Goal: Task Accomplishment & Management: Manage account settings

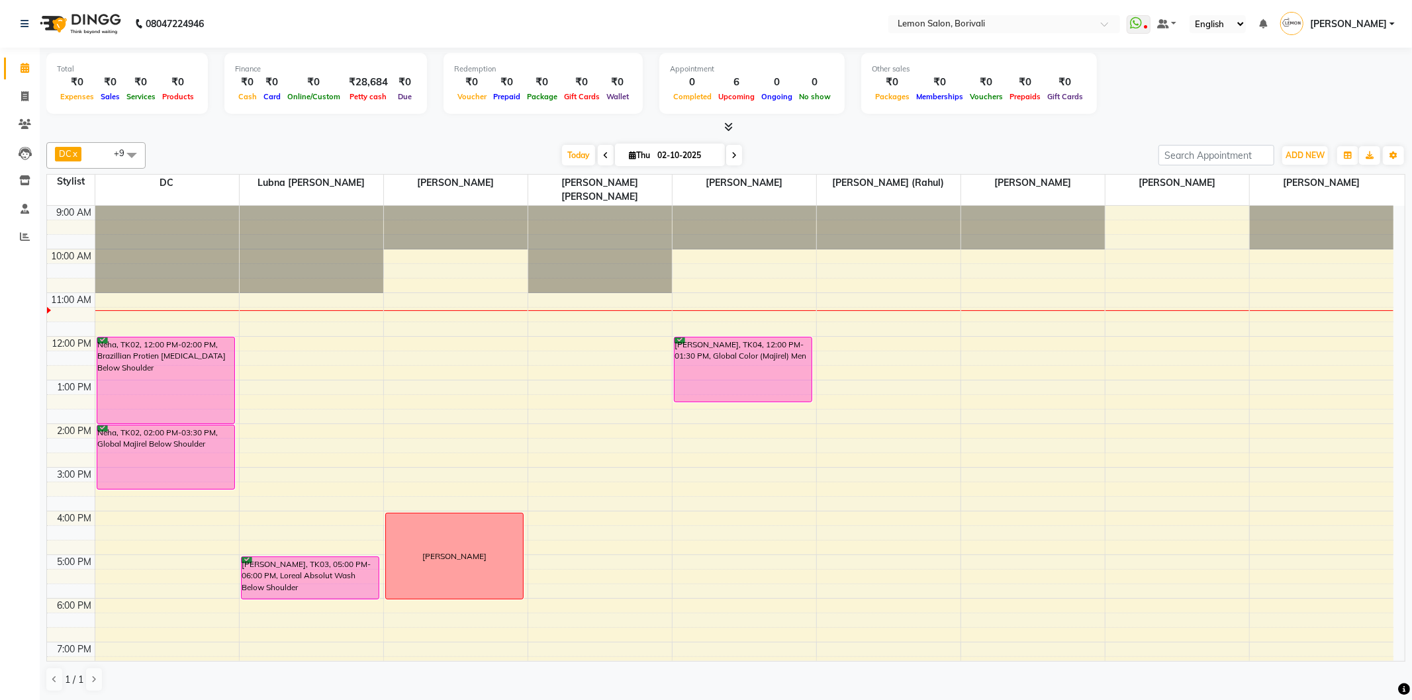
click at [726, 398] on div "9:00 AM 10:00 AM 11:00 AM 12:00 PM 1:00 PM 2:00 PM 3:00 PM 4:00 PM 5:00 PM 6:00…" at bounding box center [720, 511] width 1347 height 611
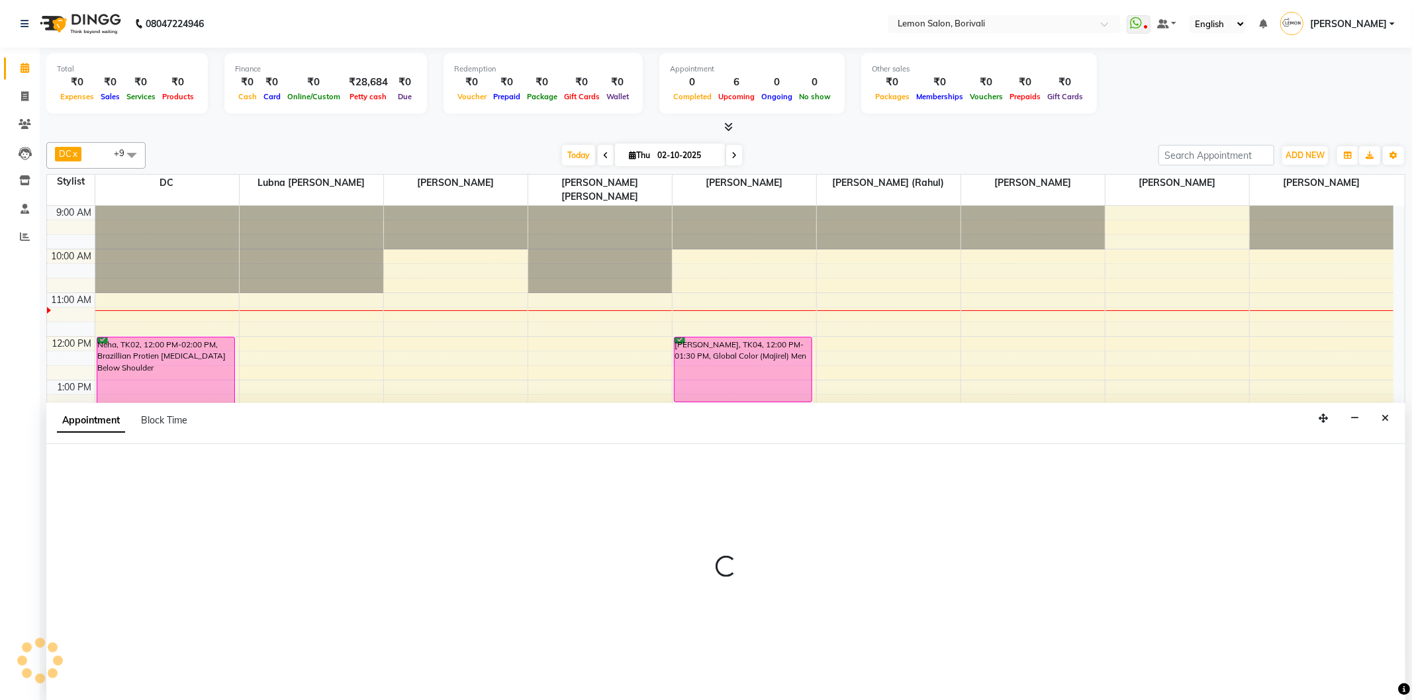
select select "60968"
select select "825"
select select "tentative"
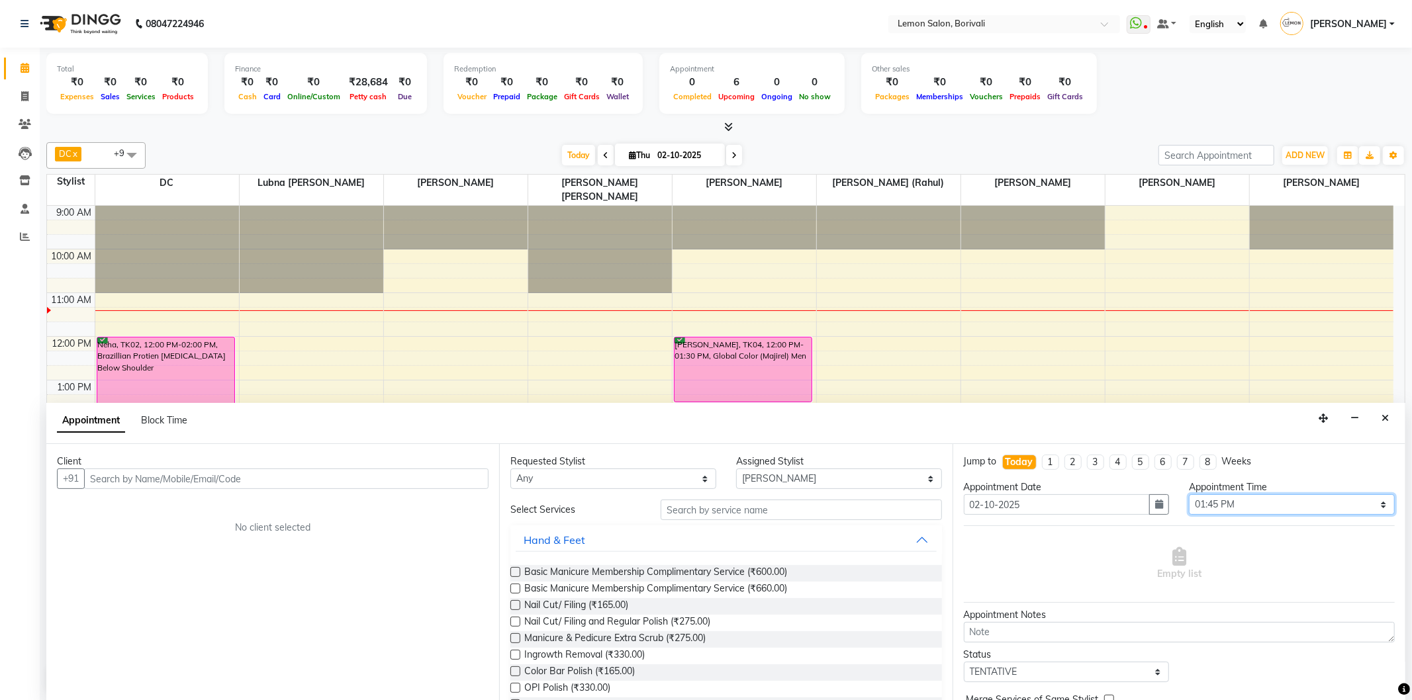
click at [1198, 505] on select "Select 10:00 AM 10:15 AM 10:30 AM 10:45 AM 11:00 AM 11:15 AM 11:30 AM 11:45 AM …" at bounding box center [1292, 505] width 206 height 21
select select "750"
click at [1189, 495] on select "Select 10:00 AM 10:15 AM 10:30 AM 10:45 AM 11:00 AM 11:15 AM 11:30 AM 11:45 AM …" at bounding box center [1292, 505] width 206 height 21
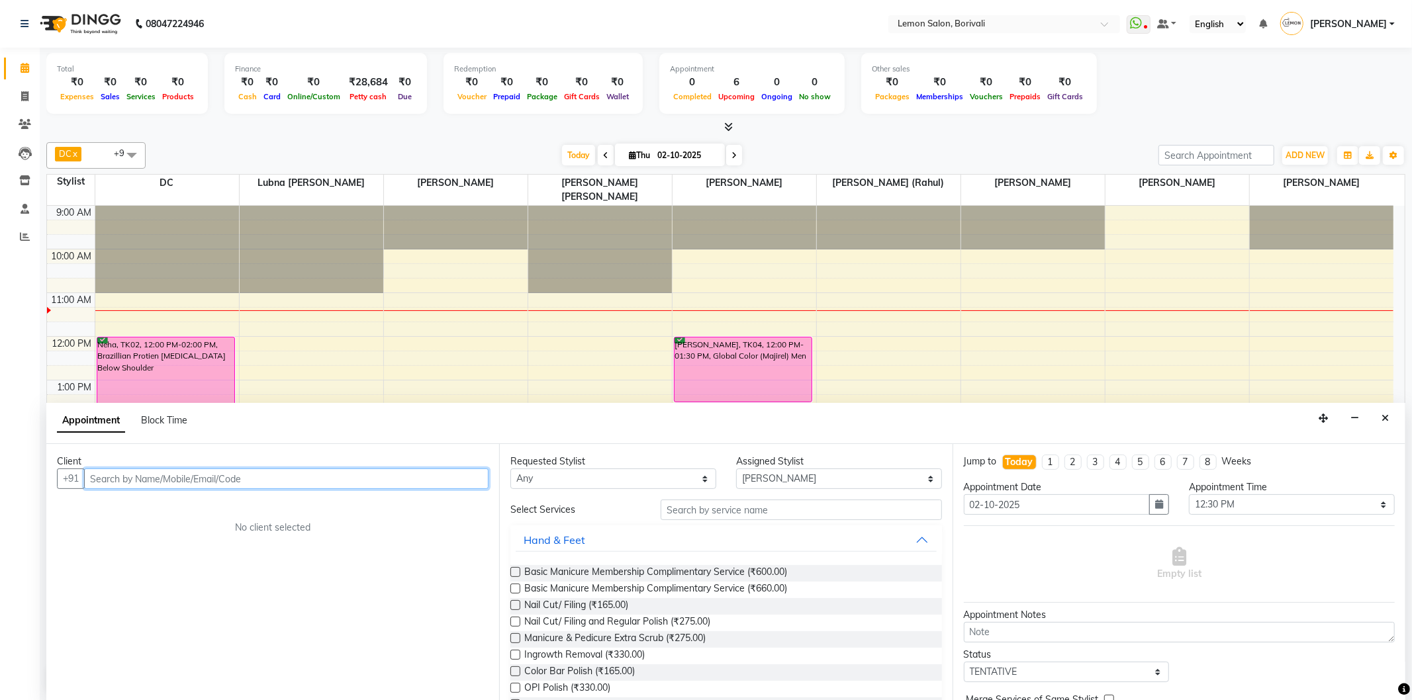
click at [474, 485] on input "text" at bounding box center [286, 479] width 405 height 21
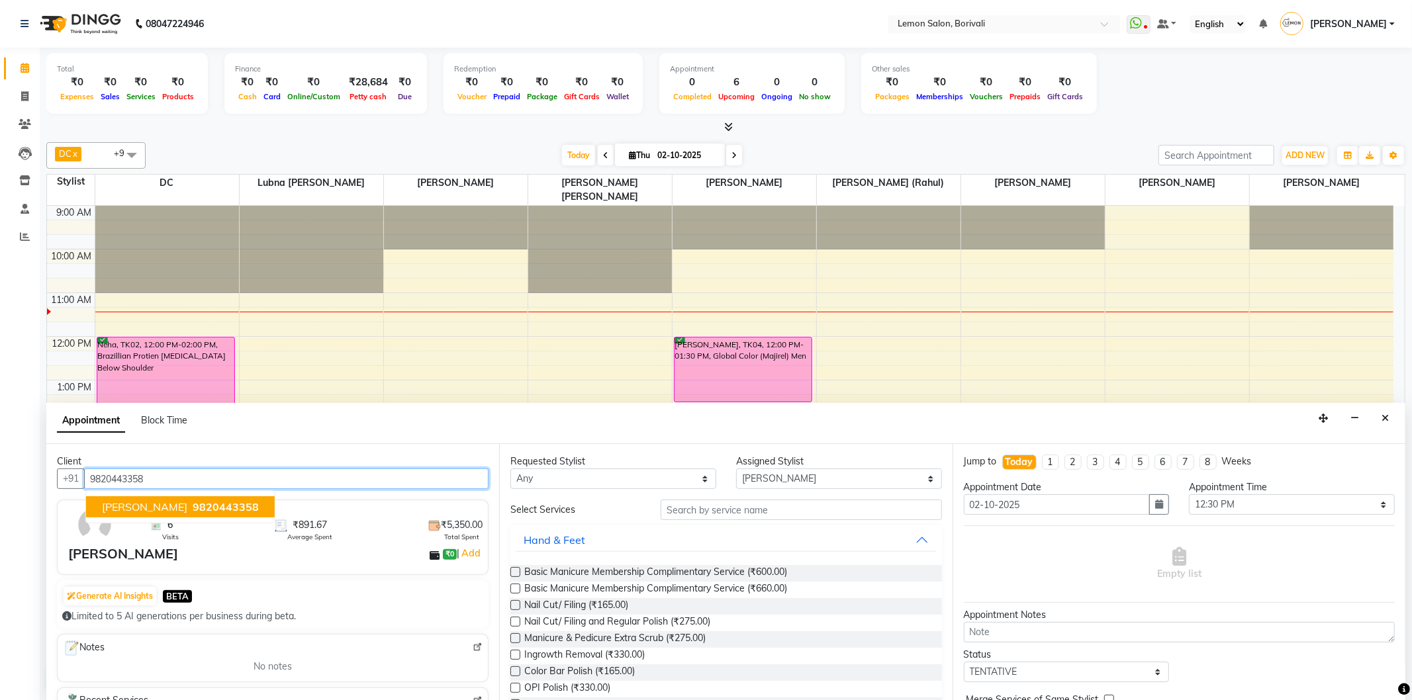
click at [149, 507] on span "Kailashh Mariwal" at bounding box center [144, 507] width 85 height 13
type input "9820443358"
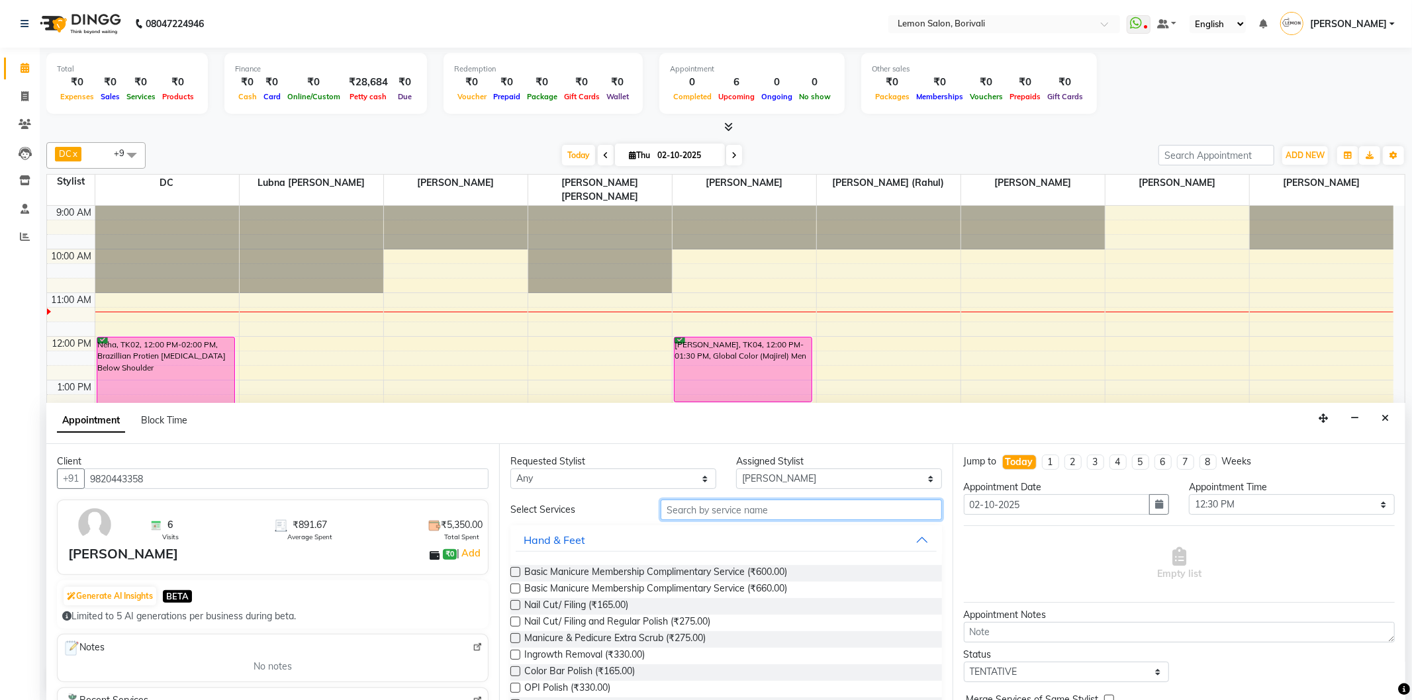
click at [702, 514] on input "text" at bounding box center [801, 510] width 281 height 21
click at [780, 518] on input "text" at bounding box center [801, 510] width 281 height 21
type input "hair cu"
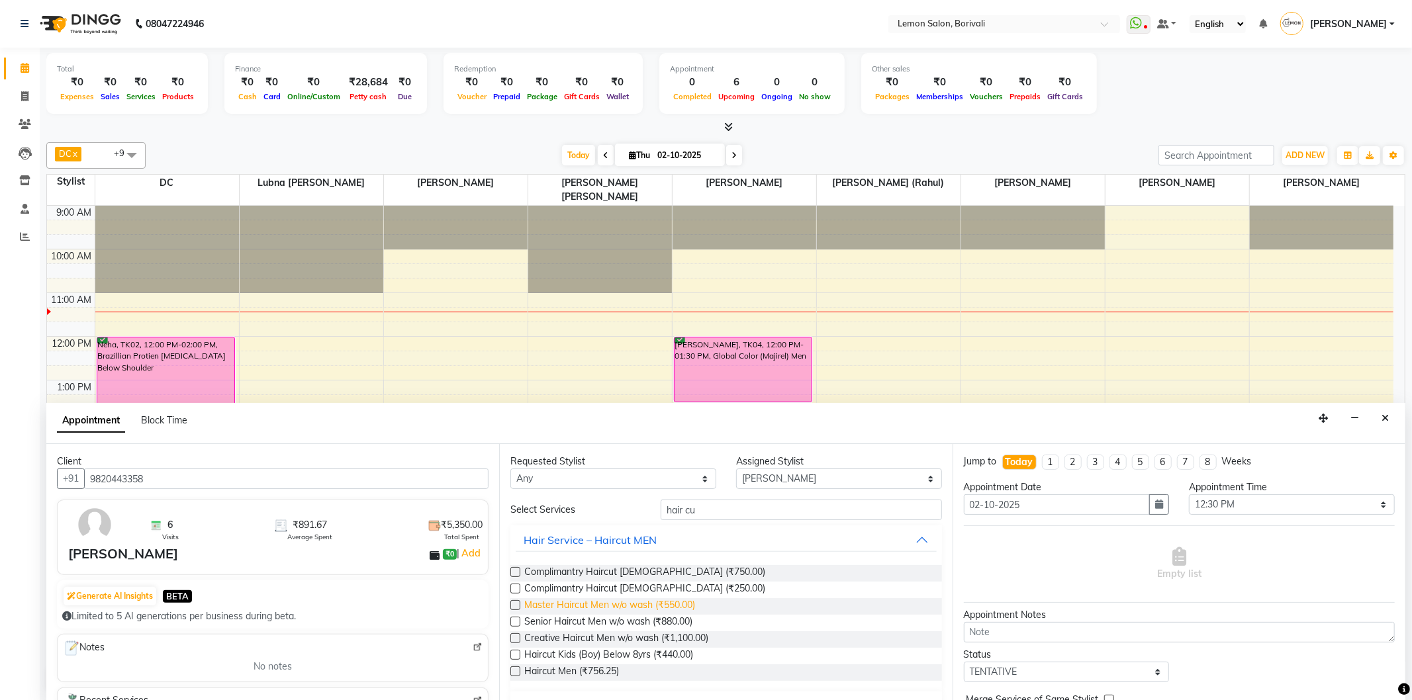
click at [694, 603] on span "Master Haircut Men w/o wash (₹550.00)" at bounding box center [609, 607] width 171 height 17
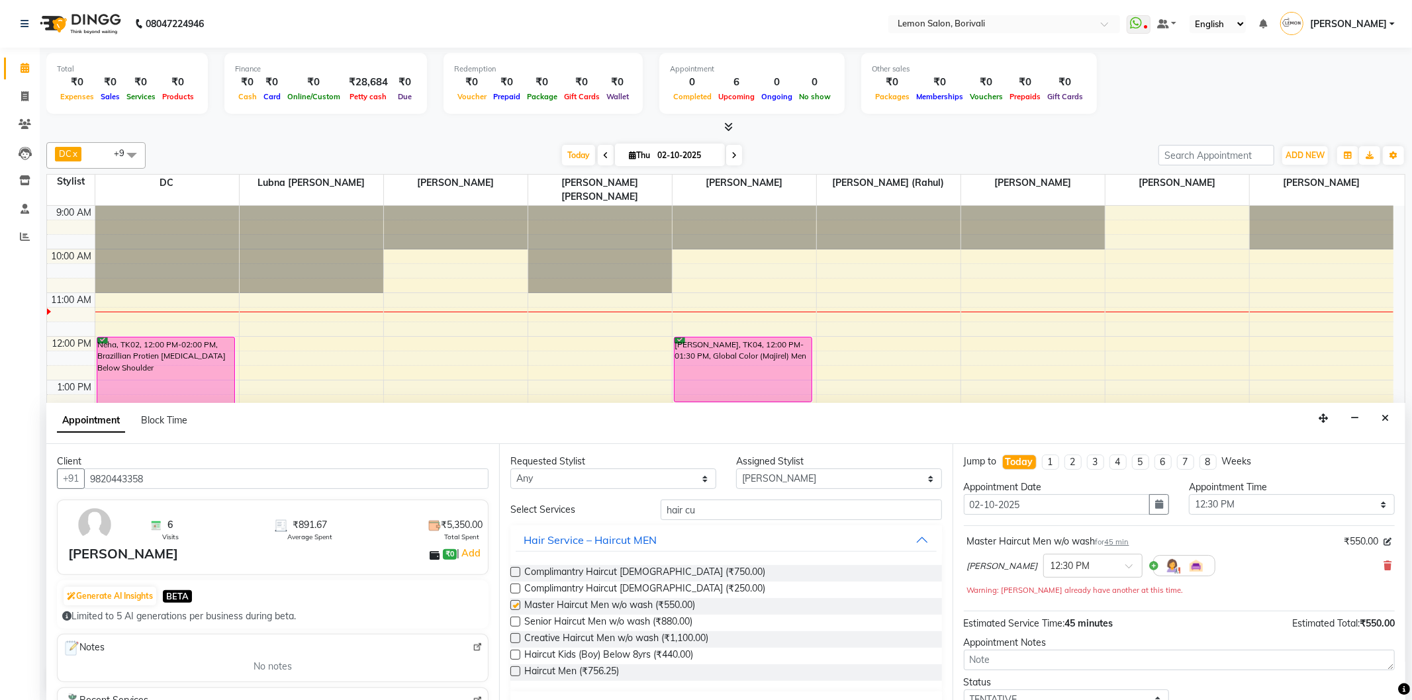
checkbox input "false"
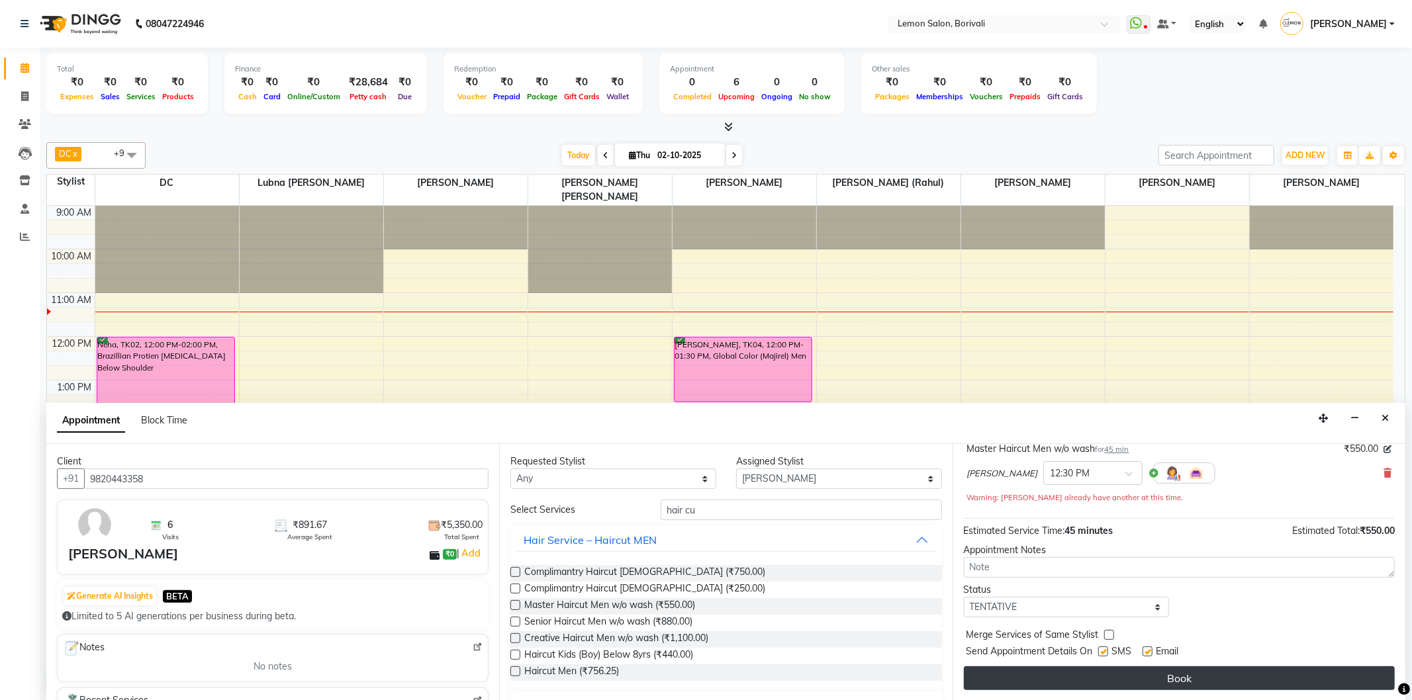
scroll to position [93, 0]
click at [1079, 679] on button "Book" at bounding box center [1179, 679] width 431 height 24
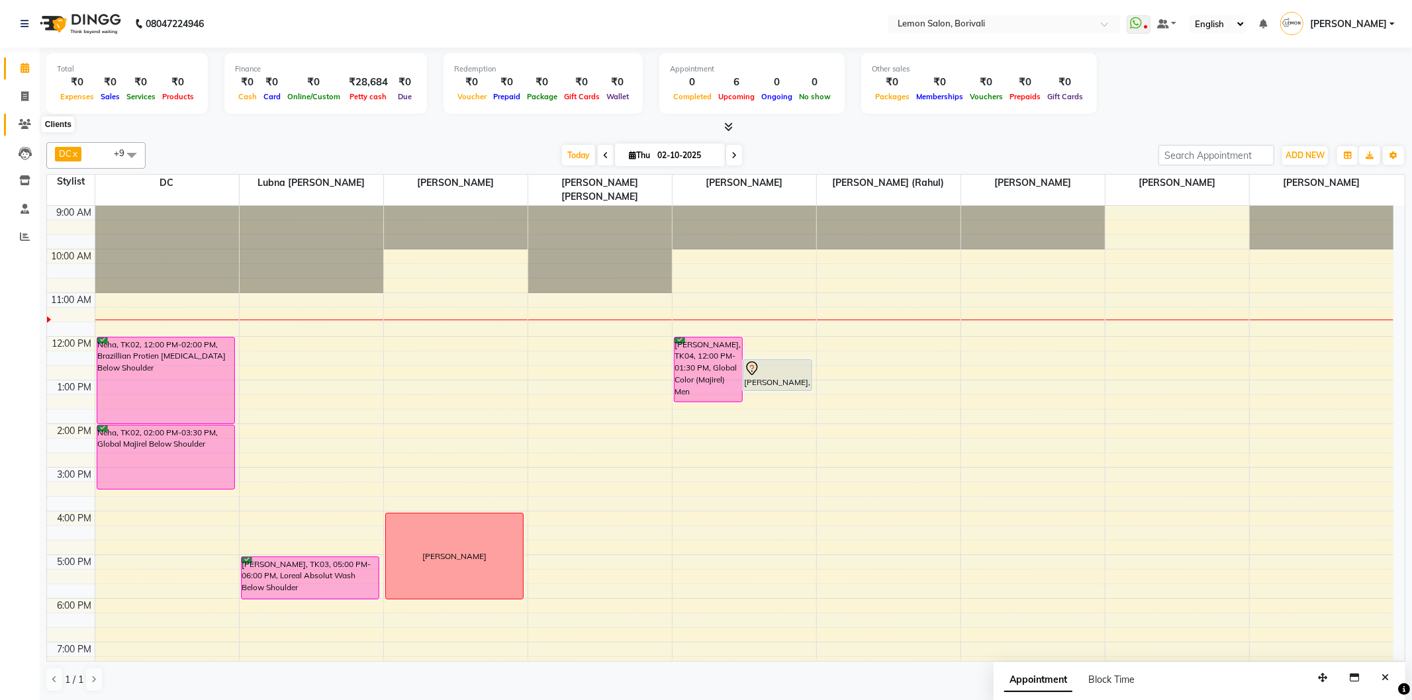
click at [28, 122] on icon at bounding box center [25, 124] width 13 height 10
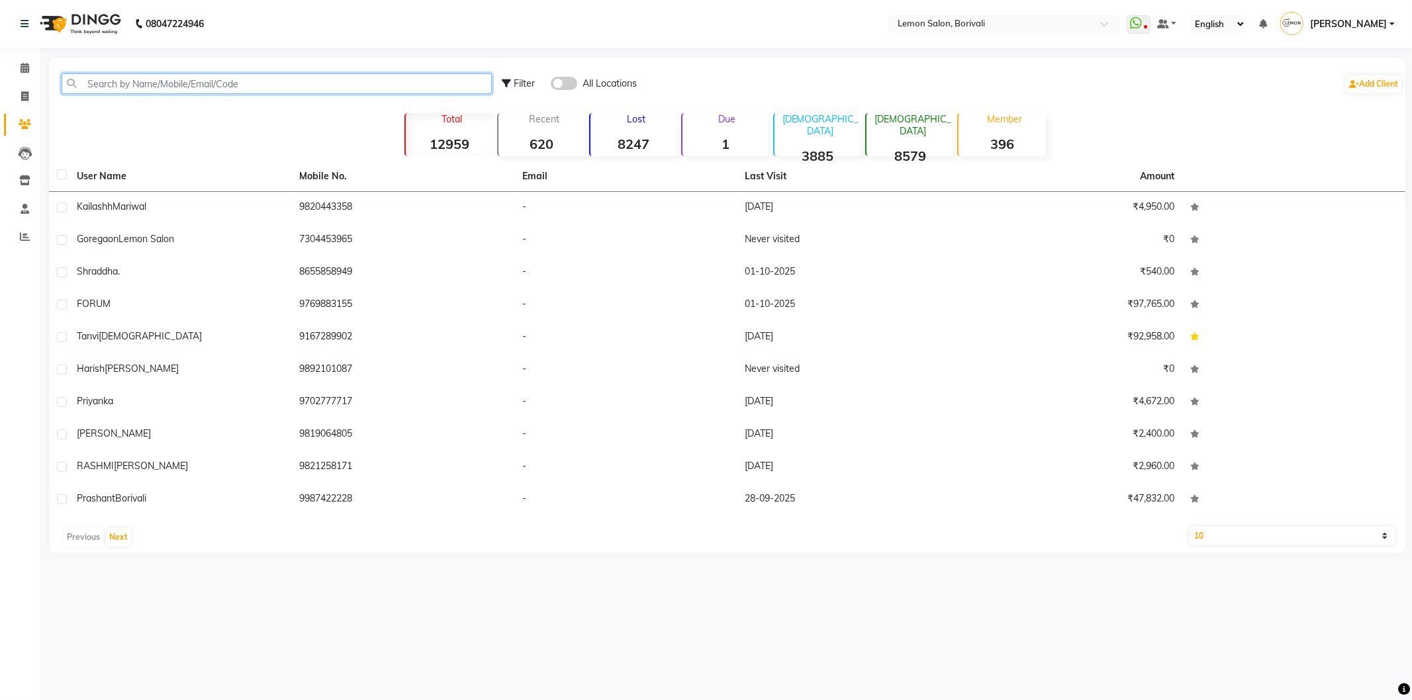
click at [148, 86] on input "text" at bounding box center [277, 83] width 430 height 21
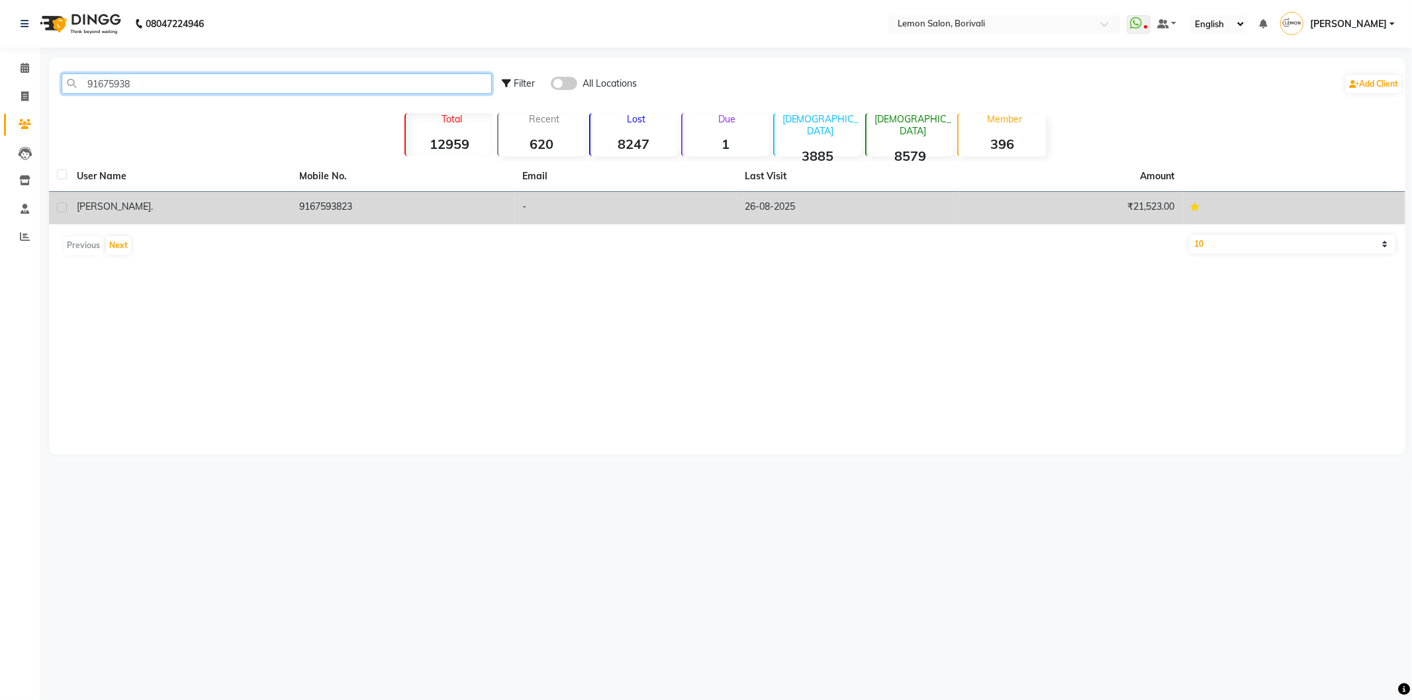
type input "91675938"
click at [328, 205] on td "9167593823" at bounding box center [403, 208] width 223 height 32
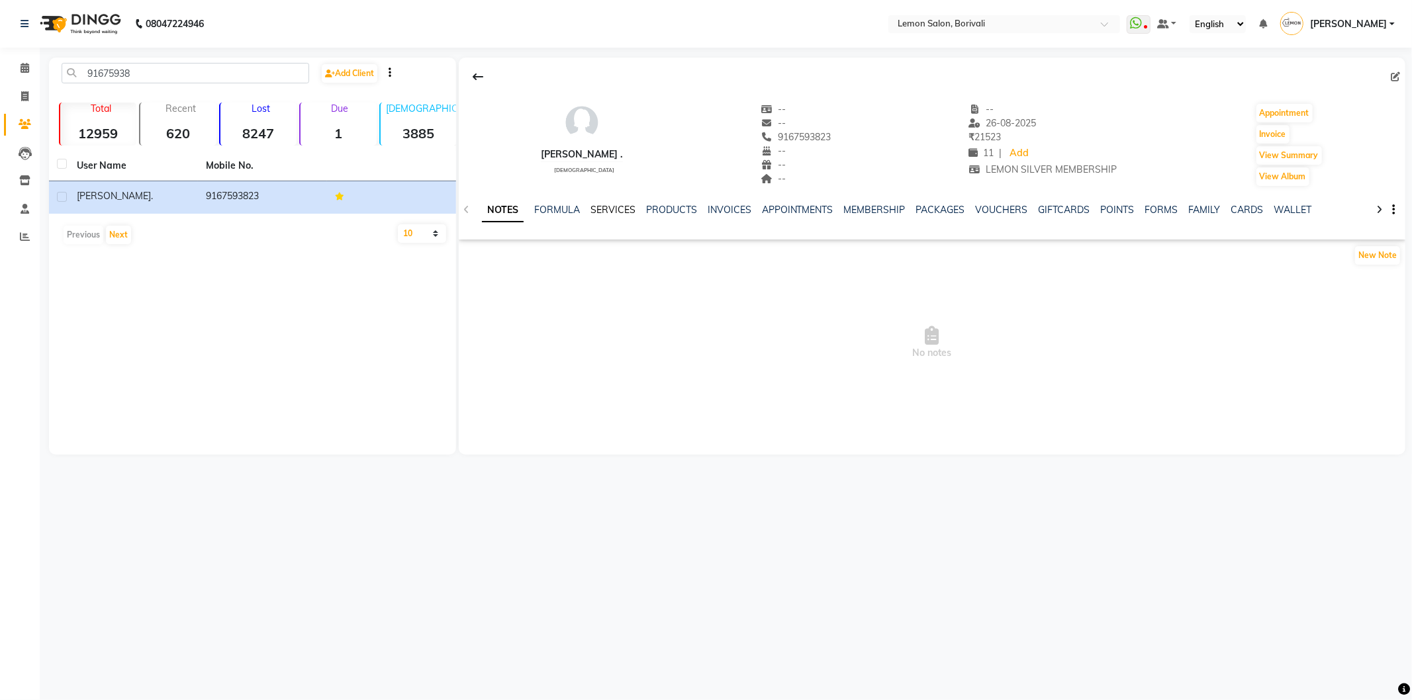
click at [604, 215] on link "SERVICES" at bounding box center [613, 210] width 45 height 12
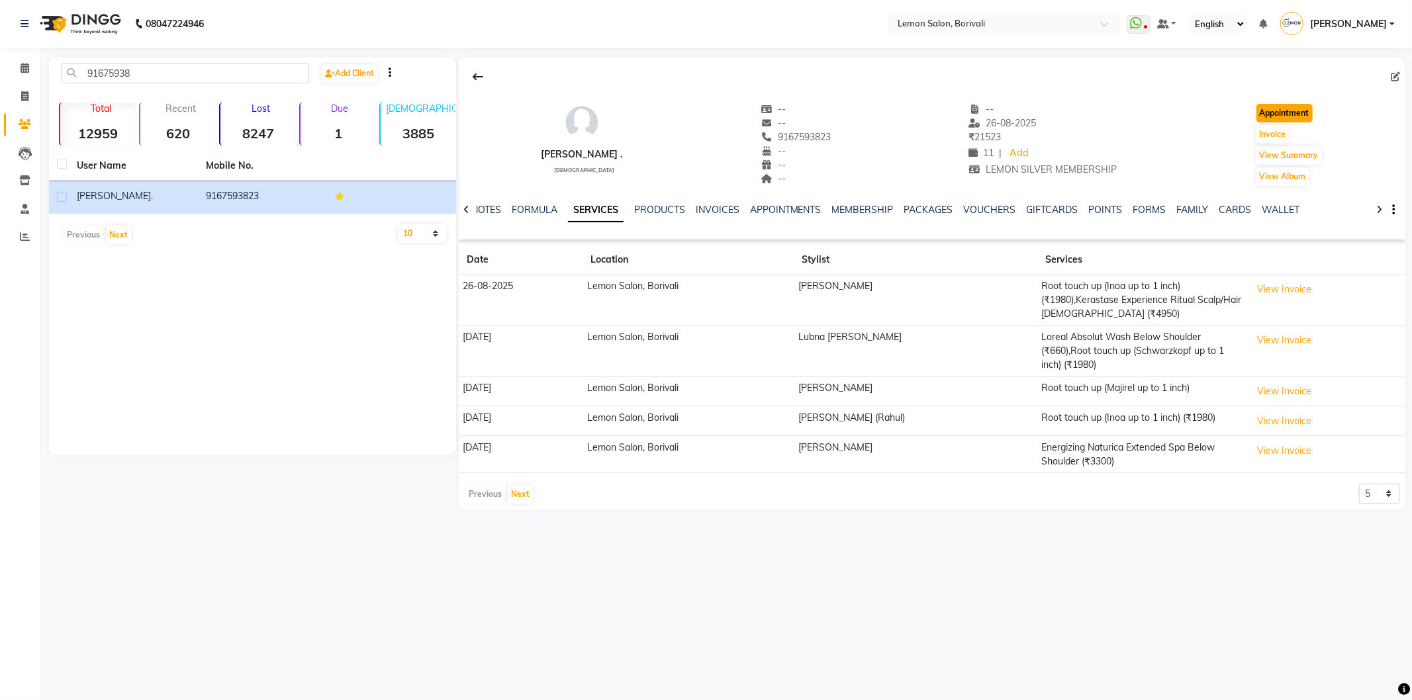
click at [1273, 111] on button "Appointment" at bounding box center [1285, 113] width 56 height 19
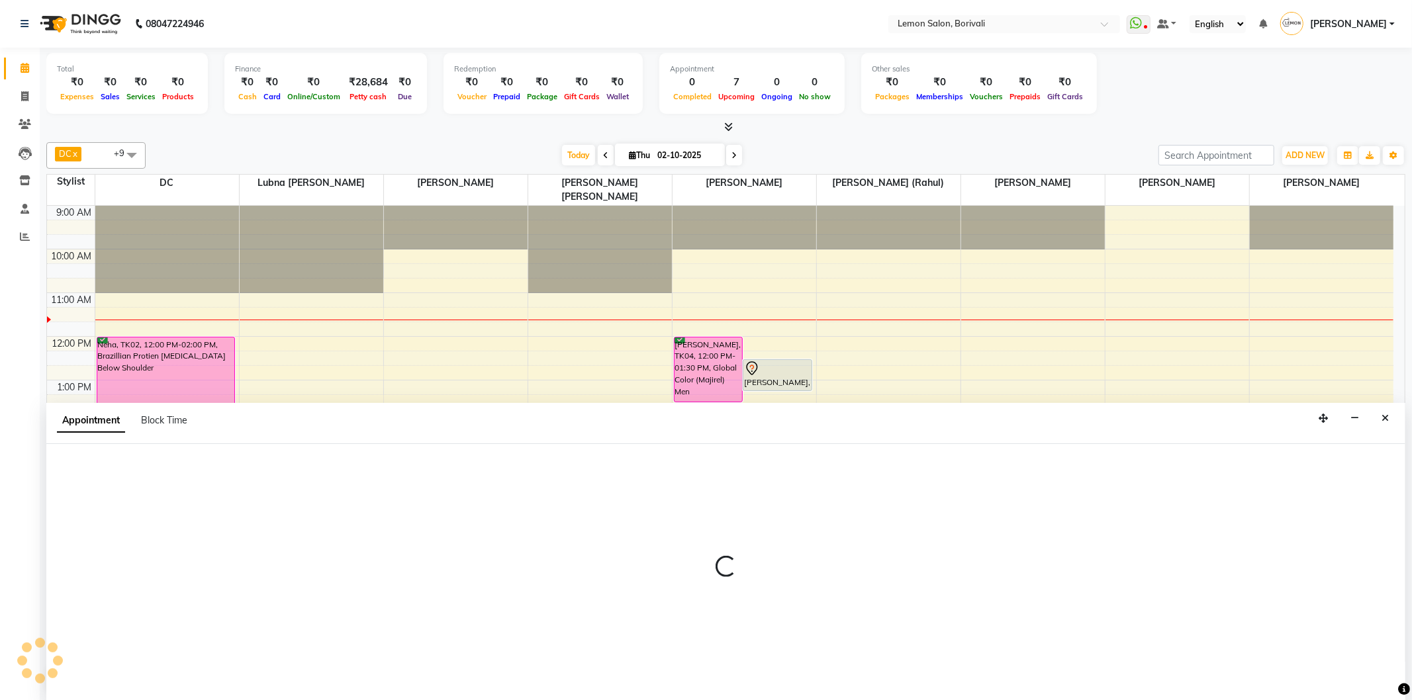
select select "600"
select select "tentative"
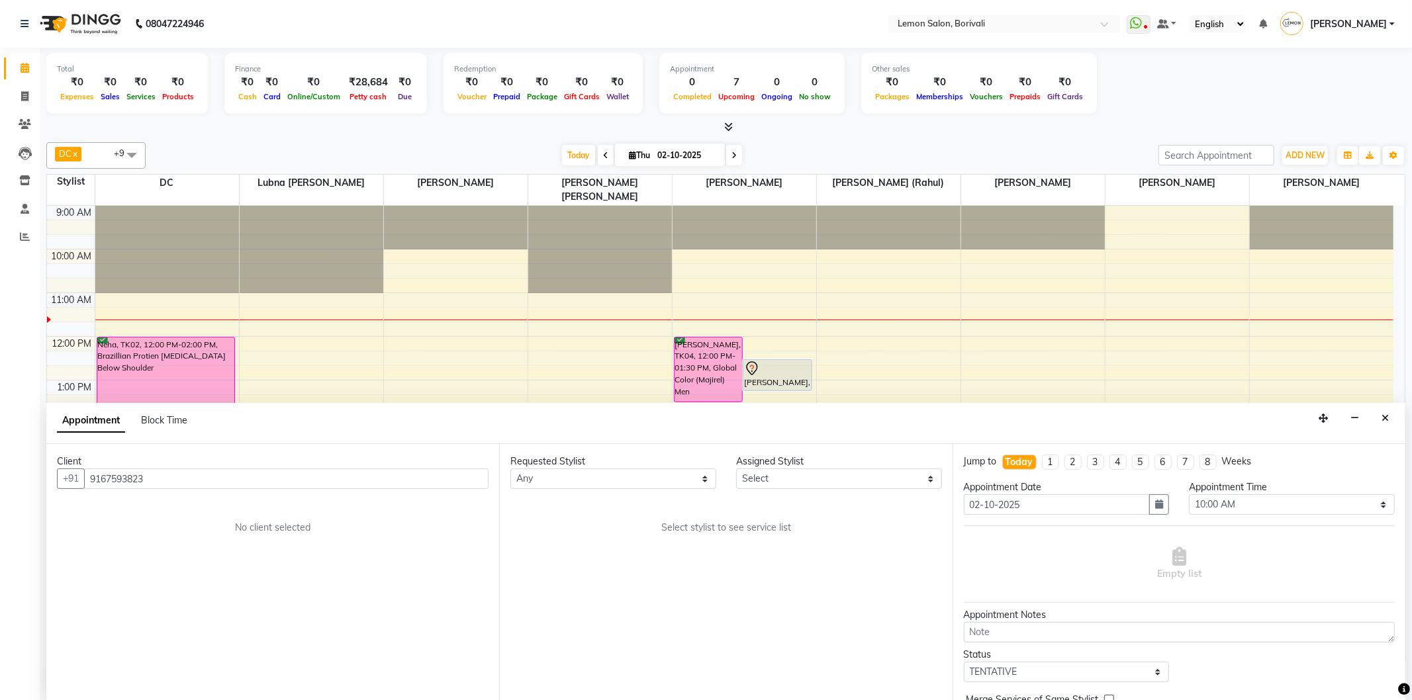
scroll to position [89, 0]
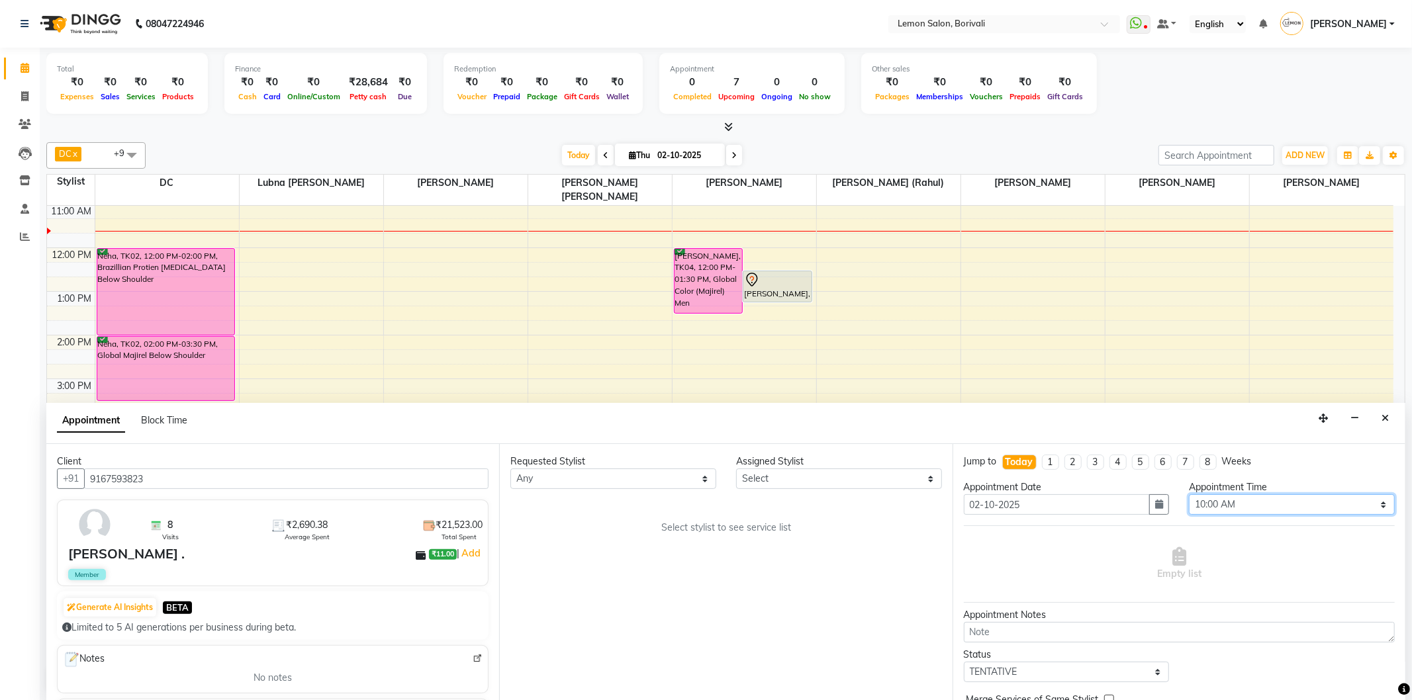
click at [1218, 506] on select "Select 10:00 AM 10:15 AM 10:30 AM 10:45 AM 11:00 AM 11:15 AM 11:30 AM 11:45 AM …" at bounding box center [1292, 505] width 206 height 21
select select "750"
click at [1189, 495] on select "Select 10:00 AM 10:15 AM 10:30 AM 10:45 AM 11:00 AM 11:15 AM 11:30 AM 11:45 AM …" at bounding box center [1292, 505] width 206 height 21
click at [789, 471] on select "Select DC Faiz Khan Fardin Shaikh Harishchandra Paswn Jyoti Vyas Lubna mushahid…" at bounding box center [839, 479] width 206 height 21
select select "16941"
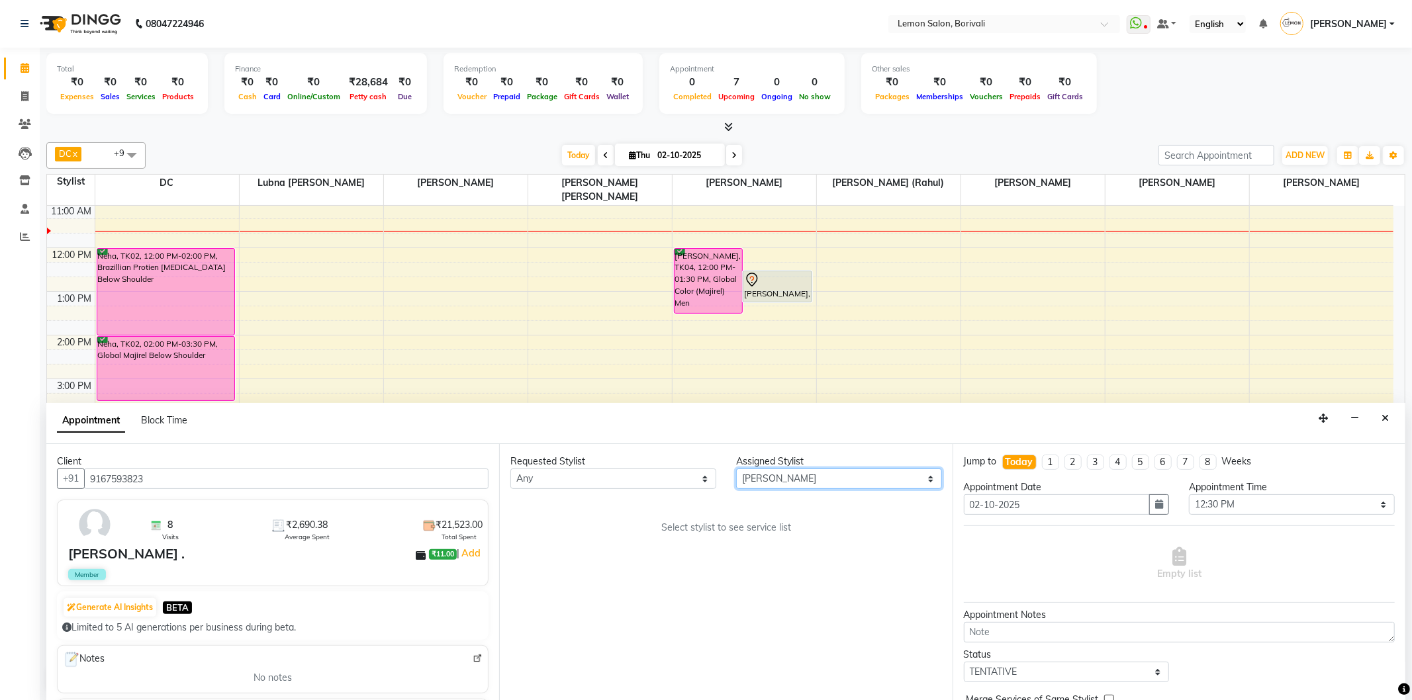
click at [736, 469] on select "Select DC Faiz Khan Fardin Shaikh Harishchandra Paswn Jyoti Vyas Lubna mushahid…" at bounding box center [839, 479] width 206 height 21
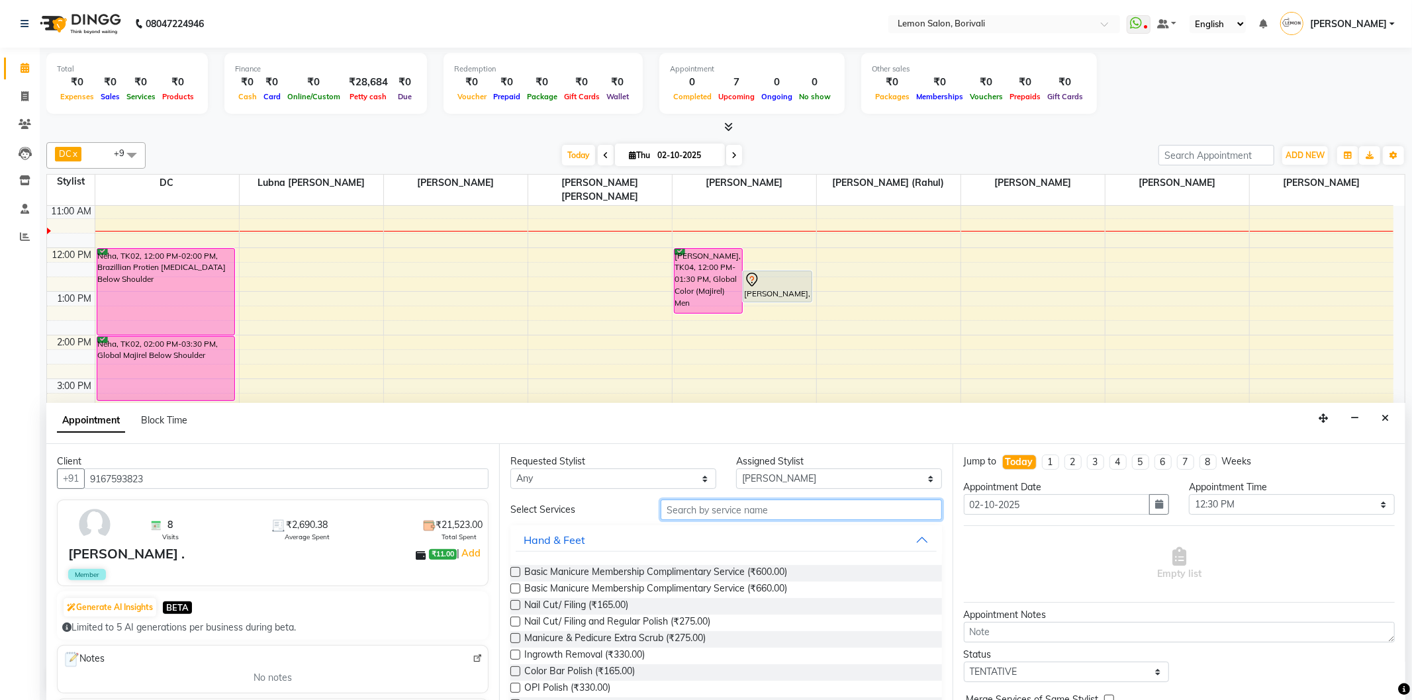
click at [755, 519] on input "text" at bounding box center [801, 510] width 281 height 21
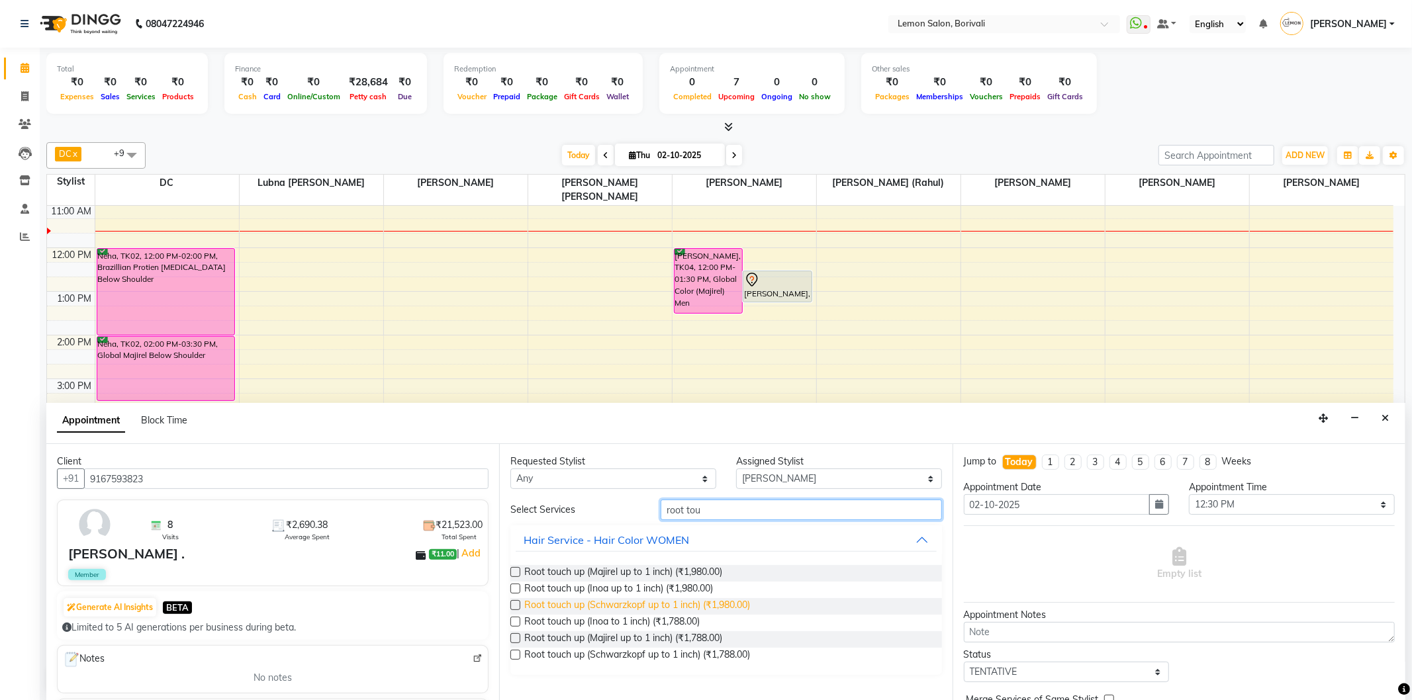
type input "root tou"
click at [682, 604] on span "Root touch up (Schwarzkopf up to 1 inch) (₹1,980.00)" at bounding box center [637, 607] width 226 height 17
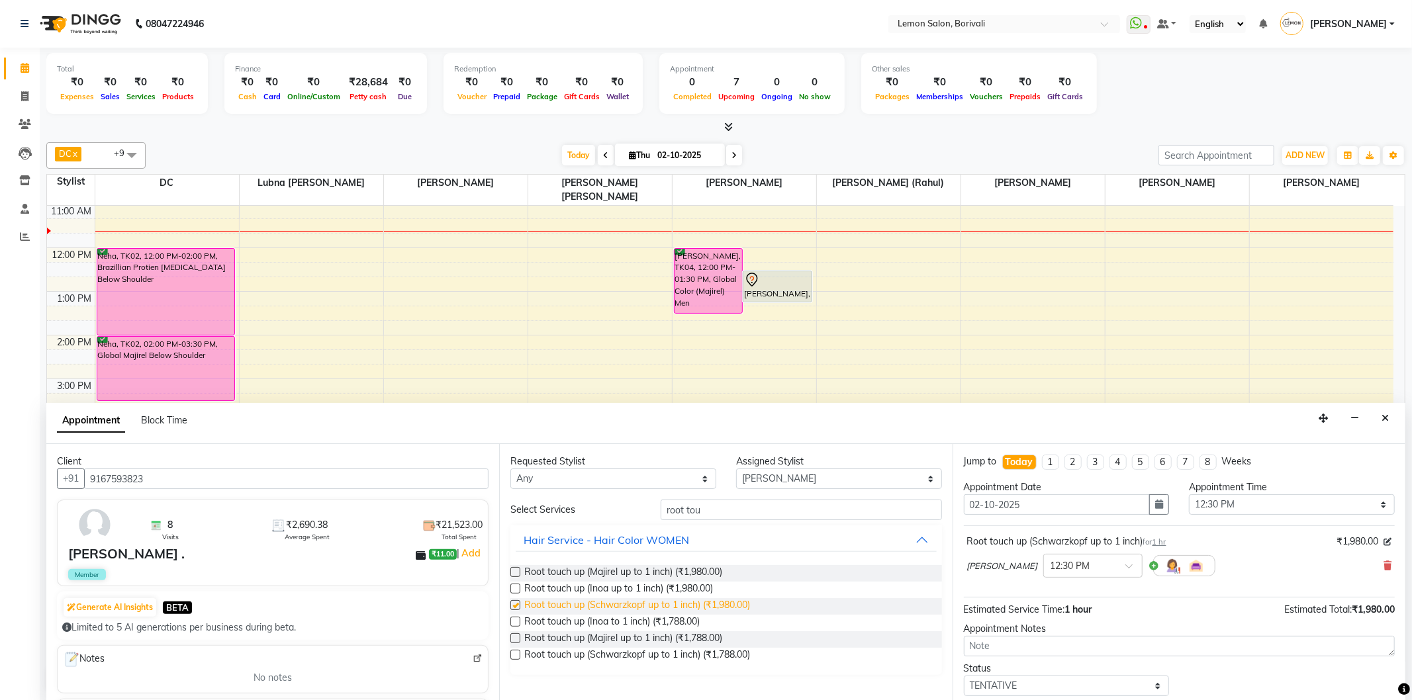
checkbox input "false"
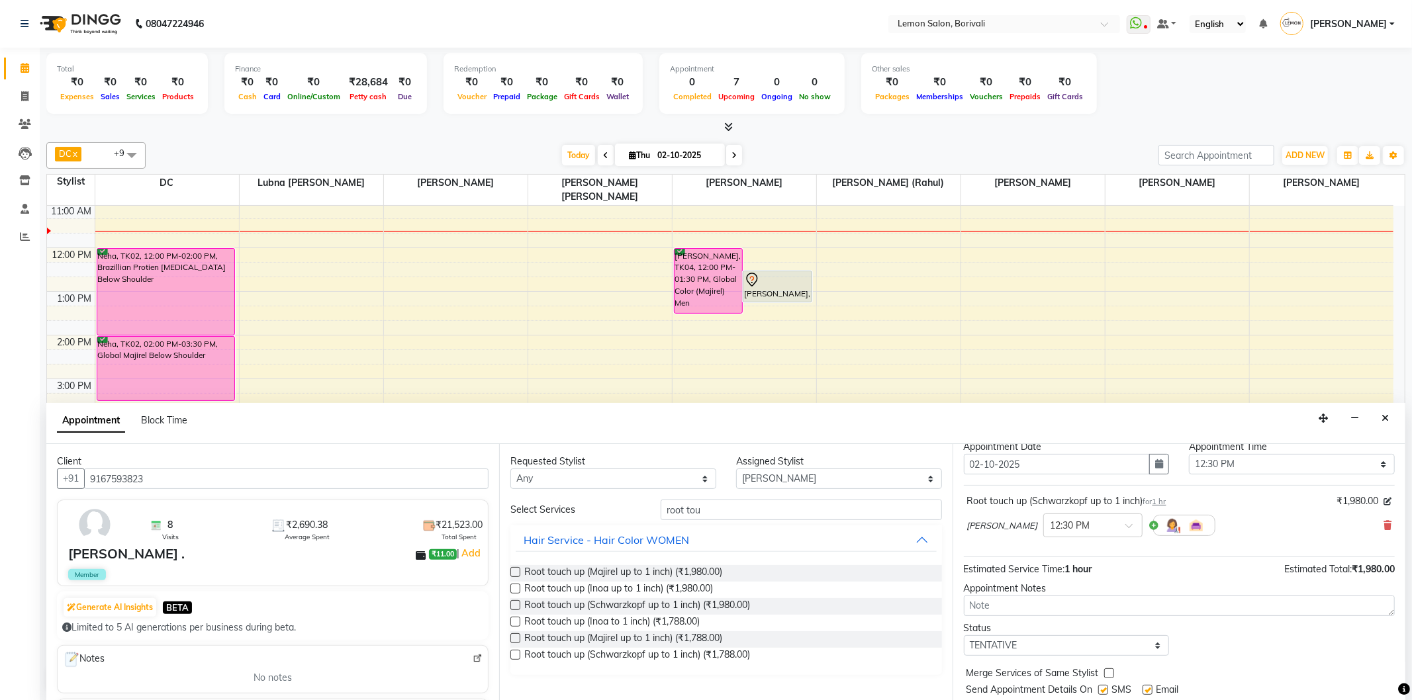
scroll to position [79, 0]
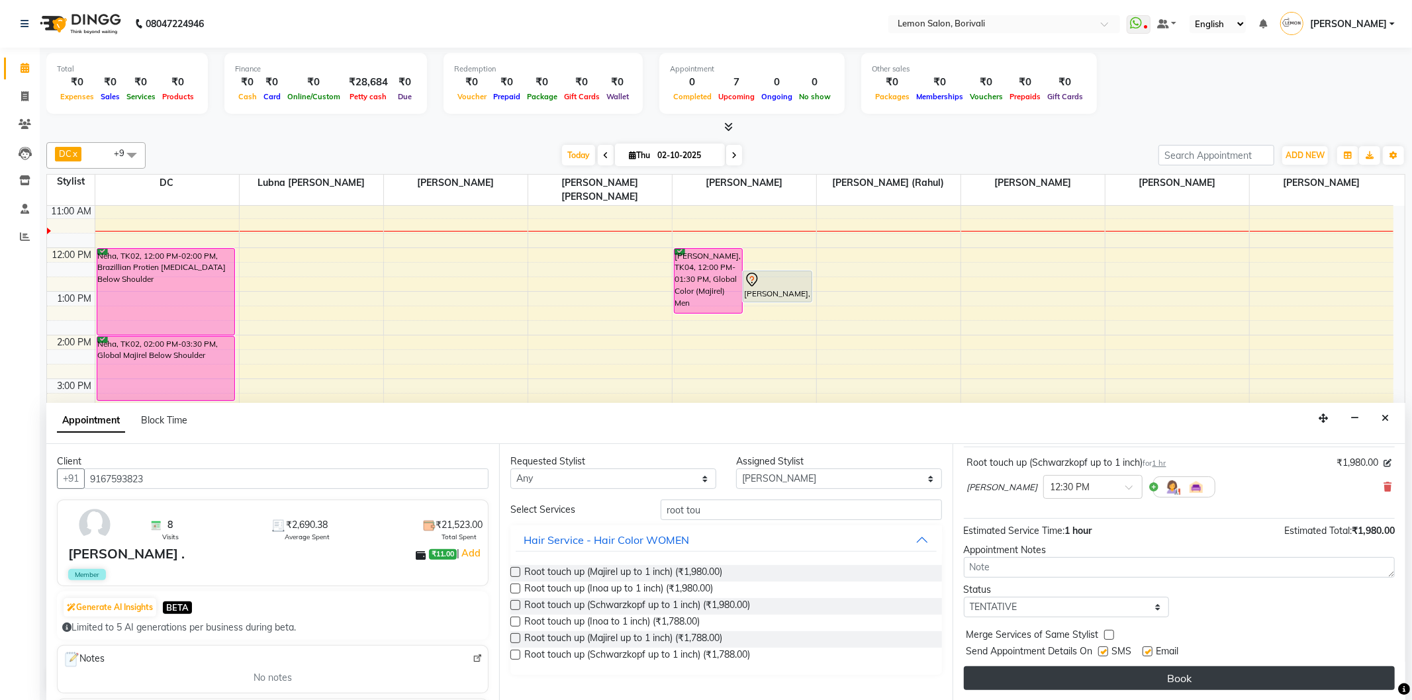
click at [1063, 678] on button "Book" at bounding box center [1179, 679] width 431 height 24
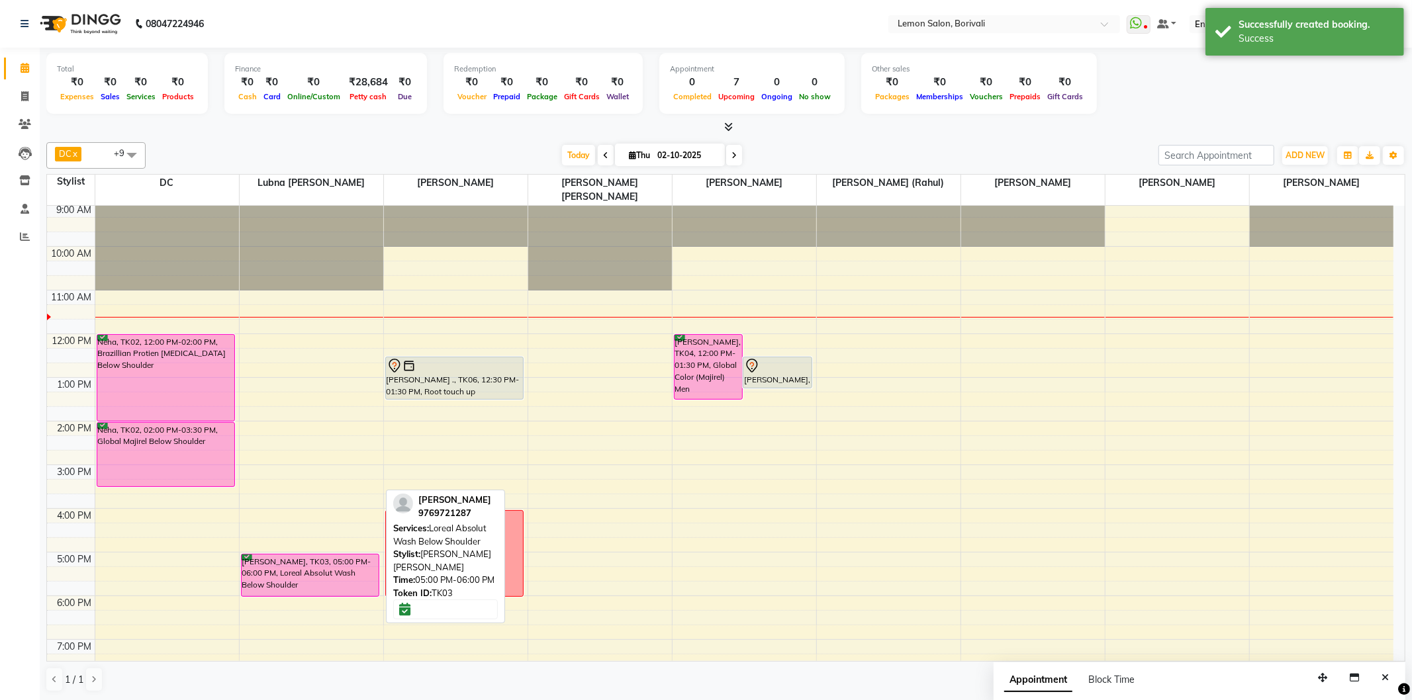
scroll to position [0, 0]
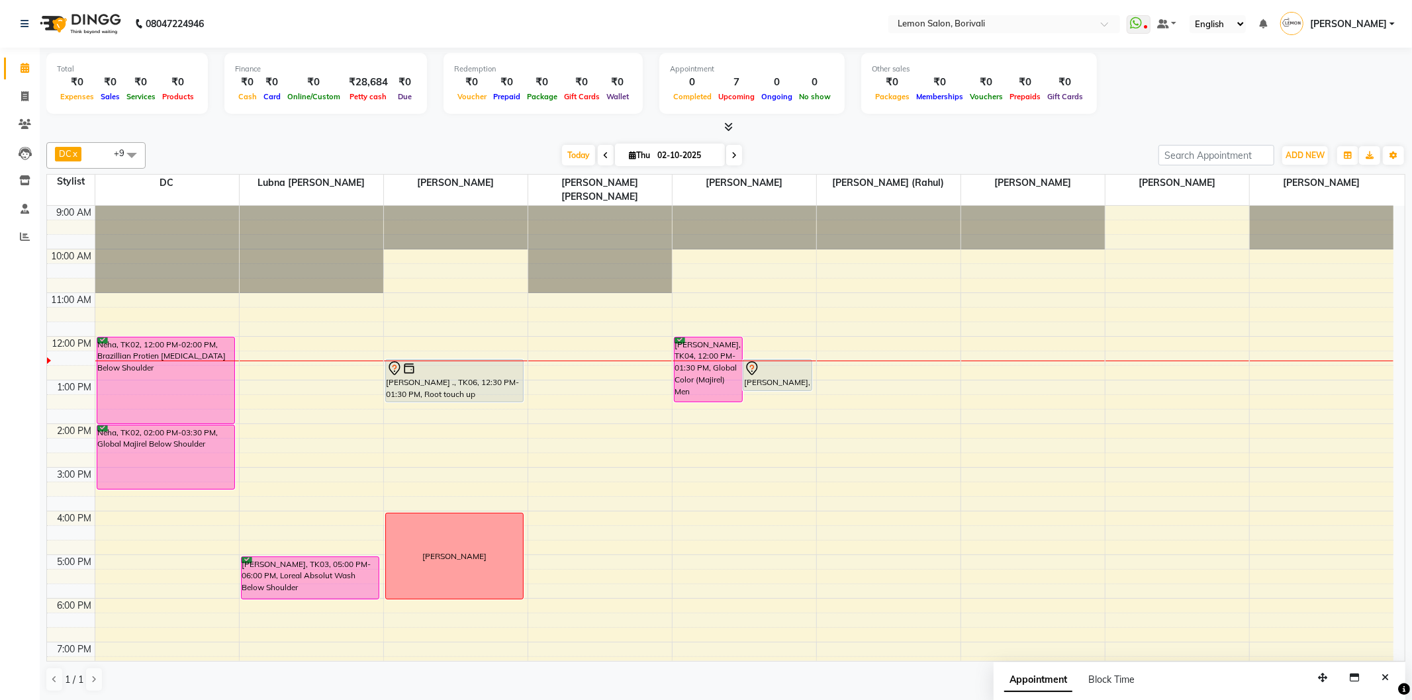
click at [773, 393] on div "9:00 AM 10:00 AM 11:00 AM 12:00 PM 1:00 PM 2:00 PM 3:00 PM 4:00 PM 5:00 PM 6:00…" at bounding box center [720, 511] width 1347 height 611
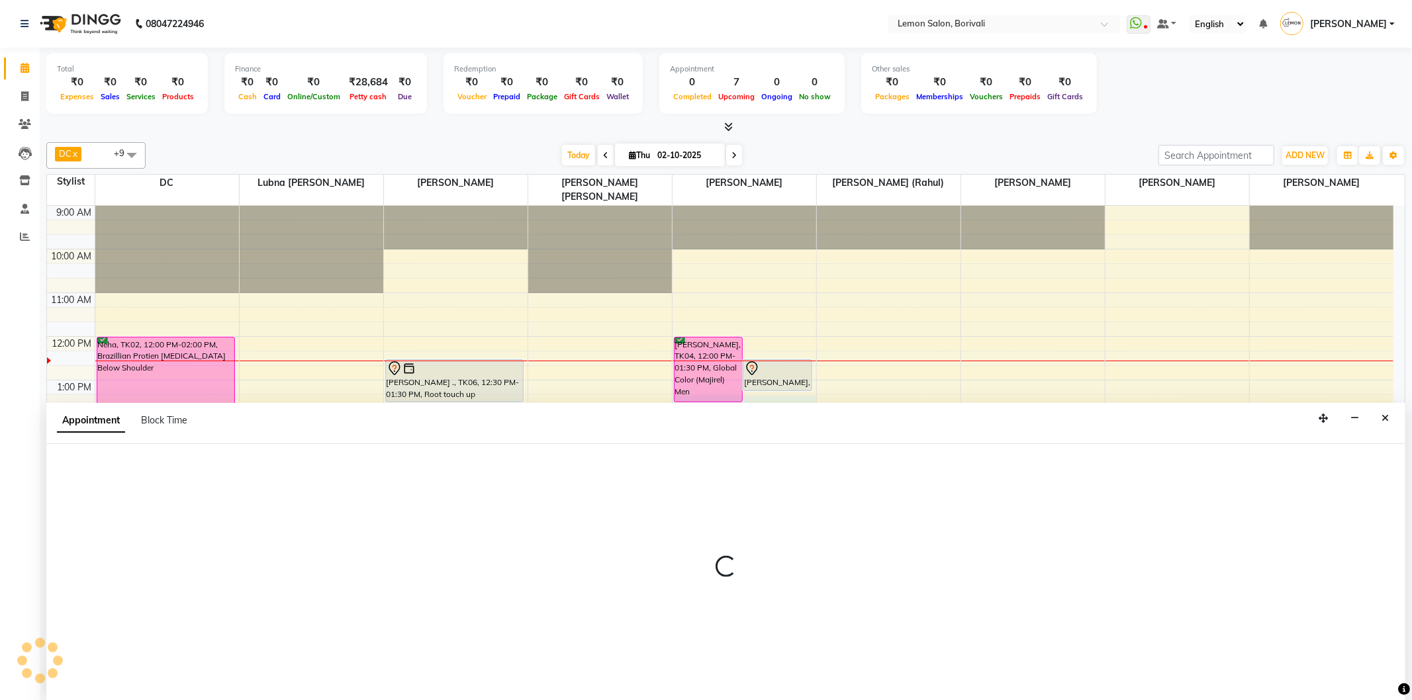
select select "60968"
select select "tentative"
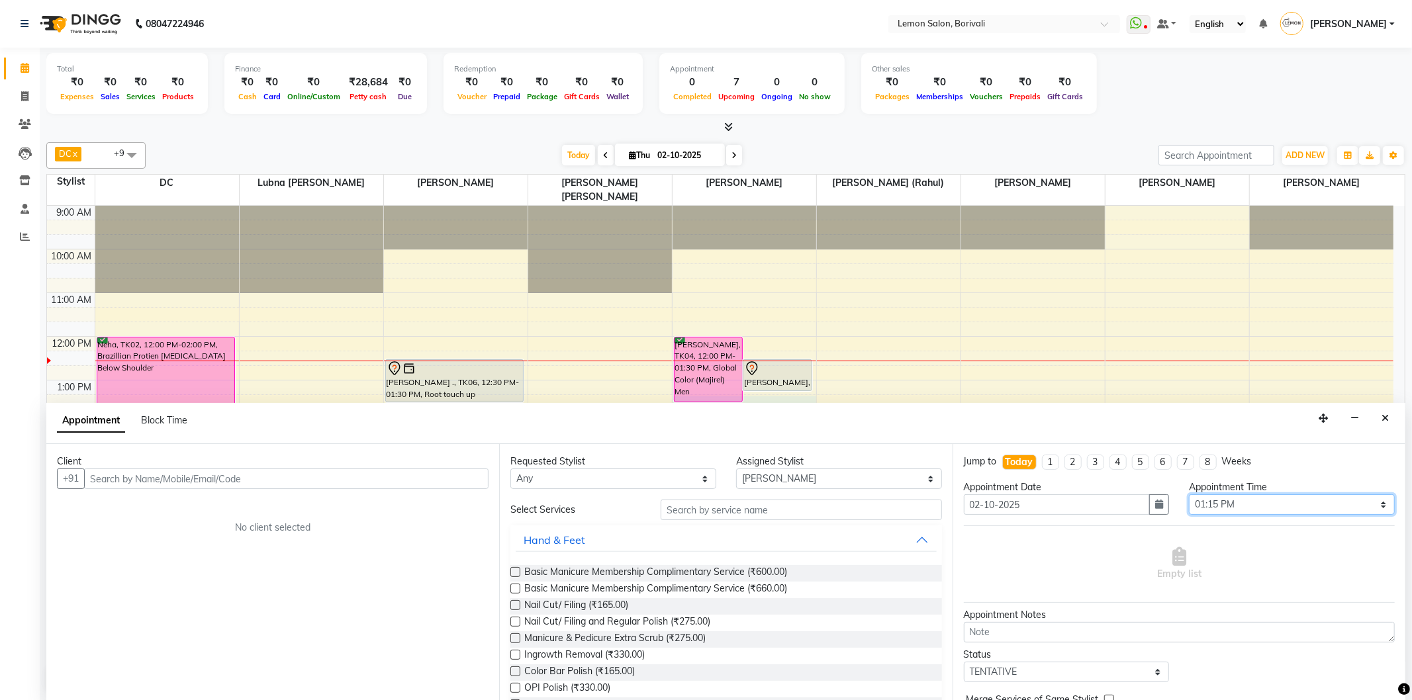
click at [1222, 501] on select "Select 10:00 AM 10:15 AM 10:30 AM 10:45 AM 11:00 AM 11:15 AM 11:30 AM 11:45 AM …" at bounding box center [1292, 505] width 206 height 21
select select "780"
click at [1189, 495] on select "Select 10:00 AM 10:15 AM 10:30 AM 10:45 AM 11:00 AM 11:15 AM 11:30 AM 11:45 AM …" at bounding box center [1292, 505] width 206 height 21
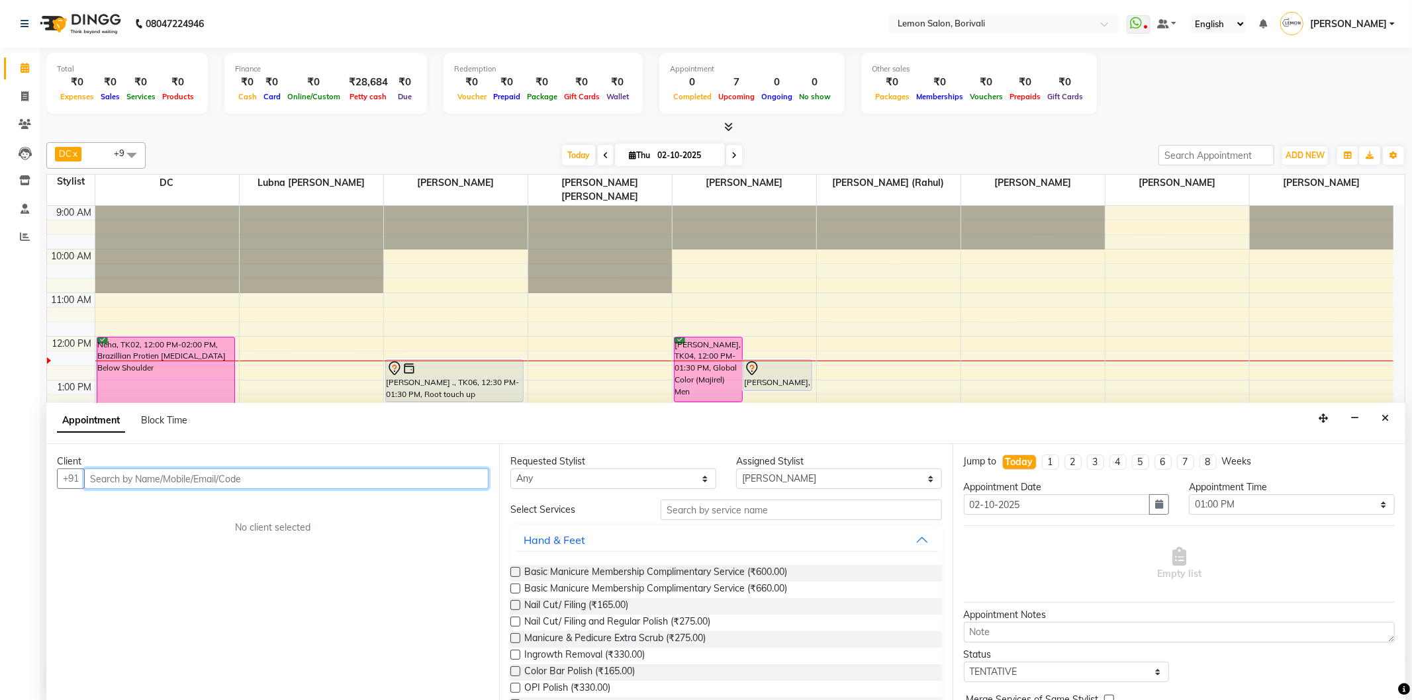
click at [477, 470] on input "text" at bounding box center [286, 479] width 405 height 21
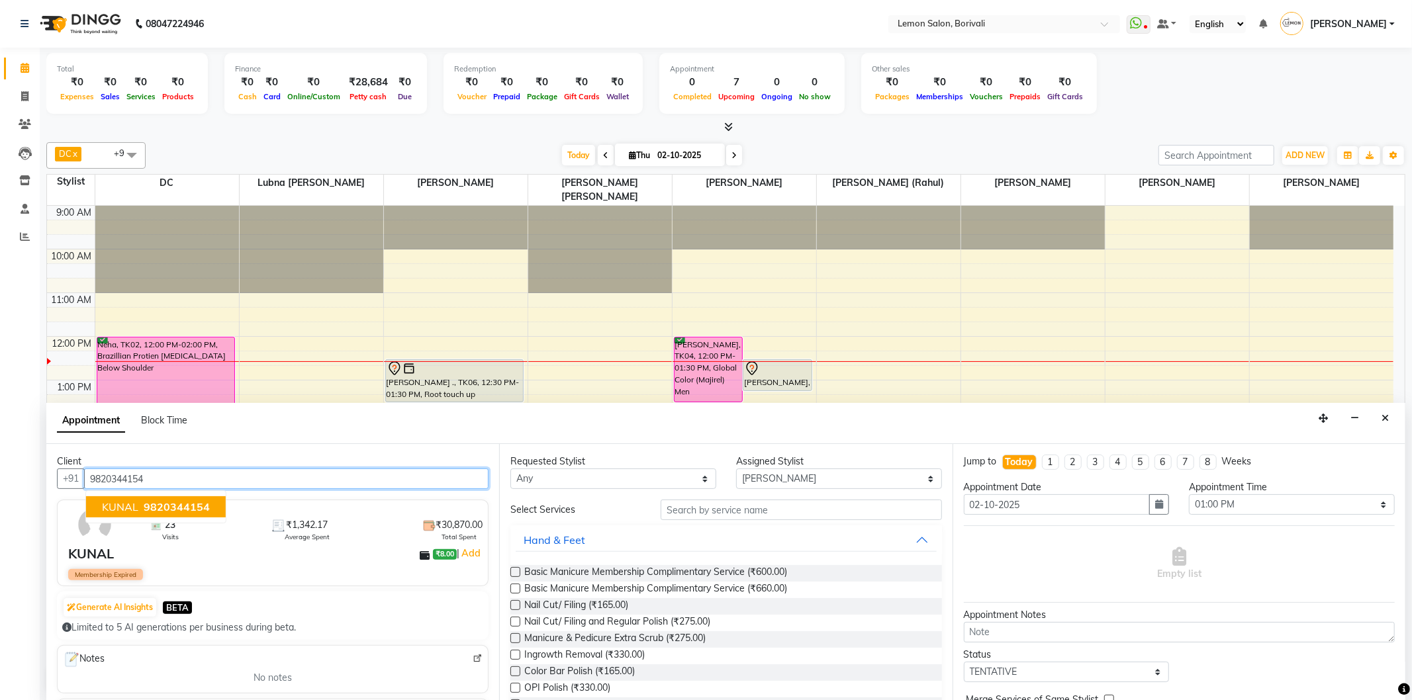
click at [210, 503] on button "KUNAL 9820344154" at bounding box center [156, 507] width 140 height 21
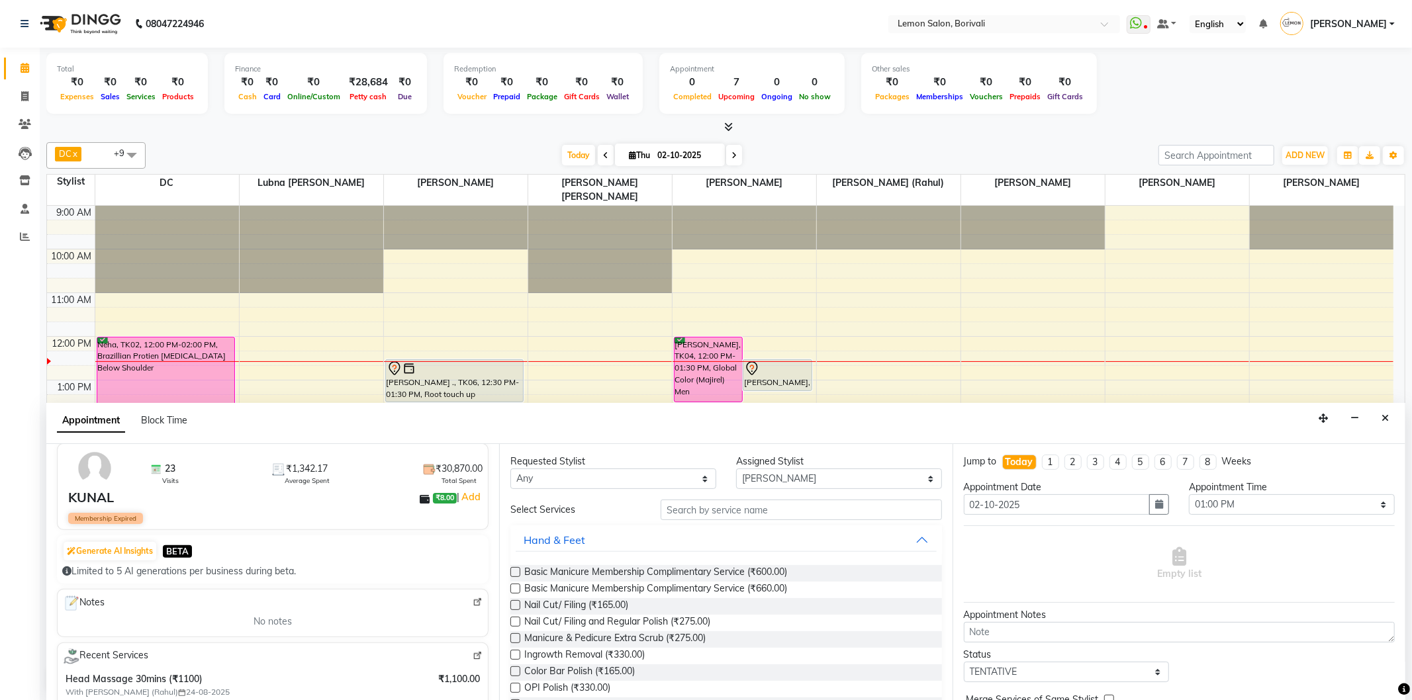
scroll to position [147, 0]
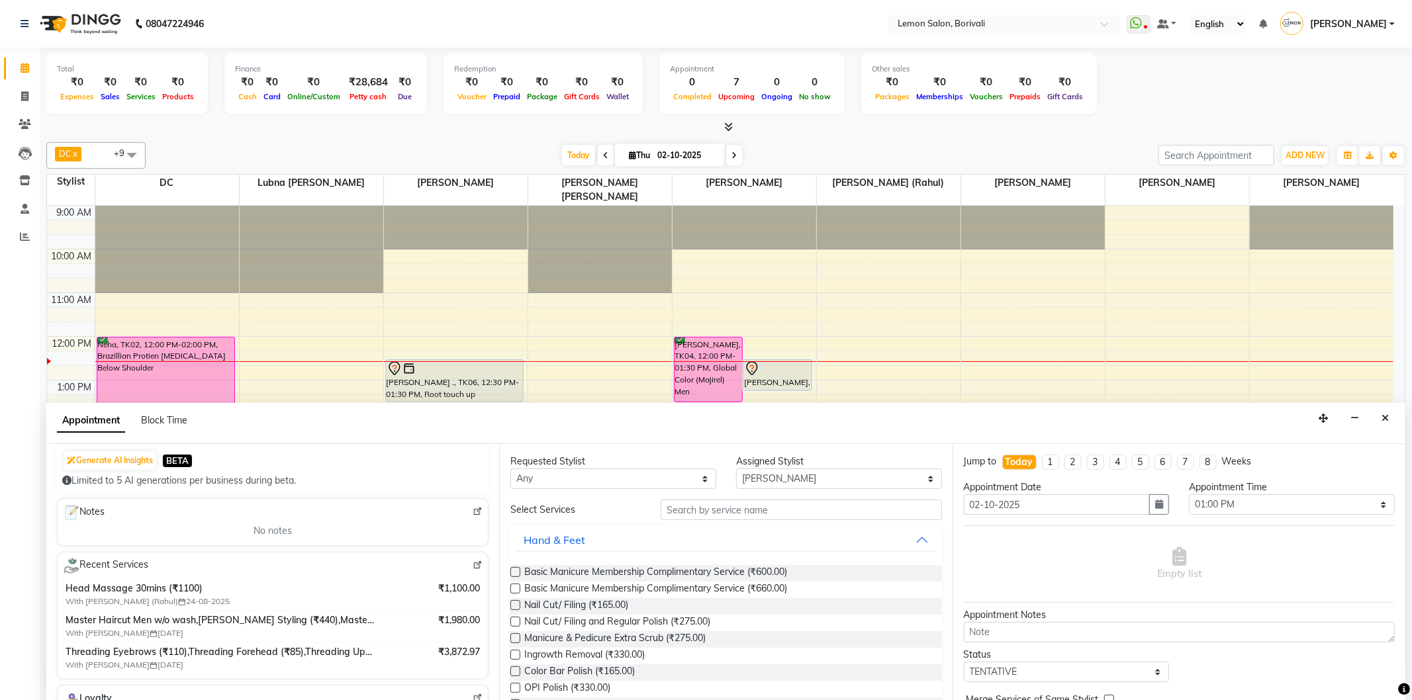
type input "9820344154"
click at [716, 514] on input "text" at bounding box center [801, 510] width 281 height 21
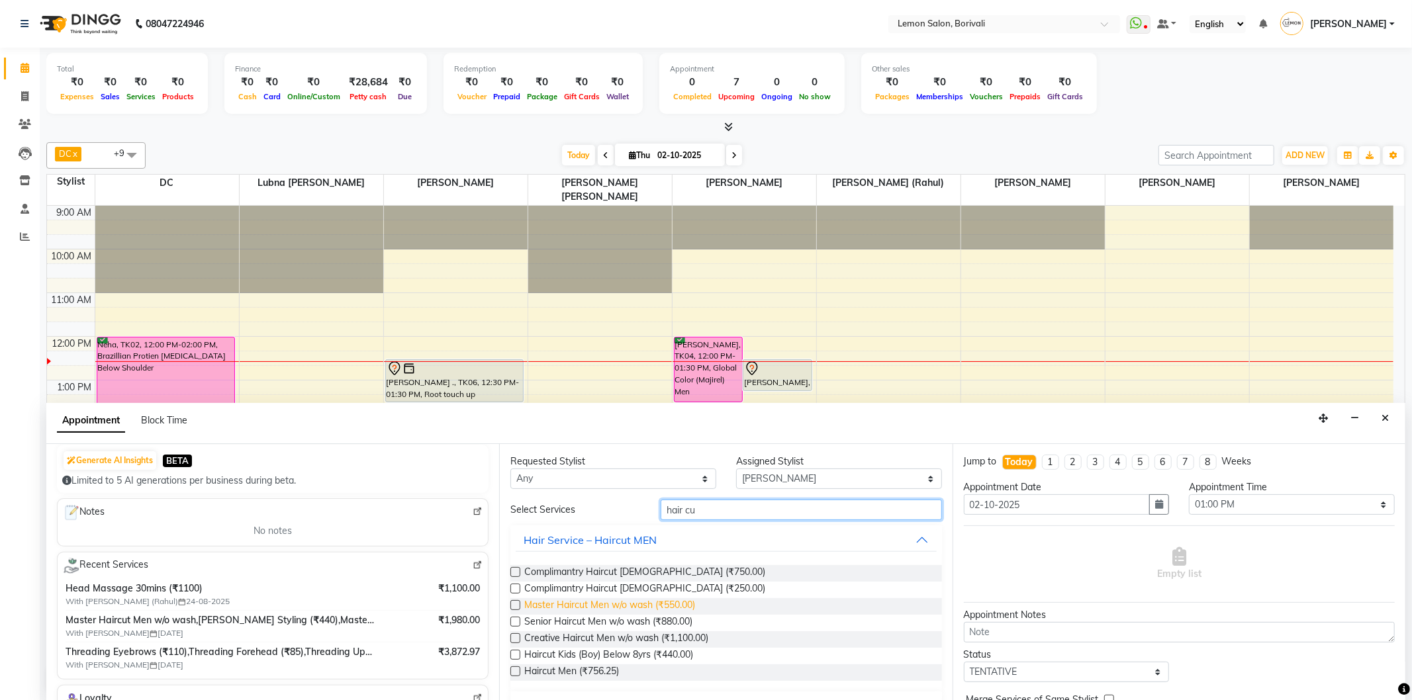
type input "hair cu"
click at [651, 606] on span "Master Haircut Men w/o wash (₹550.00)" at bounding box center [609, 607] width 171 height 17
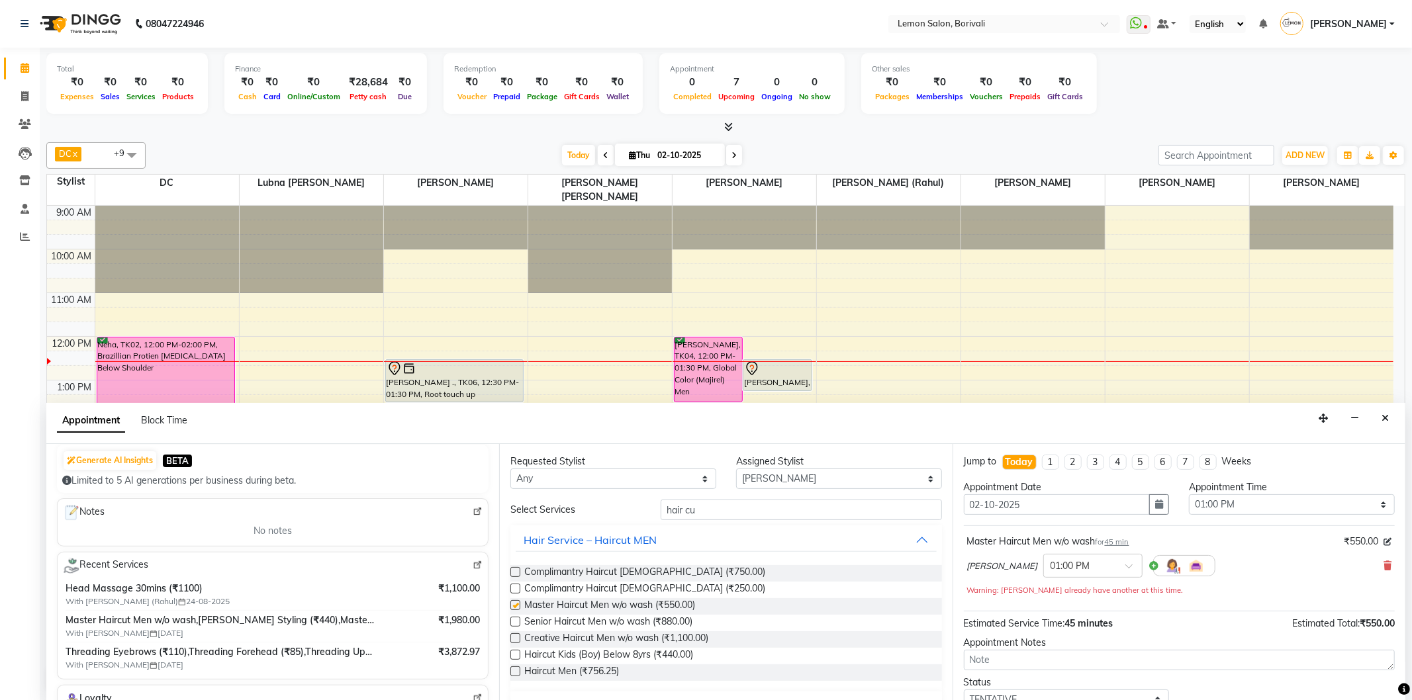
checkbox input "false"
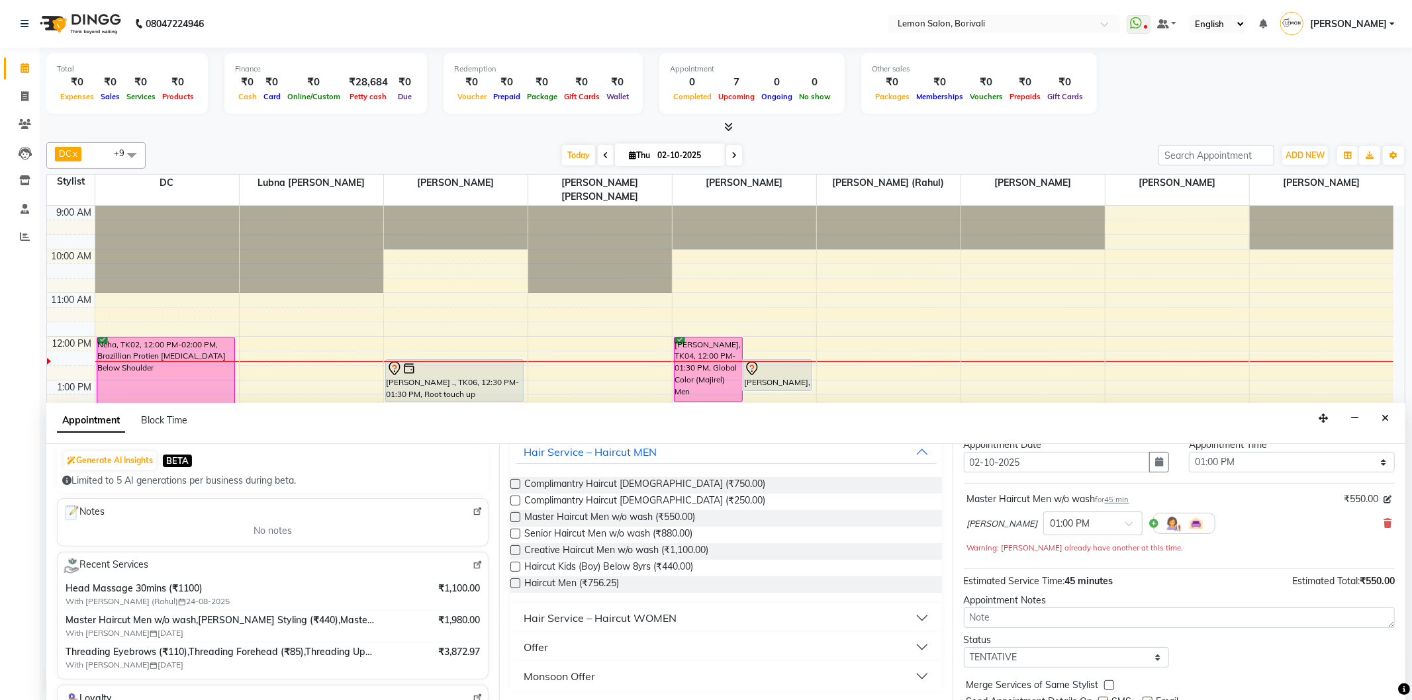
scroll to position [93, 0]
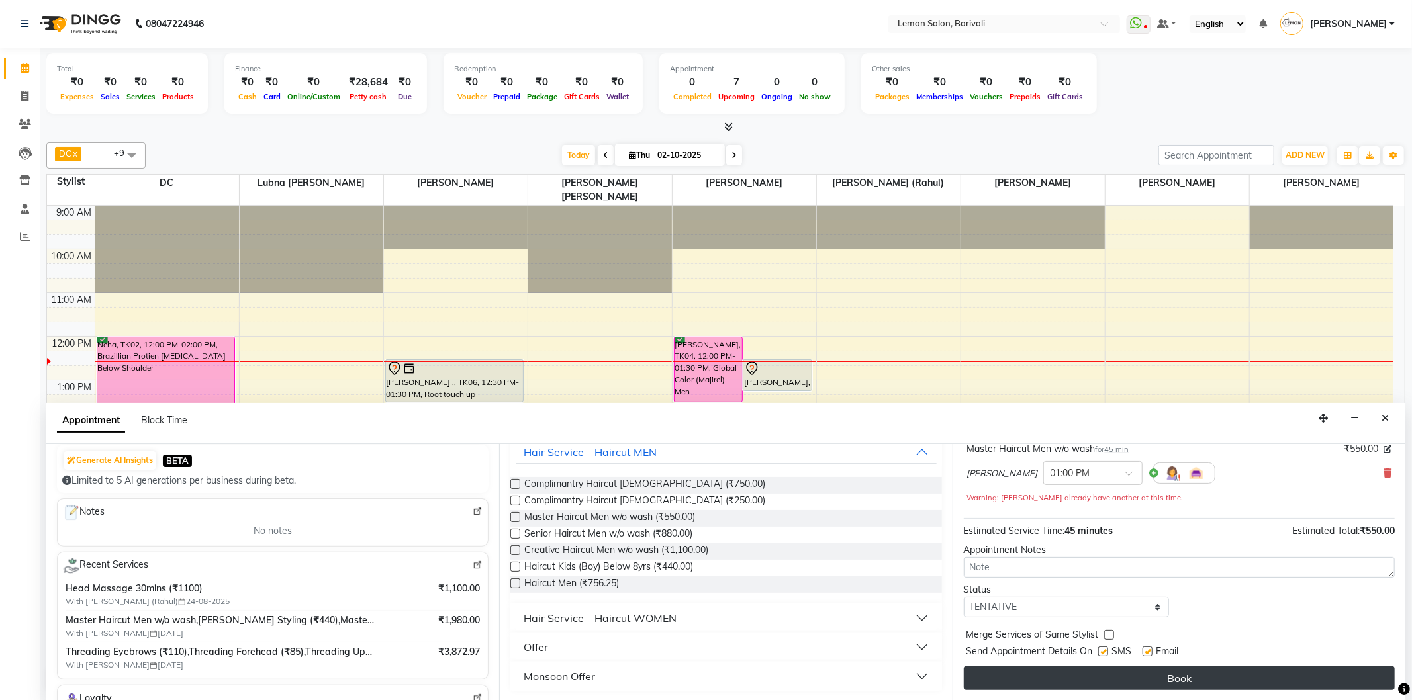
click at [1083, 674] on button "Book" at bounding box center [1179, 679] width 431 height 24
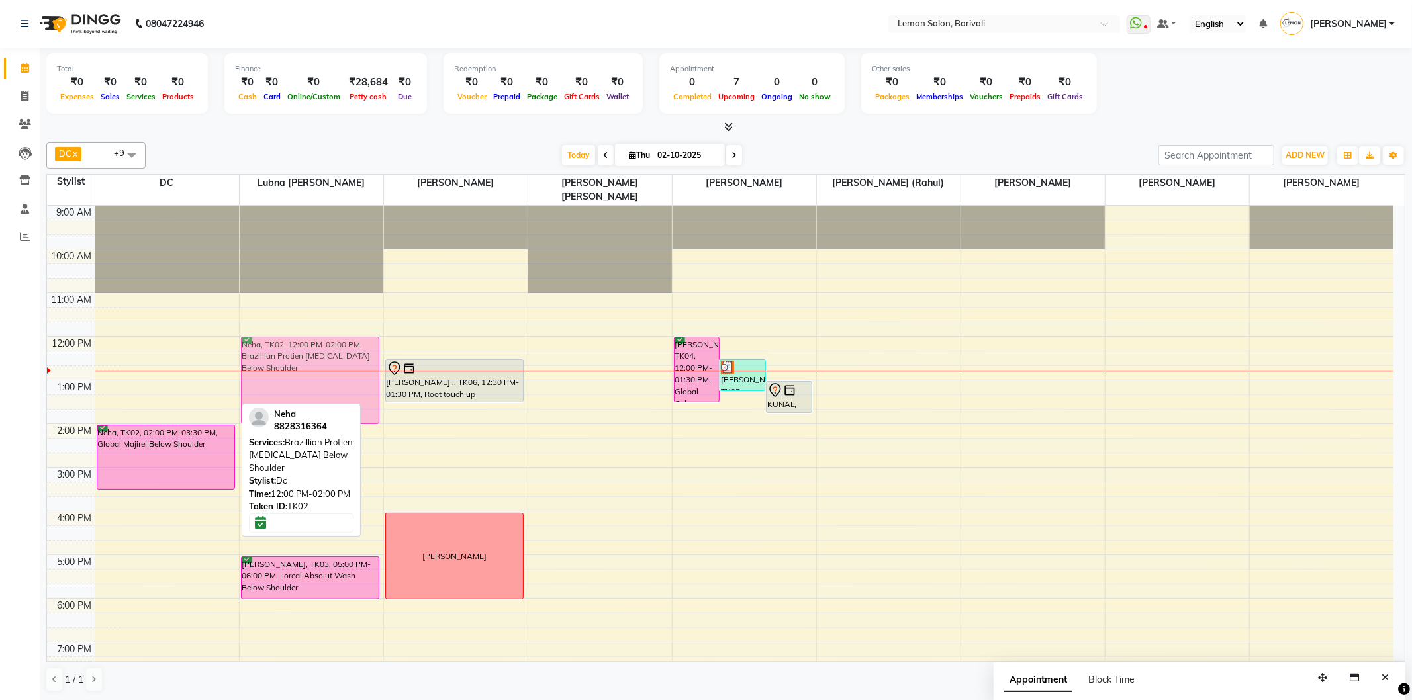
drag, startPoint x: 205, startPoint y: 339, endPoint x: 283, endPoint y: 344, distance: 78.3
click at [283, 344] on tr "Neha, TK02, 12:00 PM-02:00 PM, Brazillian Protien Botox Below Shoulder Neha, TK…" at bounding box center [720, 511] width 1347 height 611
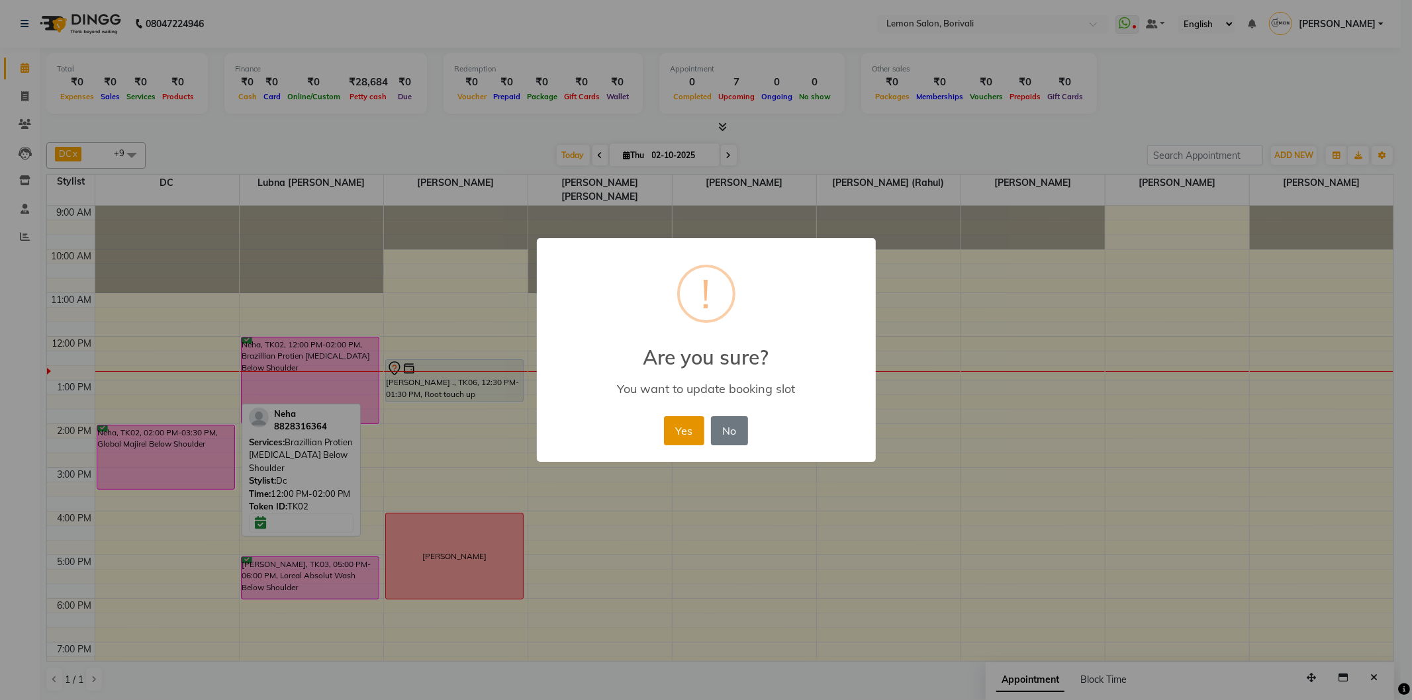
click at [674, 426] on button "Yes" at bounding box center [684, 430] width 40 height 29
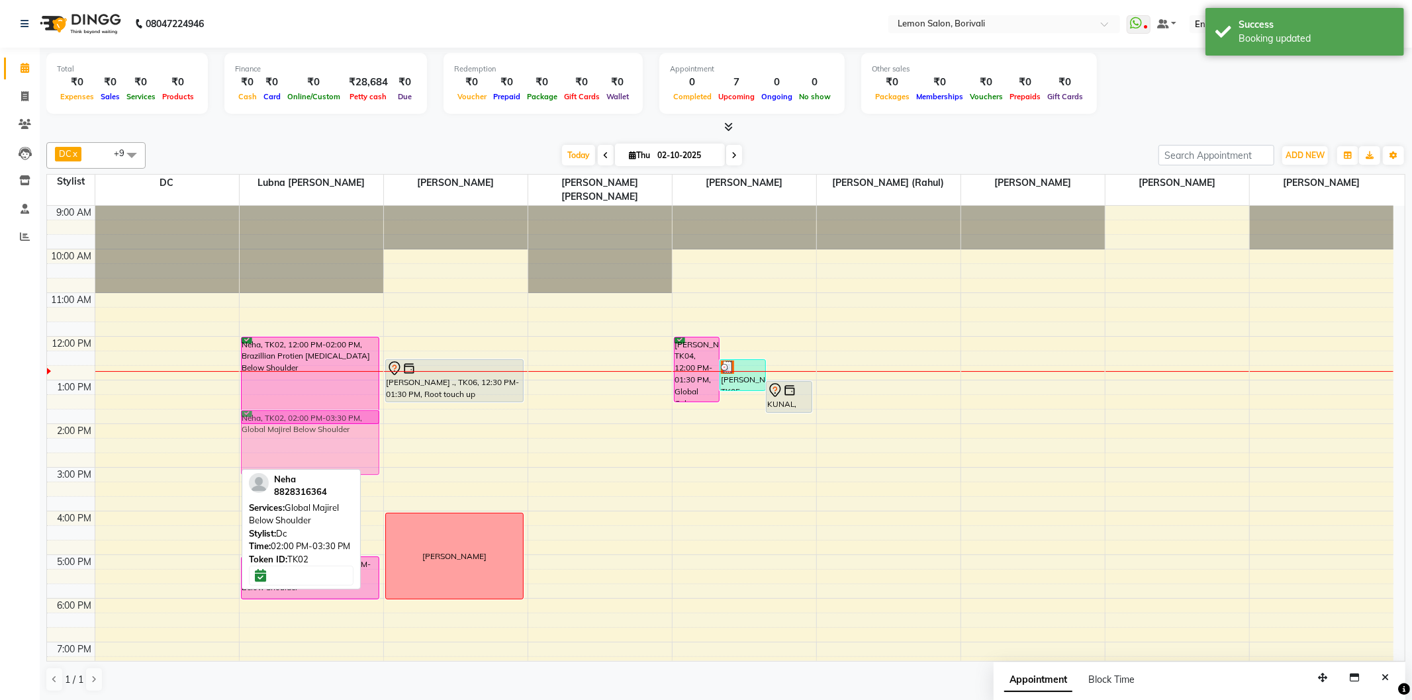
drag, startPoint x: 195, startPoint y: 435, endPoint x: 289, endPoint y: 425, distance: 94.5
click at [289, 425] on tr "Neha, TK02, 02:00 PM-03:30 PM, Global Majirel Below Shoulder Neha, TK02, 12:00 …" at bounding box center [720, 511] width 1347 height 611
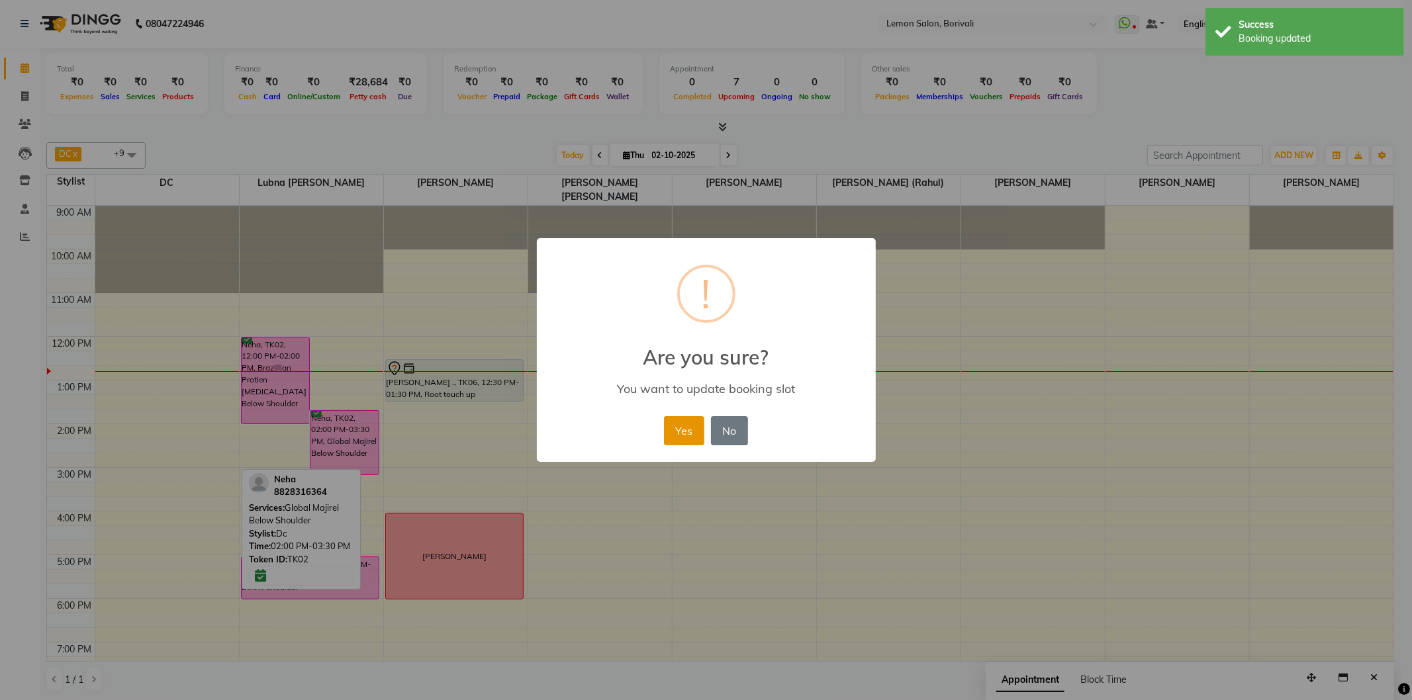
click at [665, 432] on button "Yes" at bounding box center [684, 430] width 40 height 29
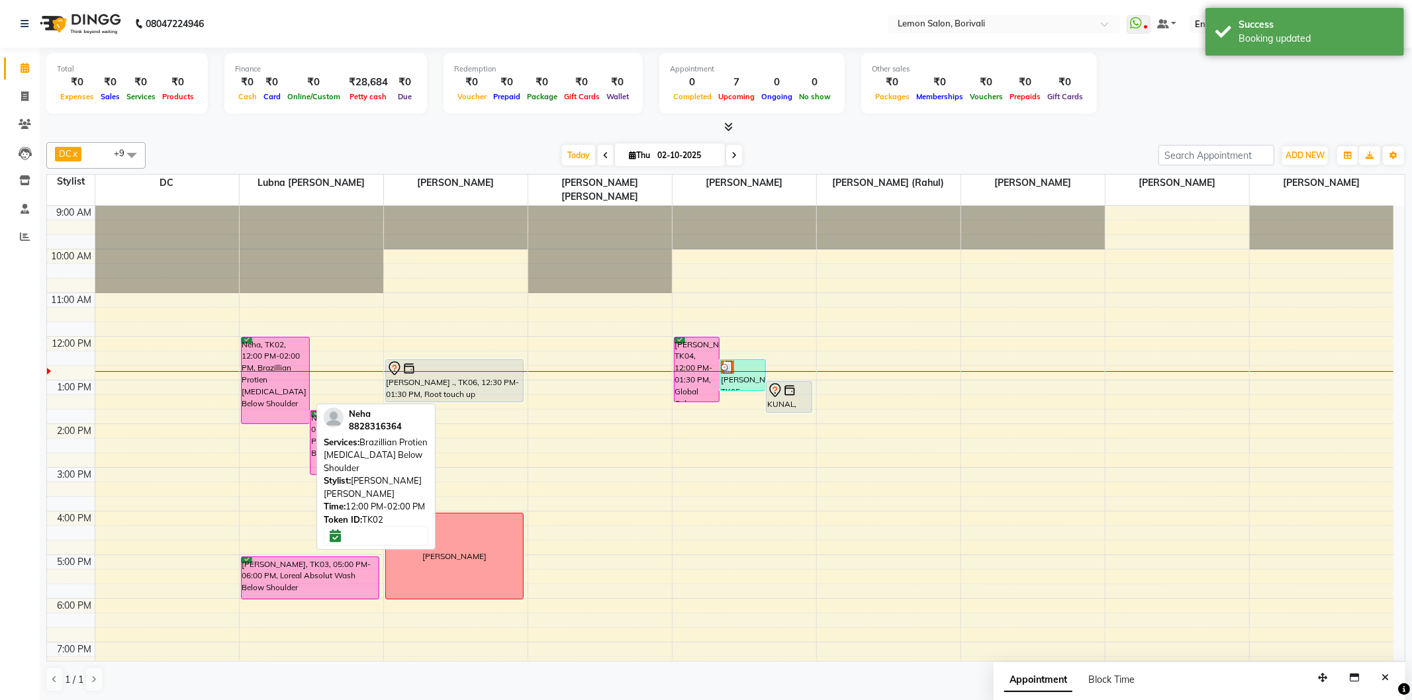
click at [245, 348] on div "Neha, TK02, 12:00 PM-02:00 PM, Brazillian Protien Botox Below Shoulder" at bounding box center [276, 381] width 68 height 86
click at [267, 371] on div at bounding box center [312, 371] width 144 height 1
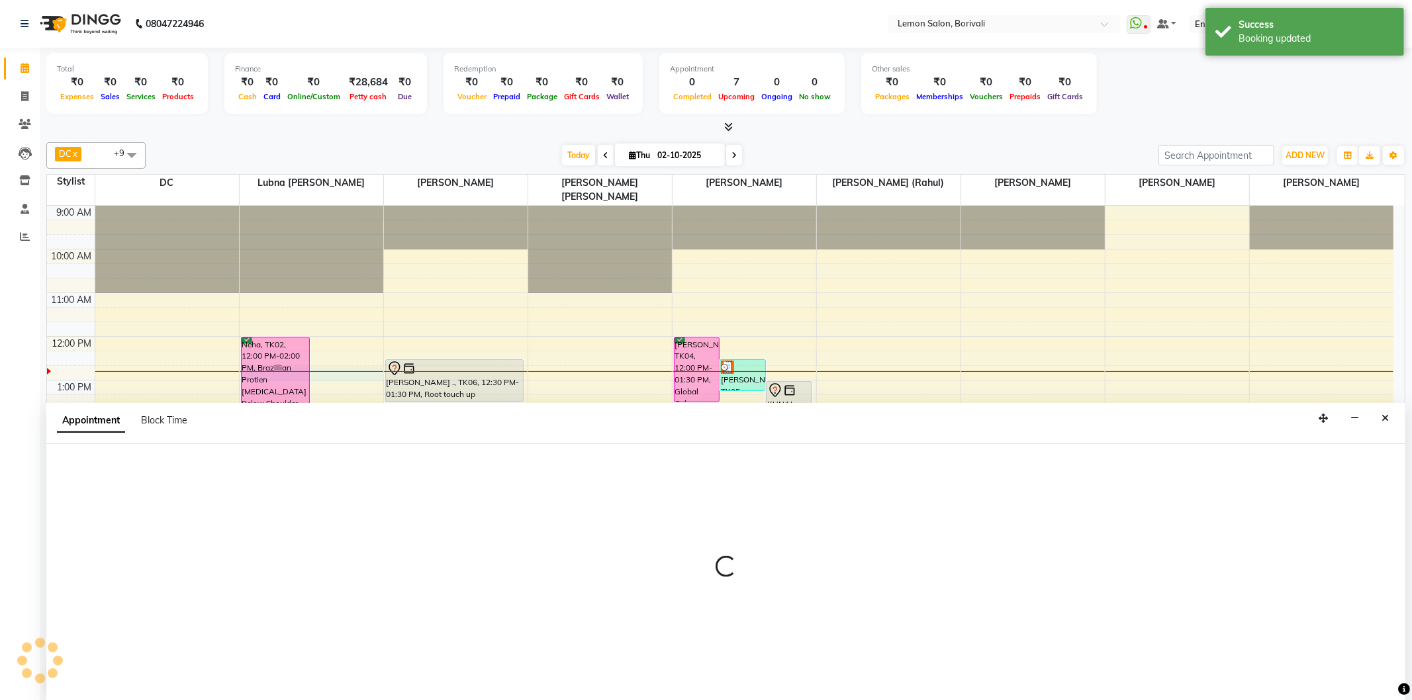
select select "7566"
select select "tentative"
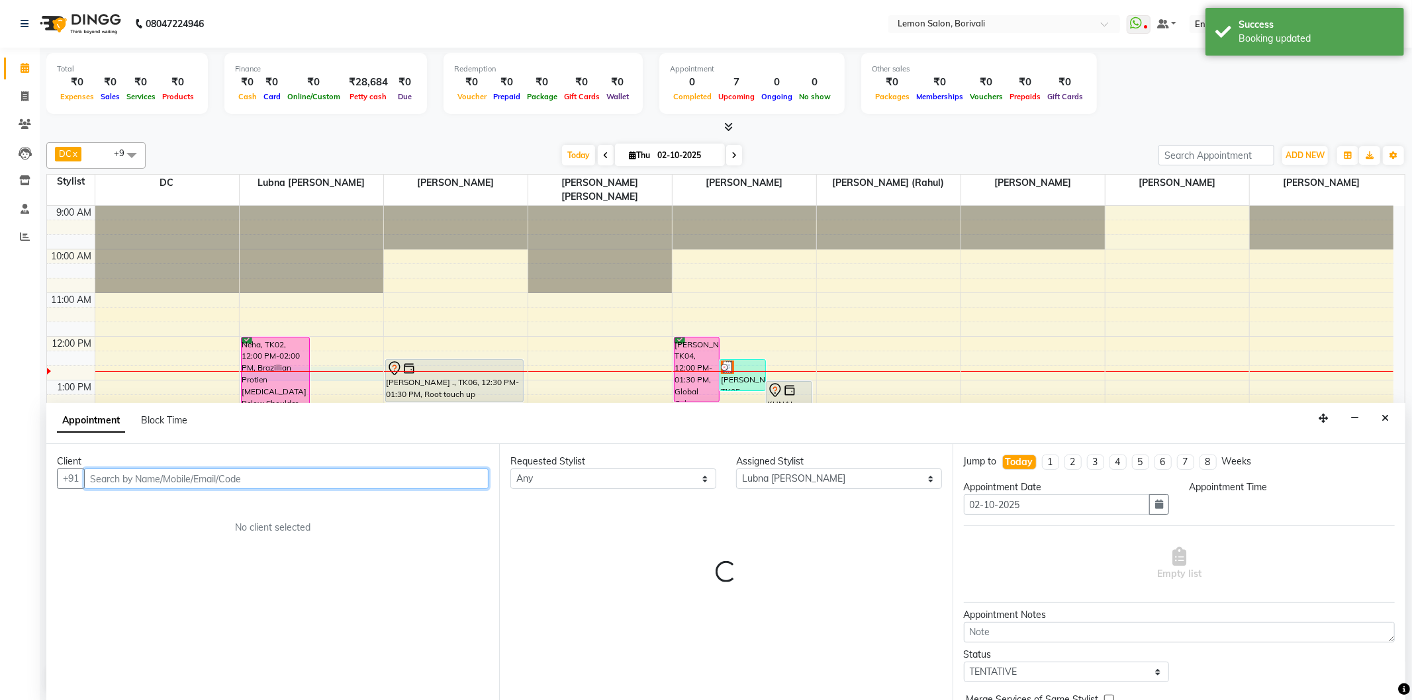
select select "765"
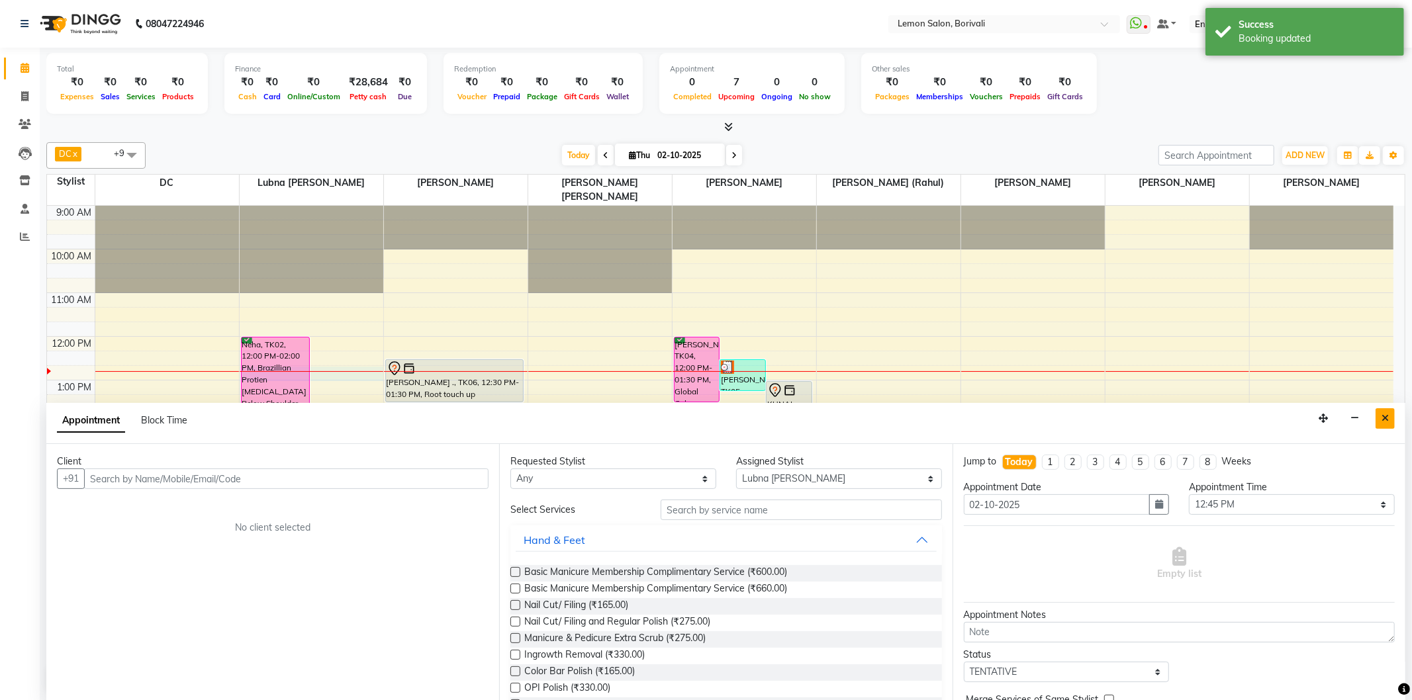
click at [1380, 419] on button "Close" at bounding box center [1385, 419] width 19 height 21
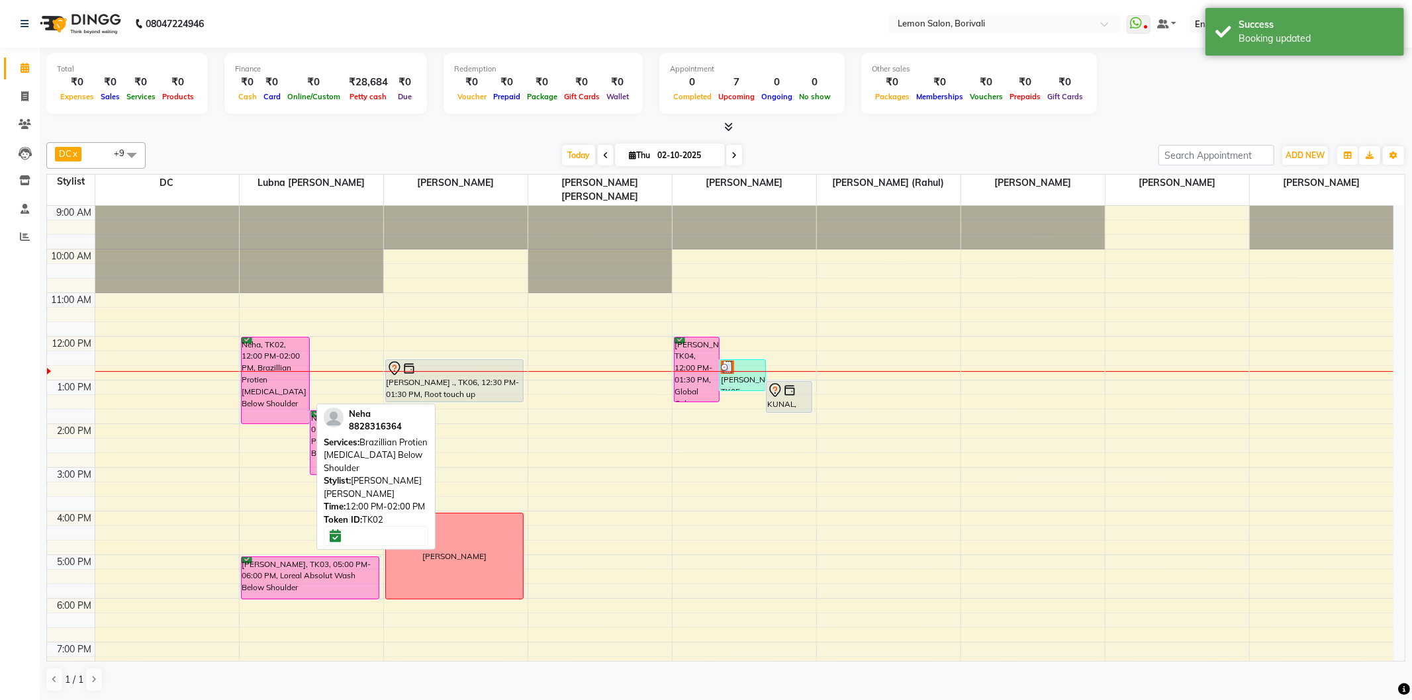
click at [288, 338] on div at bounding box center [275, 338] width 67 height 1
select select "6"
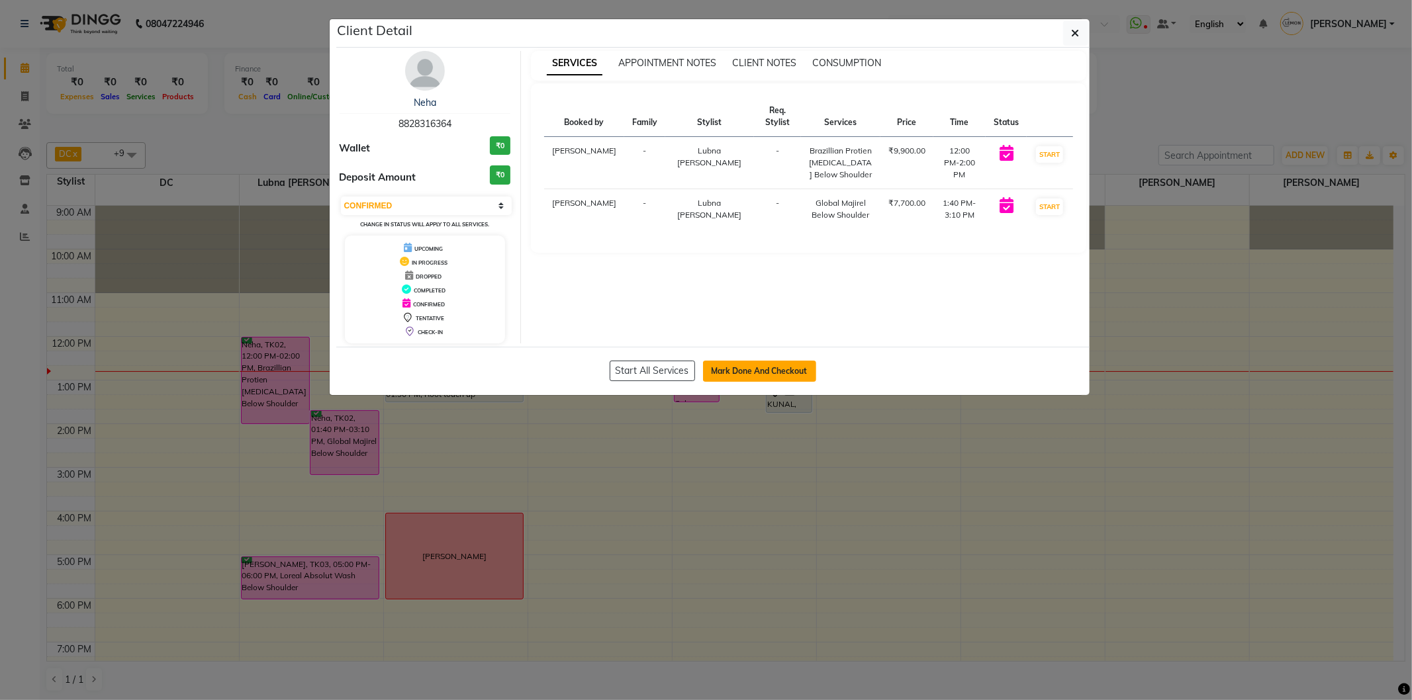
click at [779, 375] on button "Mark Done And Checkout" at bounding box center [759, 371] width 113 height 21
select select "567"
select select "service"
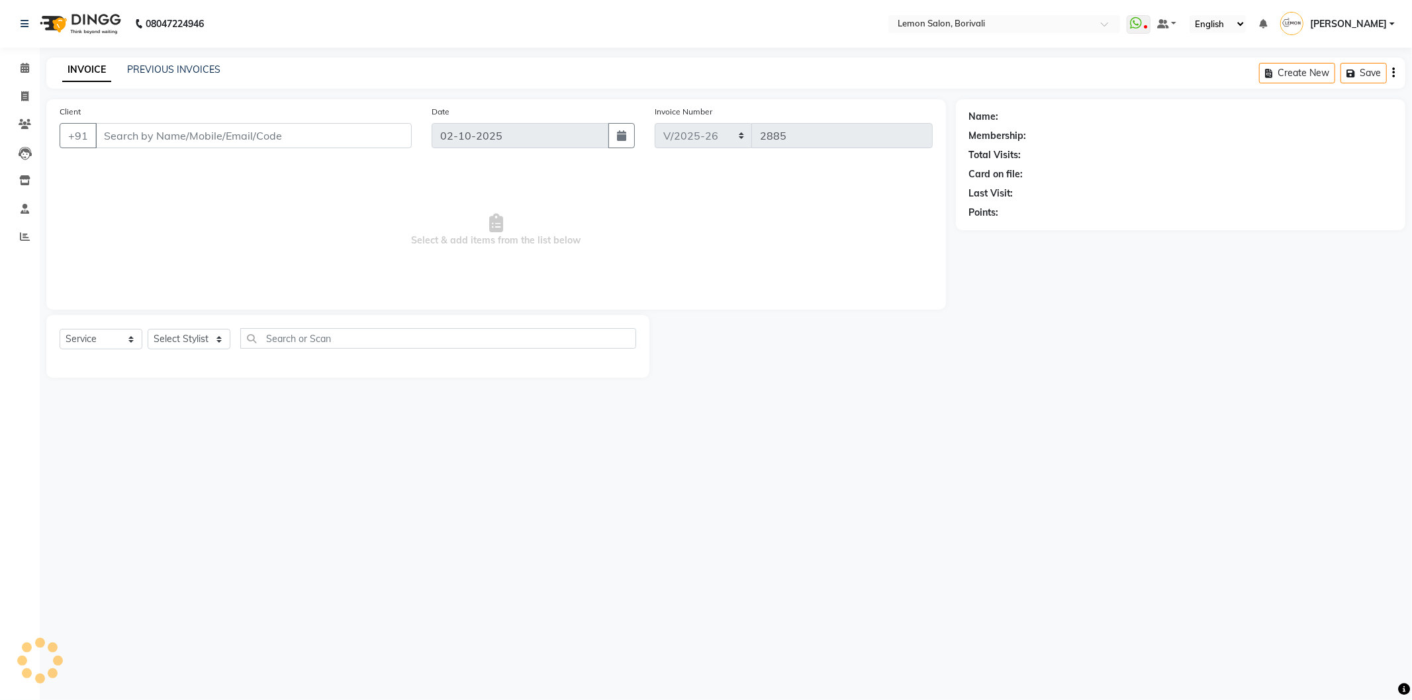
type input "8828316364"
select select "7566"
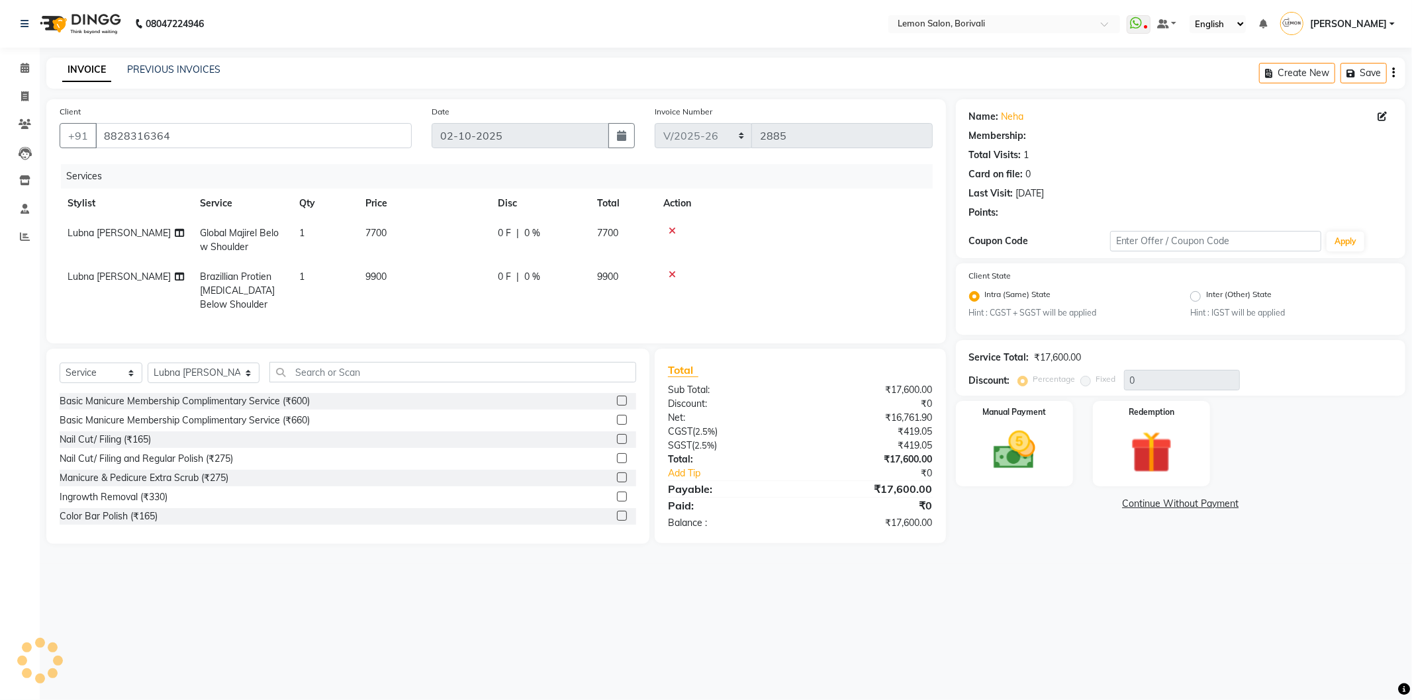
type input "20"
select select "1: Object"
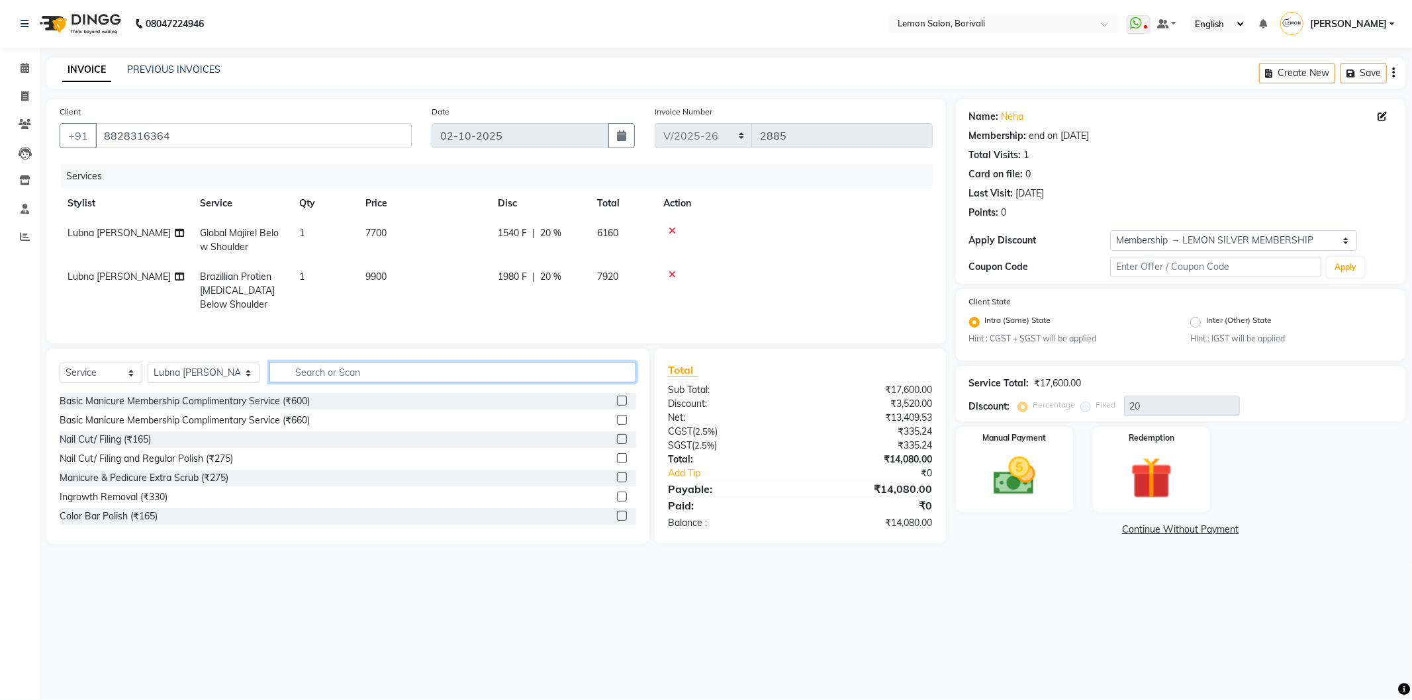
click at [353, 379] on input "text" at bounding box center [452, 372] width 367 height 21
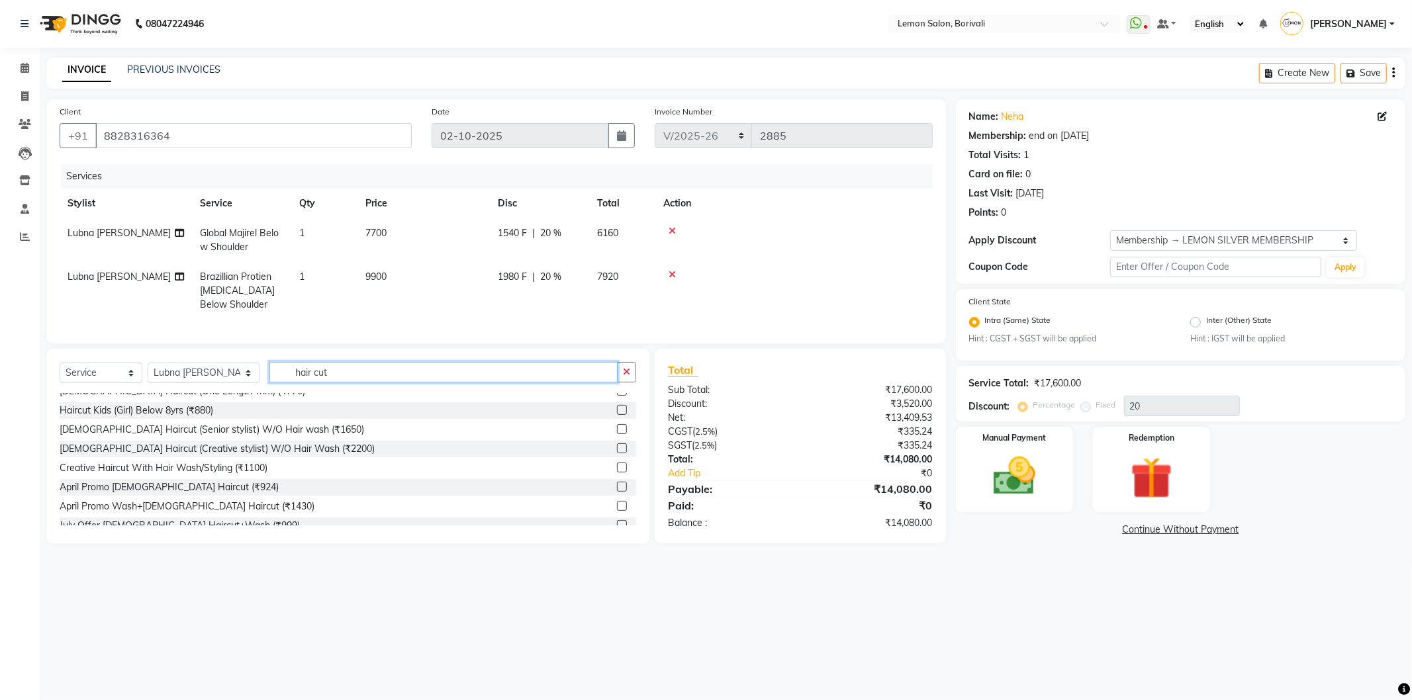
scroll to position [147, 0]
type input "hair cut"
click at [617, 432] on label at bounding box center [622, 427] width 10 height 10
click at [617, 432] on input "checkbox" at bounding box center [621, 427] width 9 height 9
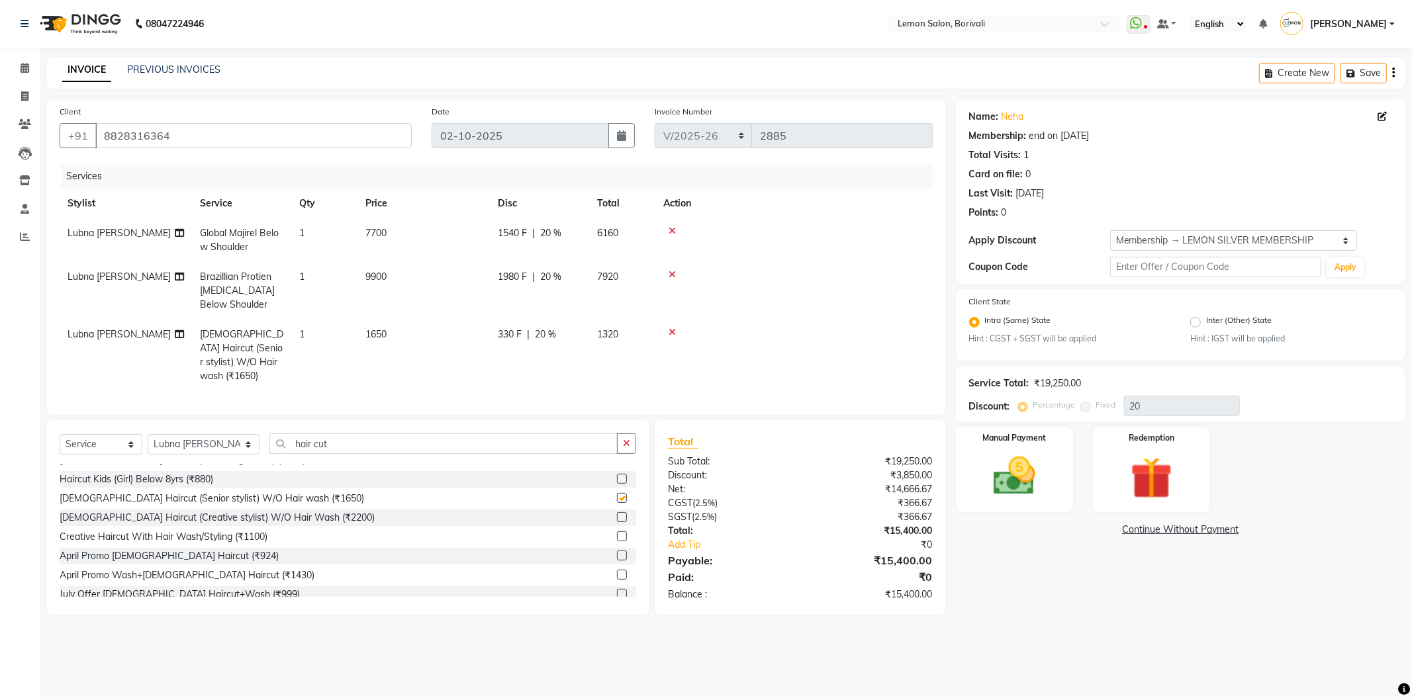
checkbox input "false"
click at [255, 247] on td "Global Majirel Below Shoulder" at bounding box center [241, 240] width 99 height 44
select select "7566"
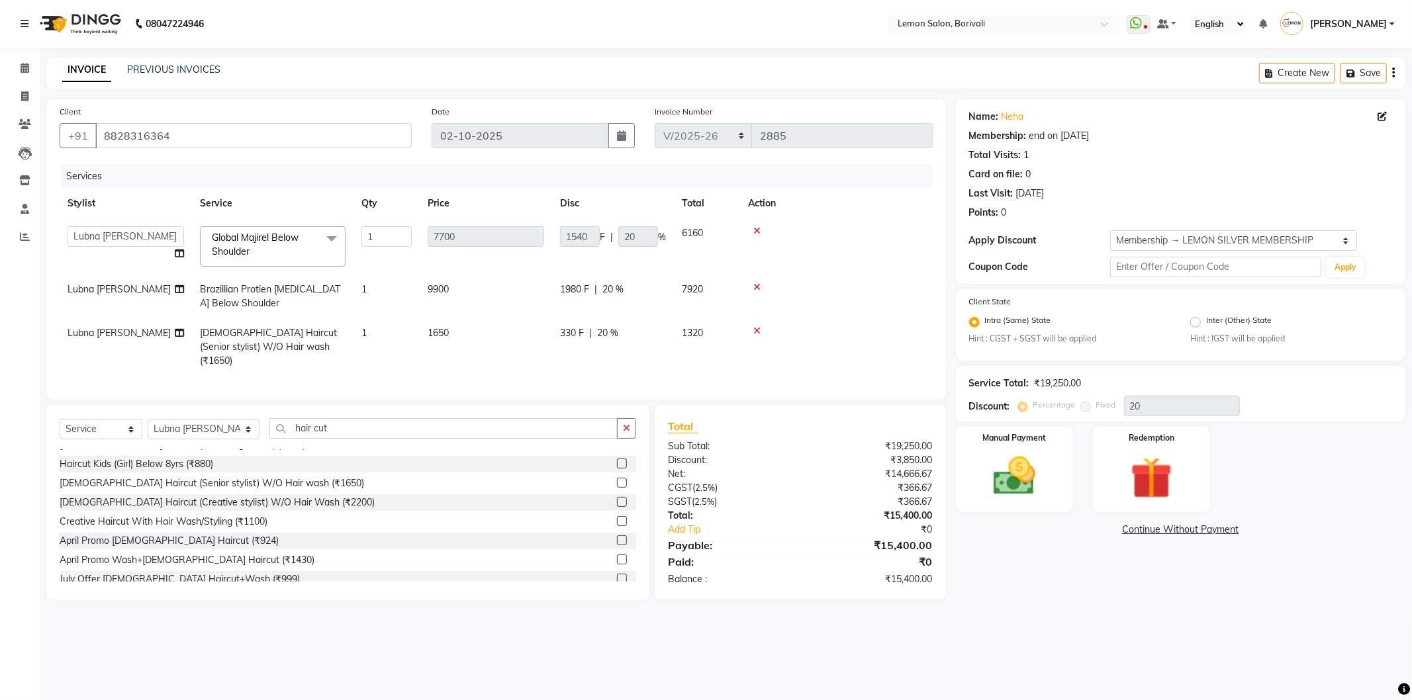
click at [255, 244] on span "Global Majirel Below Shoulder x" at bounding box center [267, 245] width 117 height 28
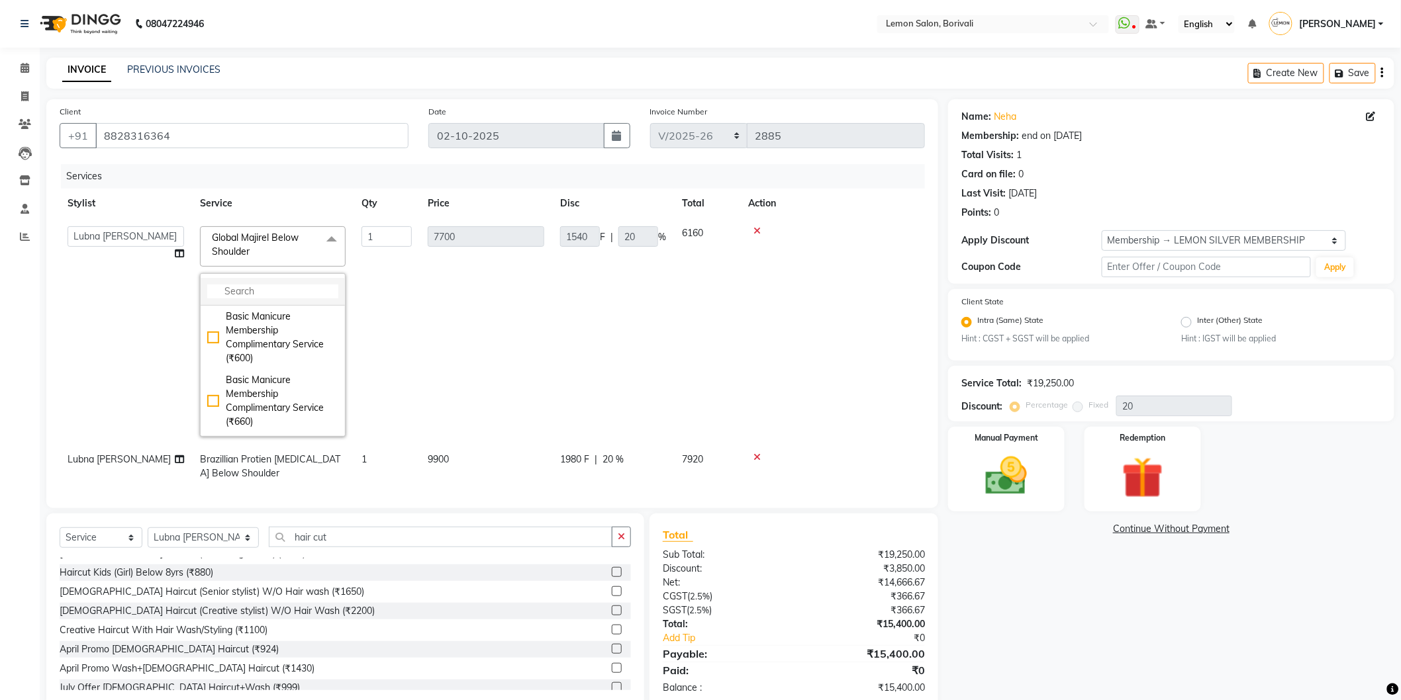
click at [279, 292] on input "multiselect-search" at bounding box center [272, 292] width 131 height 14
type input "balaya"
click at [214, 355] on div "Balayage below shoulder (₹9350)" at bounding box center [272, 360] width 131 height 28
checkbox input "true"
type input "9350"
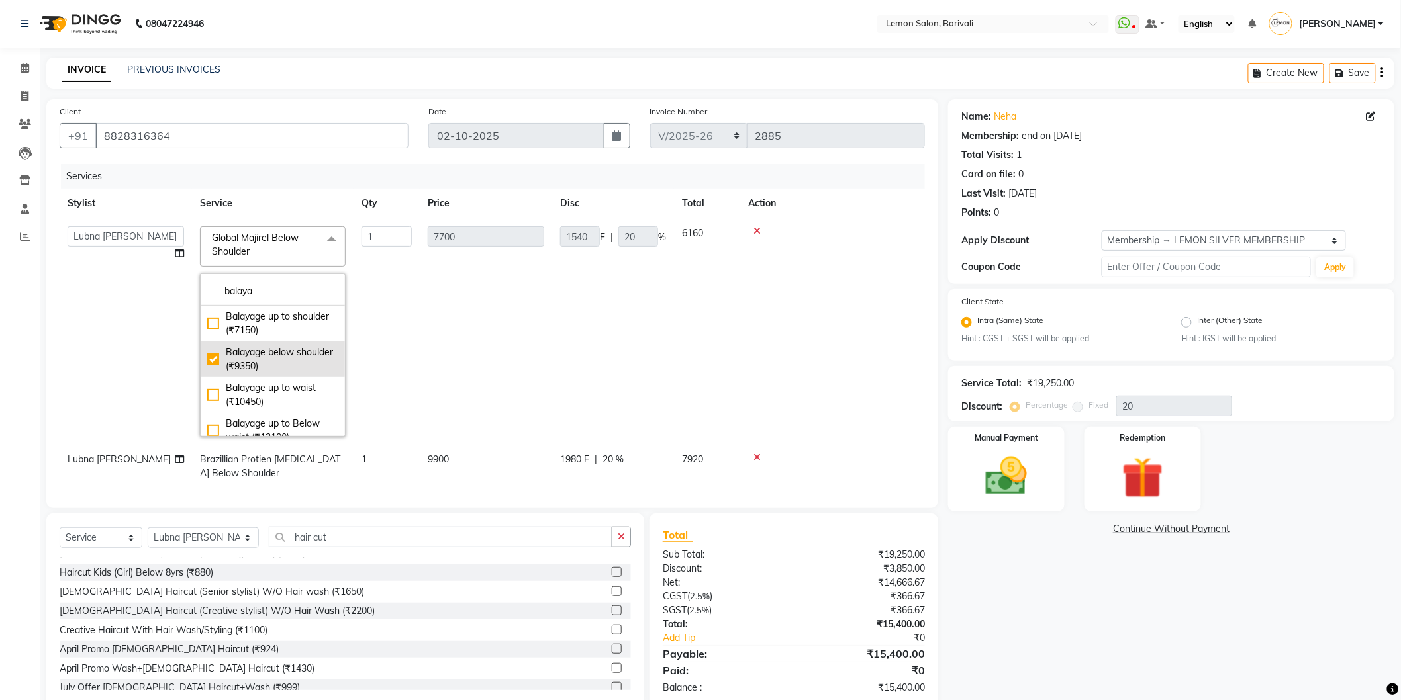
type input "1870"
click at [1047, 559] on div "Name: Neha Membership: end on 22-07-2026 Total Visits: 1 Card on file: 0 Last V…" at bounding box center [1176, 404] width 456 height 610
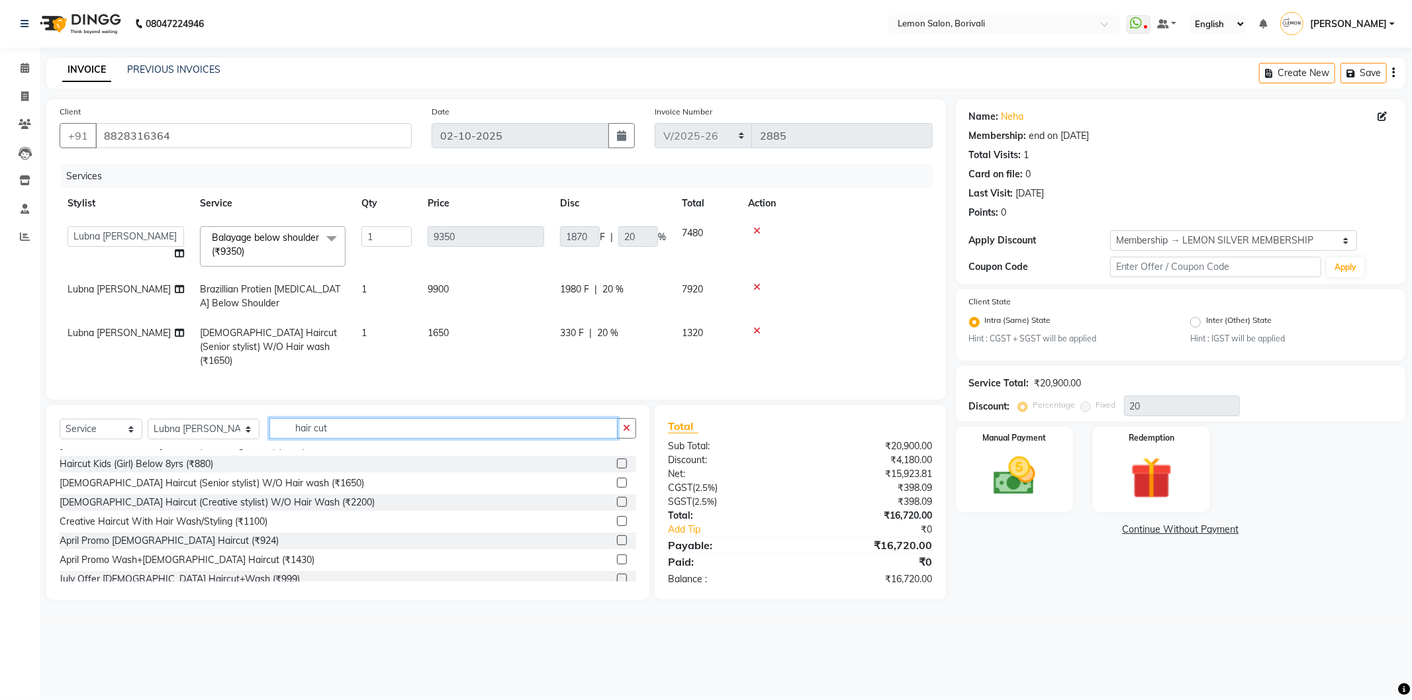
drag, startPoint x: 353, startPoint y: 418, endPoint x: 249, endPoint y: 438, distance: 105.8
click at [249, 438] on div "Select Service Product Membership Package Voucher Prepaid Gift Card Select Styl…" at bounding box center [348, 433] width 577 height 31
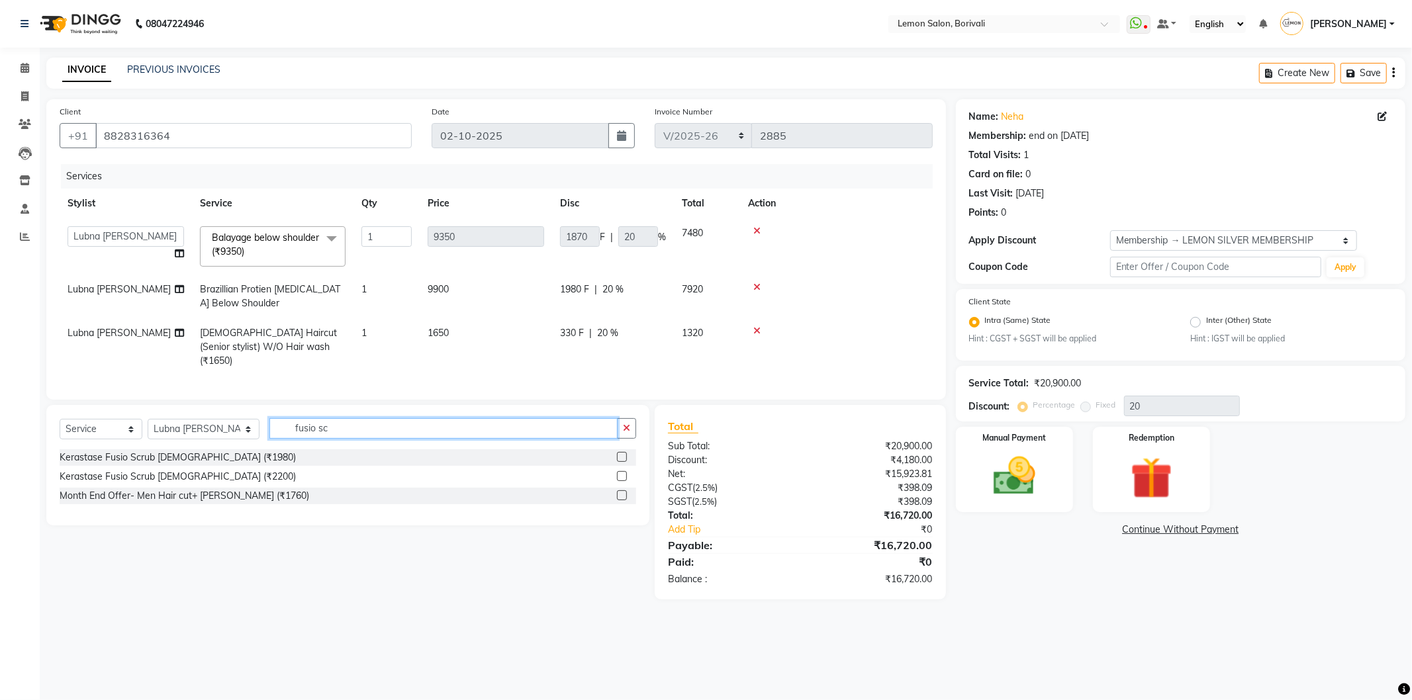
scroll to position [0, 0]
drag, startPoint x: 324, startPoint y: 432, endPoint x: 260, endPoint y: 440, distance: 64.8
click at [260, 440] on div "Select Service Product Membership Package Voucher Prepaid Gift Card Select Styl…" at bounding box center [348, 433] width 577 height 31
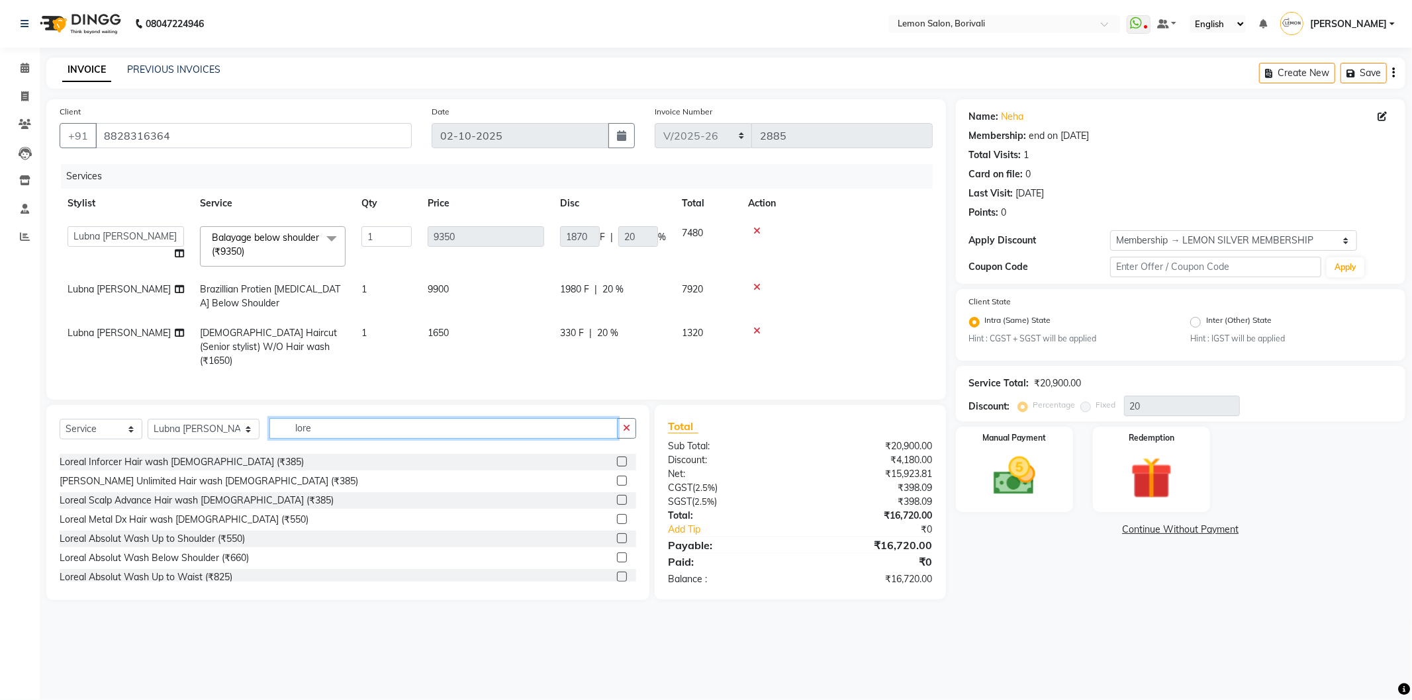
scroll to position [73, 0]
drag, startPoint x: 301, startPoint y: 428, endPoint x: 261, endPoint y: 427, distance: 40.4
click at [269, 427] on input "lore" at bounding box center [443, 428] width 348 height 21
type input "scrub"
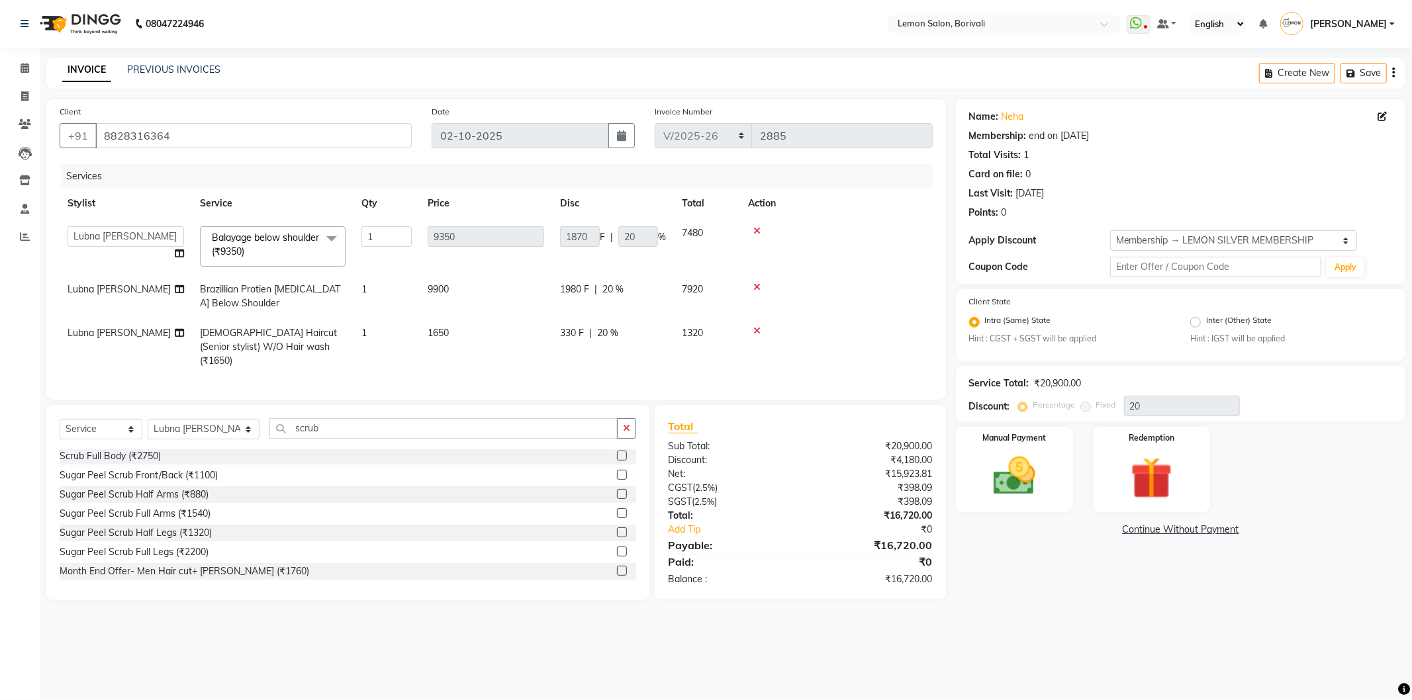
click at [617, 492] on label at bounding box center [622, 494] width 10 height 10
click at [617, 492] on input "checkbox" at bounding box center [621, 495] width 9 height 9
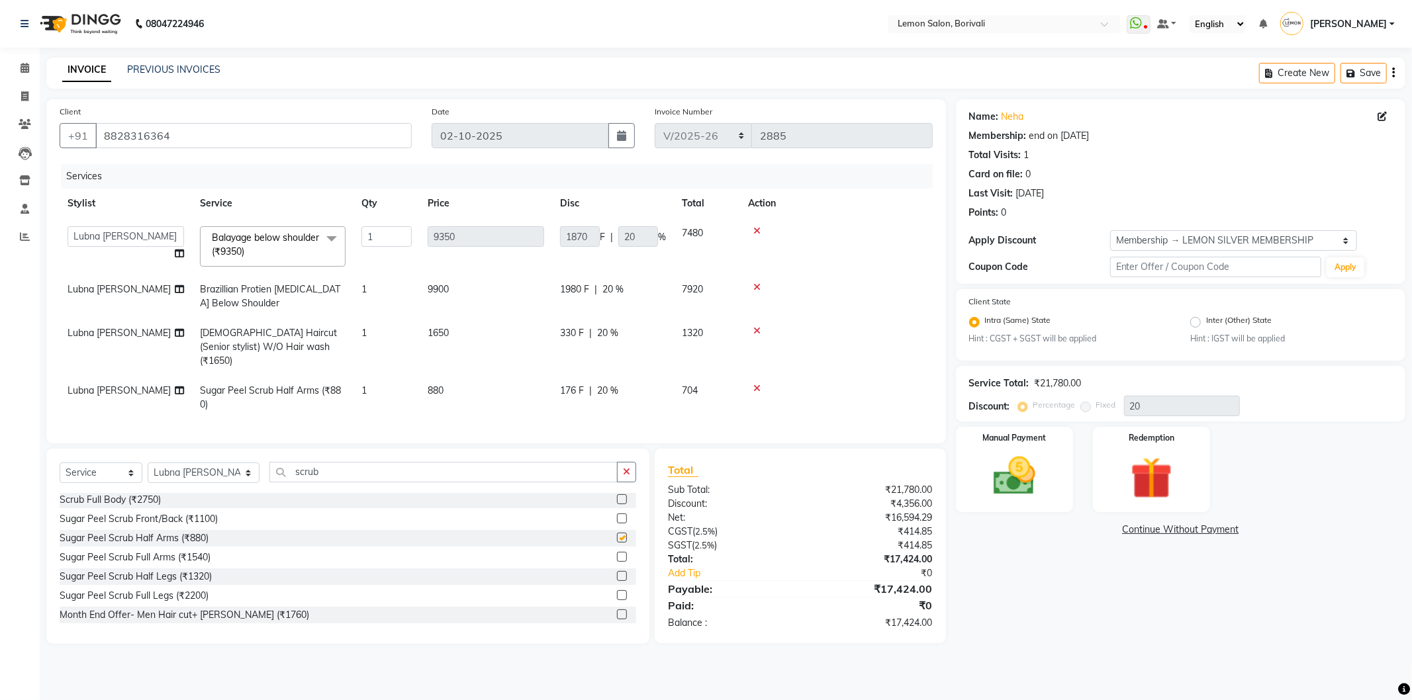
checkbox input "false"
click at [272, 385] on td "Sugar Peel Scrub Half Arms (₹880)" at bounding box center [273, 398] width 162 height 44
select select "7566"
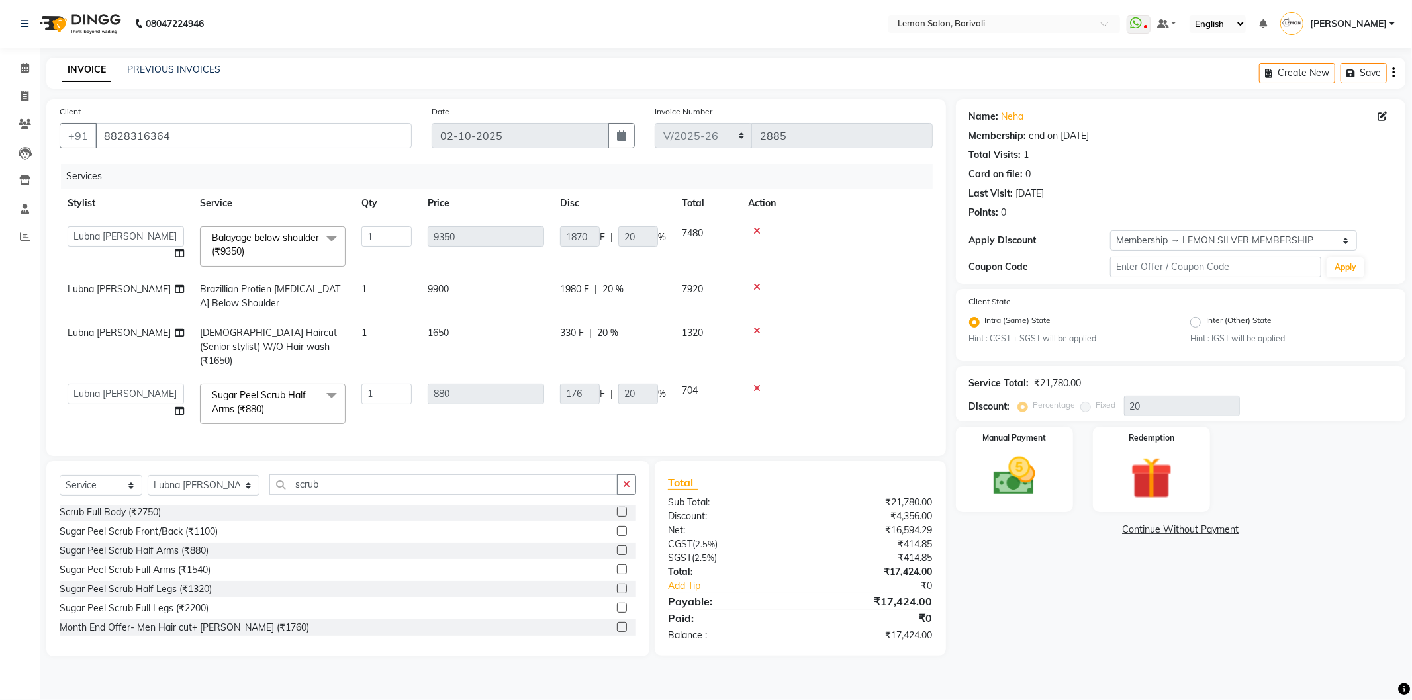
click at [277, 389] on span "Sugar Peel Scrub Half Arms (₹880)" at bounding box center [259, 402] width 94 height 26
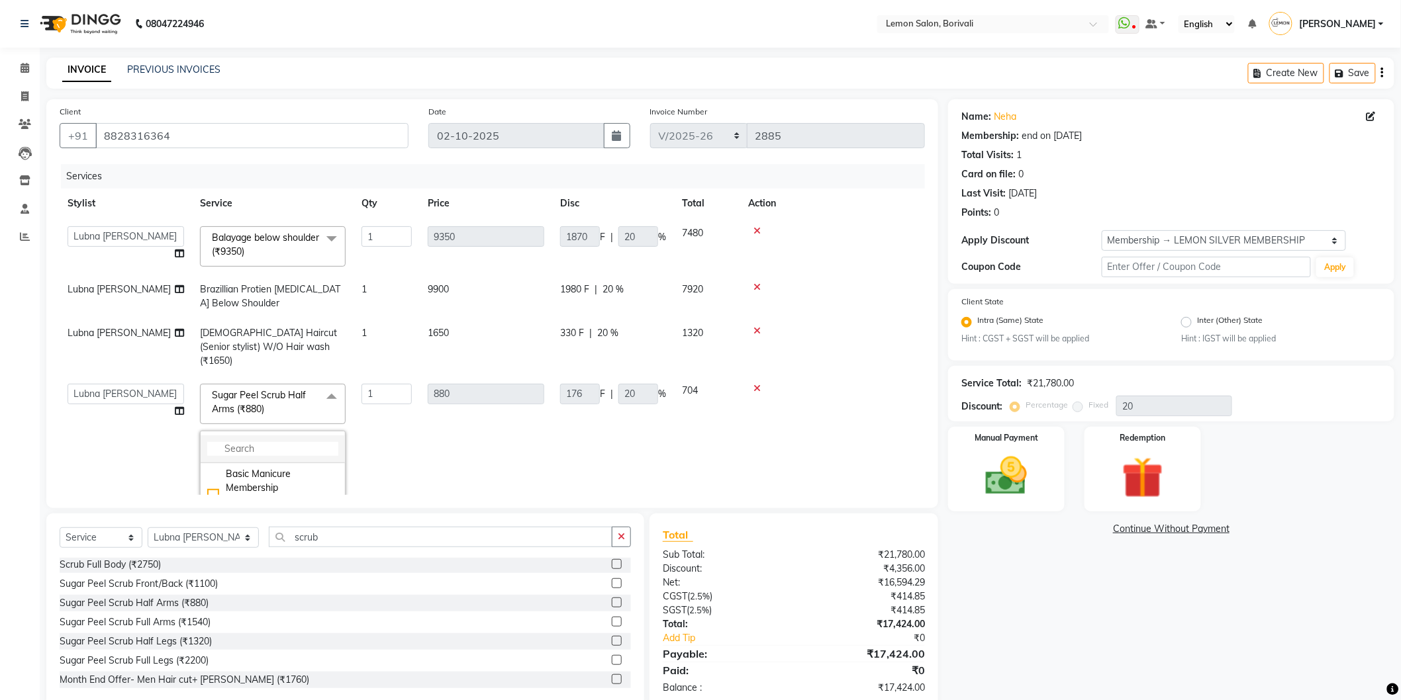
click at [278, 442] on input "multiselect-search" at bounding box center [272, 449] width 131 height 14
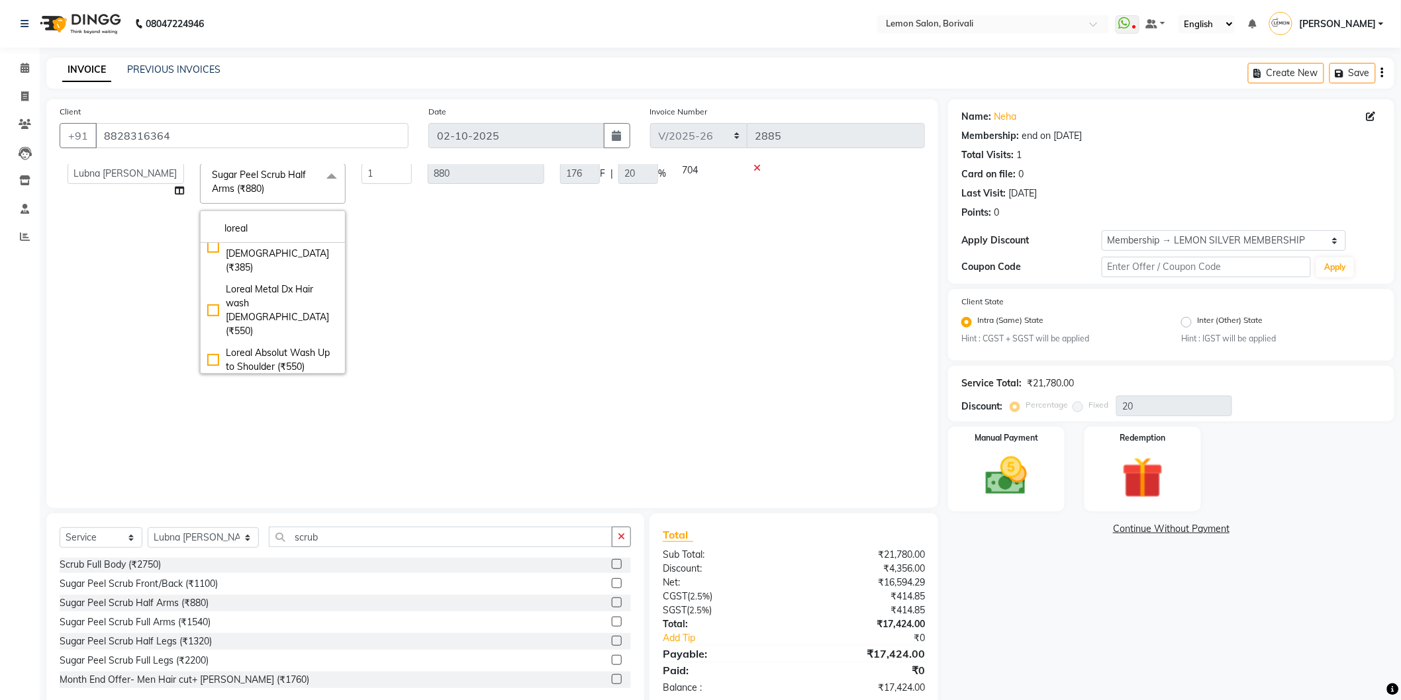
scroll to position [294, 0]
drag, startPoint x: 269, startPoint y: 212, endPoint x: 220, endPoint y: 215, distance: 49.1
click at [220, 222] on input "loreal" at bounding box center [272, 229] width 131 height 14
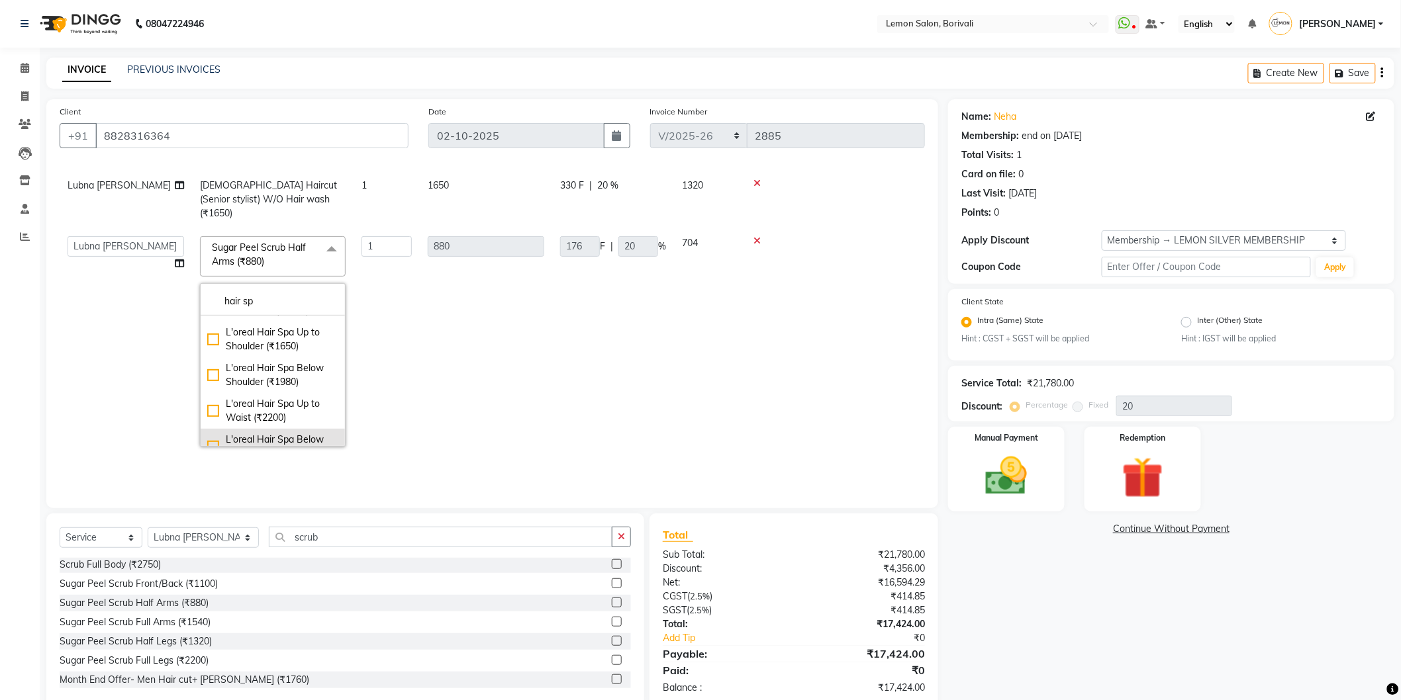
scroll to position [0, 0]
type input "hair sp"
click at [209, 321] on div "L'oreal Hair Spa Up to Neck / Men (₹1320)" at bounding box center [272, 334] width 131 height 28
type input "1320"
type input "264"
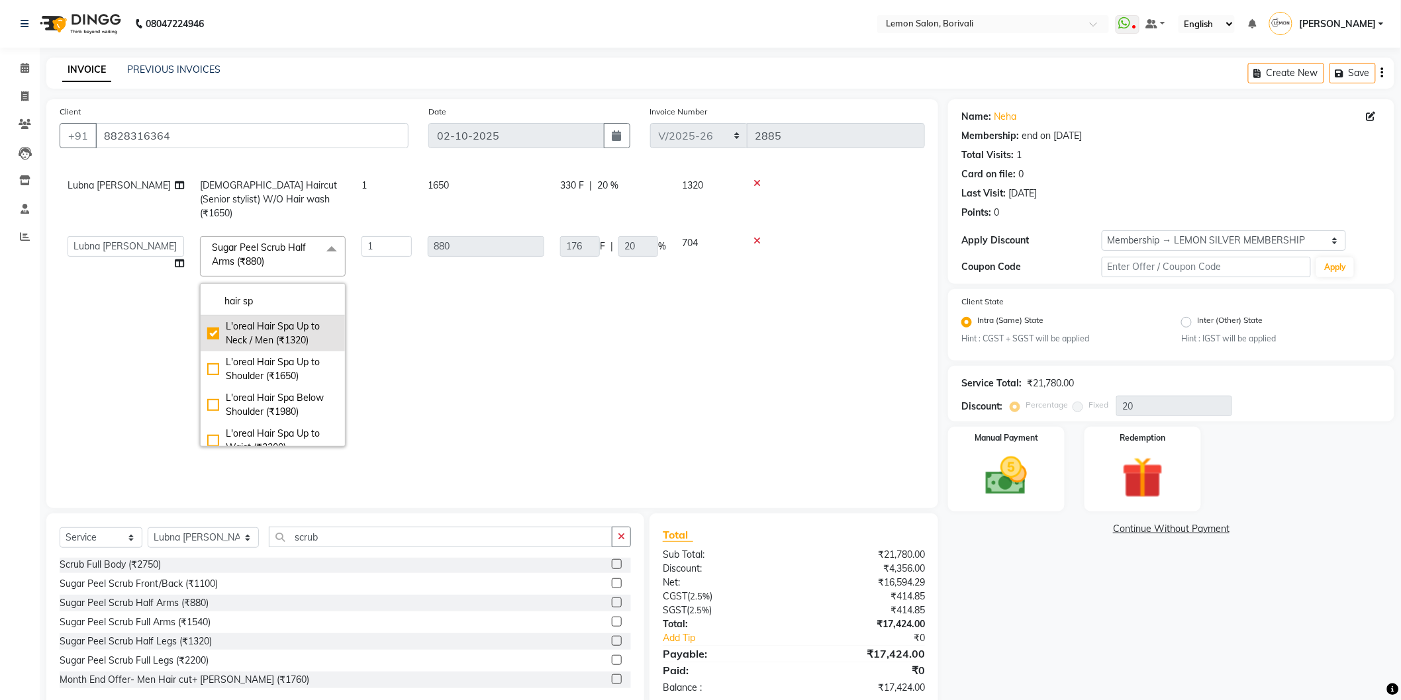
checkbox input "true"
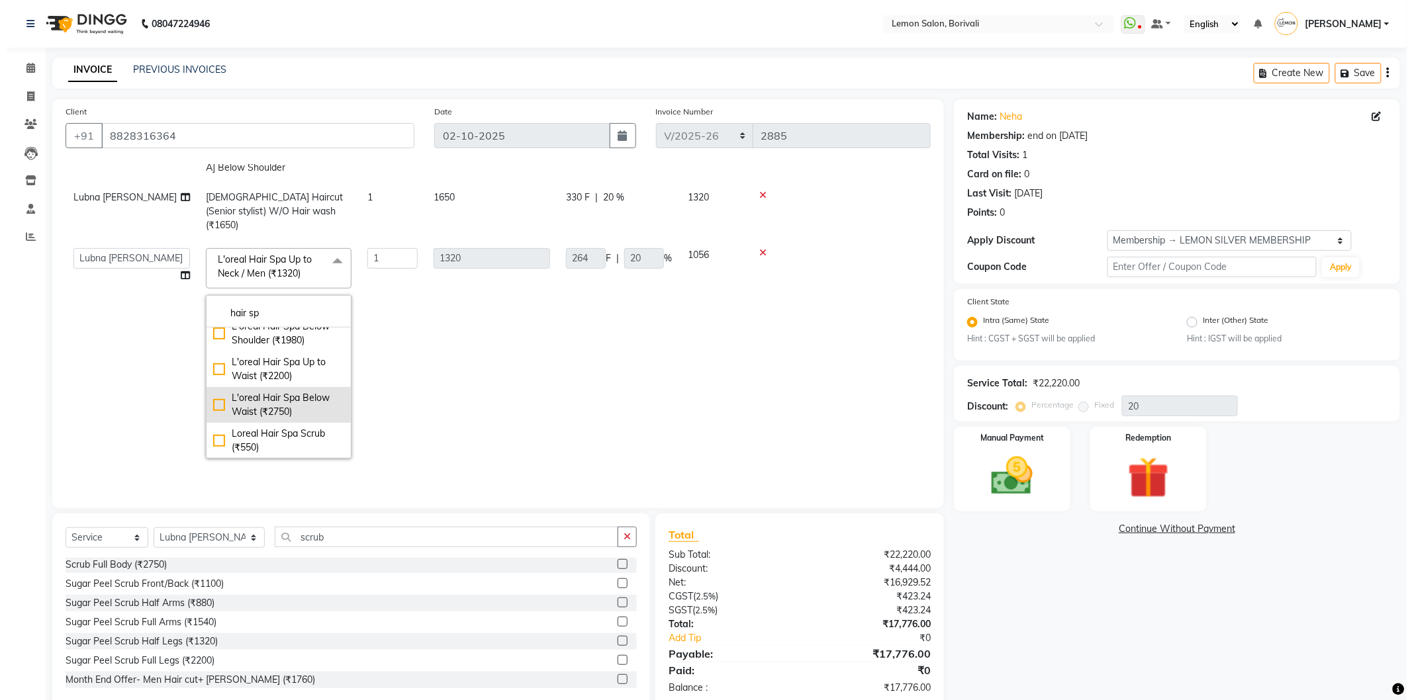
scroll to position [147, 0]
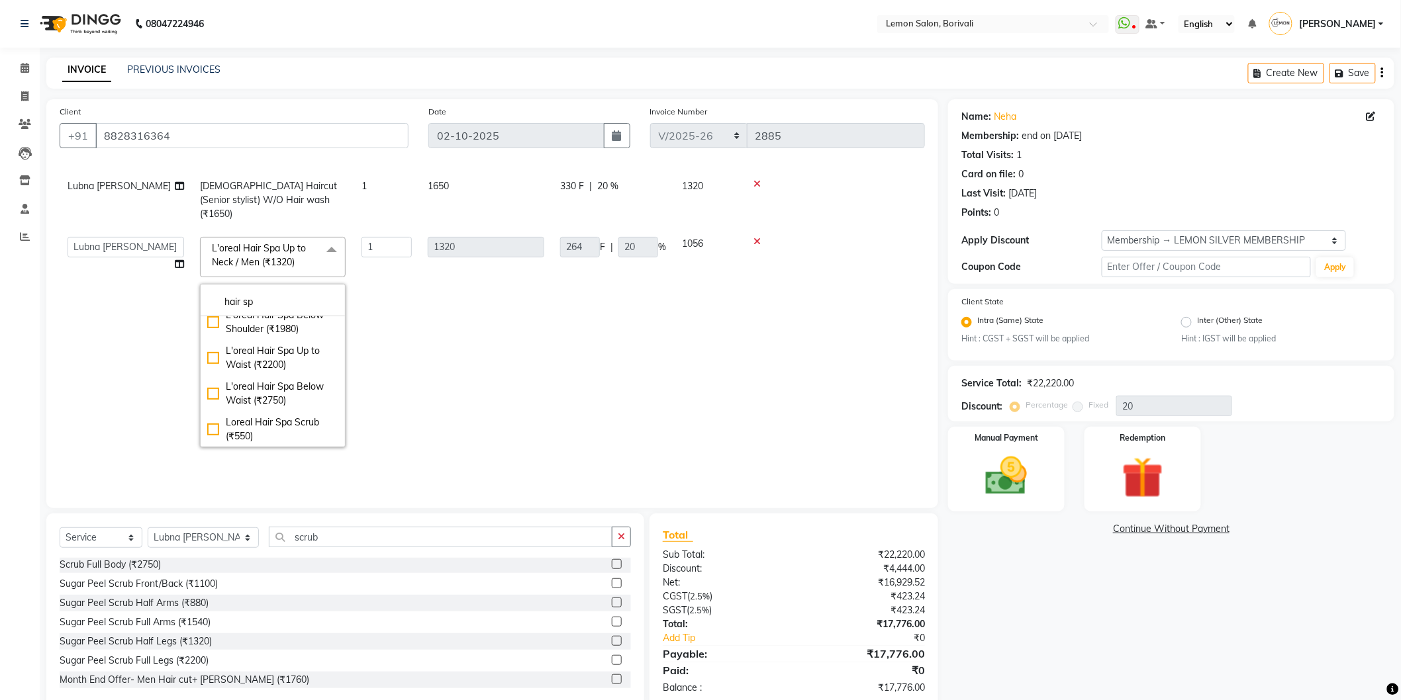
click at [269, 248] on span "L'oreal Hair Spa Up to Neck / Men (₹1320)" at bounding box center [259, 255] width 94 height 26
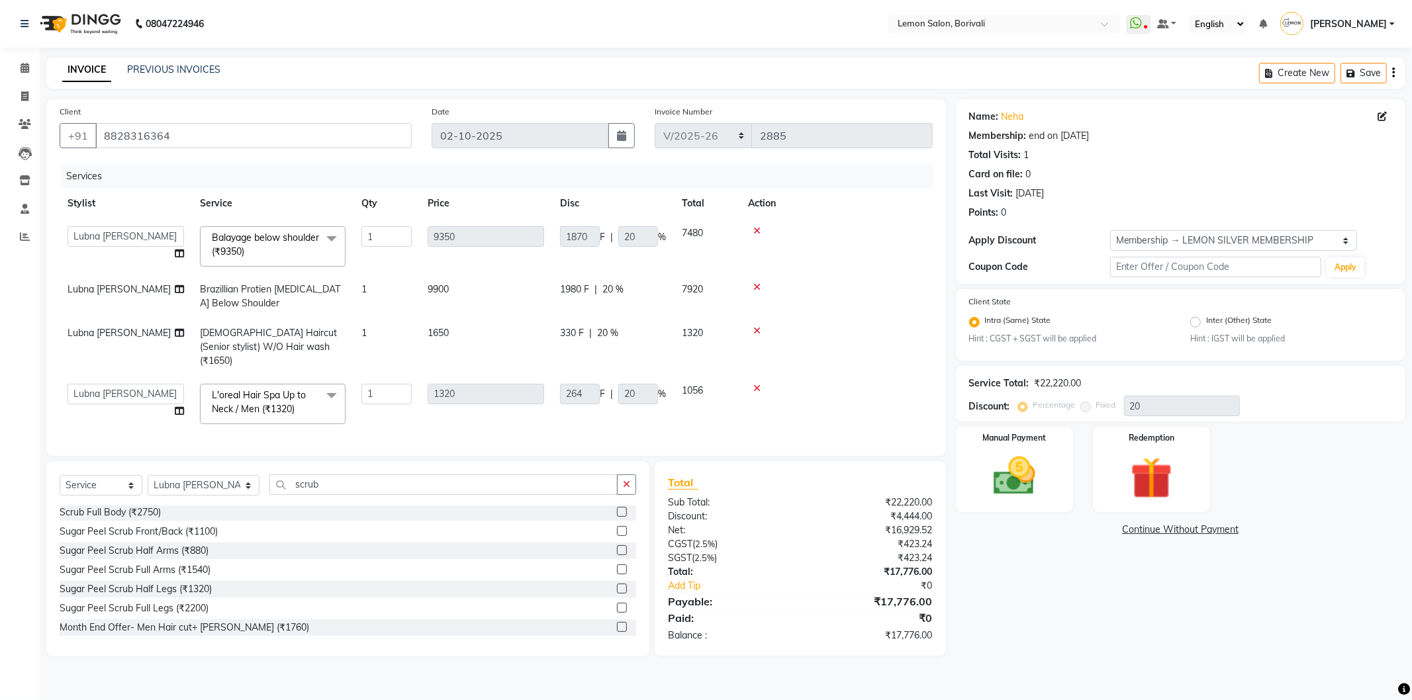
click at [267, 389] on span "L'oreal Hair Spa Up to Neck / Men (₹1320)" at bounding box center [259, 402] width 94 height 26
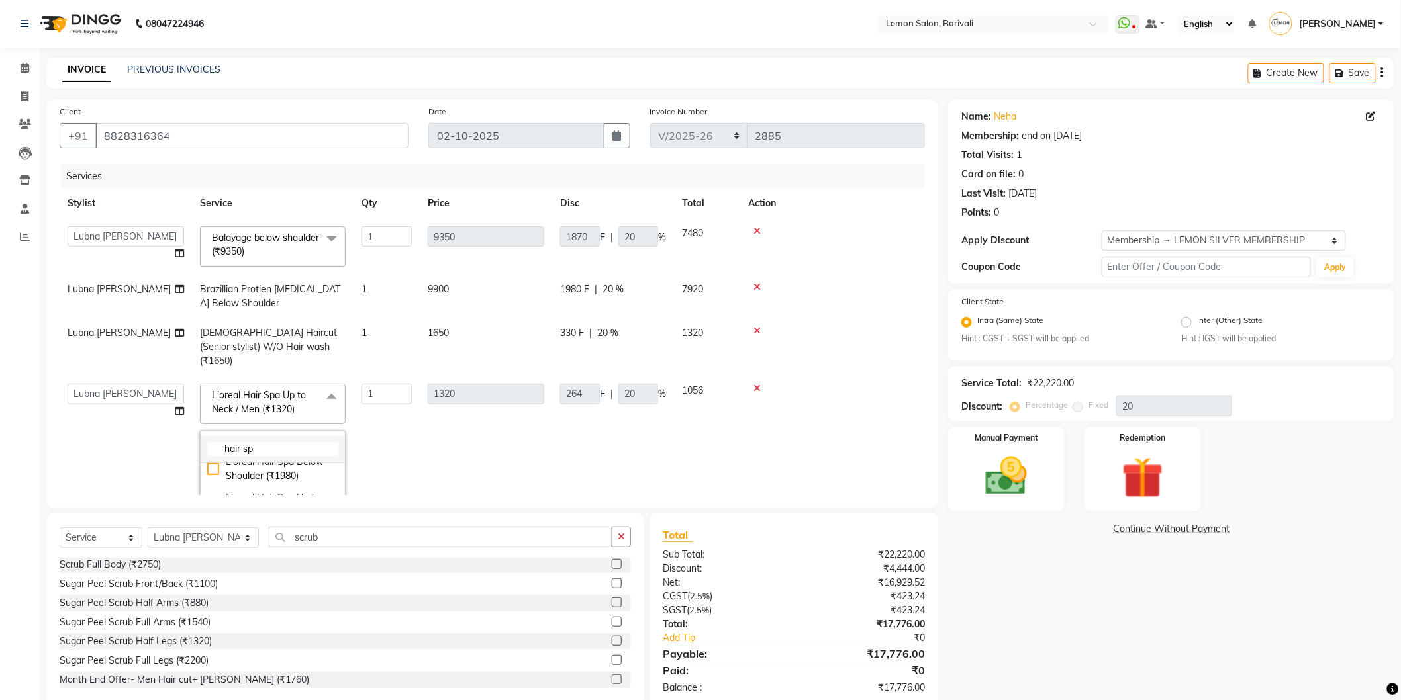
drag, startPoint x: 265, startPoint y: 432, endPoint x: 204, endPoint y: 435, distance: 61.0
click at [204, 436] on li "hair sp" at bounding box center [273, 450] width 144 height 28
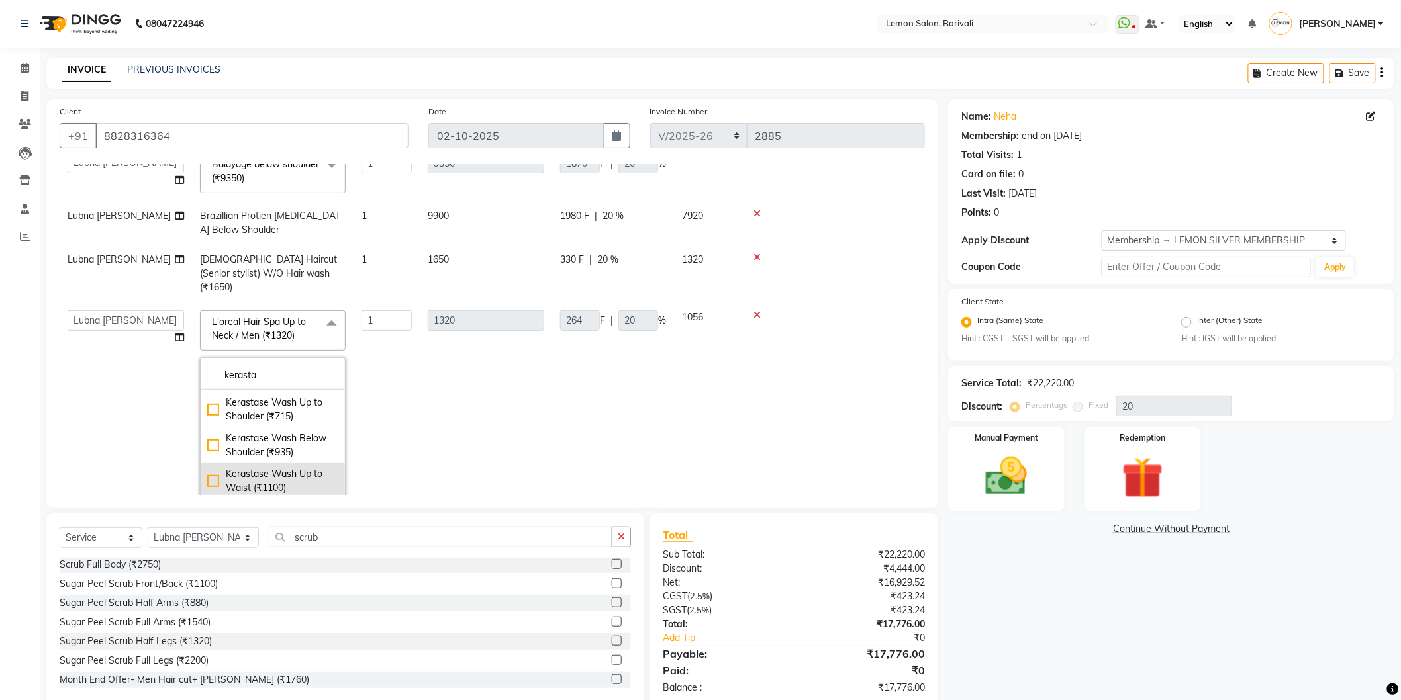
type input "kerasta"
click at [213, 467] on div "Kerastase Wash Up to Waist (₹1100)" at bounding box center [272, 481] width 131 height 28
type input "1100"
type input "220"
checkbox input "true"
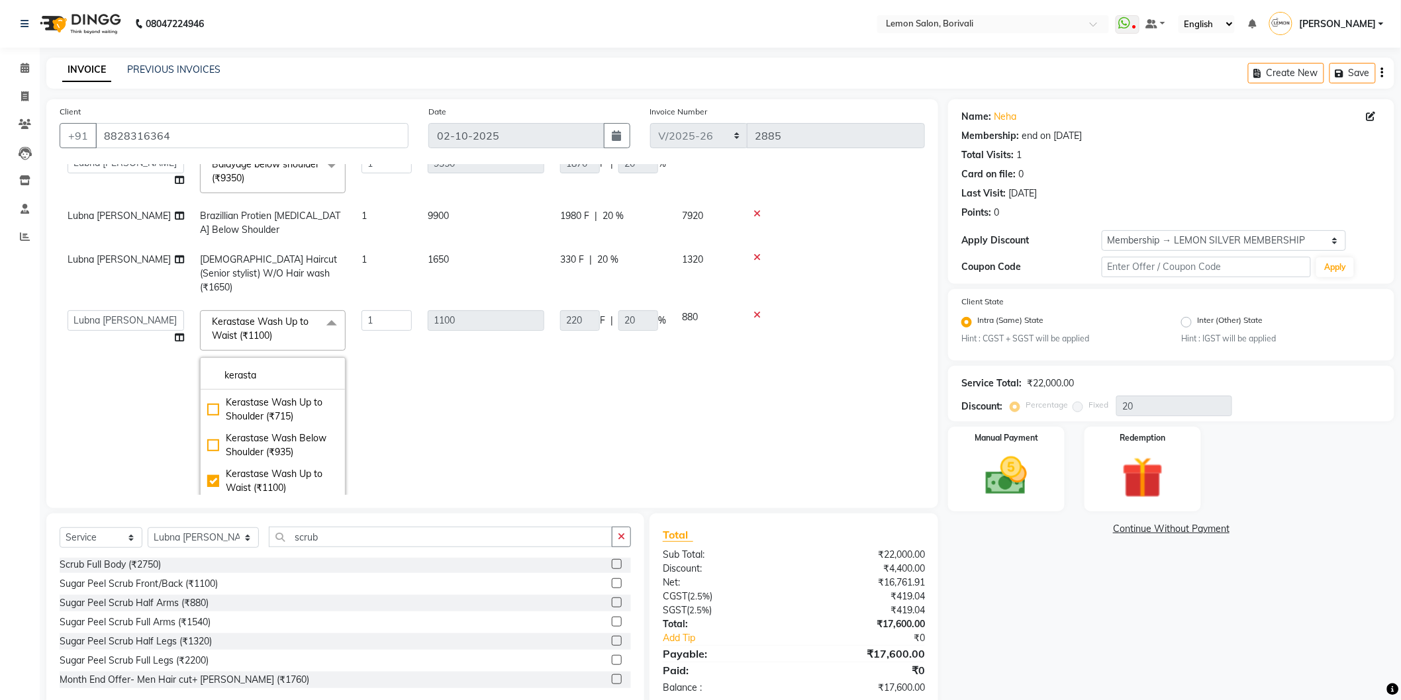
click at [1042, 584] on div "Name: Neha Membership: end on 22-07-2026 Total Visits: 1 Card on file: 0 Last V…" at bounding box center [1176, 404] width 456 height 610
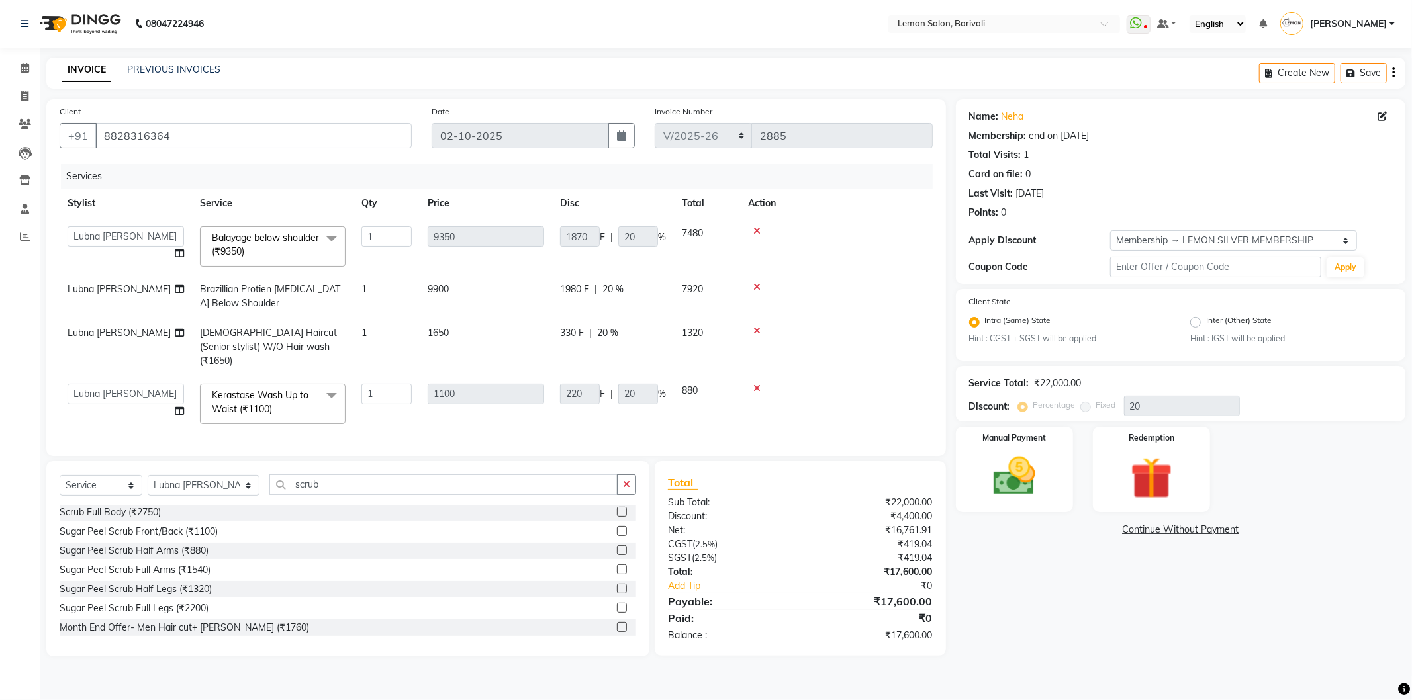
scroll to position [0, 0]
click at [1124, 268] on input "text" at bounding box center [1216, 267] width 212 height 21
type input "19500"
drag, startPoint x: 300, startPoint y: 479, endPoint x: 249, endPoint y: 481, distance: 51.0
click at [269, 481] on input "scrub" at bounding box center [443, 485] width 348 height 21
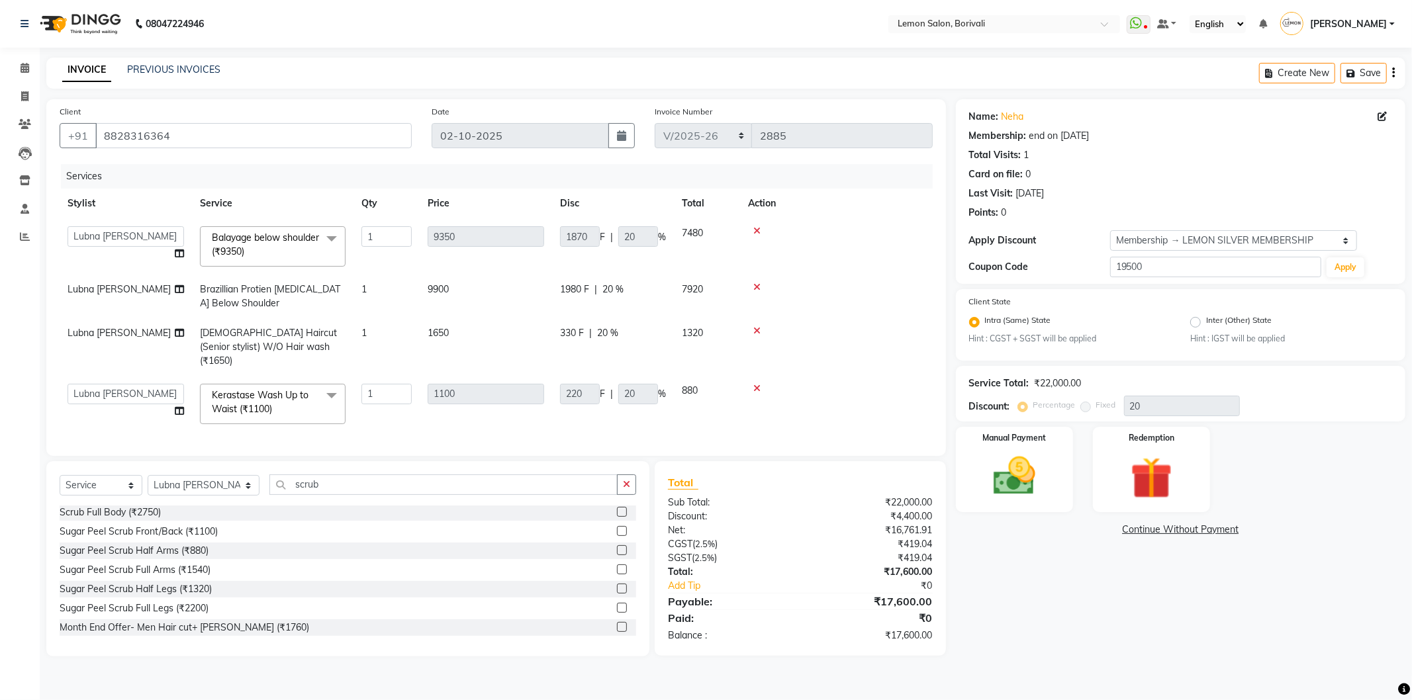
click at [405, 334] on td "1" at bounding box center [387, 347] width 66 height 58
select select "7566"
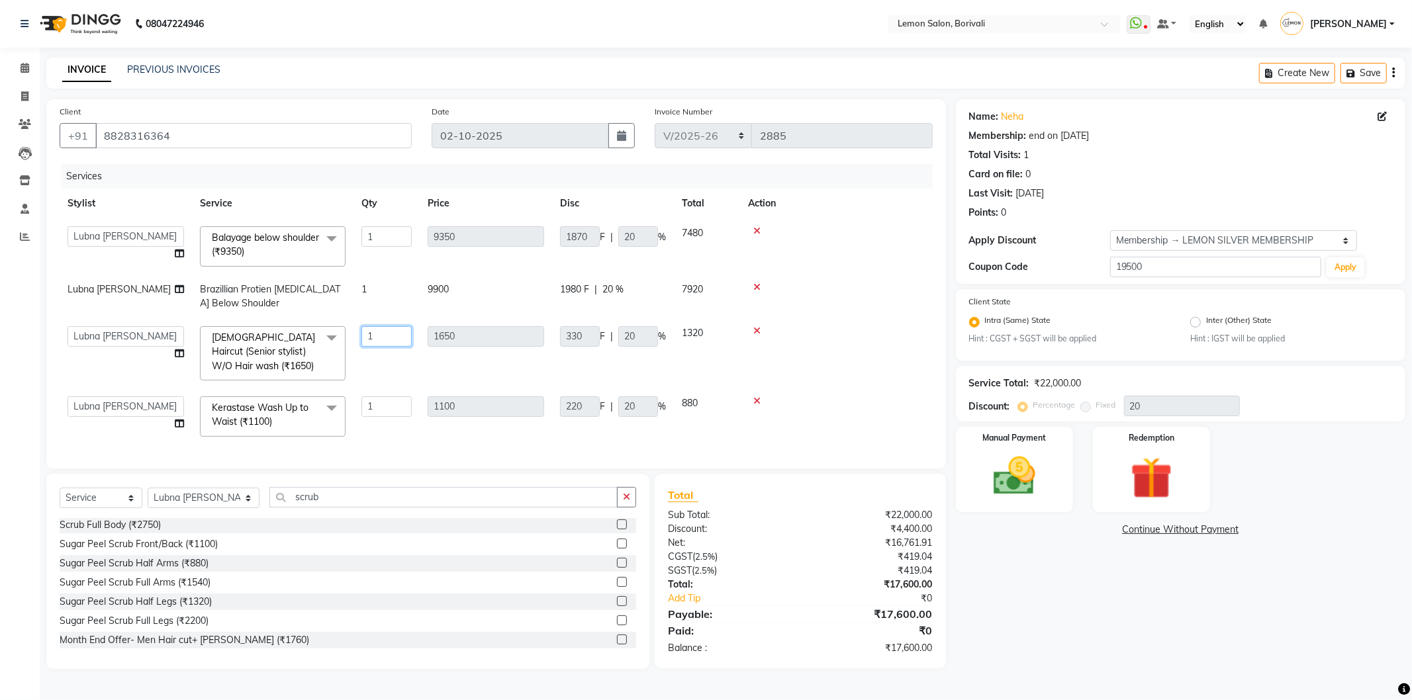
drag, startPoint x: 391, startPoint y: 331, endPoint x: 338, endPoint y: 350, distance: 56.7
click at [338, 350] on tr "DC Faiz Khan Fardin Shaikh Harishchandra Paswn Huzaifa Jyoti Vyas Lubna mushahi…" at bounding box center [496, 353] width 873 height 70
type input "2"
click at [868, 356] on td at bounding box center [836, 353] width 193 height 70
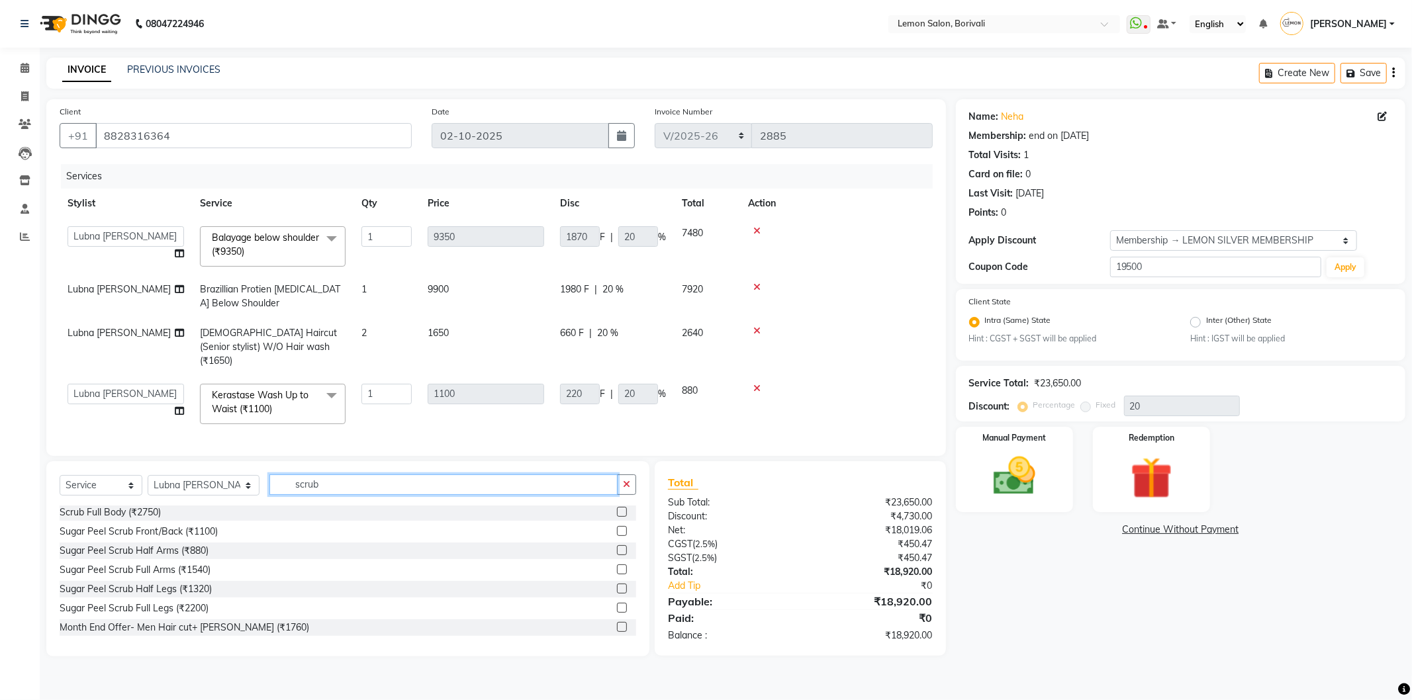
drag, startPoint x: 322, startPoint y: 481, endPoint x: 252, endPoint y: 487, distance: 69.8
click at [269, 487] on input "scrub" at bounding box center [443, 485] width 348 height 21
type input "kerasta"
drag, startPoint x: 608, startPoint y: 568, endPoint x: 916, endPoint y: 404, distance: 349.5
click at [916, 404] on td at bounding box center [836, 404] width 193 height 56
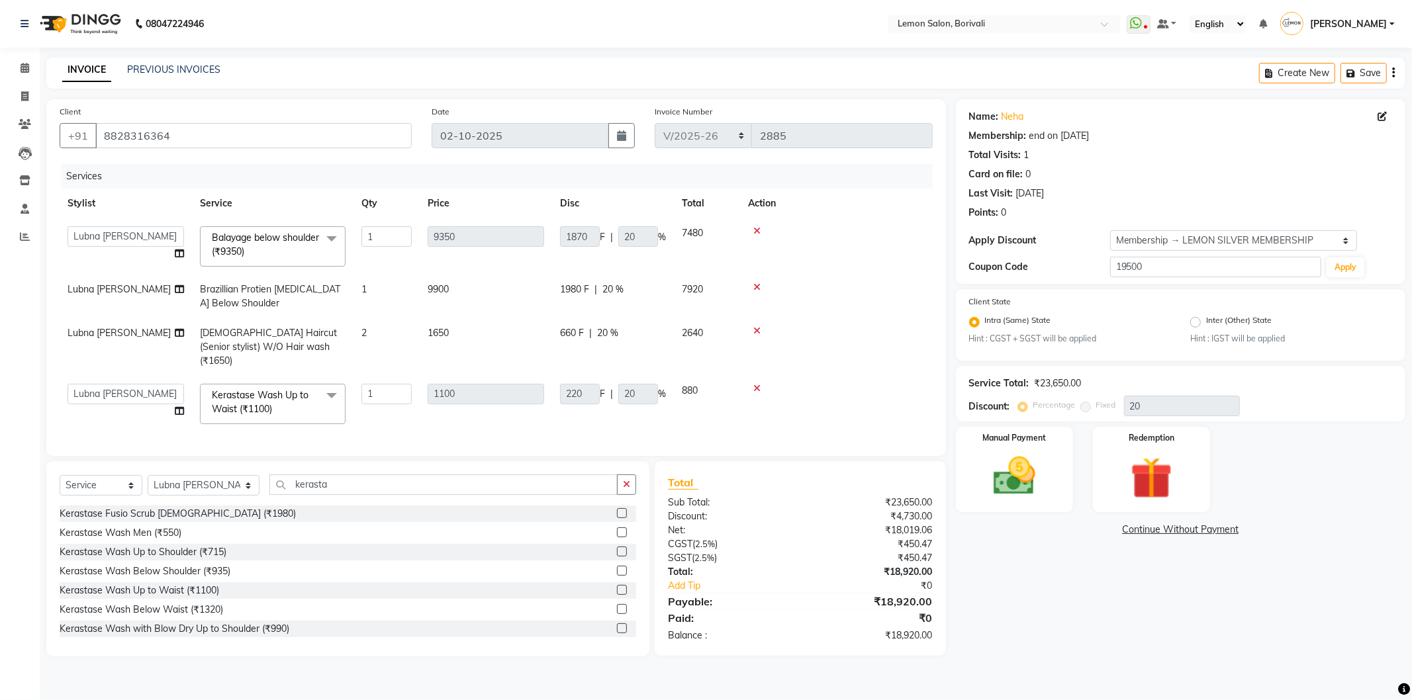
click at [617, 568] on label at bounding box center [622, 571] width 10 height 10
click at [617, 568] on input "checkbox" at bounding box center [621, 571] width 9 height 9
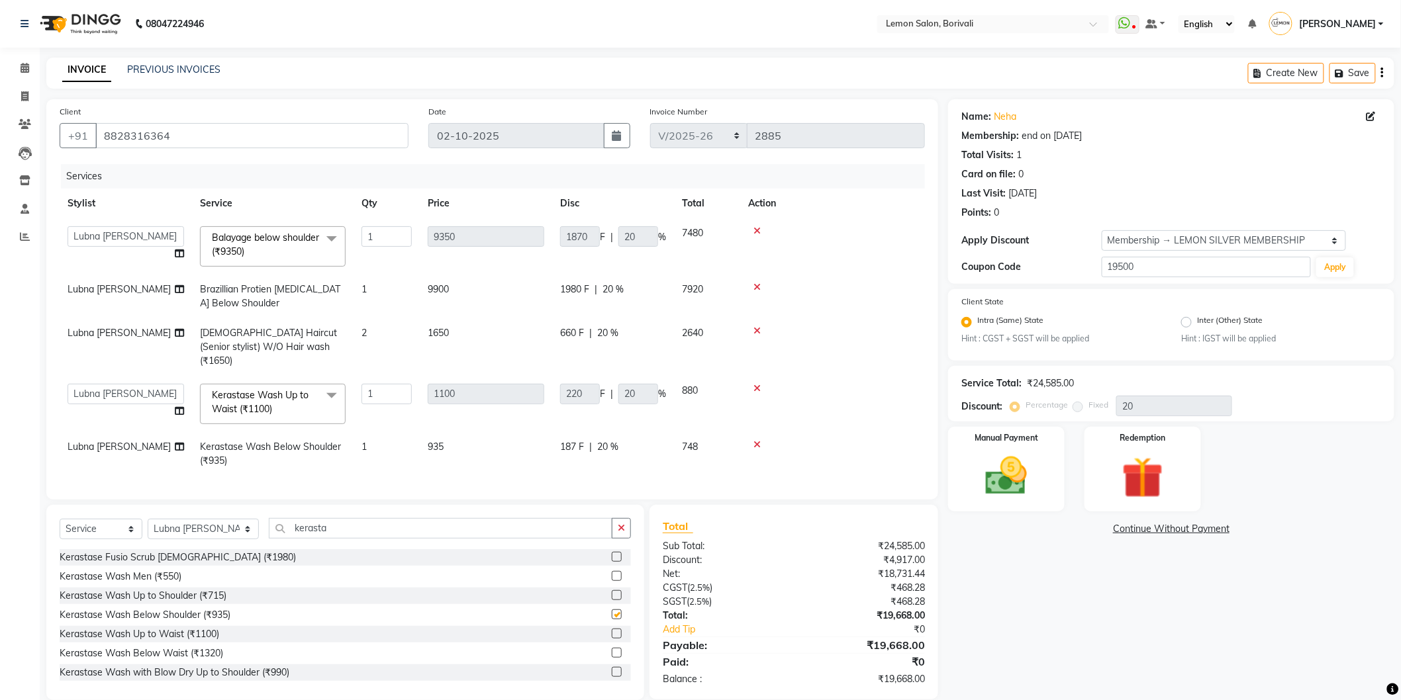
checkbox input "false"
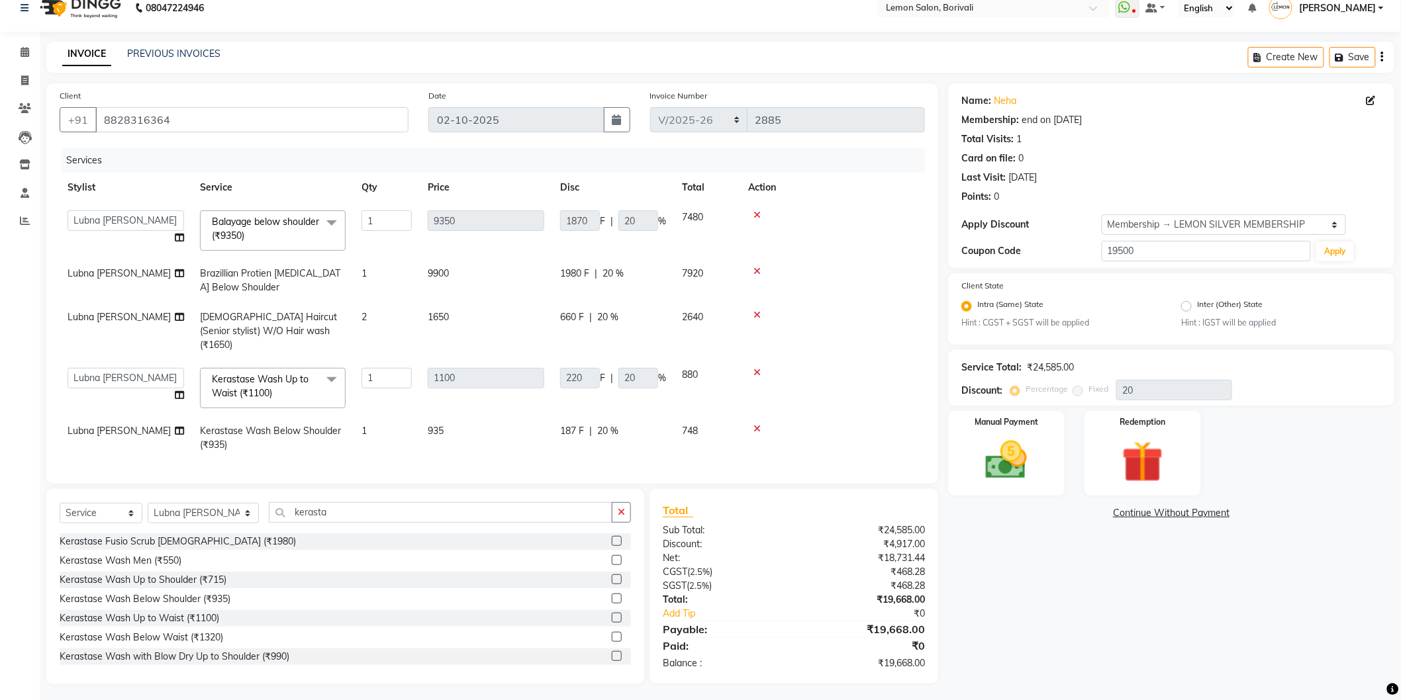
click at [313, 275] on span "Brazillian Protien Botox Below Shoulder" at bounding box center [270, 280] width 140 height 26
select select "7566"
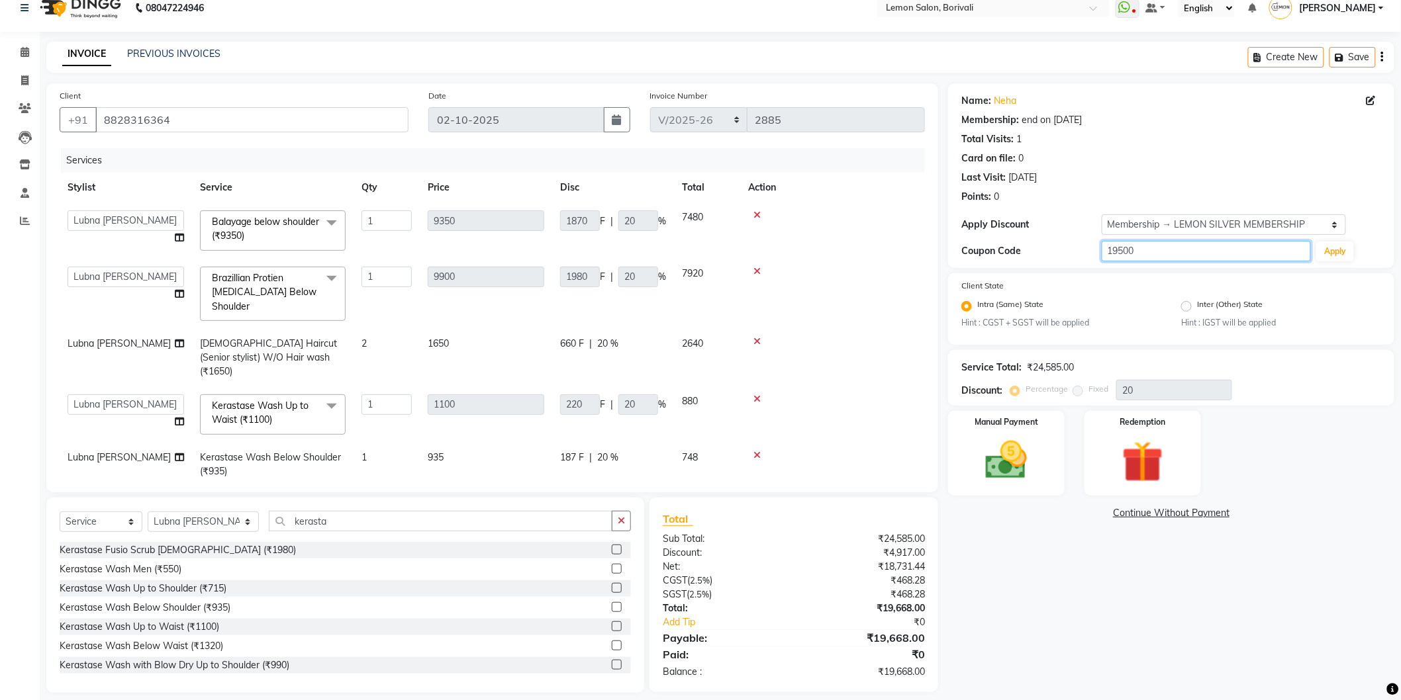
drag, startPoint x: 1169, startPoint y: 248, endPoint x: 1082, endPoint y: 266, distance: 88.7
click at [1082, 266] on div "Name: Neha Membership: end on 22-07-2026 Total Visits: 1 Card on file: 0 Last V…" at bounding box center [1171, 175] width 446 height 185
type input "21568"
click at [207, 526] on select "Select Stylist DC Faiz Khan Fardin Shaikh Harishchandra Paswn Huzaifa Jyoti Vya…" at bounding box center [203, 522] width 111 height 21
select select "91969"
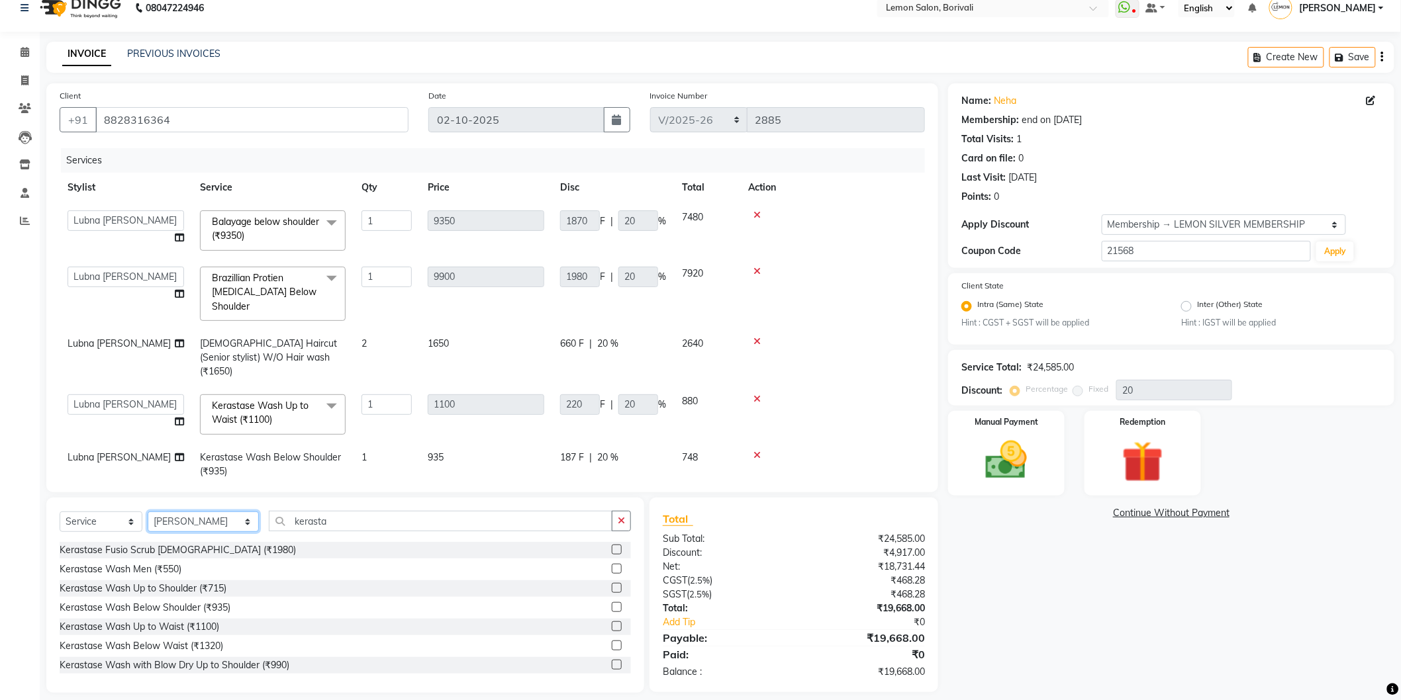
click at [148, 512] on select "Select Stylist DC Faiz Khan Fardin Shaikh Harishchandra Paswn Huzaifa Jyoti Vya…" at bounding box center [203, 522] width 111 height 21
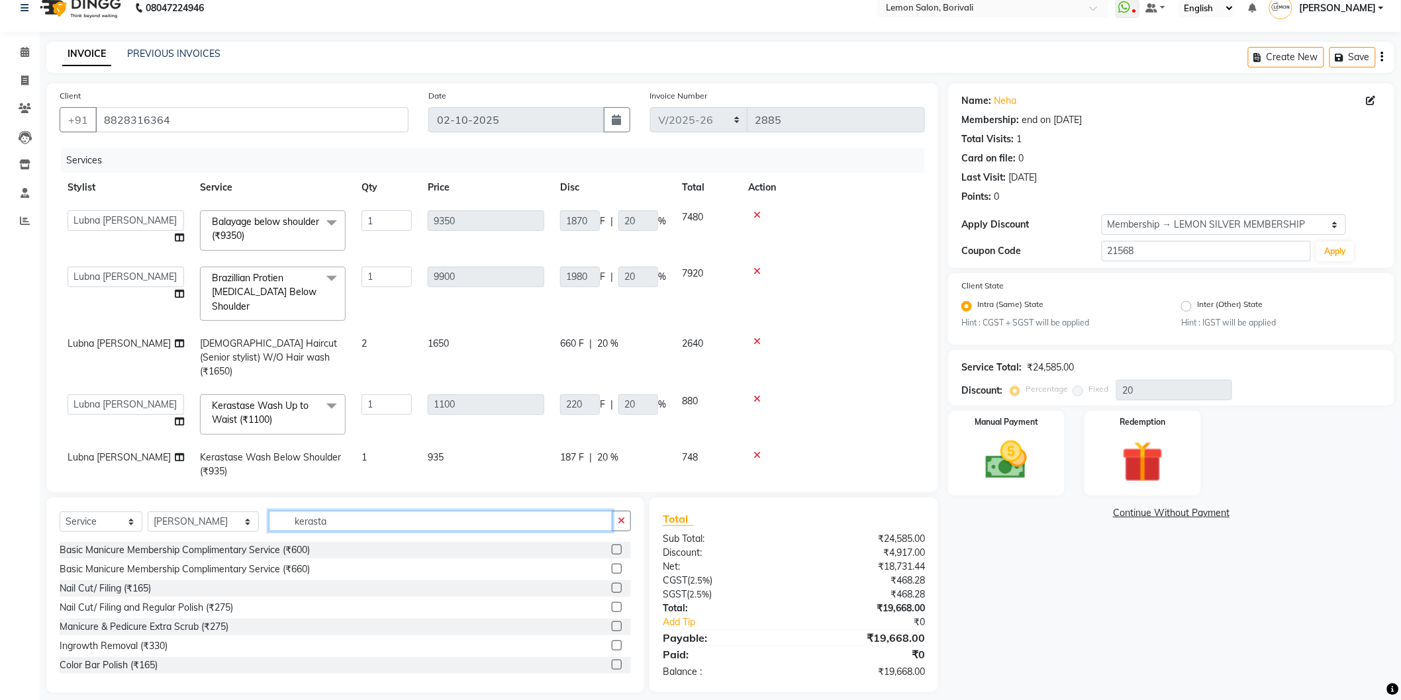
click at [296, 520] on input "kerasta" at bounding box center [441, 521] width 344 height 21
drag, startPoint x: 319, startPoint y: 525, endPoint x: 230, endPoint y: 534, distance: 89.9
click at [230, 534] on div "Select Service Product Membership Package Voucher Prepaid Gift Card Select Styl…" at bounding box center [345, 526] width 571 height 31
type input "aroma"
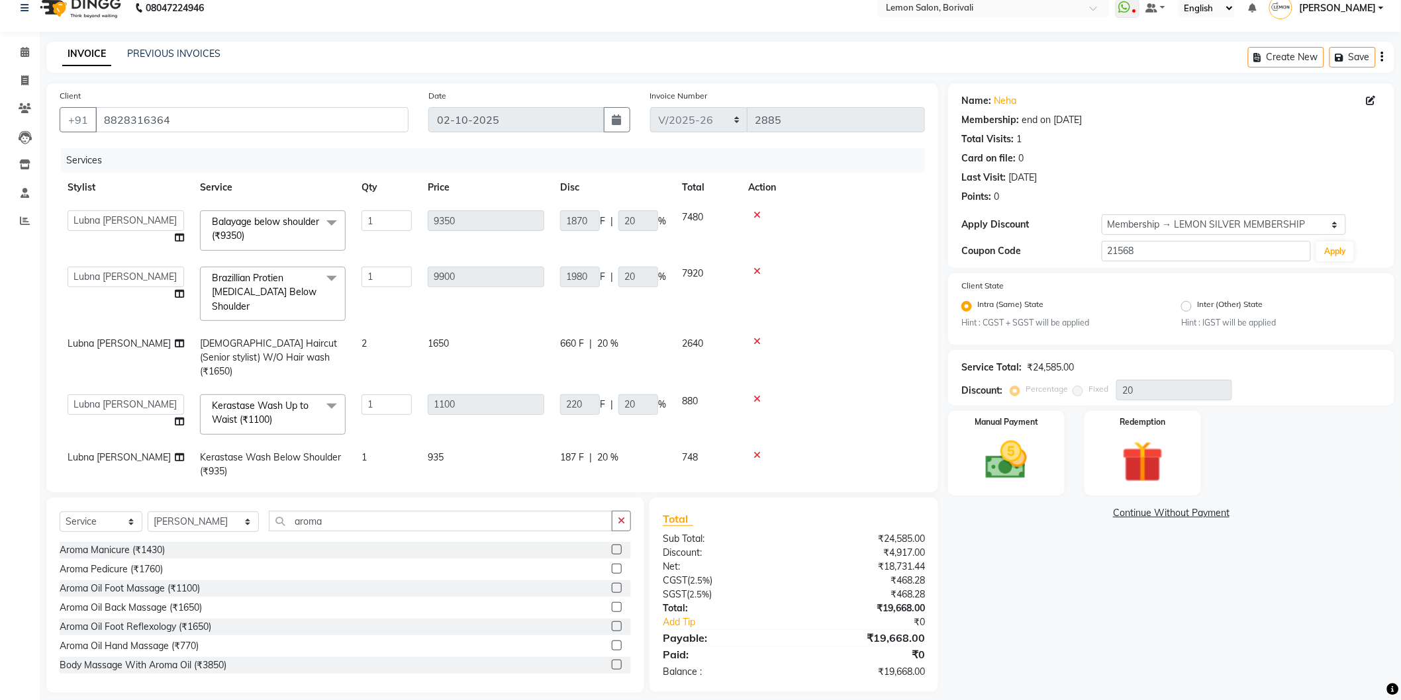
click at [612, 570] on label at bounding box center [617, 569] width 10 height 10
click at [612, 570] on input "checkbox" at bounding box center [616, 569] width 9 height 9
checkbox input "false"
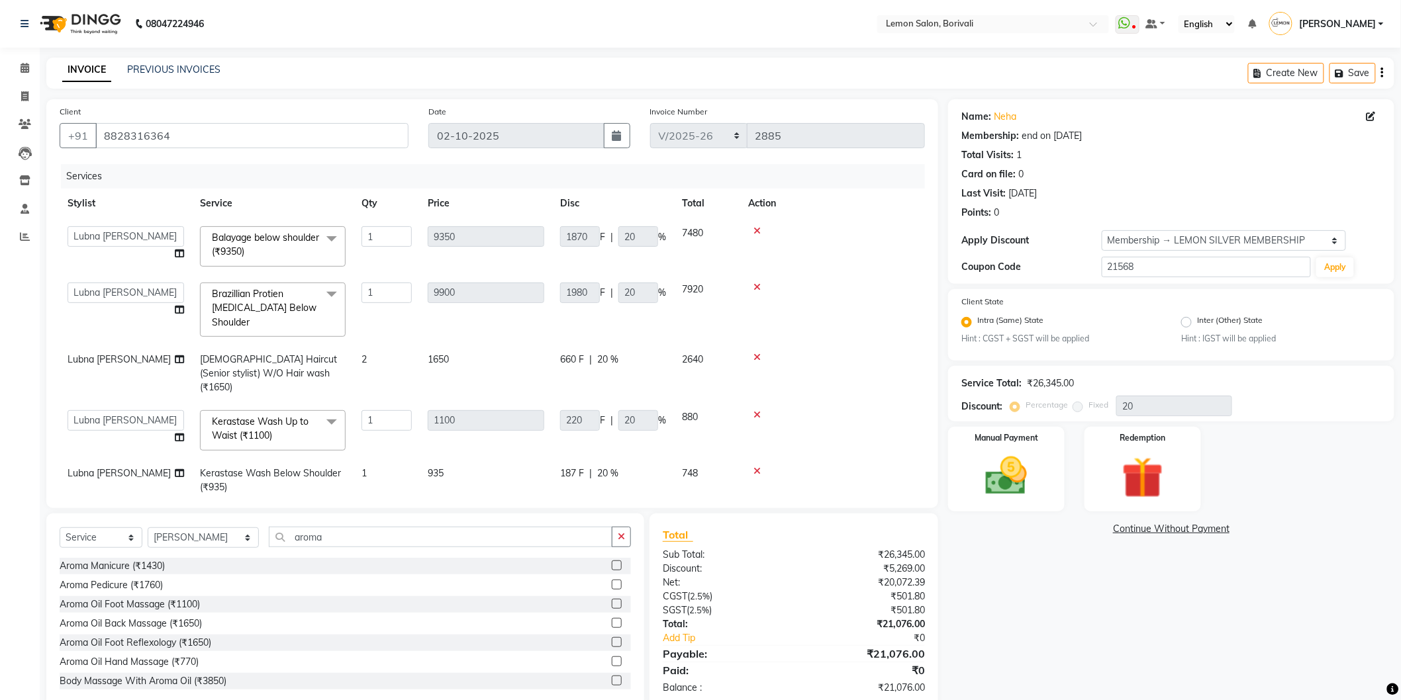
scroll to position [30, 0]
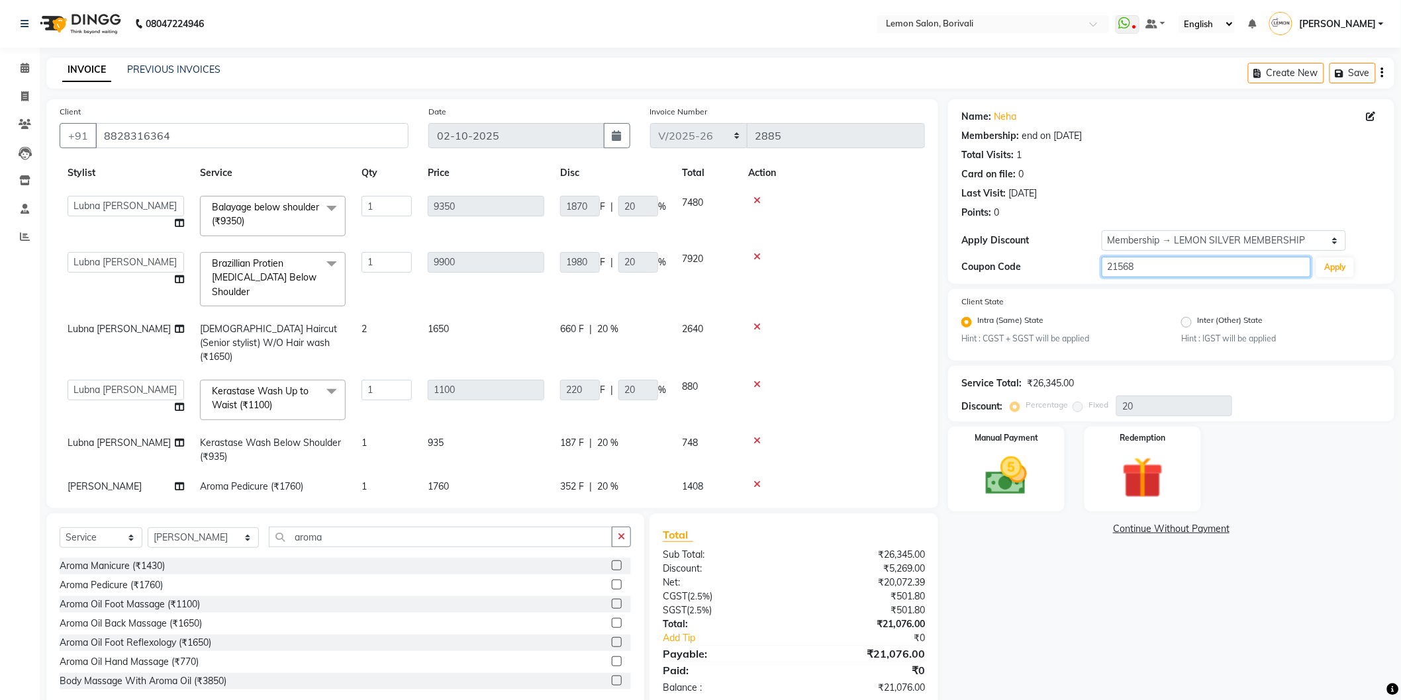
drag, startPoint x: 1137, startPoint y: 262, endPoint x: 1115, endPoint y: 266, distance: 22.9
click at [1115, 266] on input "21568" at bounding box center [1207, 267] width 210 height 21
type input "22976"
click at [1028, 638] on div "Name: Neha Membership: end on 22-07-2026 Total Visits: 1 Card on file: 0 Last V…" at bounding box center [1176, 404] width 456 height 610
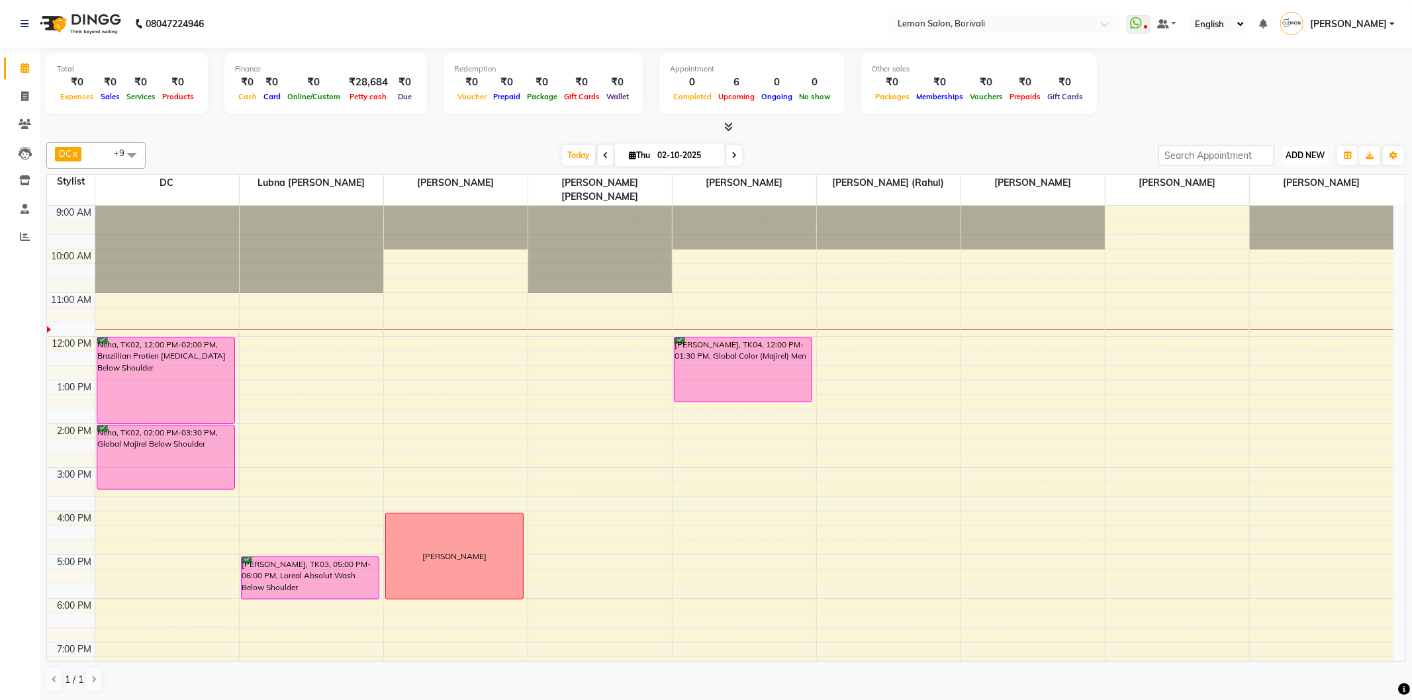
click at [1293, 154] on span "ADD NEW" at bounding box center [1305, 155] width 39 height 10
click at [1281, 228] on link "Add Attendance" at bounding box center [1275, 231] width 105 height 17
select select "W"
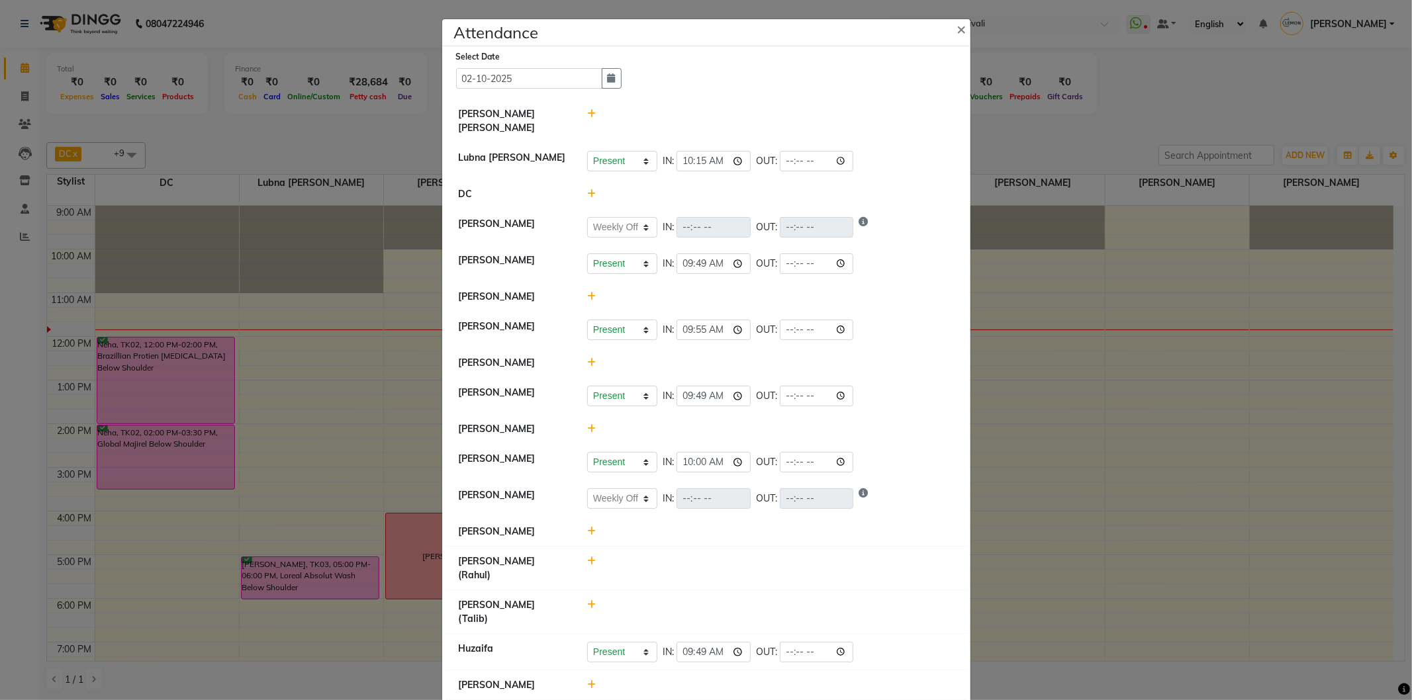
click at [579, 555] on div at bounding box center [770, 569] width 387 height 28
click at [587, 558] on icon at bounding box center [591, 561] width 9 height 9
click at [744, 561] on button "Check-In" at bounding box center [753, 568] width 40 height 19
select select "W"
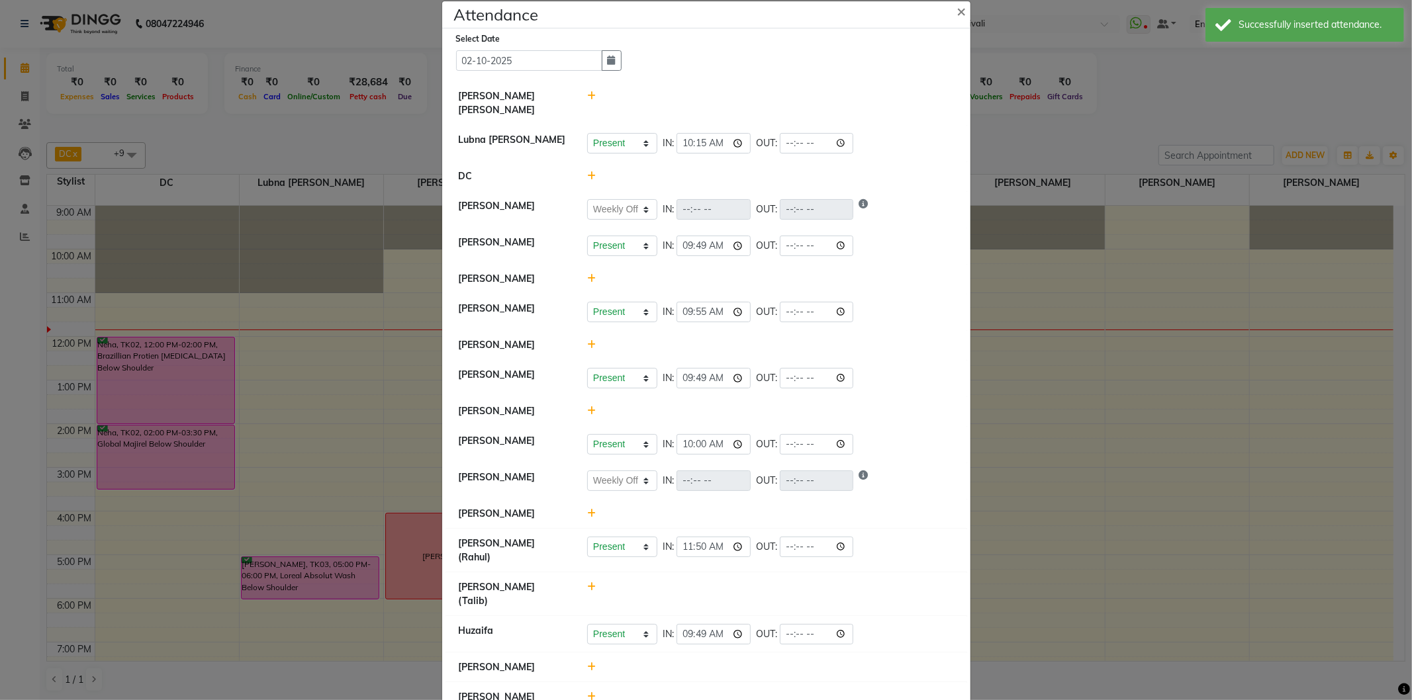
scroll to position [25, 0]
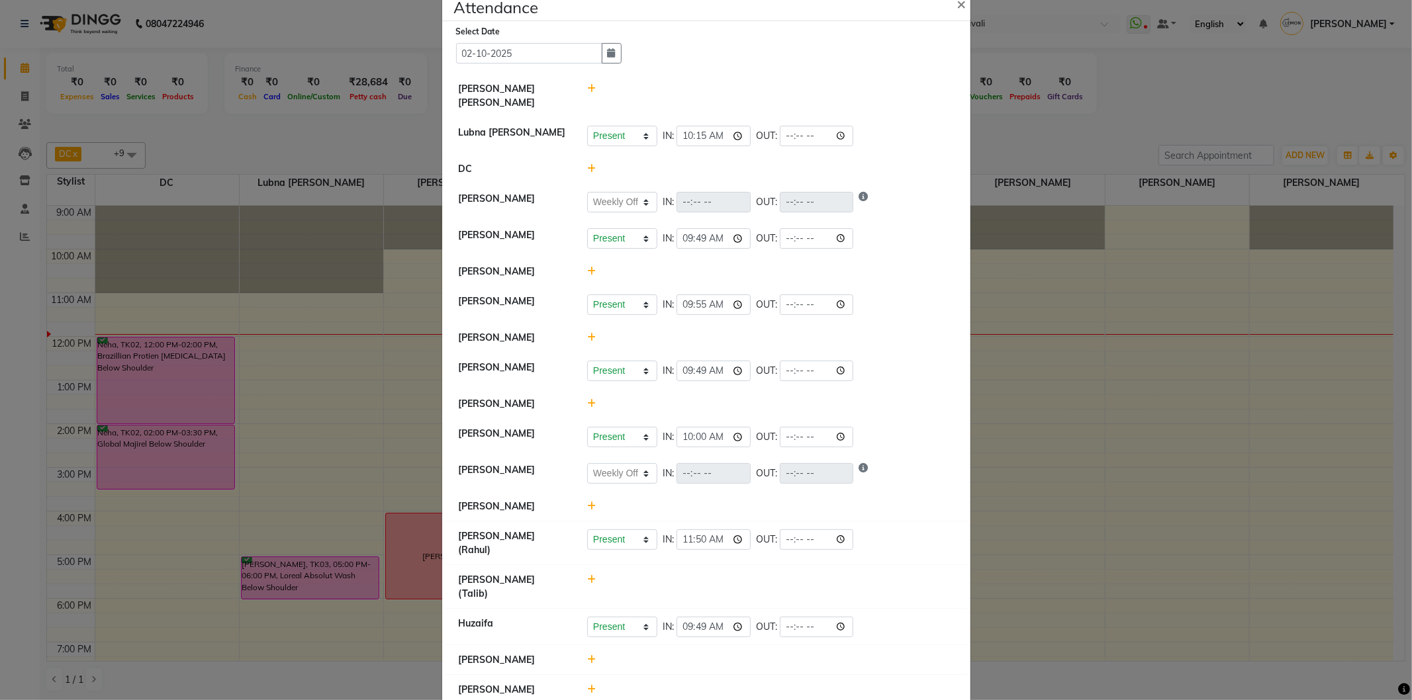
click at [587, 89] on icon at bounding box center [591, 88] width 9 height 9
click at [742, 91] on button "Check-In" at bounding box center [753, 95] width 40 height 19
select select "W"
click at [587, 685] on icon at bounding box center [591, 689] width 9 height 9
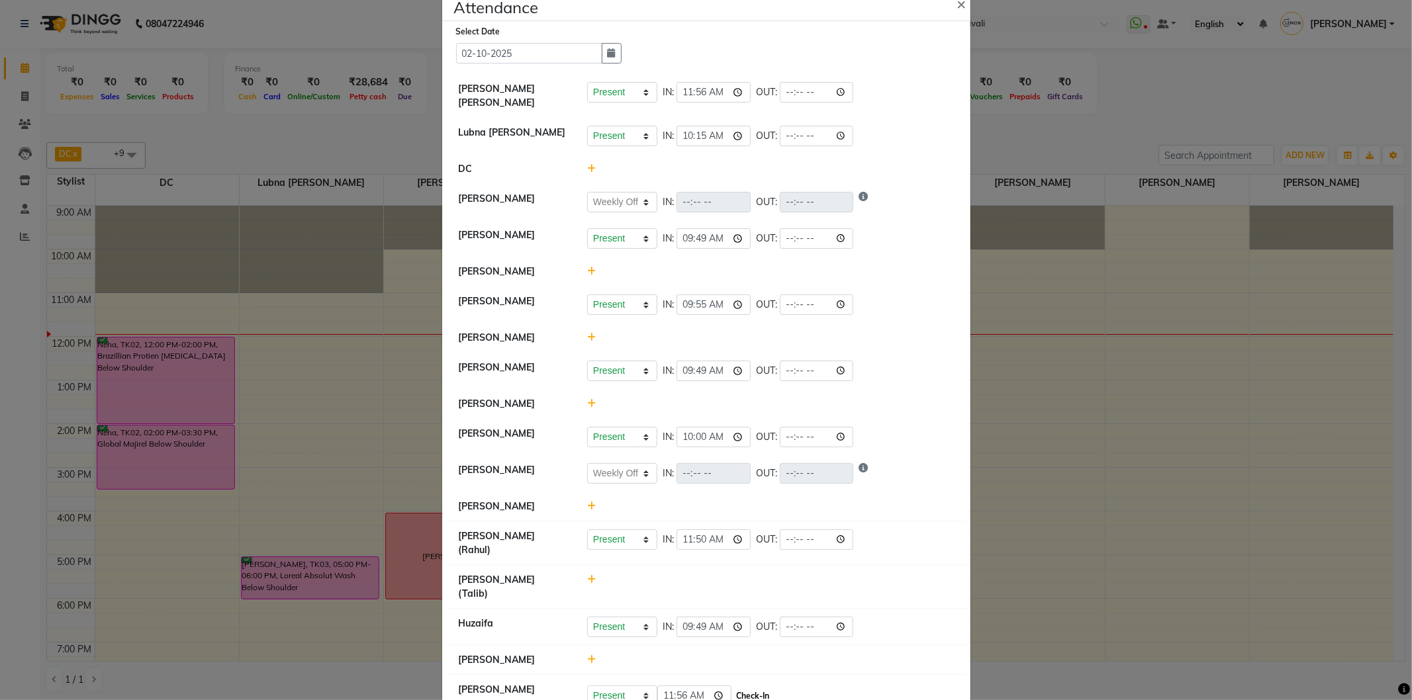
click at [765, 687] on button "Check-In" at bounding box center [753, 696] width 40 height 19
select select "W"
click at [957, 5] on span "×" at bounding box center [961, 3] width 9 height 20
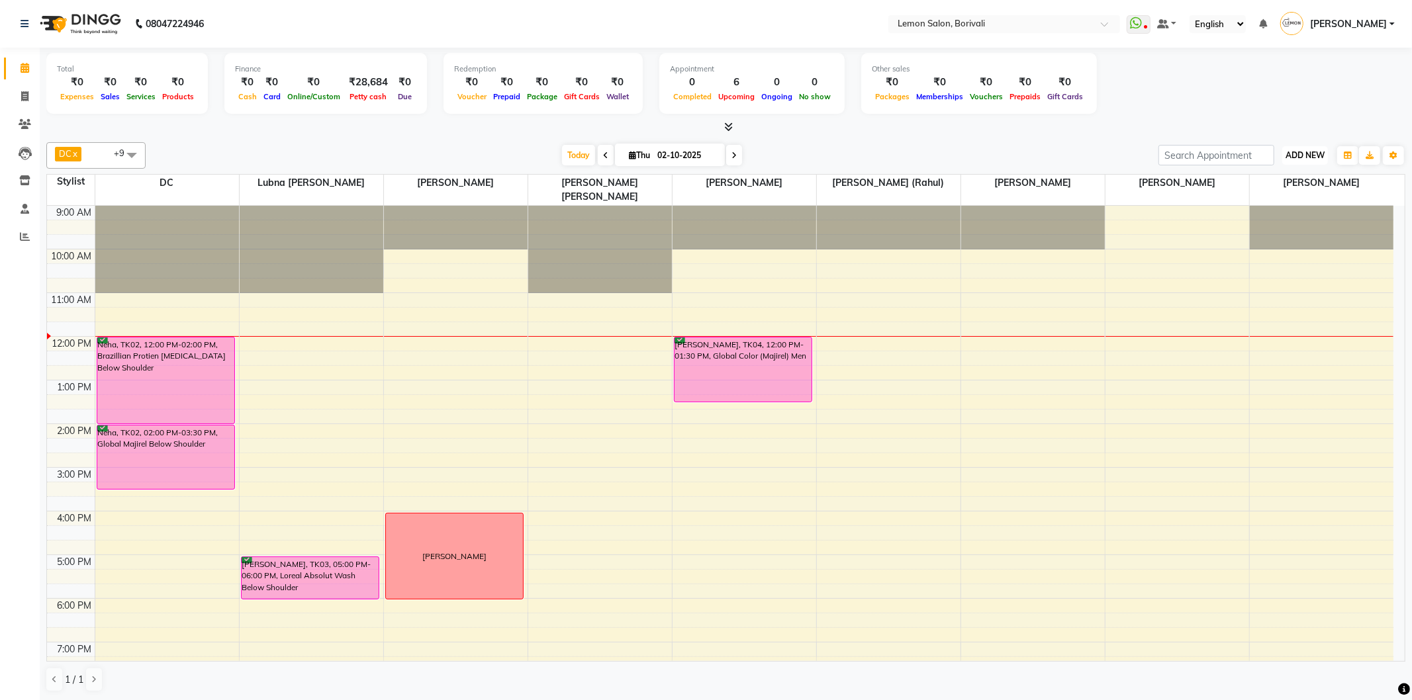
click at [1296, 148] on button "ADD NEW Toggle Dropdown" at bounding box center [1305, 155] width 46 height 19
click at [1270, 232] on link "Add Attendance" at bounding box center [1275, 231] width 105 height 17
select select "W"
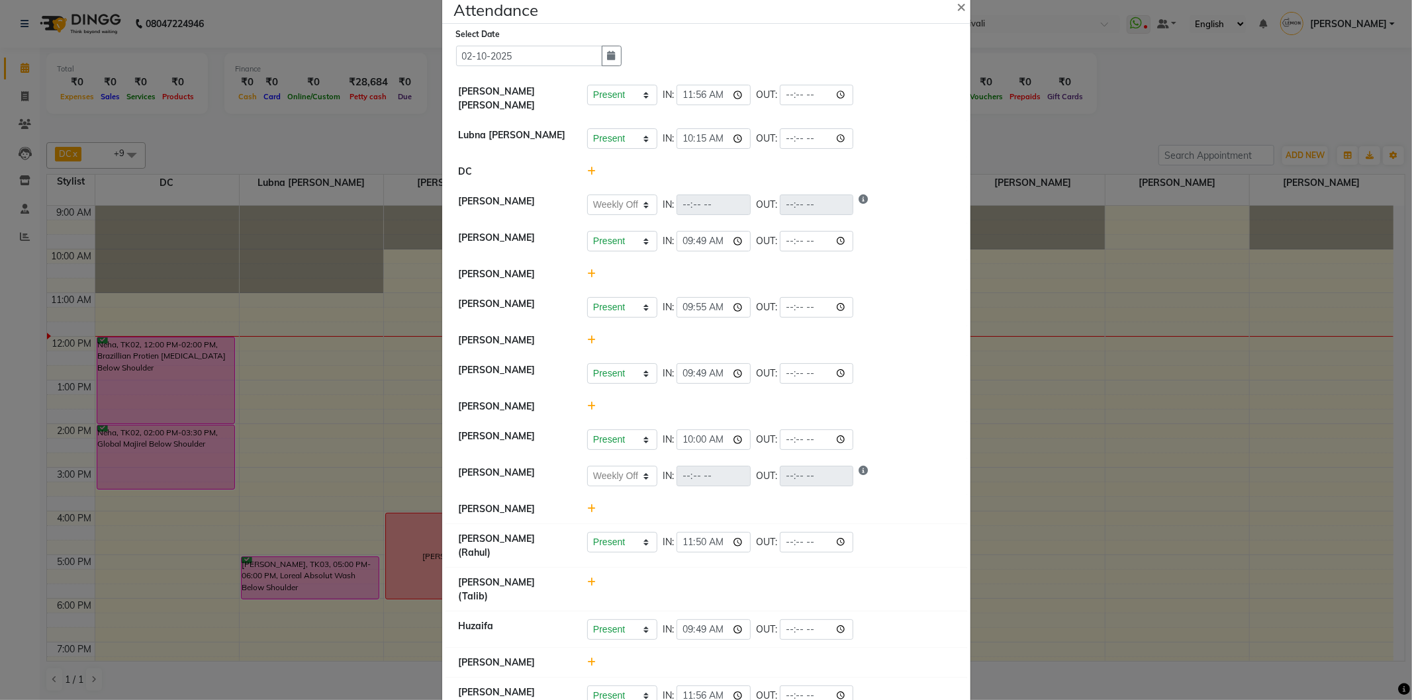
scroll to position [38, 0]
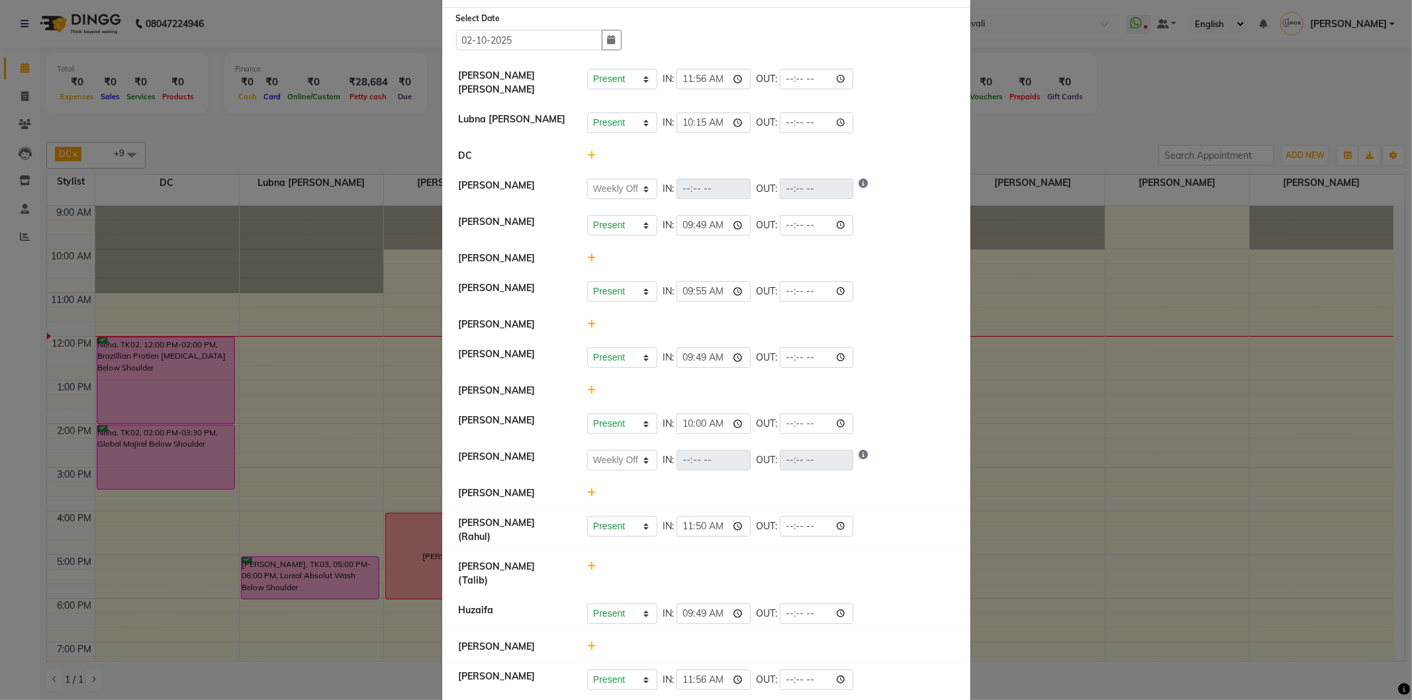
click at [587, 642] on icon at bounding box center [591, 646] width 9 height 9
click at [759, 644] on button "Check-In" at bounding box center [753, 653] width 40 height 19
select select "W"
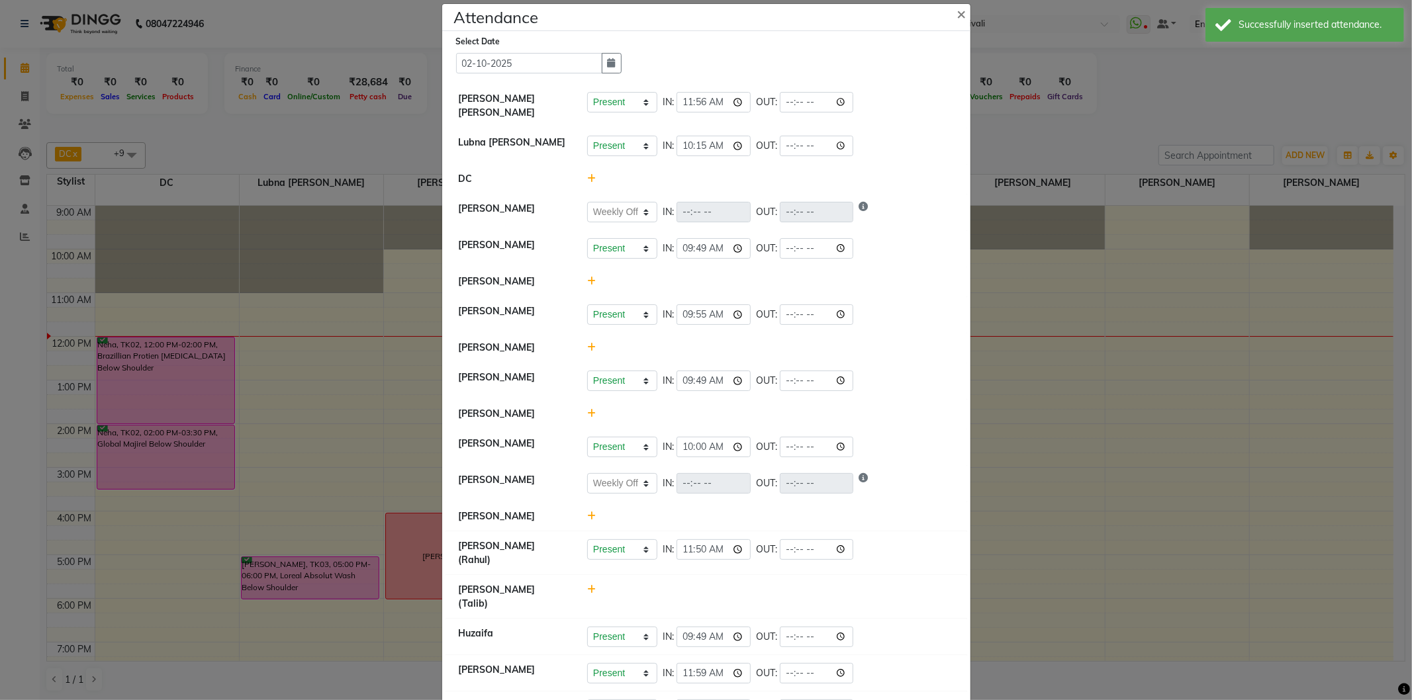
scroll to position [0, 0]
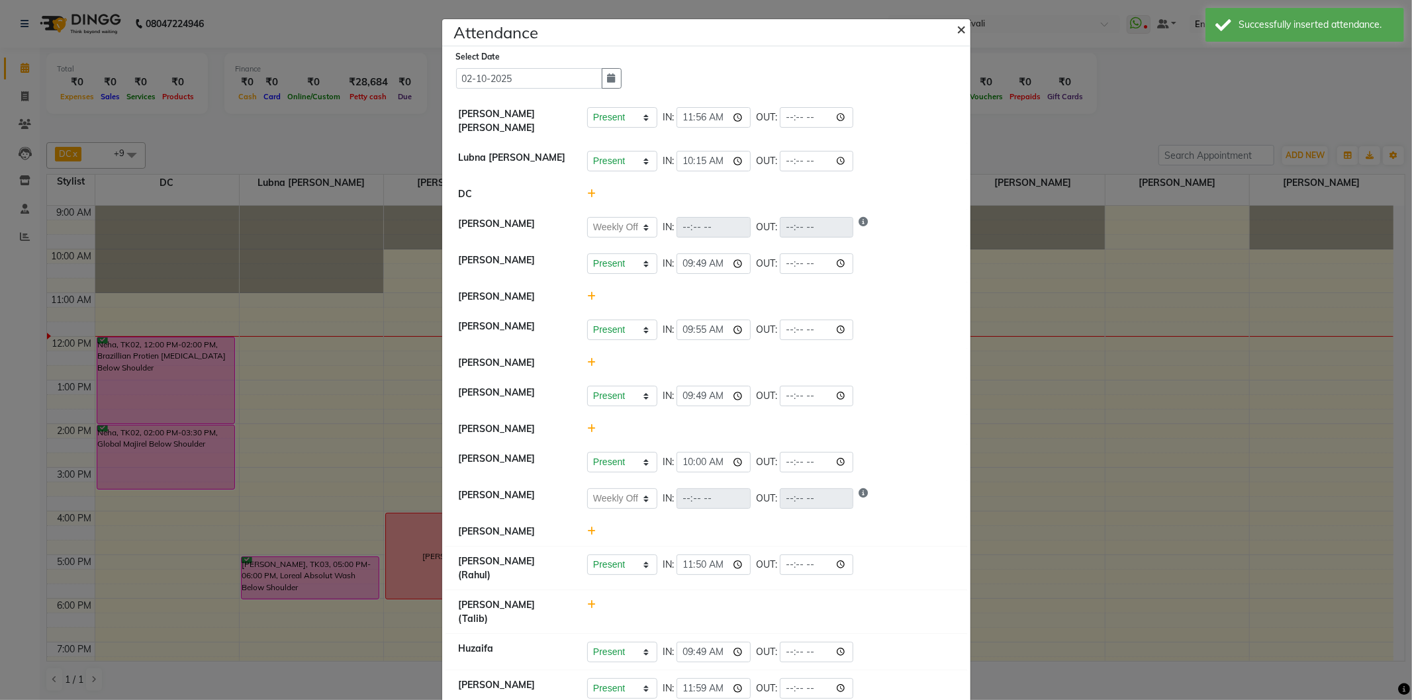
click at [957, 31] on span "×" at bounding box center [961, 29] width 9 height 20
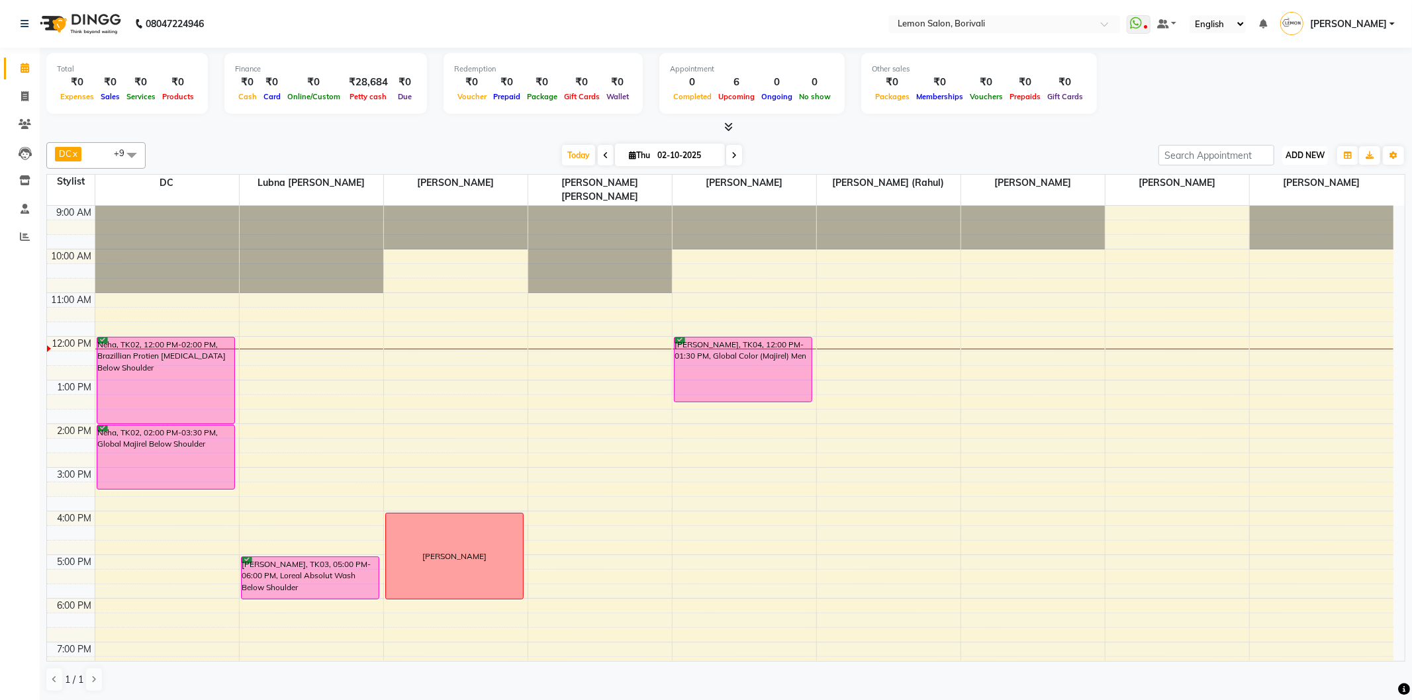
click at [1312, 154] on span "ADD NEW" at bounding box center [1305, 155] width 39 height 10
click at [1306, 233] on link "Add Attendance" at bounding box center [1275, 231] width 105 height 17
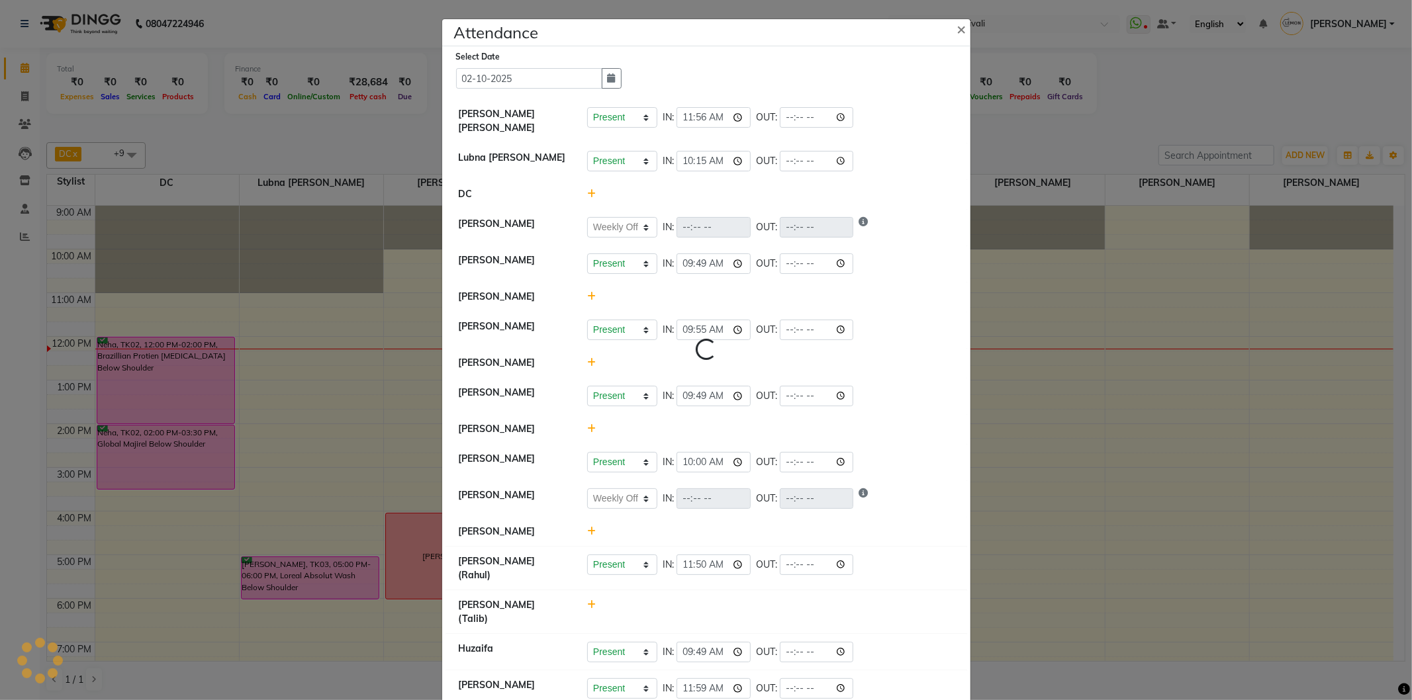
select select "W"
click at [587, 297] on icon at bounding box center [591, 296] width 9 height 9
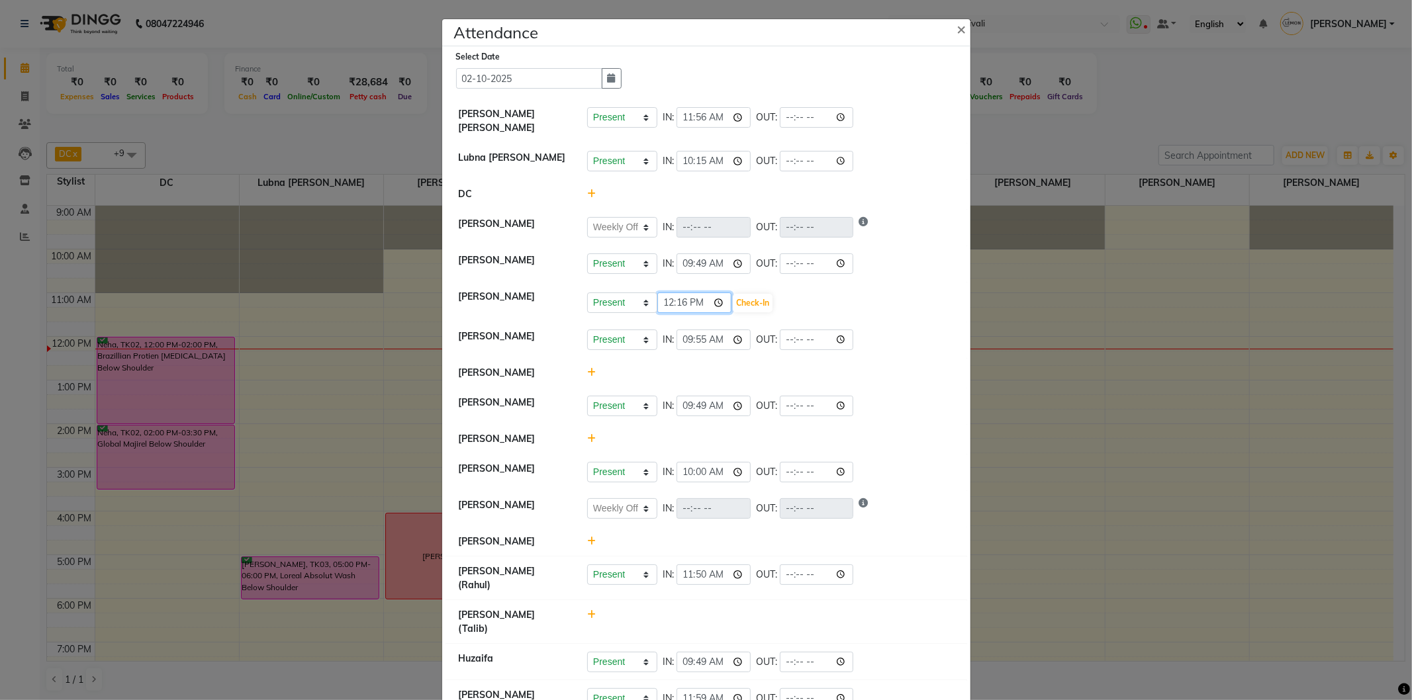
click at [679, 307] on input "12:16" at bounding box center [694, 303] width 74 height 21
type input "12:08"
click at [742, 307] on button "Check-In" at bounding box center [753, 303] width 40 height 19
select select "W"
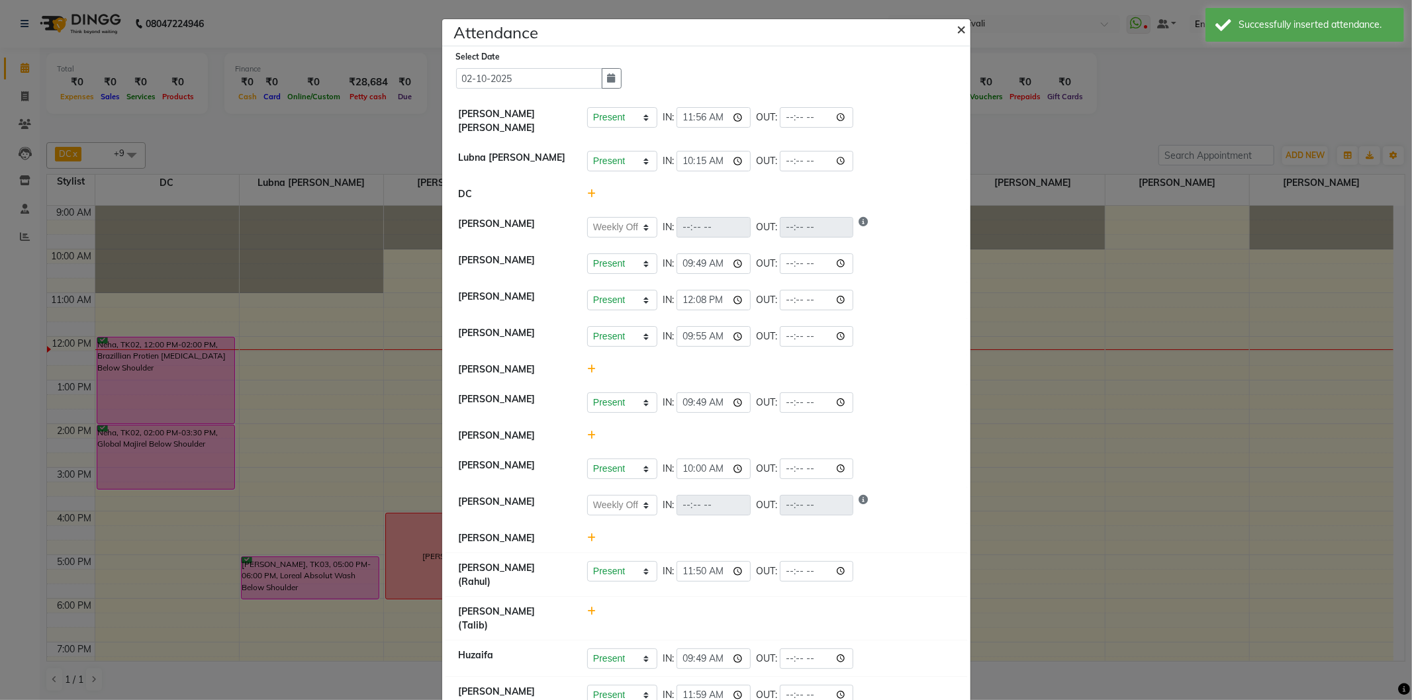
click at [949, 30] on button "×" at bounding box center [963, 28] width 33 height 37
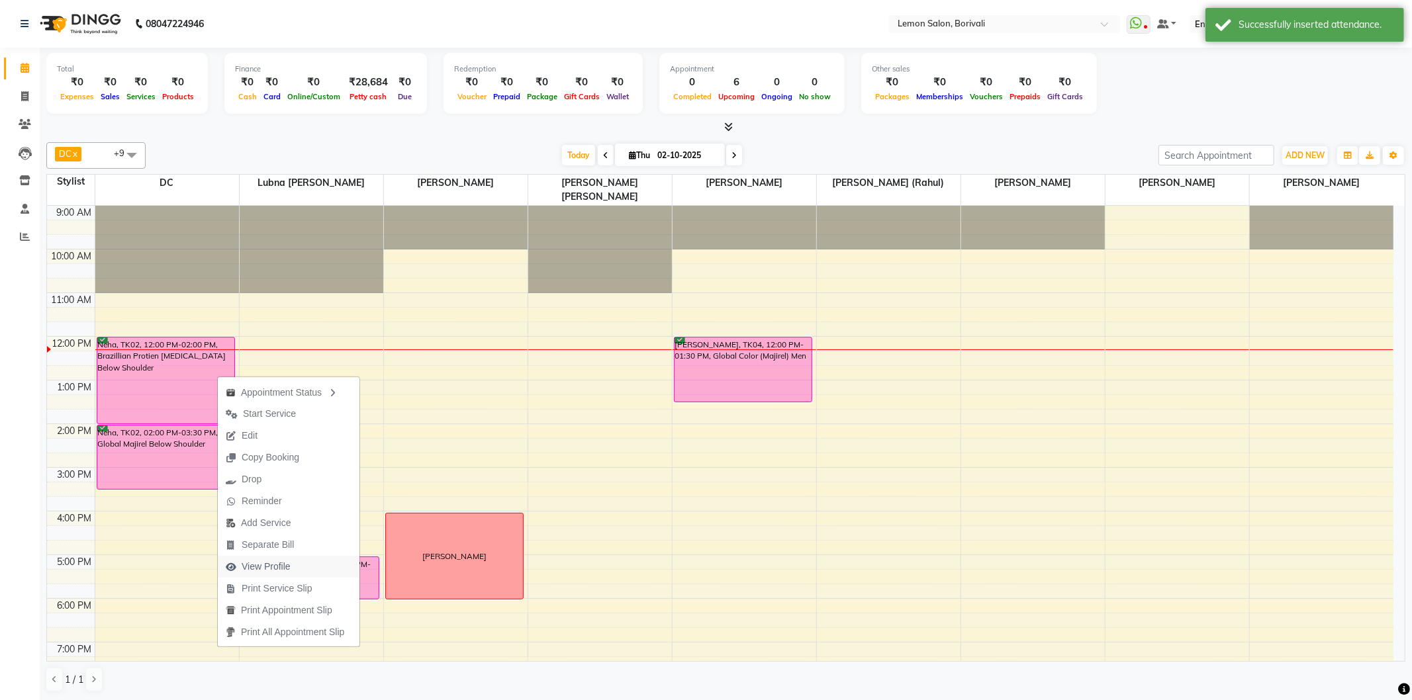
click at [254, 570] on span "View Profile" at bounding box center [266, 567] width 49 height 14
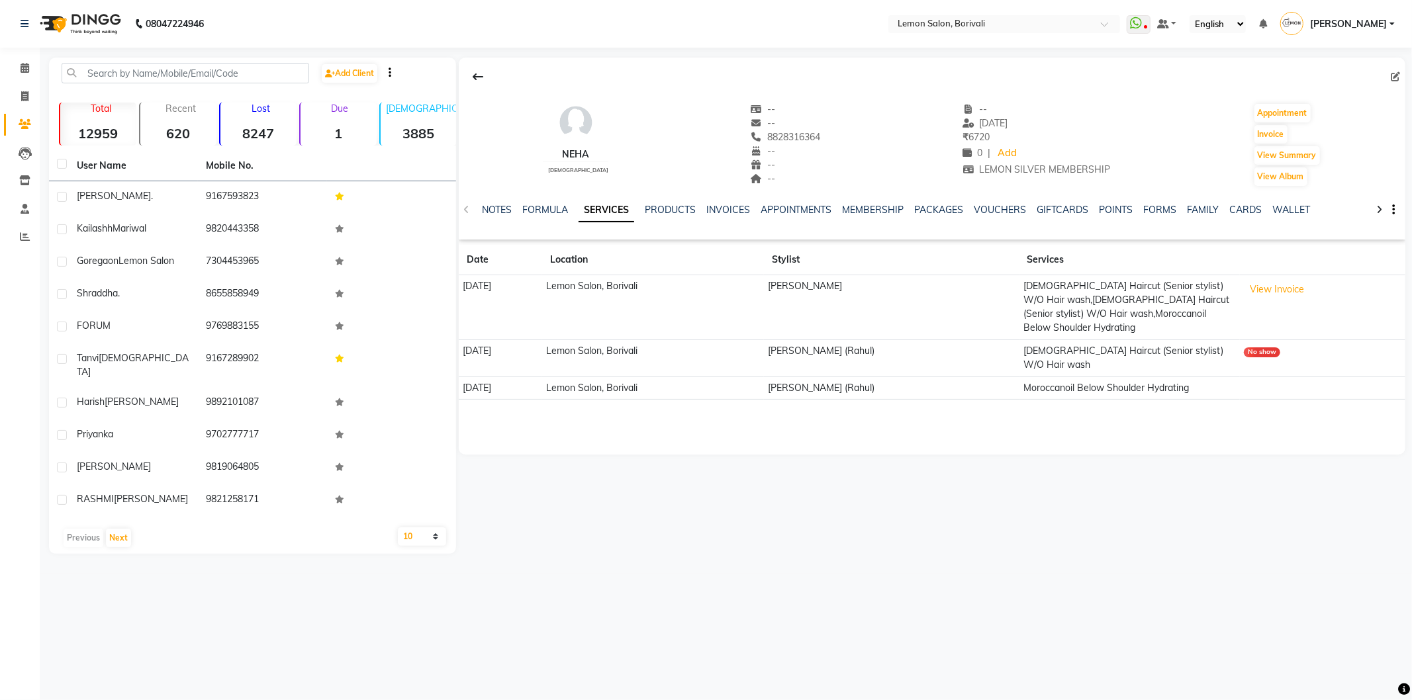
click at [1285, 301] on td "View Invoice" at bounding box center [1323, 307] width 166 height 65
click at [1286, 290] on button "View Invoice" at bounding box center [1277, 289] width 66 height 21
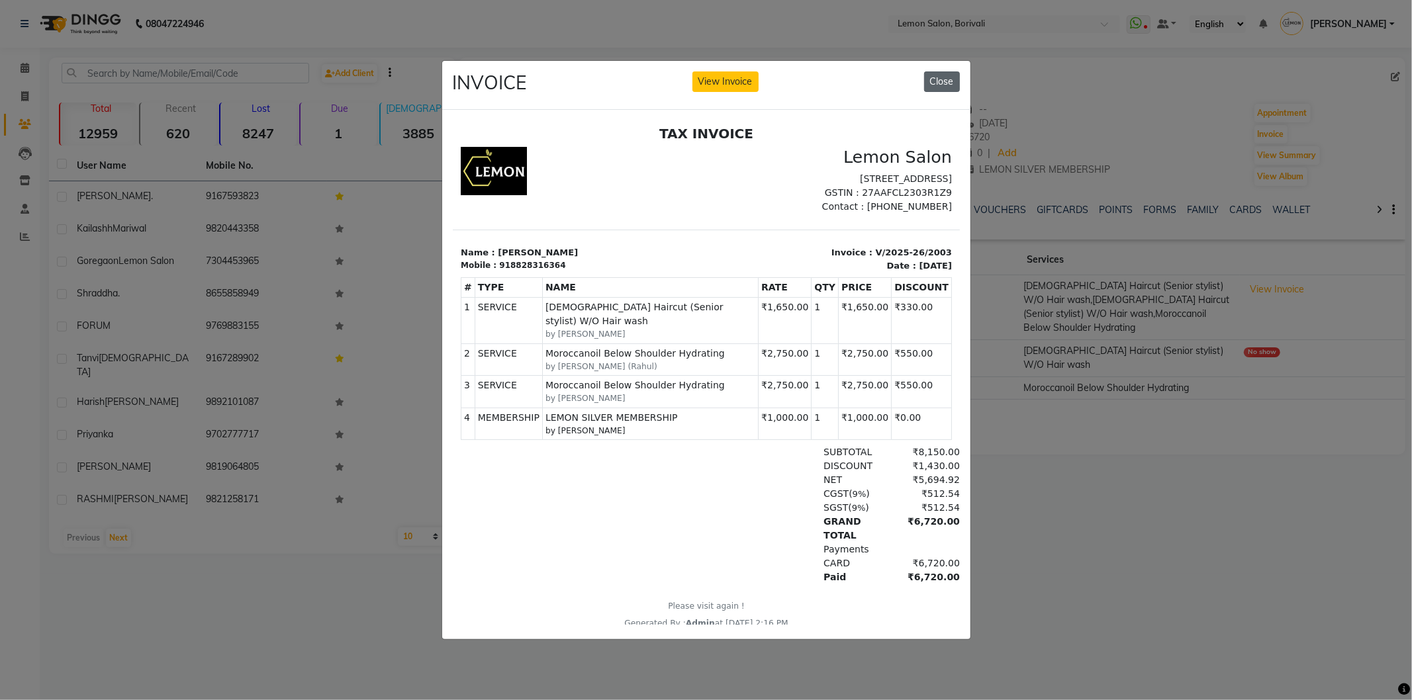
click at [948, 85] on button "Close" at bounding box center [942, 82] width 36 height 21
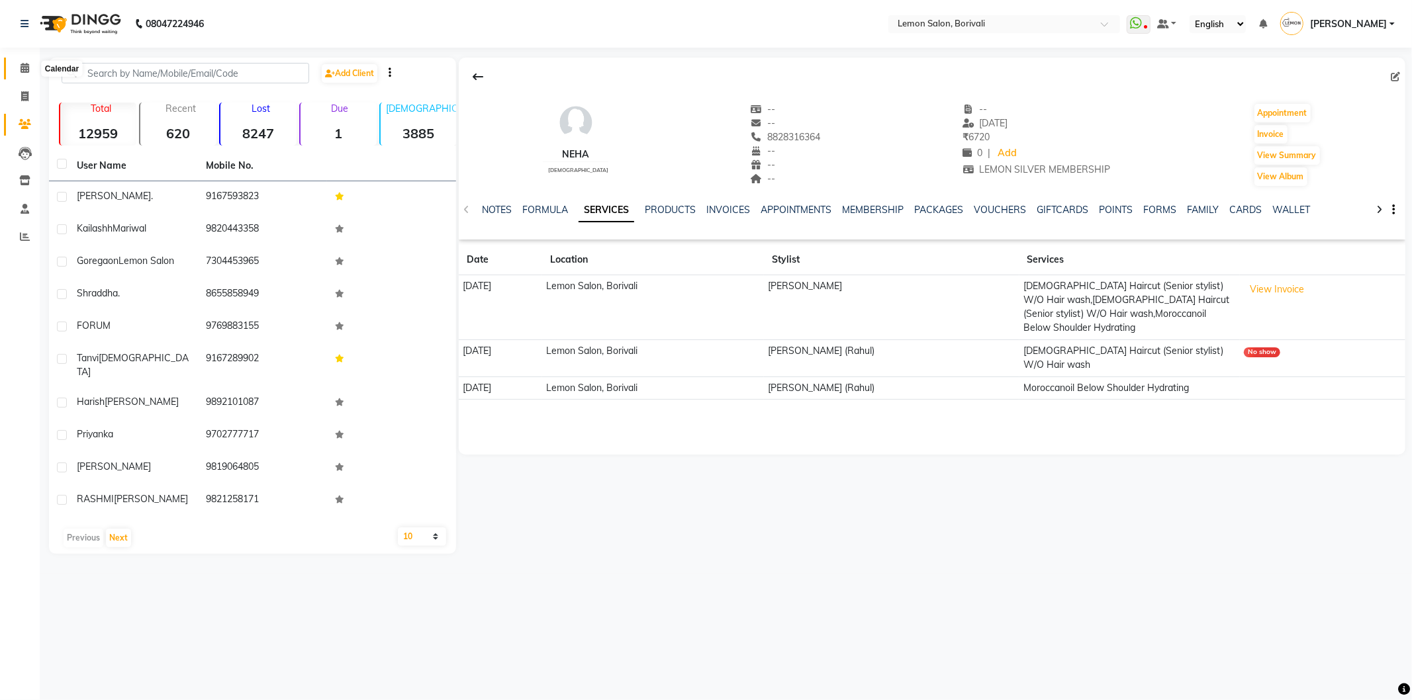
click at [24, 73] on icon at bounding box center [25, 68] width 9 height 10
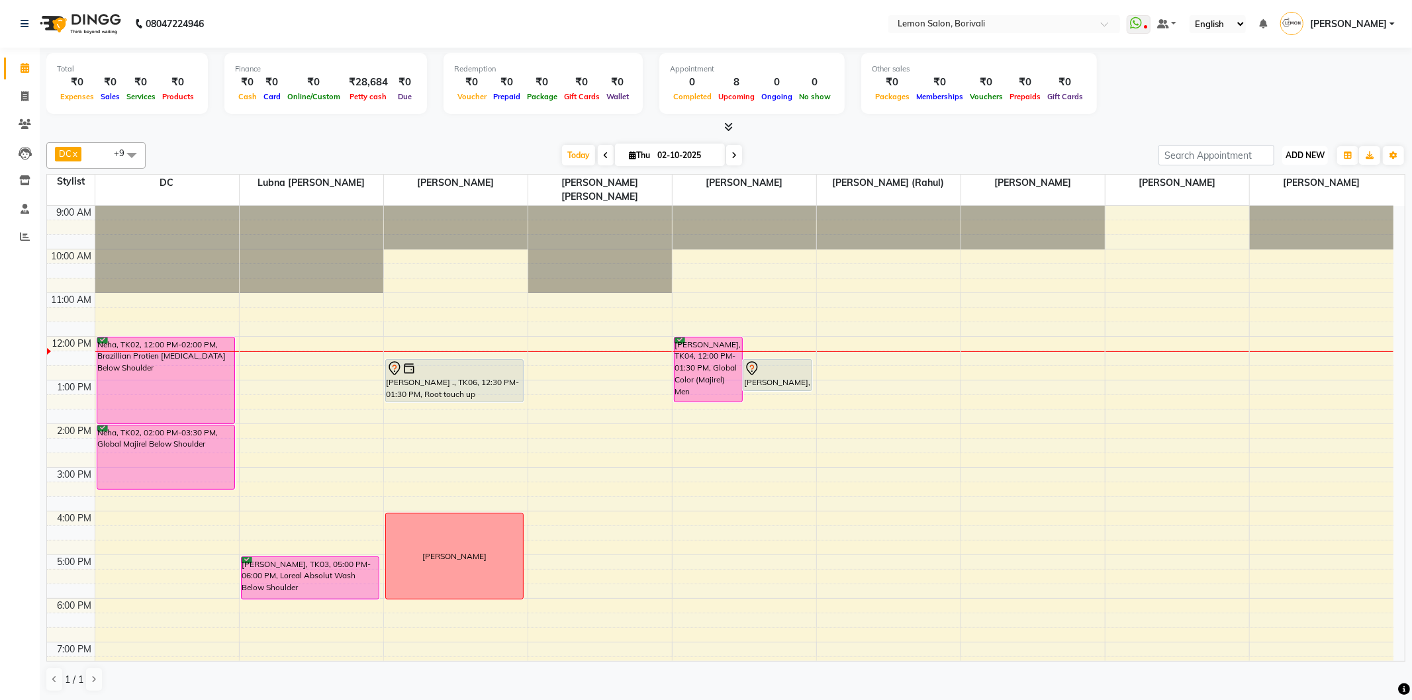
click at [1307, 150] on span "ADD NEW" at bounding box center [1305, 155] width 39 height 10
click at [1266, 236] on link "Add Attendance" at bounding box center [1275, 231] width 105 height 17
select select "W"
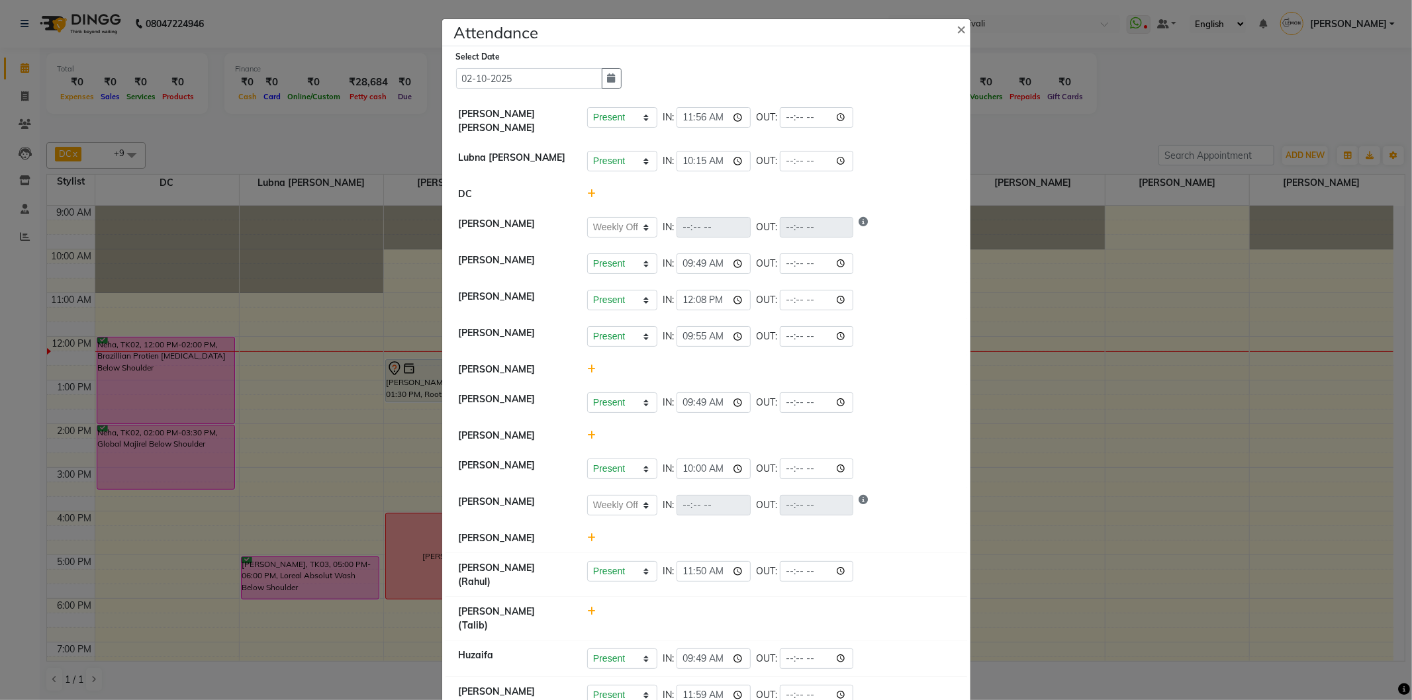
click at [587, 436] on icon at bounding box center [591, 435] width 9 height 9
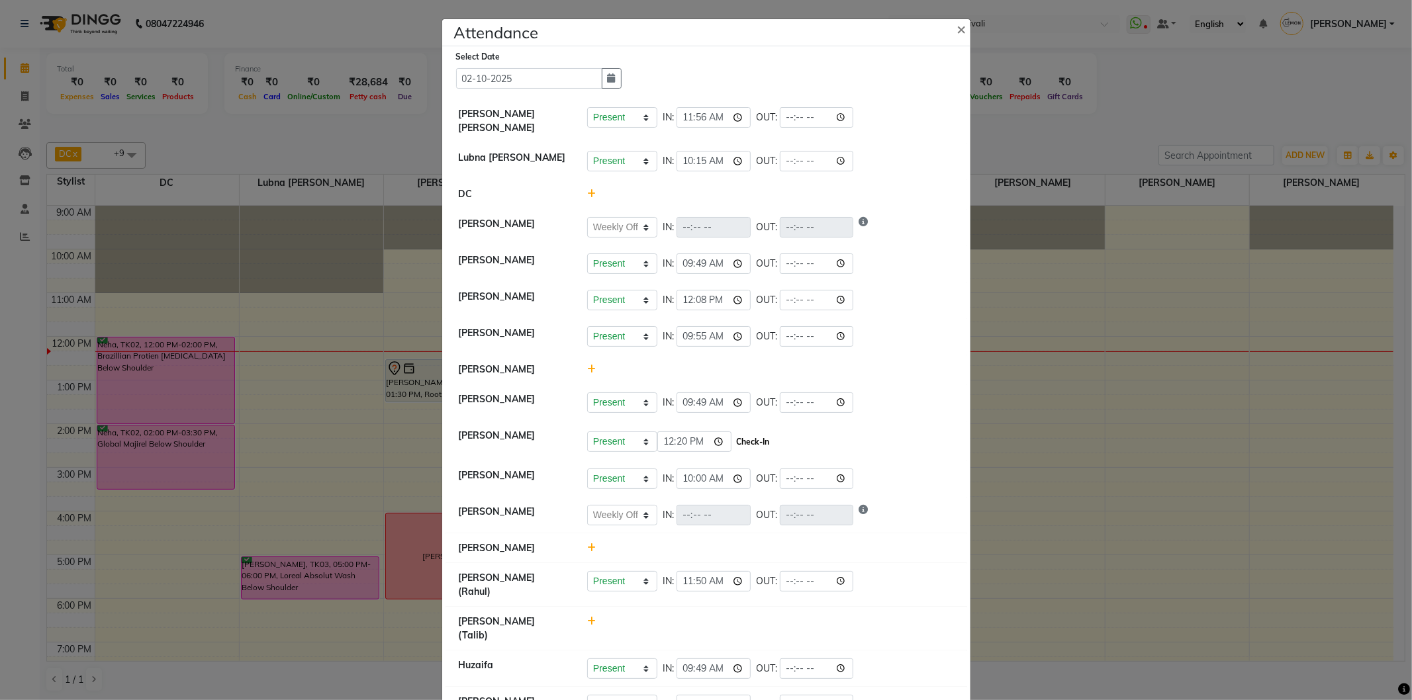
click at [753, 445] on button "Check-In" at bounding box center [753, 442] width 40 height 19
select select "W"
click at [959, 30] on span "×" at bounding box center [961, 29] width 9 height 20
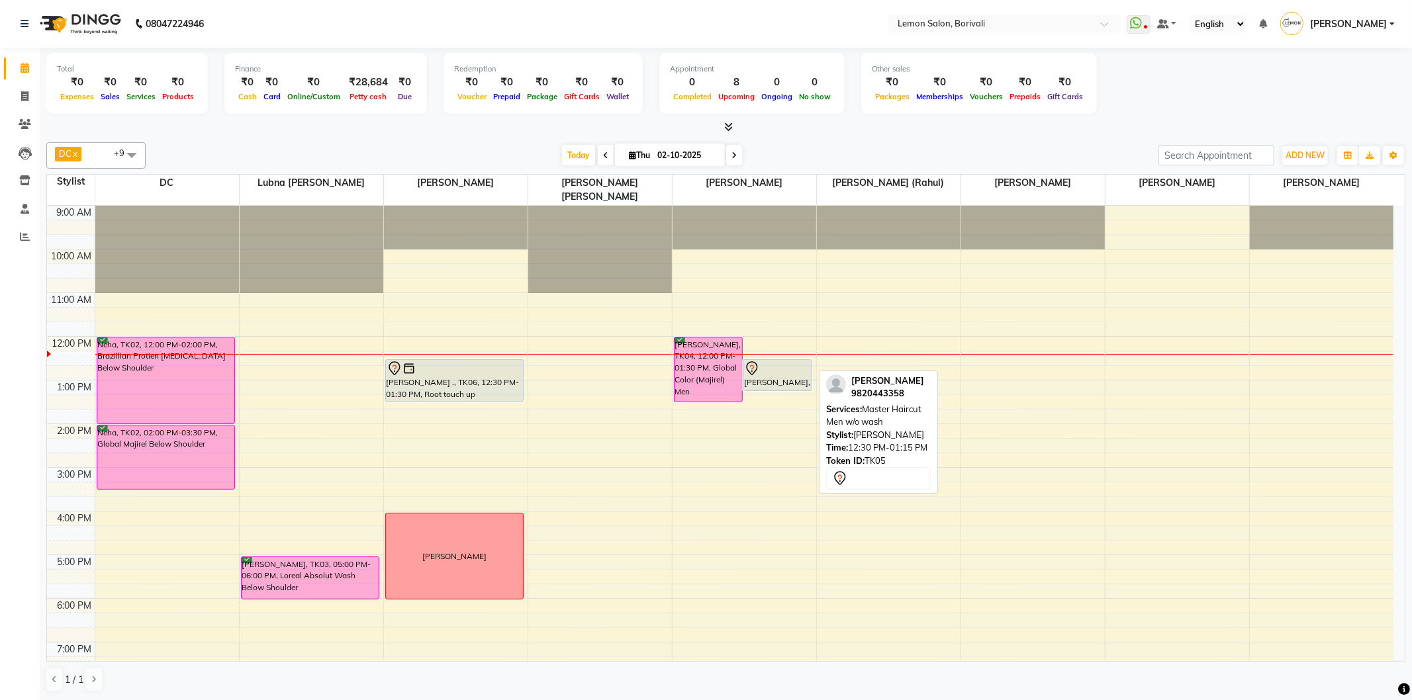
click at [771, 362] on div at bounding box center [777, 369] width 67 height 16
select select "7"
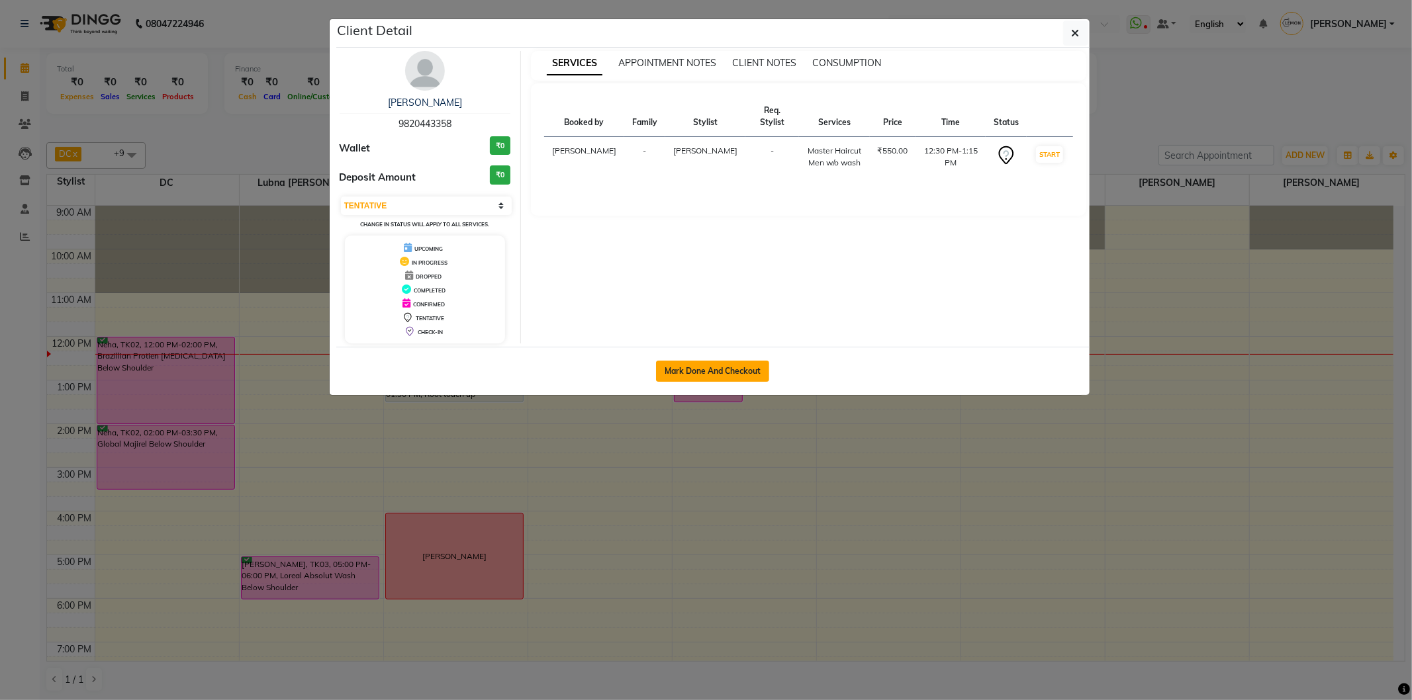
click at [759, 376] on button "Mark Done And Checkout" at bounding box center [712, 371] width 113 height 21
select select "567"
select select "service"
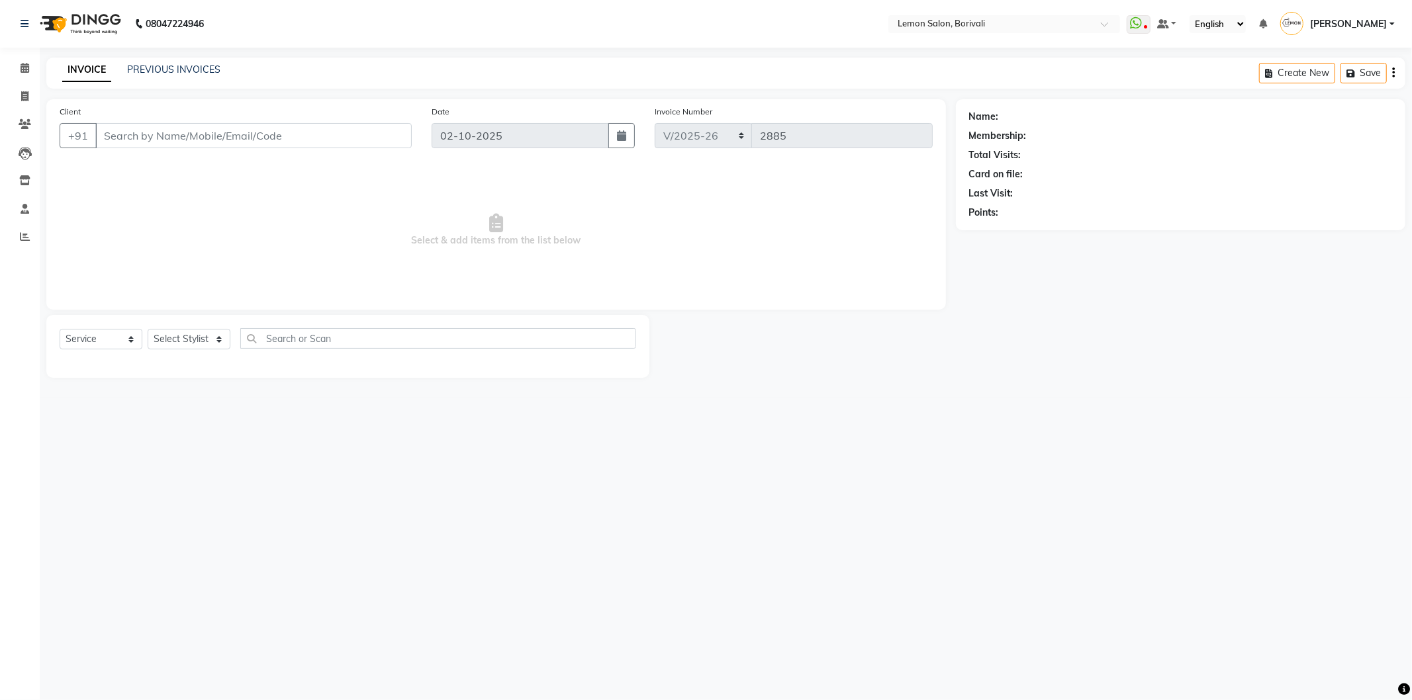
type input "9820443358"
select select "60968"
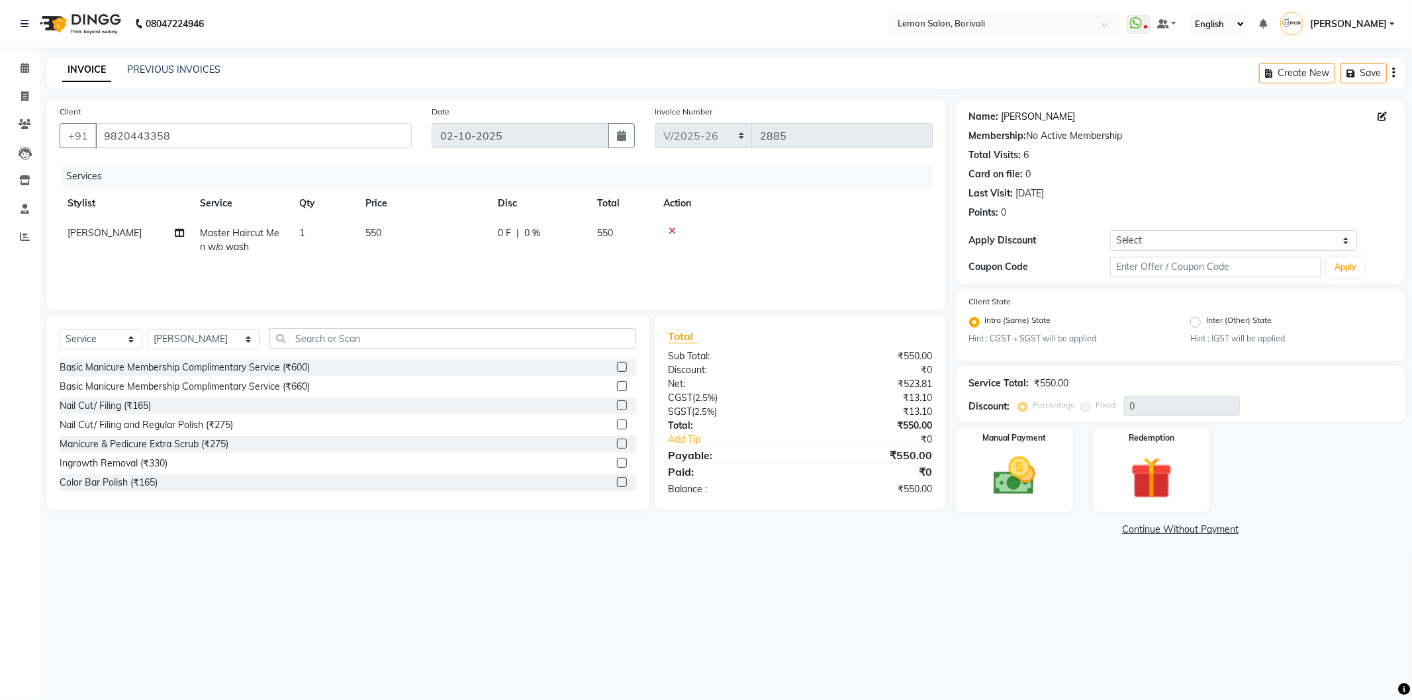
click at [1049, 113] on link "Kailashh Mariwal" at bounding box center [1039, 117] width 74 height 14
click at [369, 328] on input "text" at bounding box center [452, 338] width 367 height 21
click at [1008, 485] on img at bounding box center [1014, 477] width 71 height 50
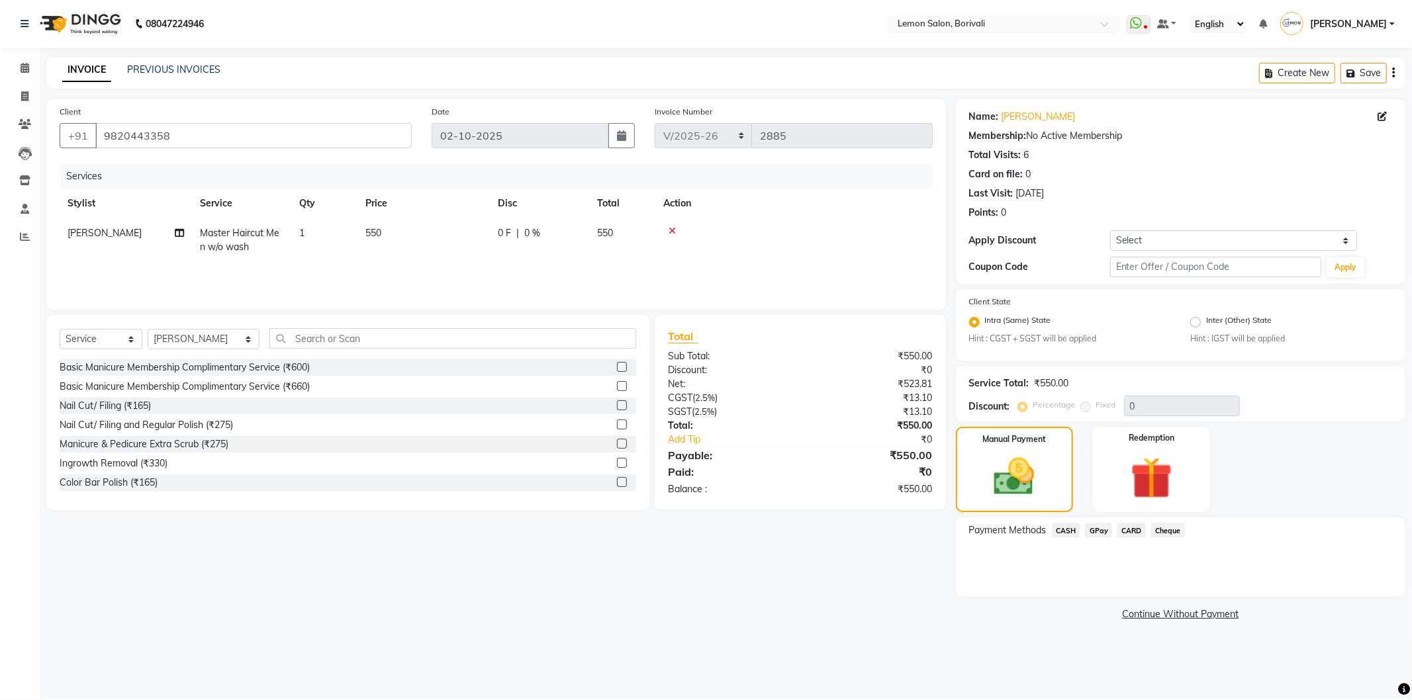
click at [1067, 528] on span "CASH" at bounding box center [1066, 530] width 28 height 15
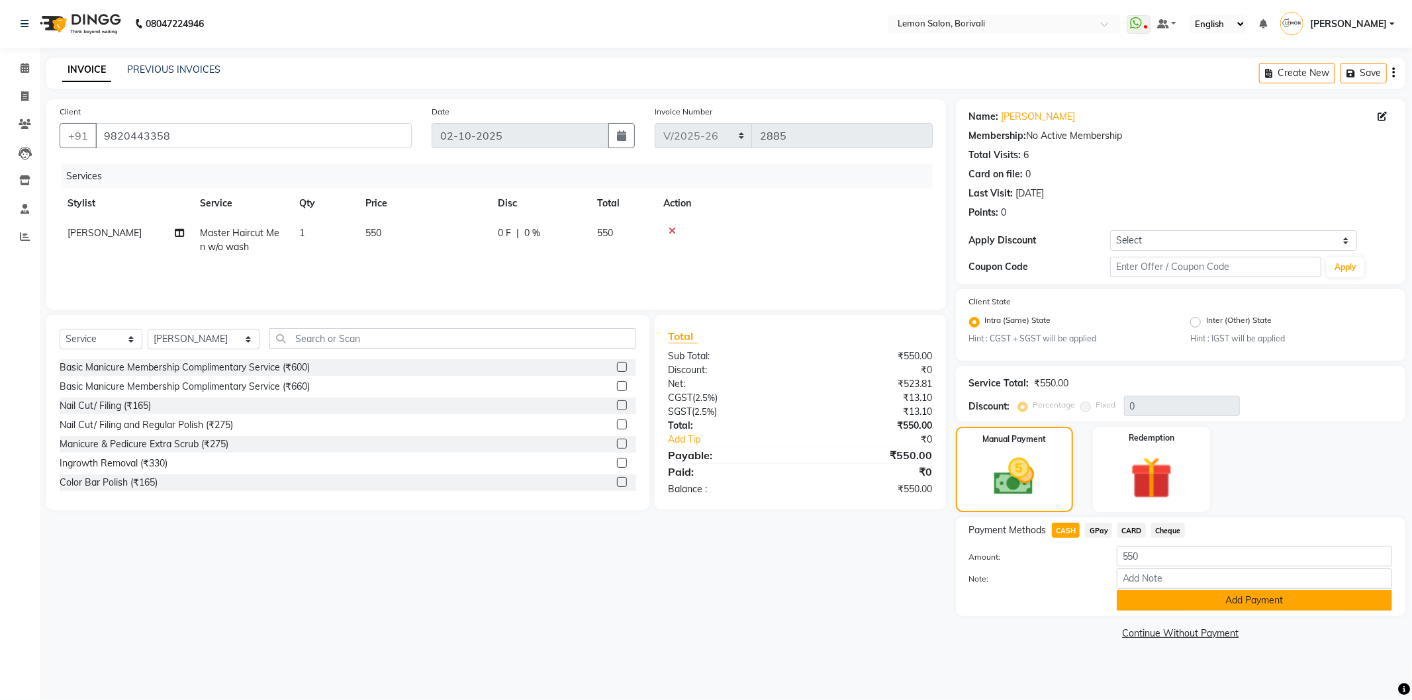
click at [1174, 599] on button "Add Payment" at bounding box center [1254, 601] width 275 height 21
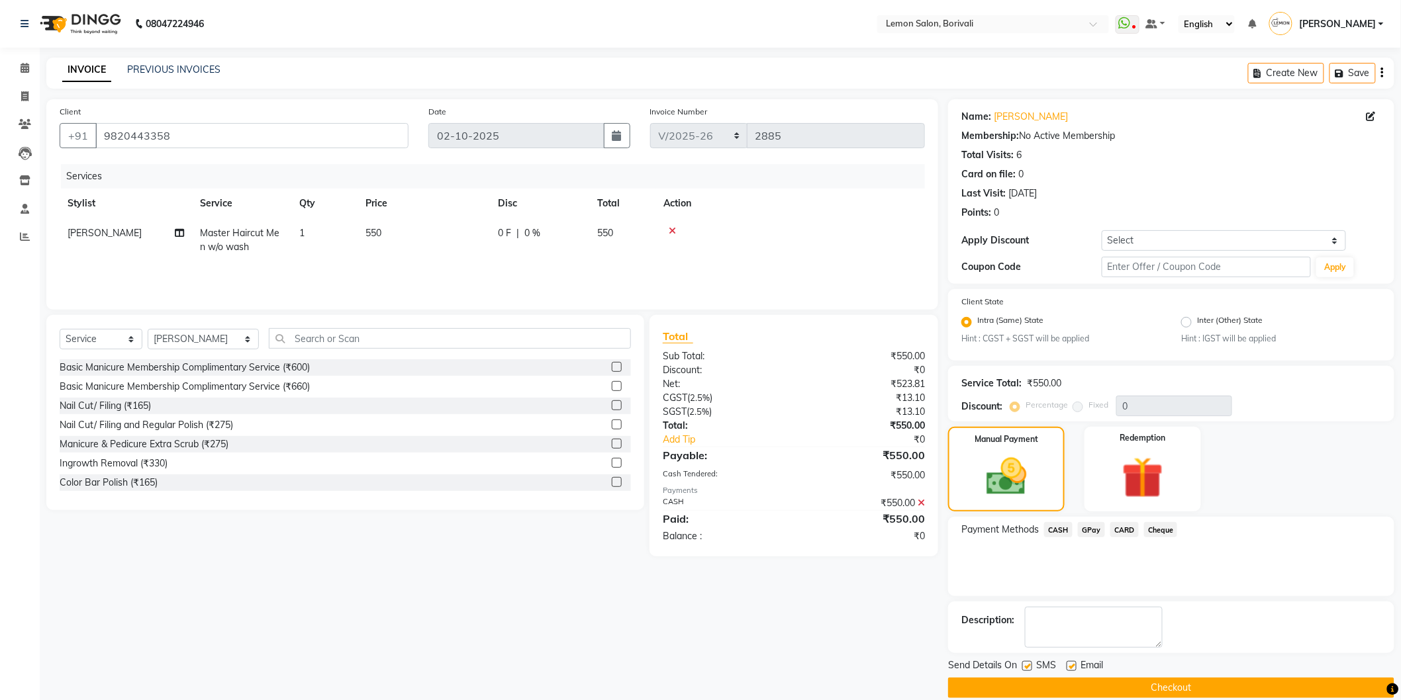
click at [1157, 684] on button "Checkout" at bounding box center [1171, 688] width 446 height 21
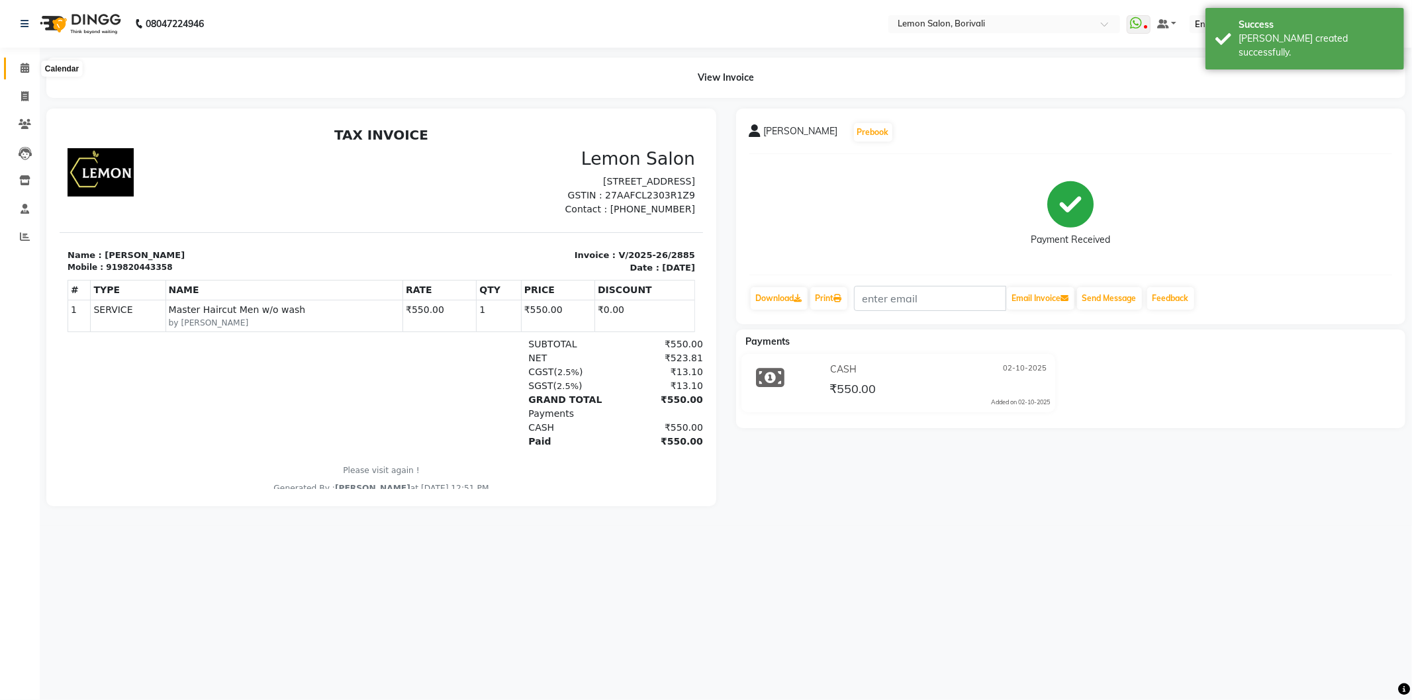
click at [21, 73] on icon at bounding box center [25, 68] width 9 height 10
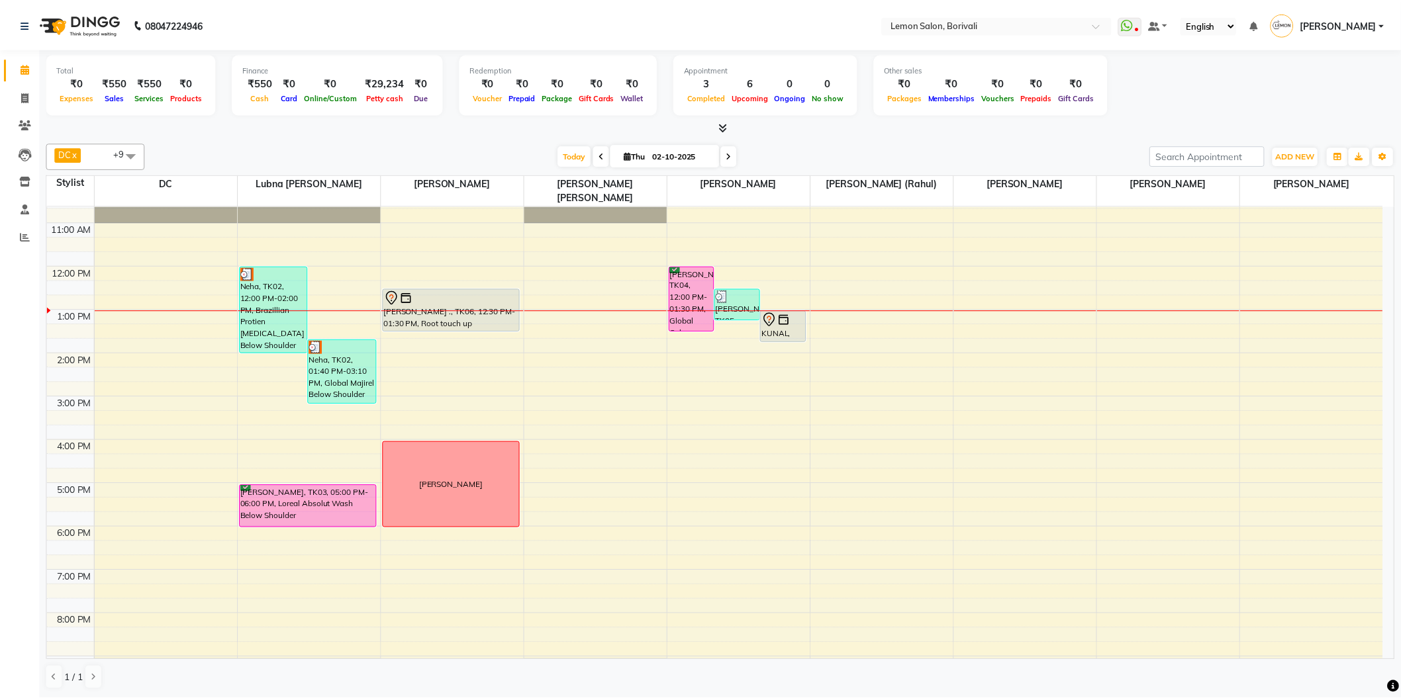
scroll to position [73, 0]
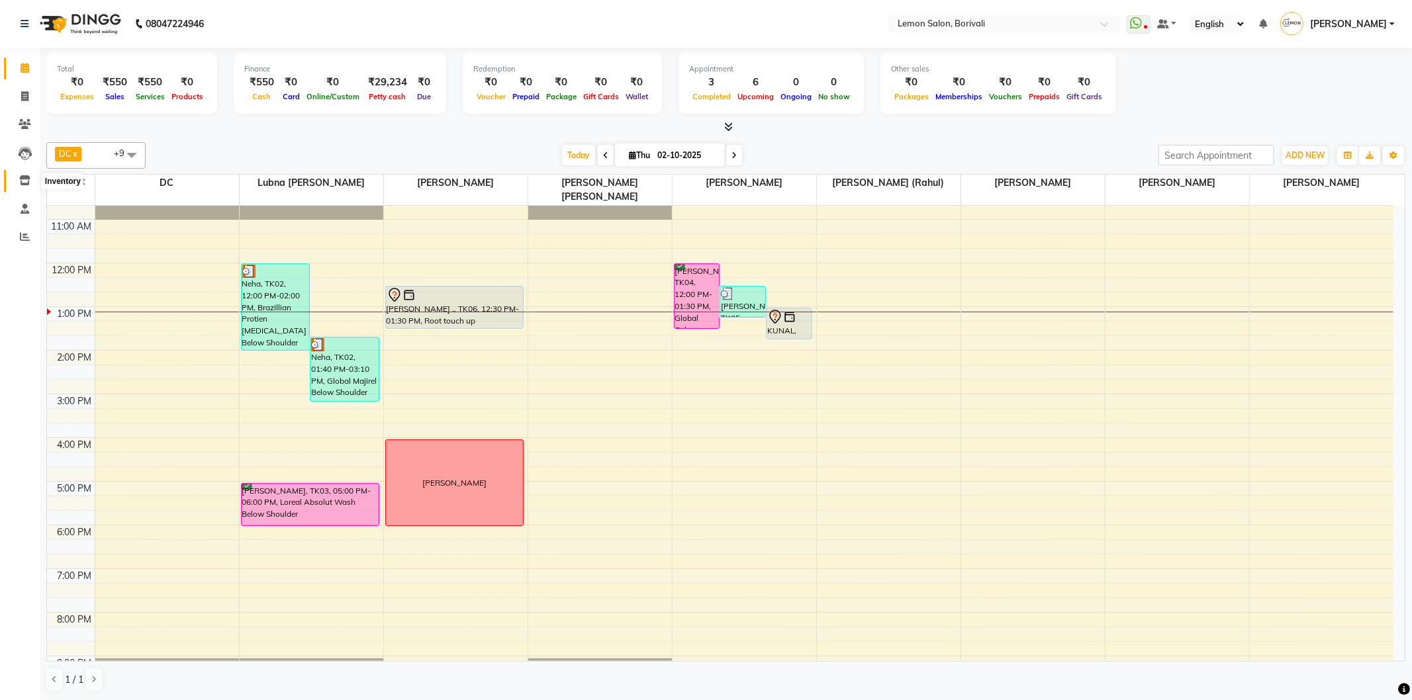
click at [24, 188] on span at bounding box center [24, 180] width 23 height 15
select select
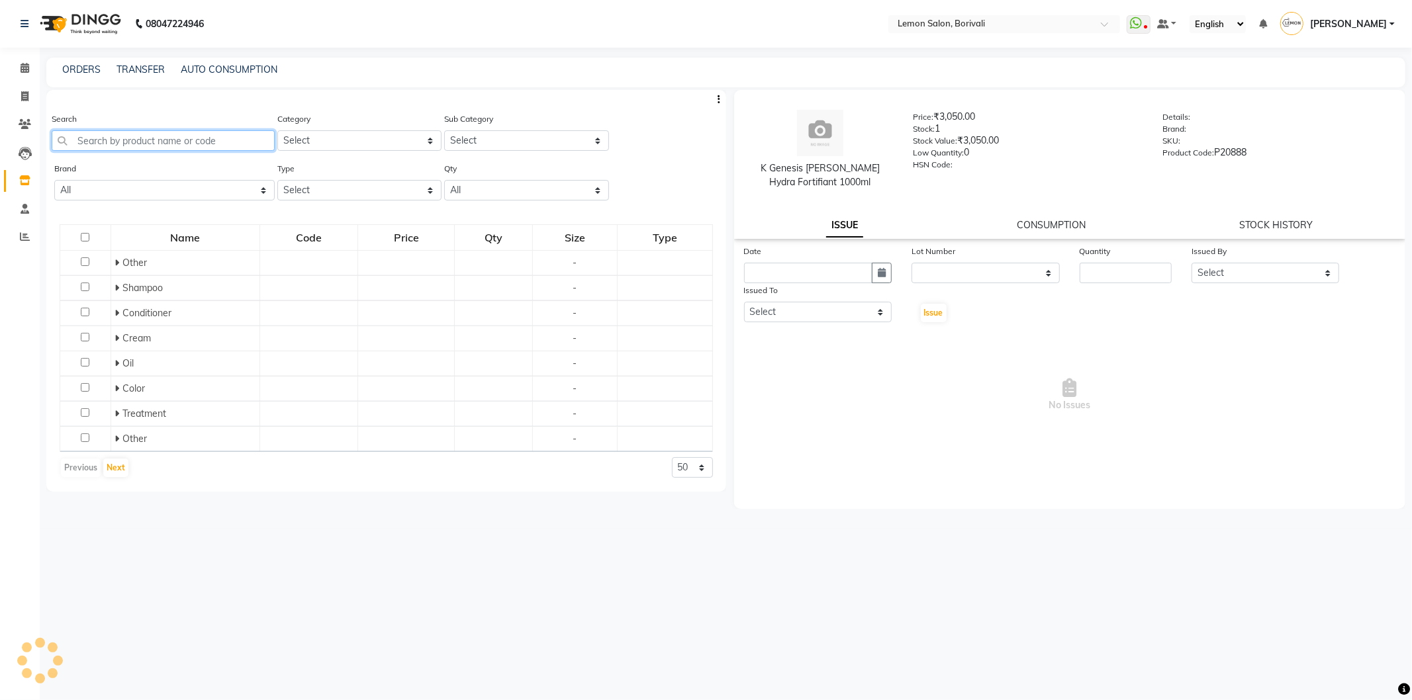
click at [105, 142] on input "text" at bounding box center [163, 140] width 223 height 21
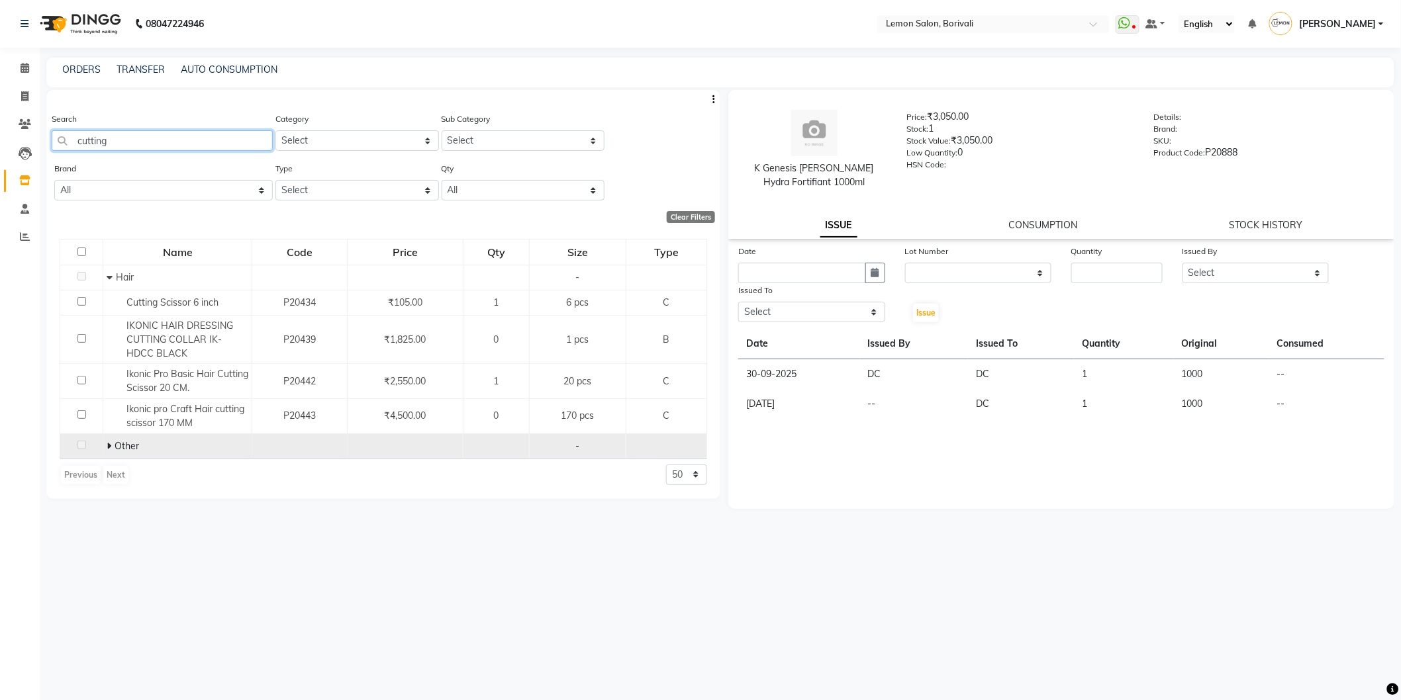
type input "cutting"
click at [107, 446] on icon at bounding box center [109, 446] width 5 height 9
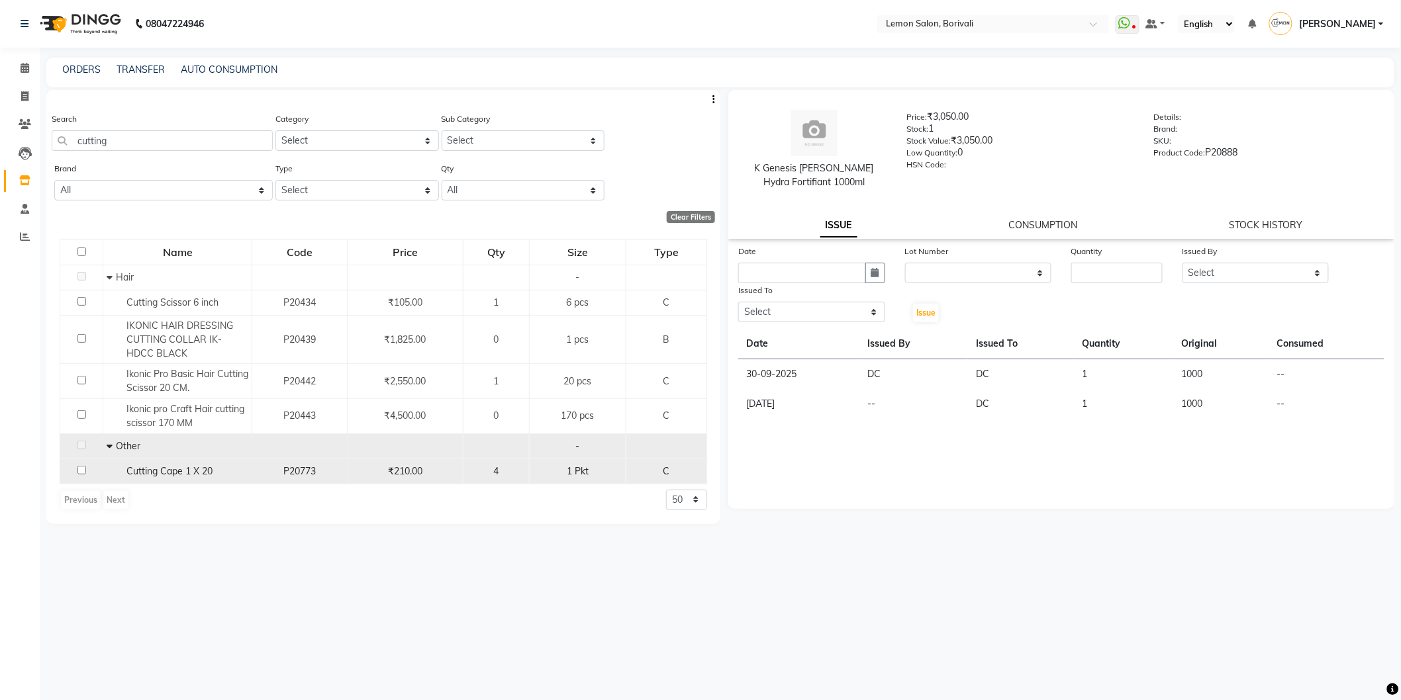
click at [77, 470] on input "checkbox" at bounding box center [81, 470] width 9 height 9
checkbox input "true"
select select
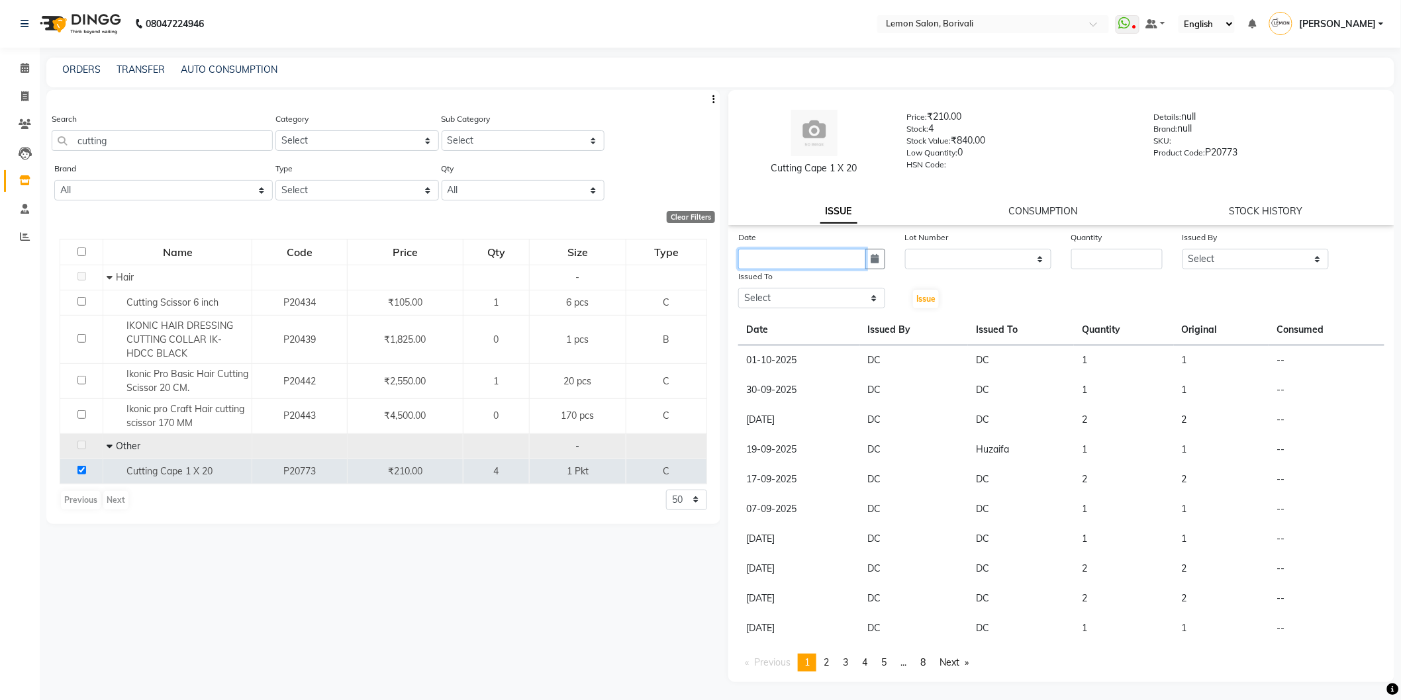
click at [818, 261] on input "text" at bounding box center [802, 259] width 128 height 21
select select "10"
select select "2025"
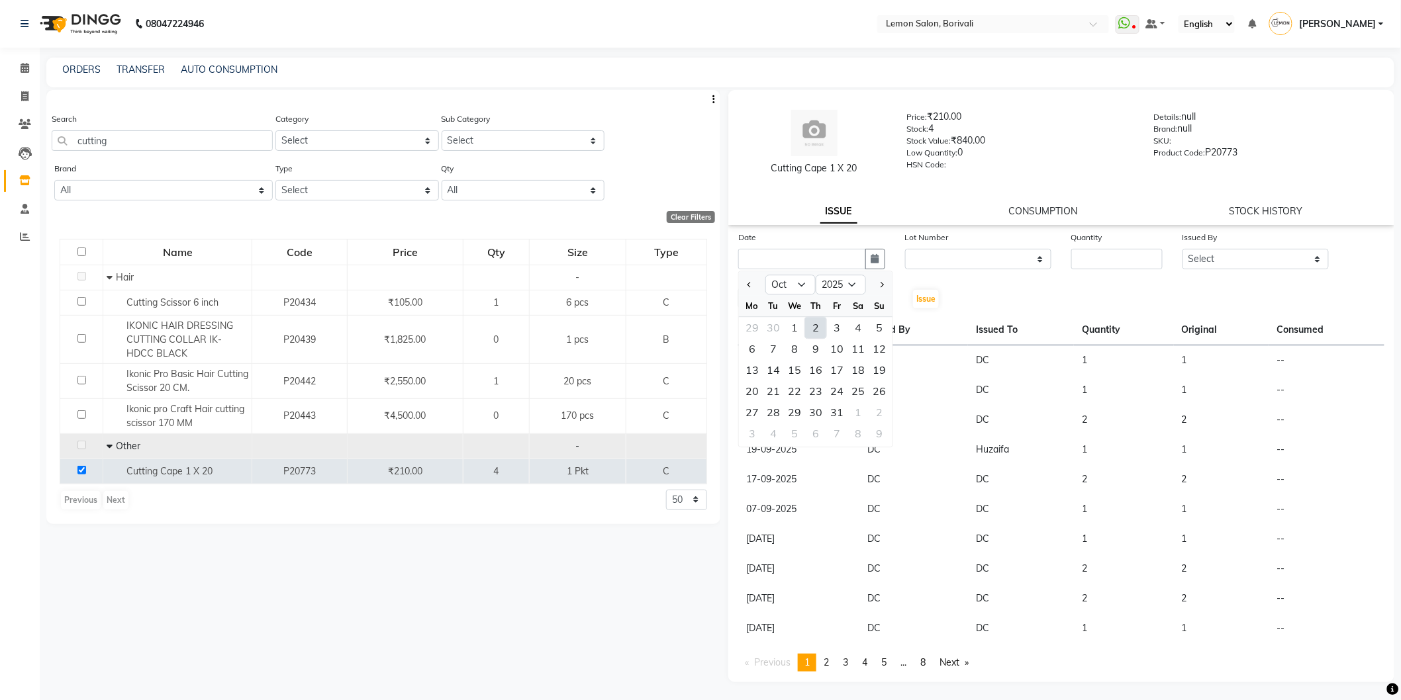
drag, startPoint x: 817, startPoint y: 330, endPoint x: 868, endPoint y: 283, distance: 68.9
click at [817, 332] on div "2" at bounding box center [815, 327] width 21 height 21
type input "02-10-2025"
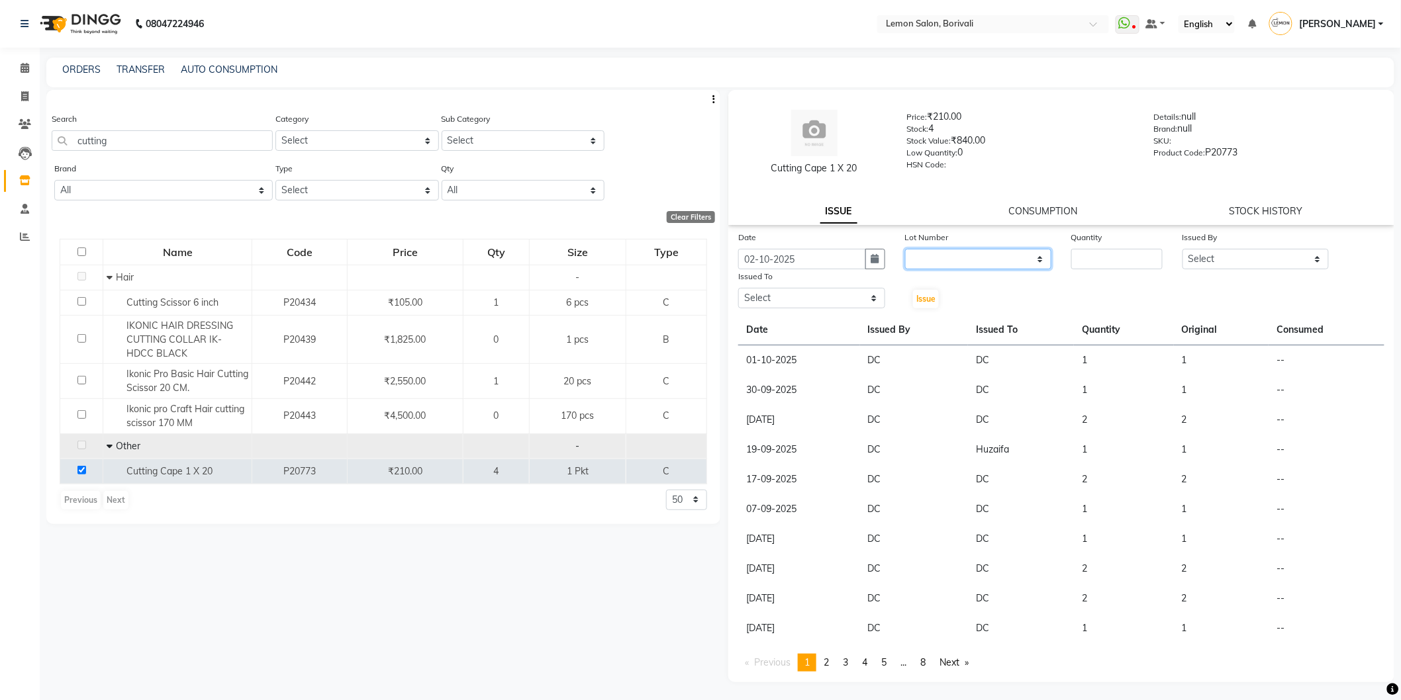
click at [943, 260] on select "None" at bounding box center [978, 259] width 147 height 21
select select "0: null"
click at [905, 249] on select "None" at bounding box center [978, 259] width 147 height 21
click at [1116, 250] on input "number" at bounding box center [1116, 259] width 91 height 21
type input "1"
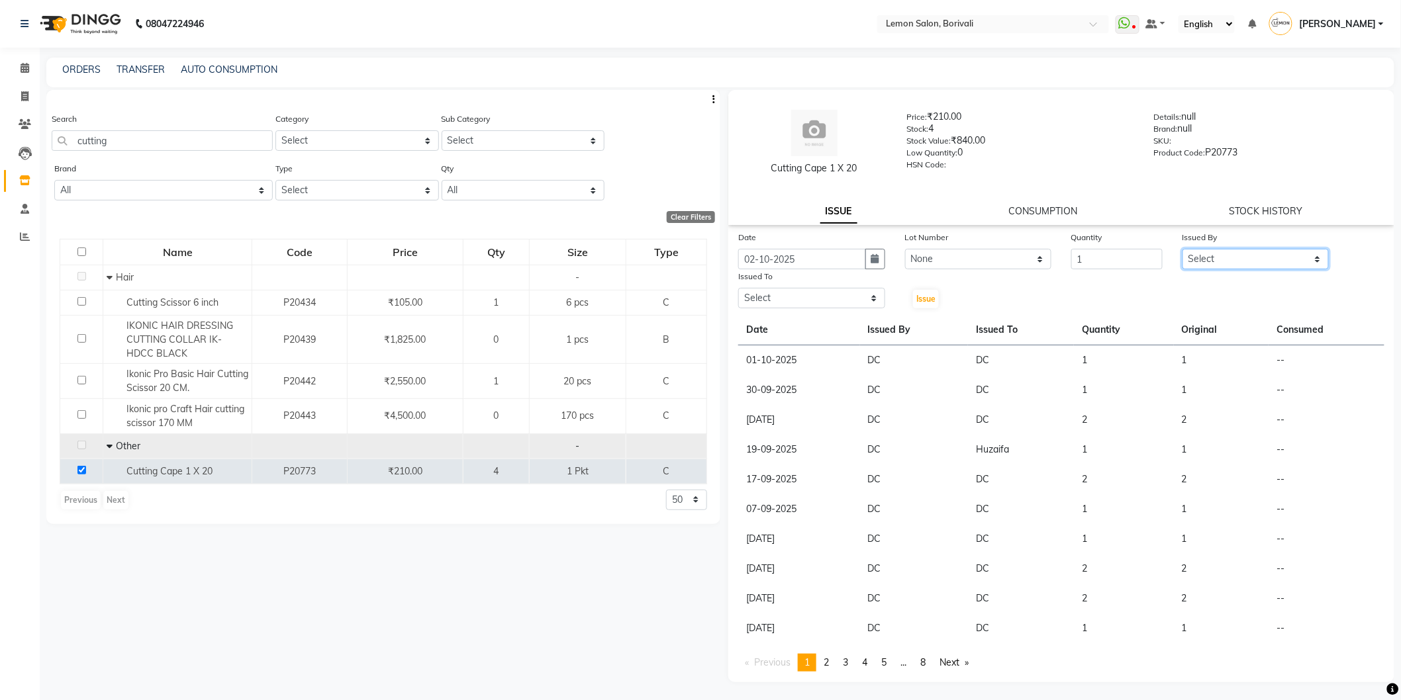
click at [1200, 256] on select "Select DC [PERSON_NAME] [PERSON_NAME] Paswn [PERSON_NAME] Jyoti [PERSON_NAME] […" at bounding box center [1255, 259] width 147 height 21
select select "7885"
click at [1182, 249] on select "Select DC [PERSON_NAME] [PERSON_NAME] Paswn [PERSON_NAME] Jyoti [PERSON_NAME] […" at bounding box center [1255, 259] width 147 height 21
click at [825, 296] on select "Select DC [PERSON_NAME] [PERSON_NAME] Paswn [PERSON_NAME] Jyoti [PERSON_NAME] […" at bounding box center [811, 298] width 147 height 21
select select "7885"
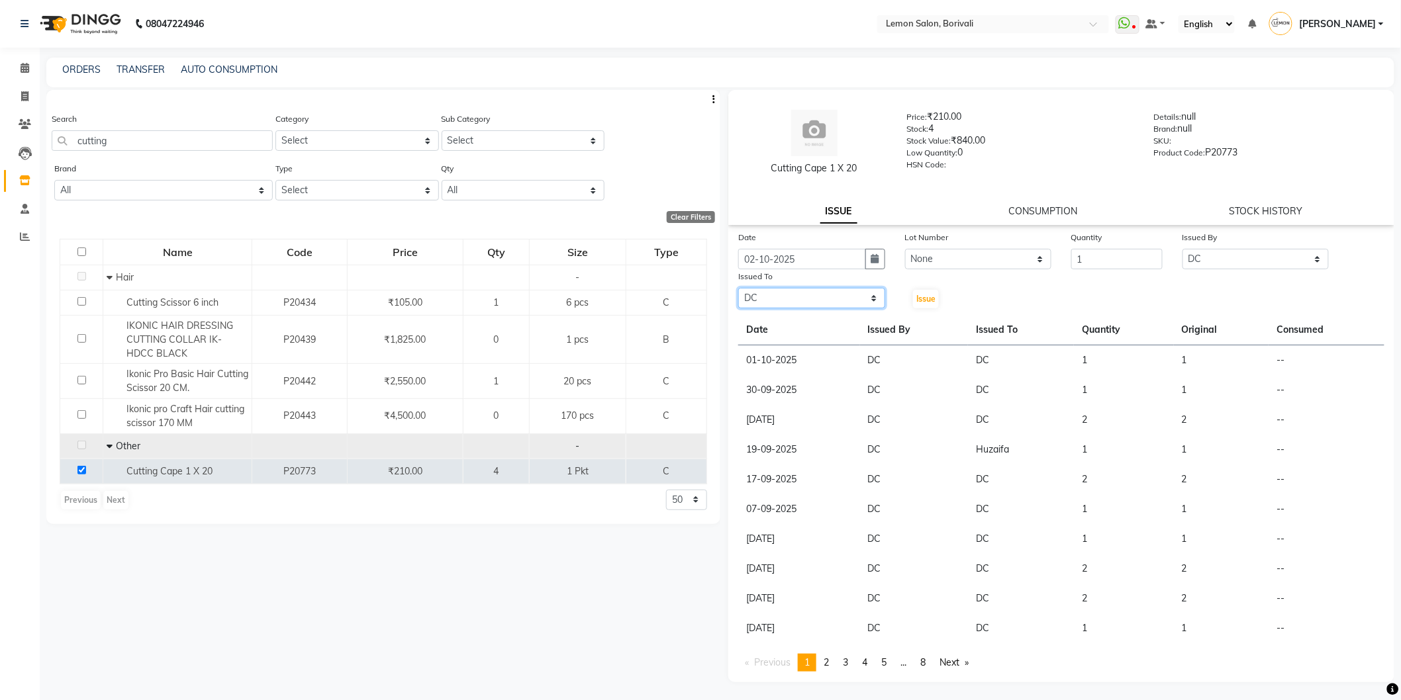
click at [738, 288] on select "Select DC [PERSON_NAME] [PERSON_NAME] Paswn [PERSON_NAME] Jyoti [PERSON_NAME] […" at bounding box center [811, 298] width 147 height 21
click at [932, 294] on span "Issue" at bounding box center [925, 299] width 19 height 10
select select
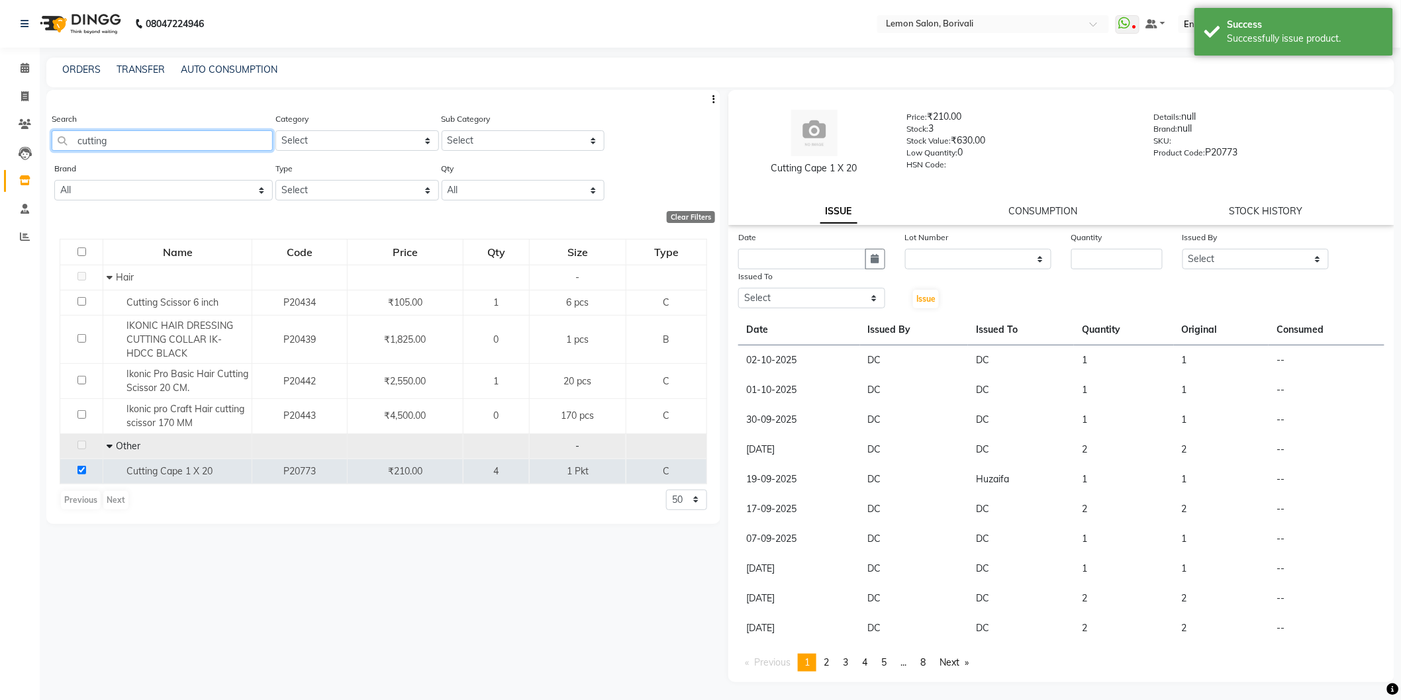
drag, startPoint x: 173, startPoint y: 137, endPoint x: 38, endPoint y: 162, distance: 138.0
click at [38, 162] on app-home "08047224946 Select Location × Lemon Salon, Borivali WhatsApp Status ✕ Status: D…" at bounding box center [700, 354] width 1401 height 709
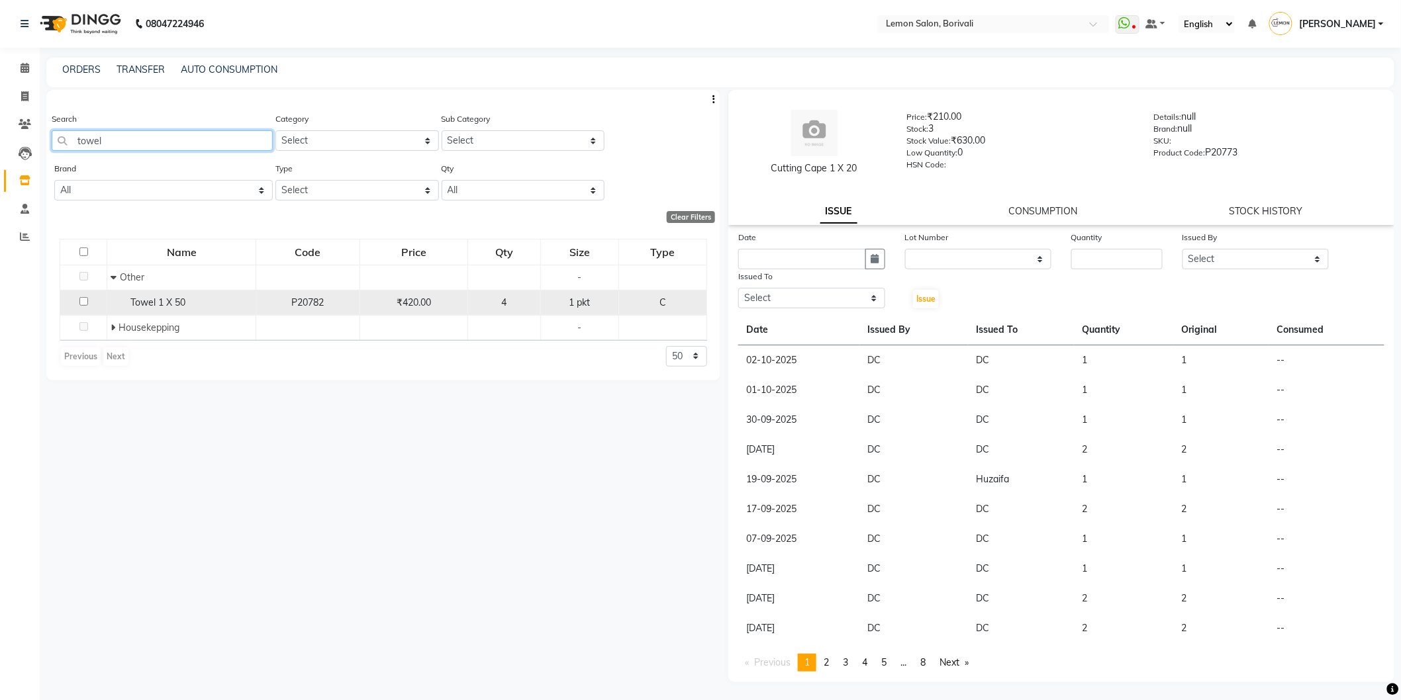
type input "towel"
click at [81, 301] on input "checkbox" at bounding box center [83, 301] width 9 height 9
checkbox input "true"
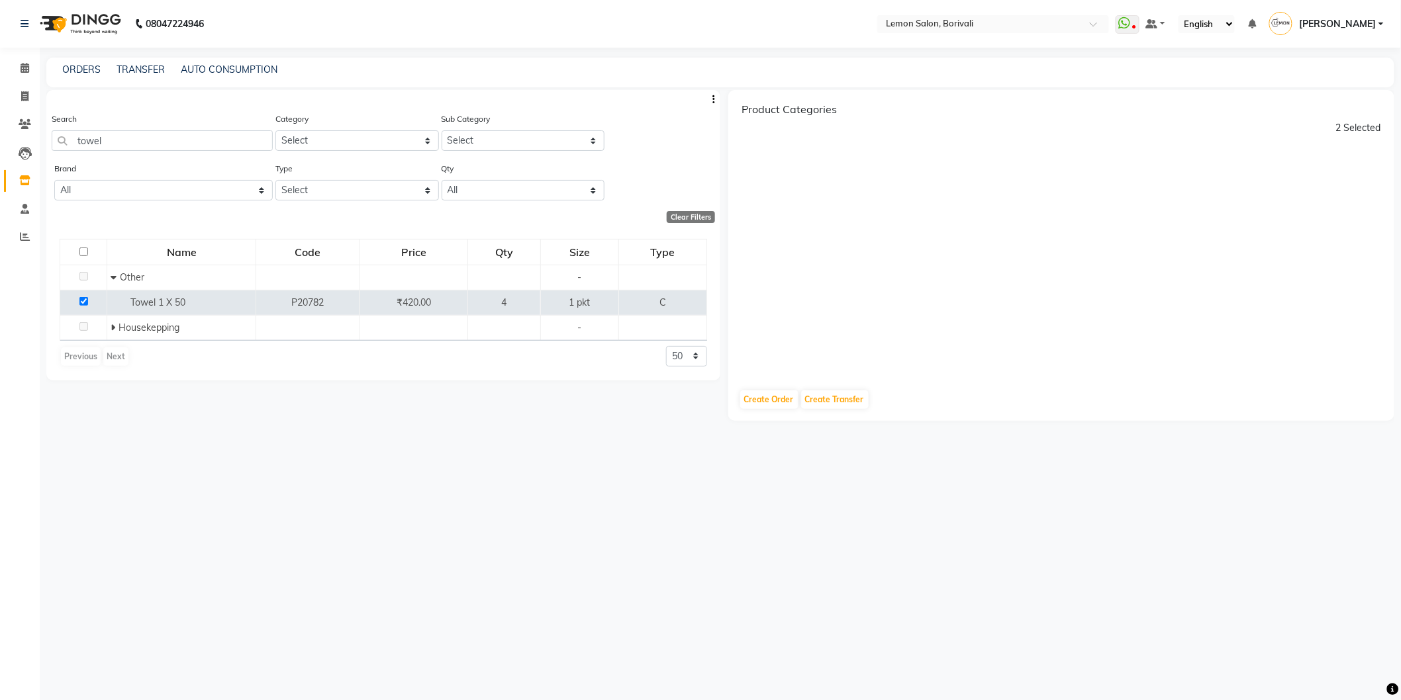
click at [87, 250] on input "checkbox" at bounding box center [83, 252] width 9 height 9
checkbox input "true"
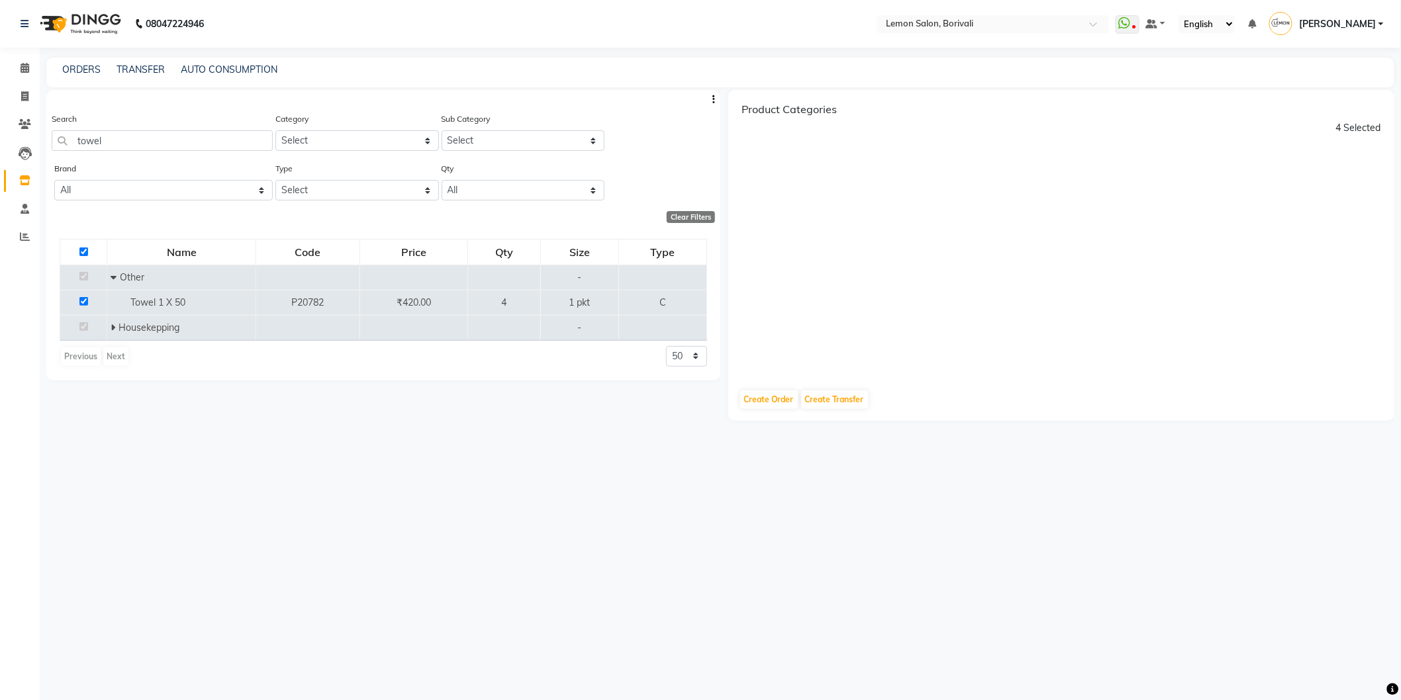
click at [84, 248] on input "checkbox" at bounding box center [83, 252] width 9 height 9
checkbox input "false"
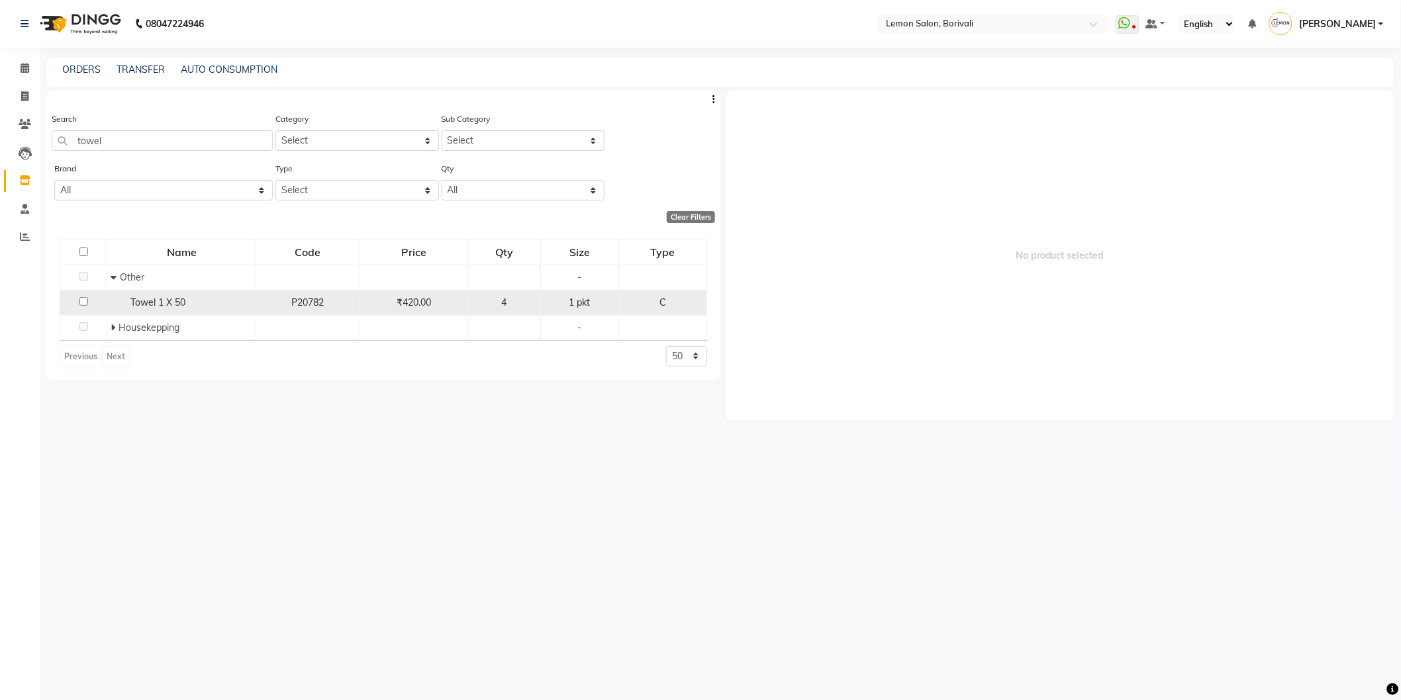
click at [85, 303] on input "checkbox" at bounding box center [83, 301] width 9 height 9
checkbox input "true"
select select
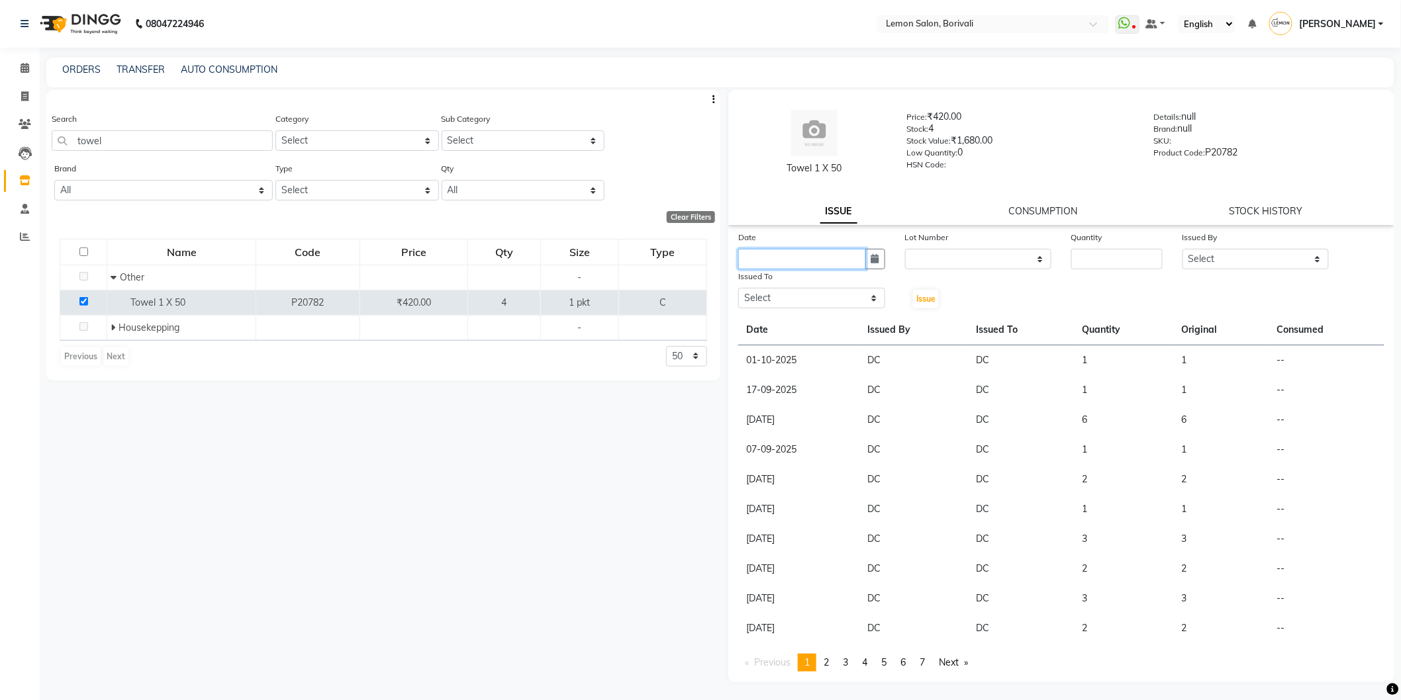
click at [788, 256] on input "text" at bounding box center [802, 259] width 128 height 21
select select "10"
select select "2025"
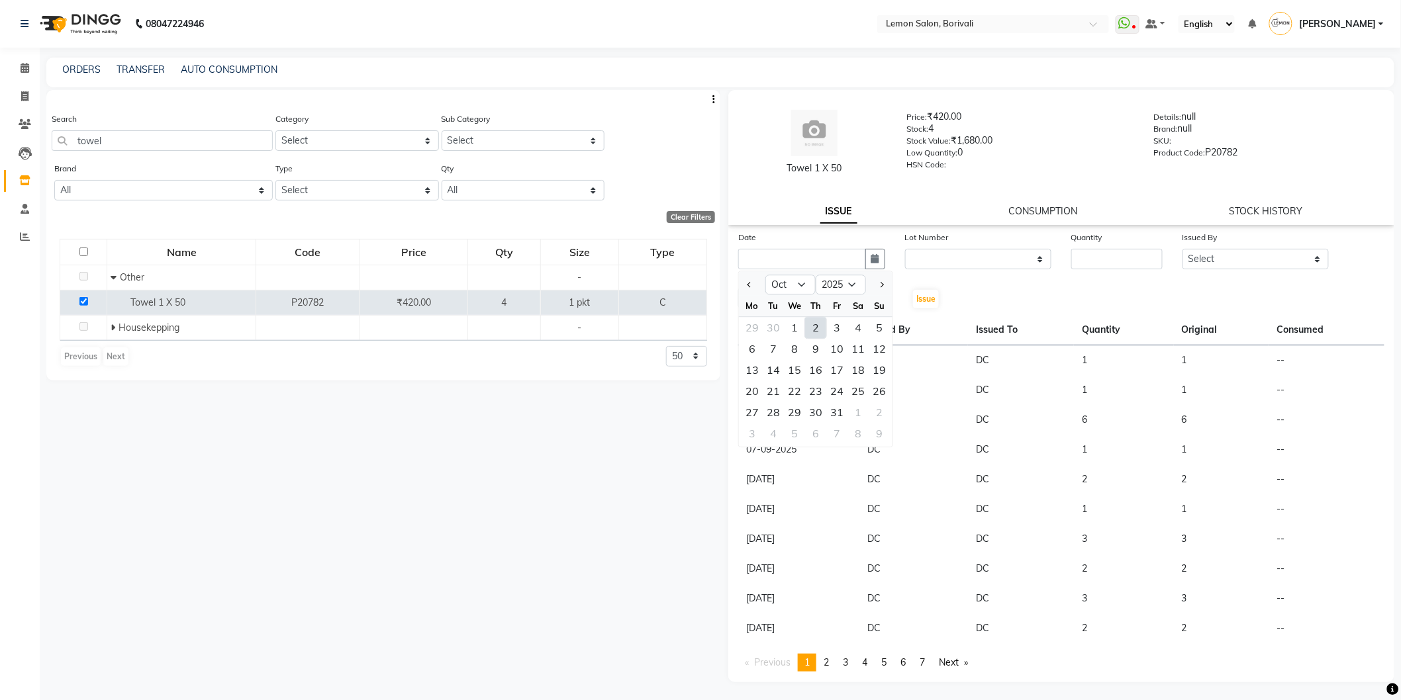
drag, startPoint x: 822, startPoint y: 324, endPoint x: 830, endPoint y: 313, distance: 13.8
click at [822, 325] on div "2" at bounding box center [815, 327] width 21 height 21
type input "02-10-2025"
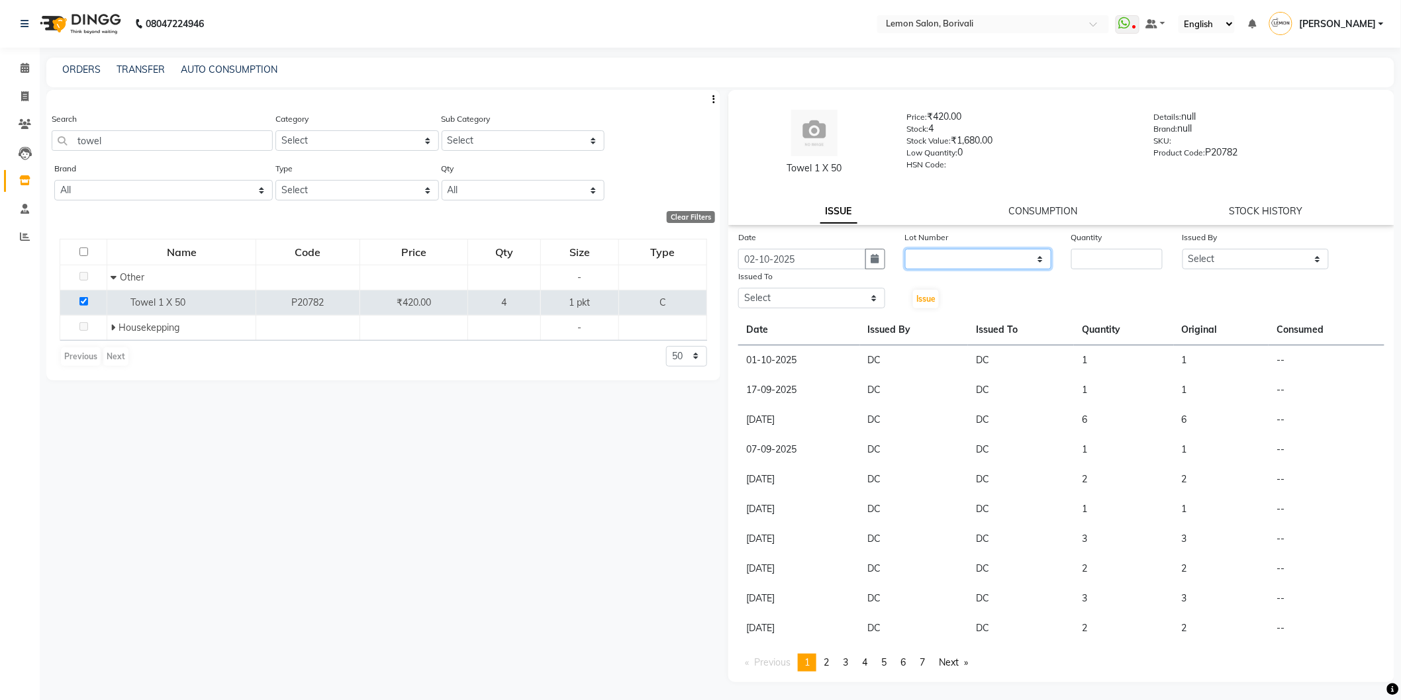
click at [936, 265] on select "None" at bounding box center [978, 259] width 147 height 21
select select "0: null"
click at [905, 249] on select "None" at bounding box center [978, 259] width 147 height 21
click at [1083, 264] on input "number" at bounding box center [1116, 259] width 91 height 21
type input "1"
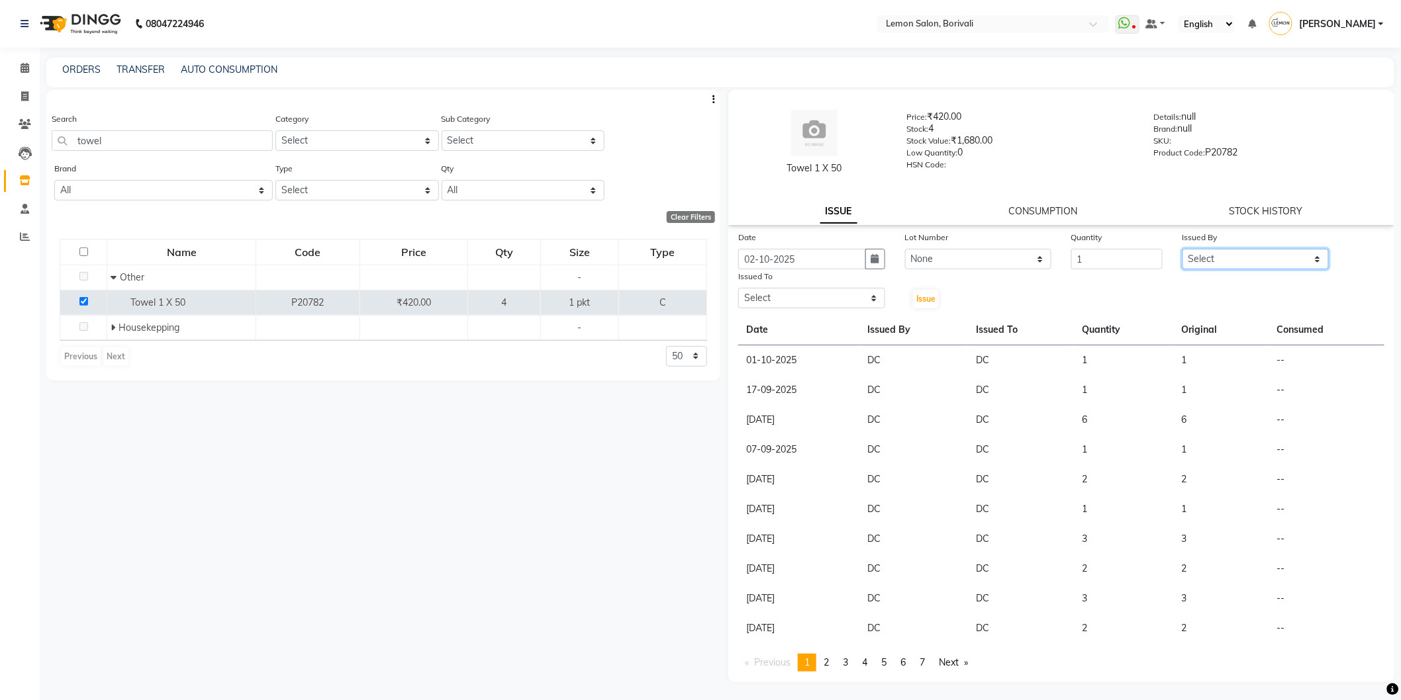
click at [1246, 250] on select "Select DC [PERSON_NAME] [PERSON_NAME] Paswn [PERSON_NAME] Jyoti [PERSON_NAME] […" at bounding box center [1255, 259] width 147 height 21
select select "7885"
click at [1182, 249] on select "Select DC [PERSON_NAME] [PERSON_NAME] Paswn [PERSON_NAME] Jyoti [PERSON_NAME] […" at bounding box center [1255, 259] width 147 height 21
click at [838, 302] on select "Select DC [PERSON_NAME] [PERSON_NAME] Paswn [PERSON_NAME] Jyoti [PERSON_NAME] […" at bounding box center [811, 298] width 147 height 21
select select "7885"
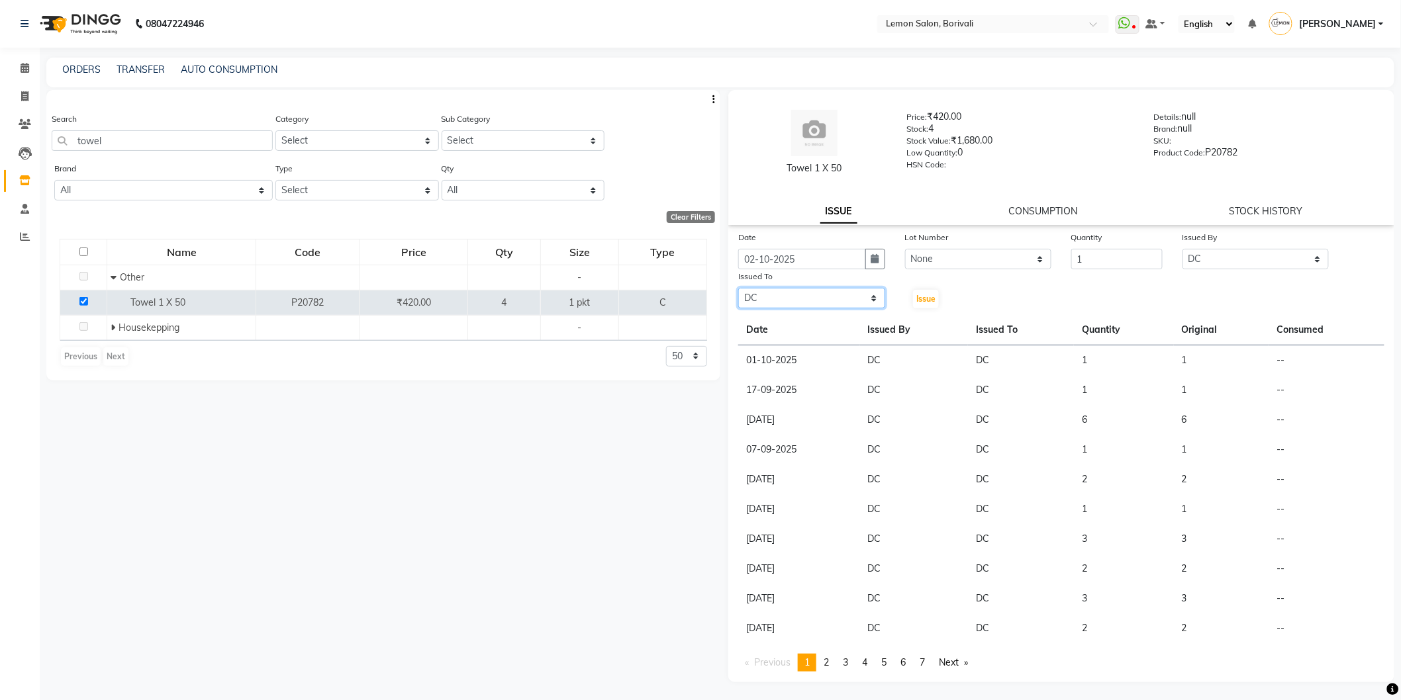
click at [738, 288] on select "Select DC [PERSON_NAME] [PERSON_NAME] Paswn [PERSON_NAME] Jyoti [PERSON_NAME] […" at bounding box center [811, 298] width 147 height 21
click at [936, 298] on button "Issue" at bounding box center [926, 299] width 26 height 19
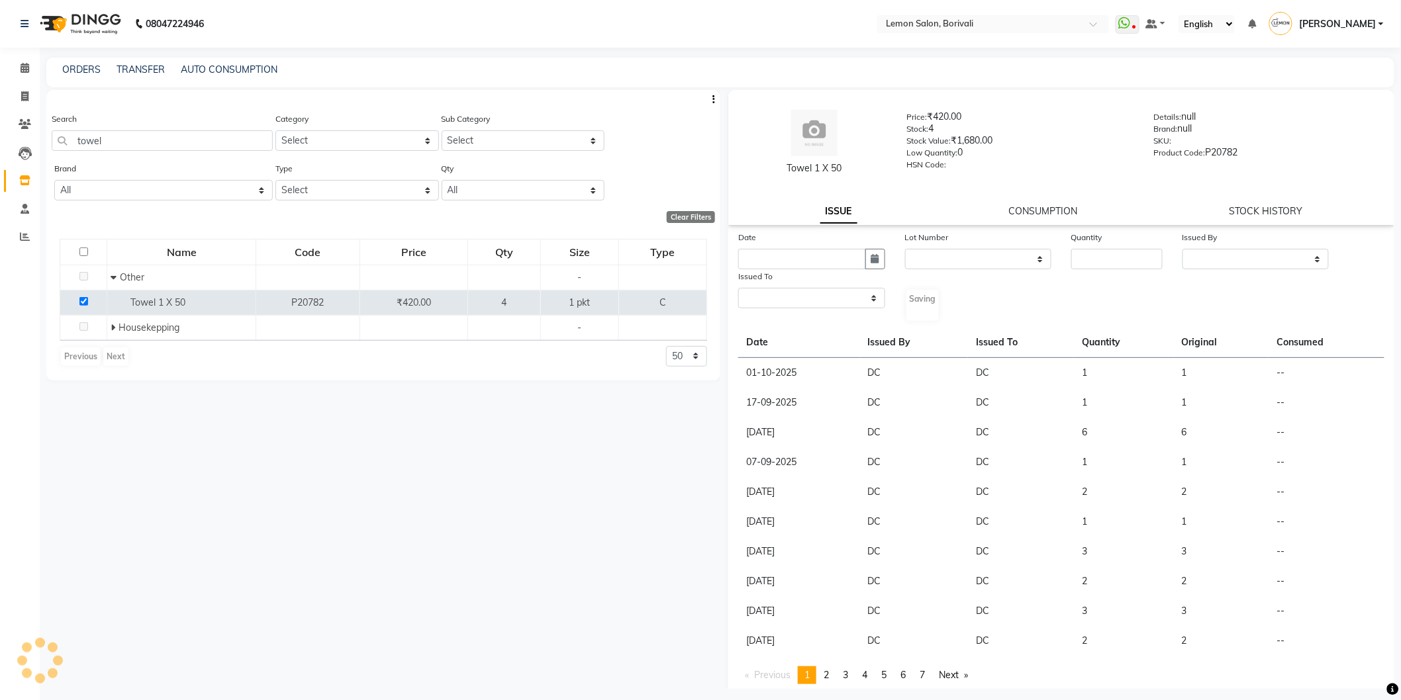
select select
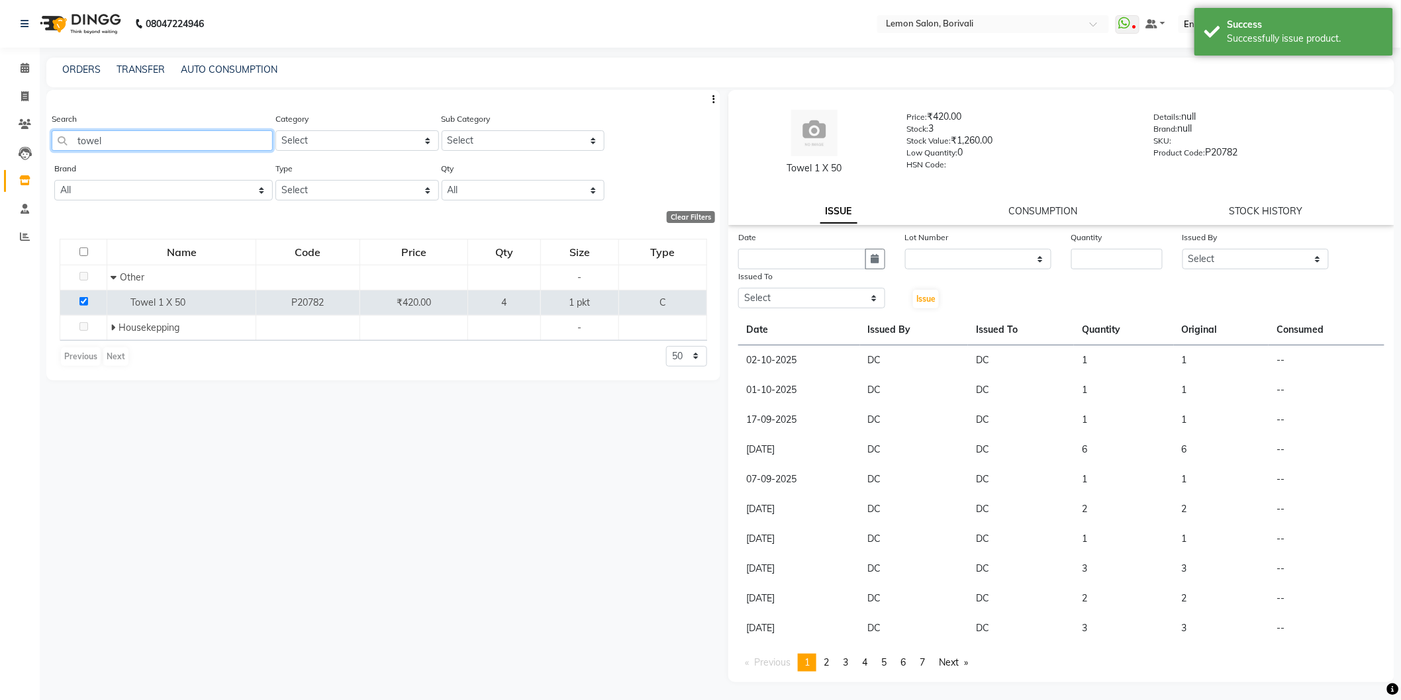
drag, startPoint x: 111, startPoint y: 138, endPoint x: 49, endPoint y: 146, distance: 62.1
click at [49, 146] on div "Search towel Category Select Hair Skin Makeup Personal Care Appliances Beard Wa…" at bounding box center [383, 137] width 674 height 50
type input "tissue"
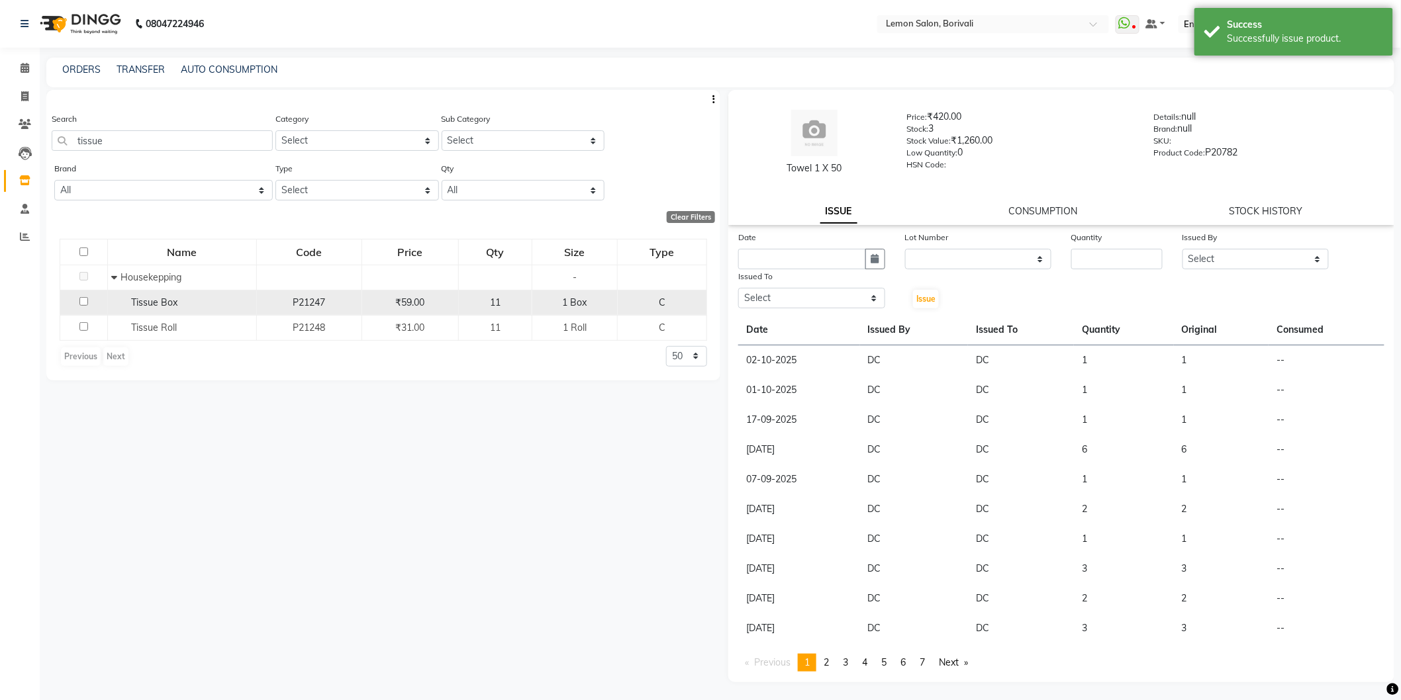
click at [86, 301] on input "checkbox" at bounding box center [83, 301] width 9 height 9
checkbox input "true"
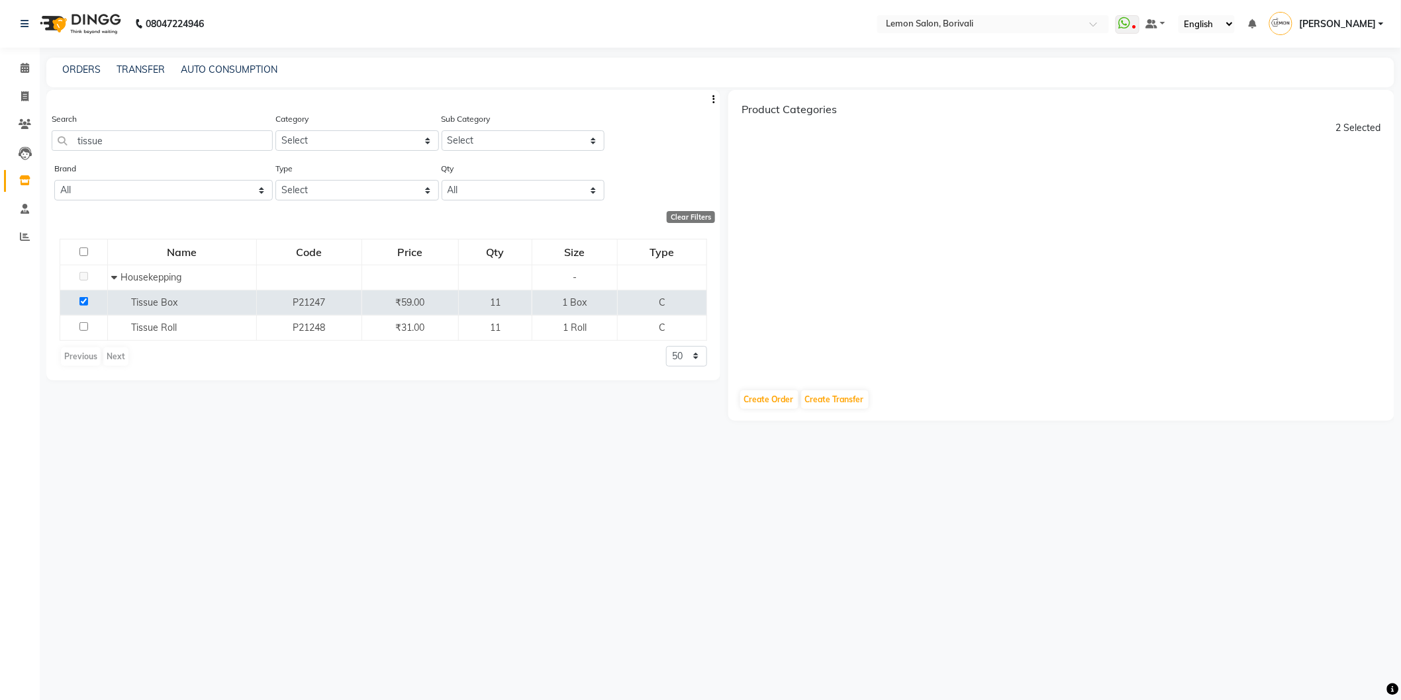
click at [81, 250] on input "checkbox" at bounding box center [83, 252] width 9 height 9
checkbox input "true"
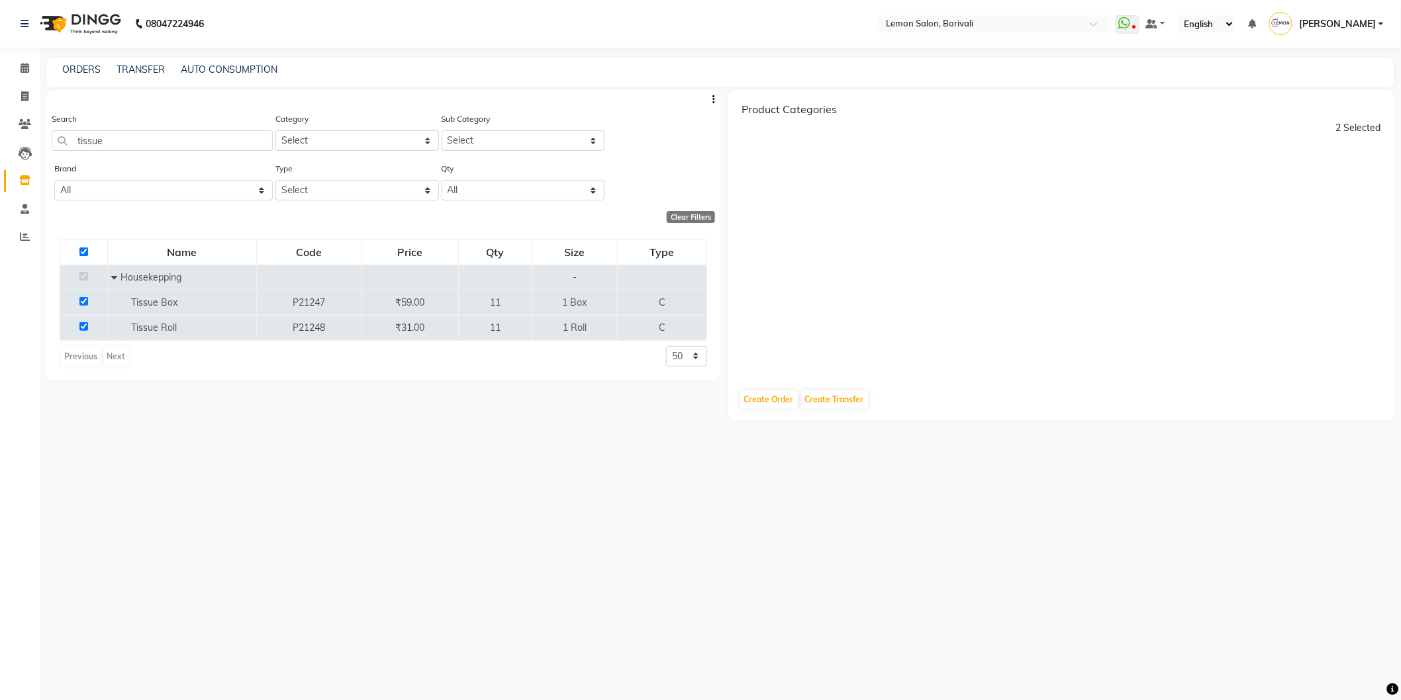
click at [81, 250] on input "checkbox" at bounding box center [83, 252] width 9 height 9
checkbox input "false"
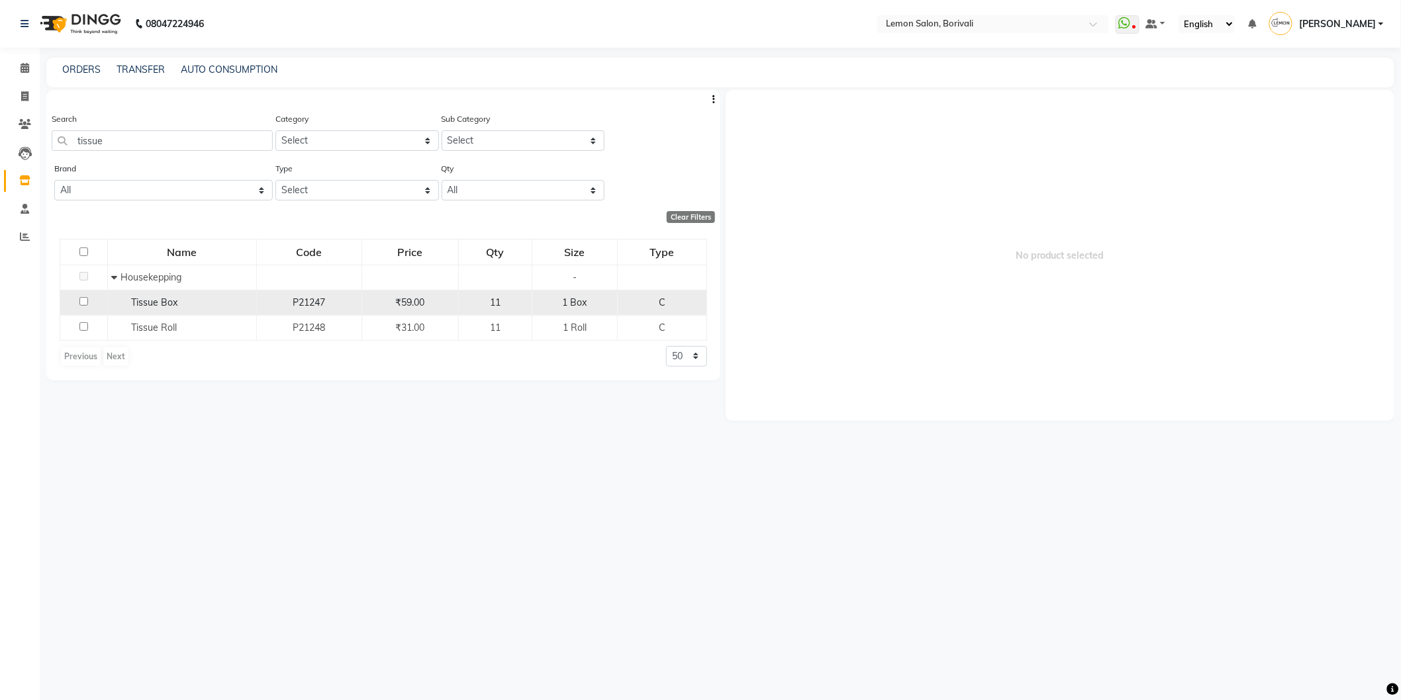
click at [83, 302] on input "checkbox" at bounding box center [83, 301] width 9 height 9
checkbox input "true"
select select
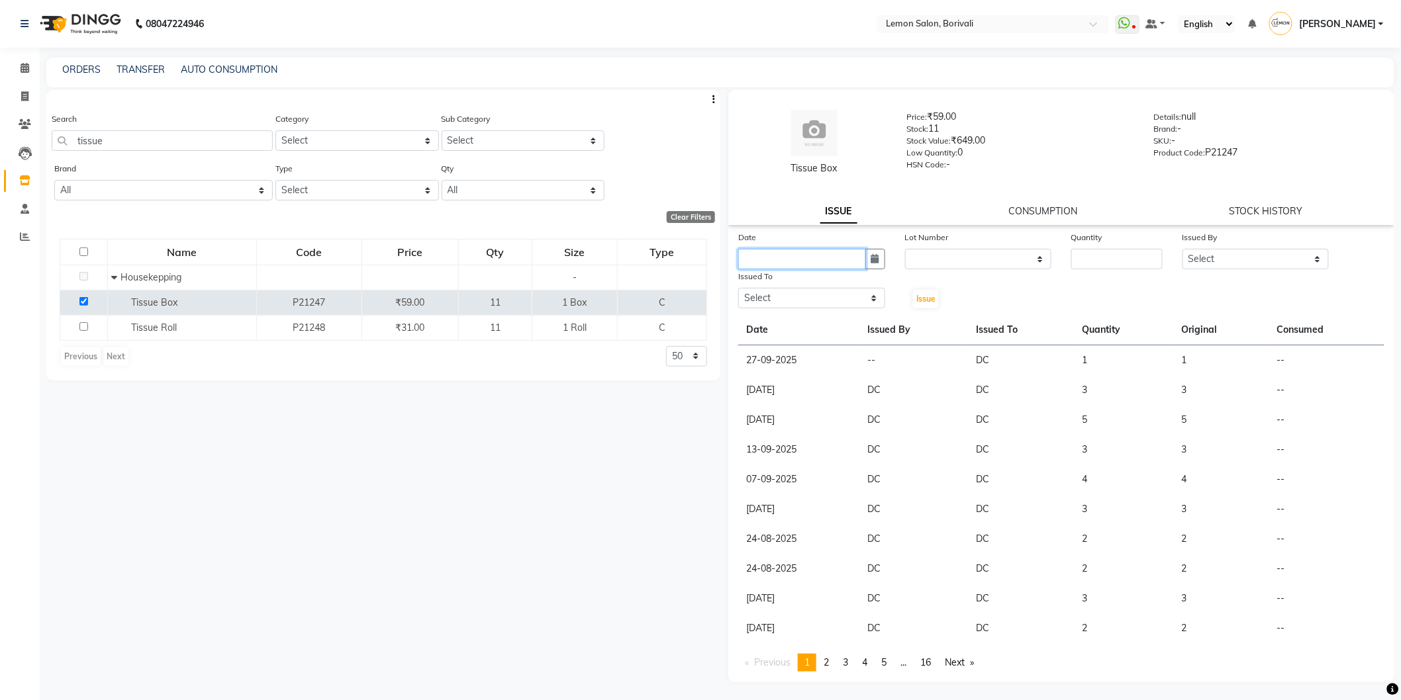
click at [814, 262] on input "text" at bounding box center [802, 259] width 128 height 21
select select "10"
select select "2025"
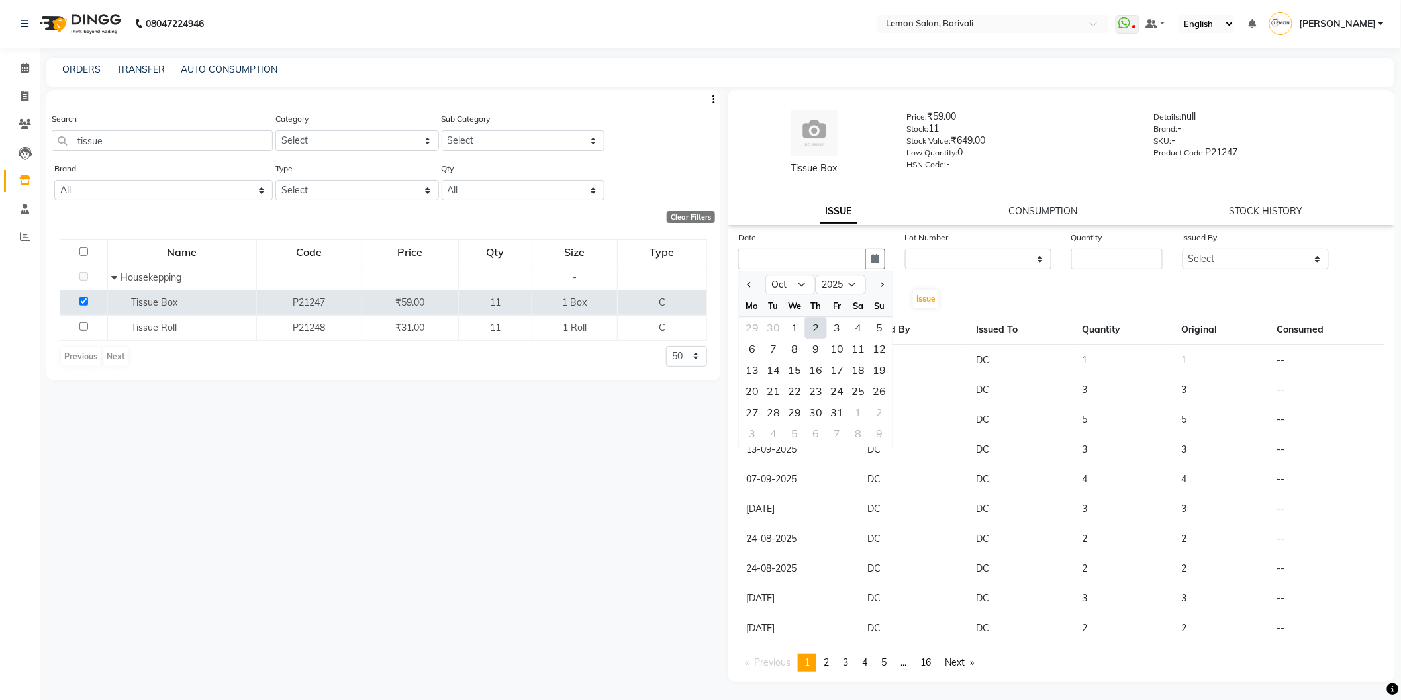
click at [813, 325] on div "2" at bounding box center [815, 327] width 21 height 21
type input "02-10-2025"
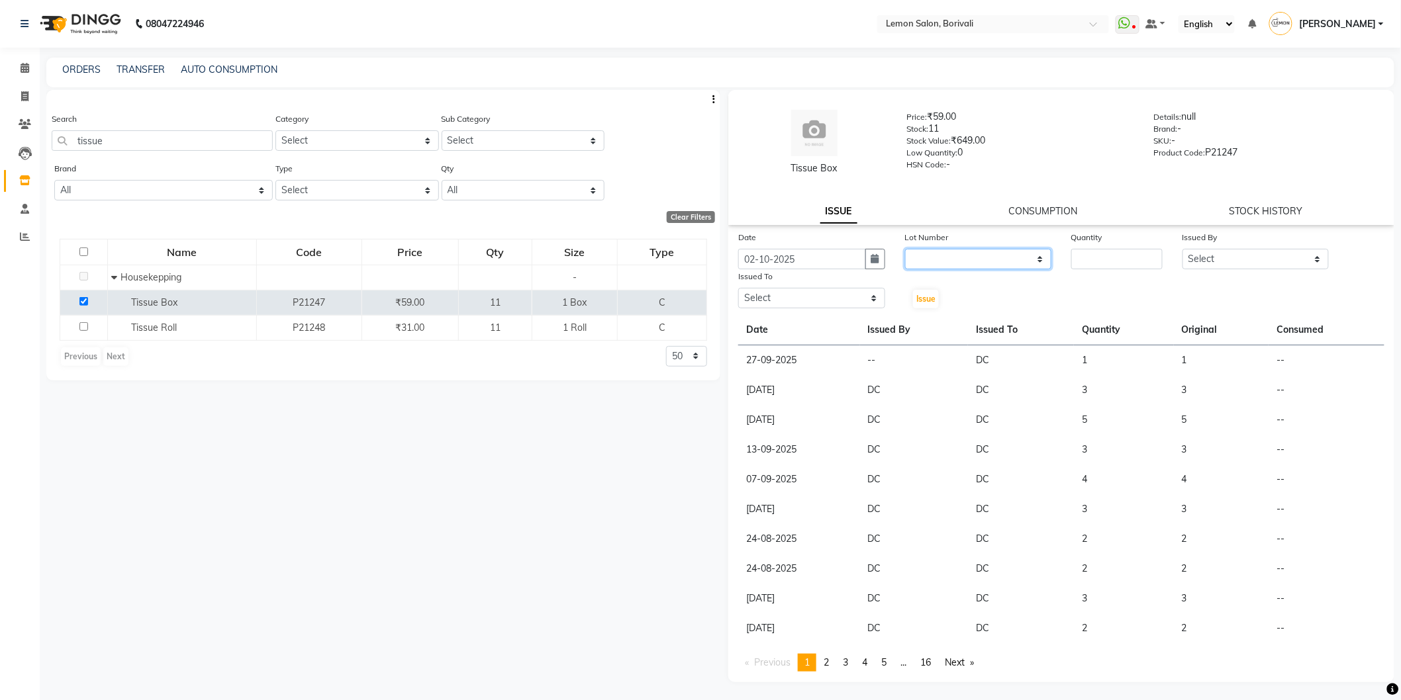
drag, startPoint x: 934, startPoint y: 256, endPoint x: 935, endPoint y: 265, distance: 9.3
click at [934, 256] on select "None" at bounding box center [978, 259] width 147 height 21
select select "0: null"
click at [905, 249] on select "None" at bounding box center [978, 259] width 147 height 21
click at [1097, 255] on input "number" at bounding box center [1116, 259] width 91 height 21
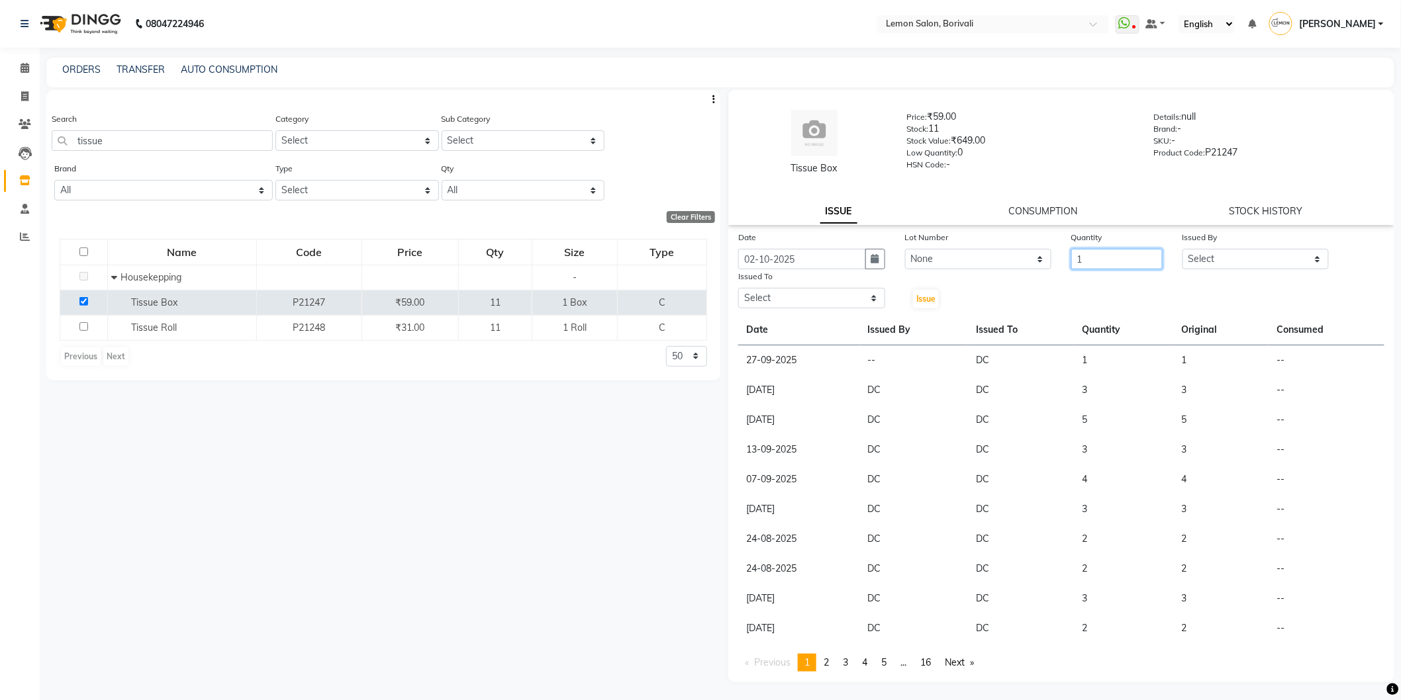
type input "1"
click at [1216, 249] on select "Select DC [PERSON_NAME] [PERSON_NAME] Paswn [PERSON_NAME] Jyoti [PERSON_NAME] […" at bounding box center [1255, 259] width 147 height 21
select select "7885"
click at [1182, 249] on select "Select DC [PERSON_NAME] [PERSON_NAME] Paswn [PERSON_NAME] Jyoti [PERSON_NAME] […" at bounding box center [1255, 259] width 147 height 21
click at [838, 303] on select "Select DC [PERSON_NAME] [PERSON_NAME] Paswn [PERSON_NAME] Jyoti [PERSON_NAME] […" at bounding box center [811, 298] width 147 height 21
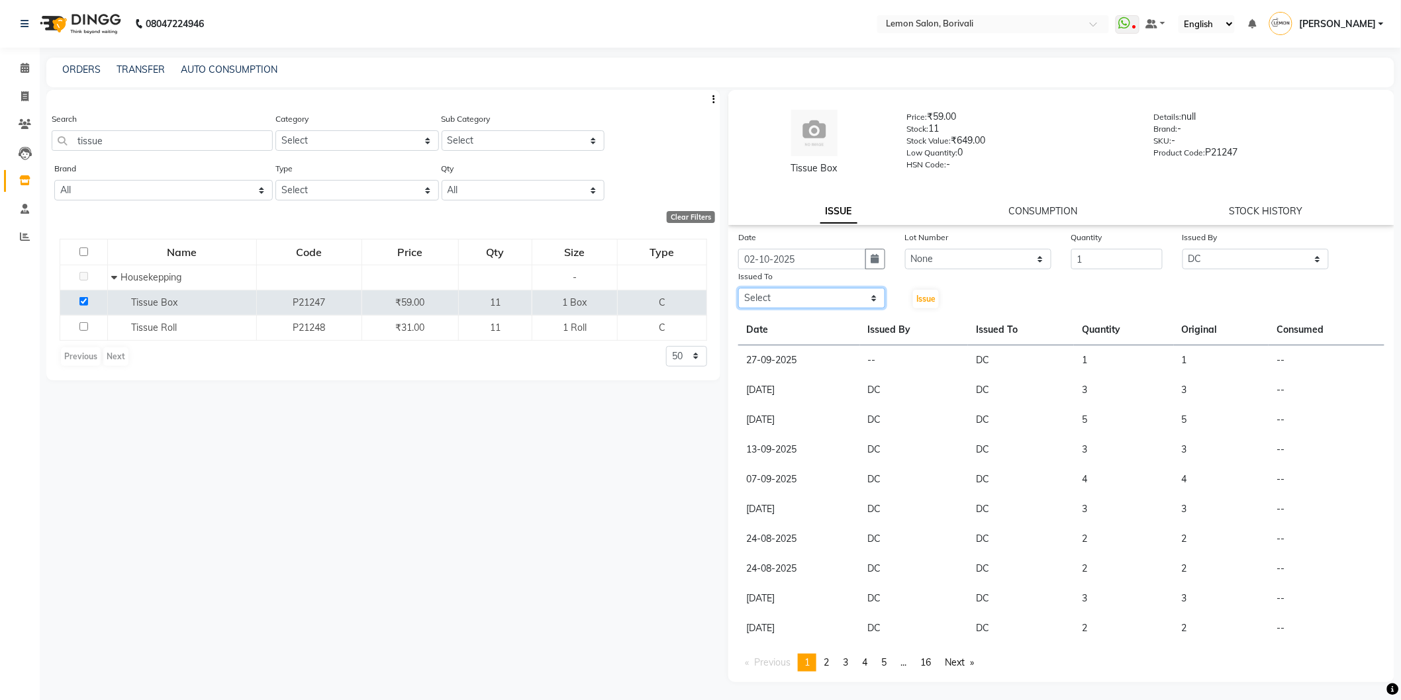
select select "7885"
click at [738, 288] on select "Select DC [PERSON_NAME] [PERSON_NAME] Paswn [PERSON_NAME] Jyoti [PERSON_NAME] […" at bounding box center [811, 298] width 147 height 21
click at [934, 309] on div "Issue" at bounding box center [923, 289] width 56 height 40
click at [932, 305] on button "Issue" at bounding box center [926, 299] width 26 height 19
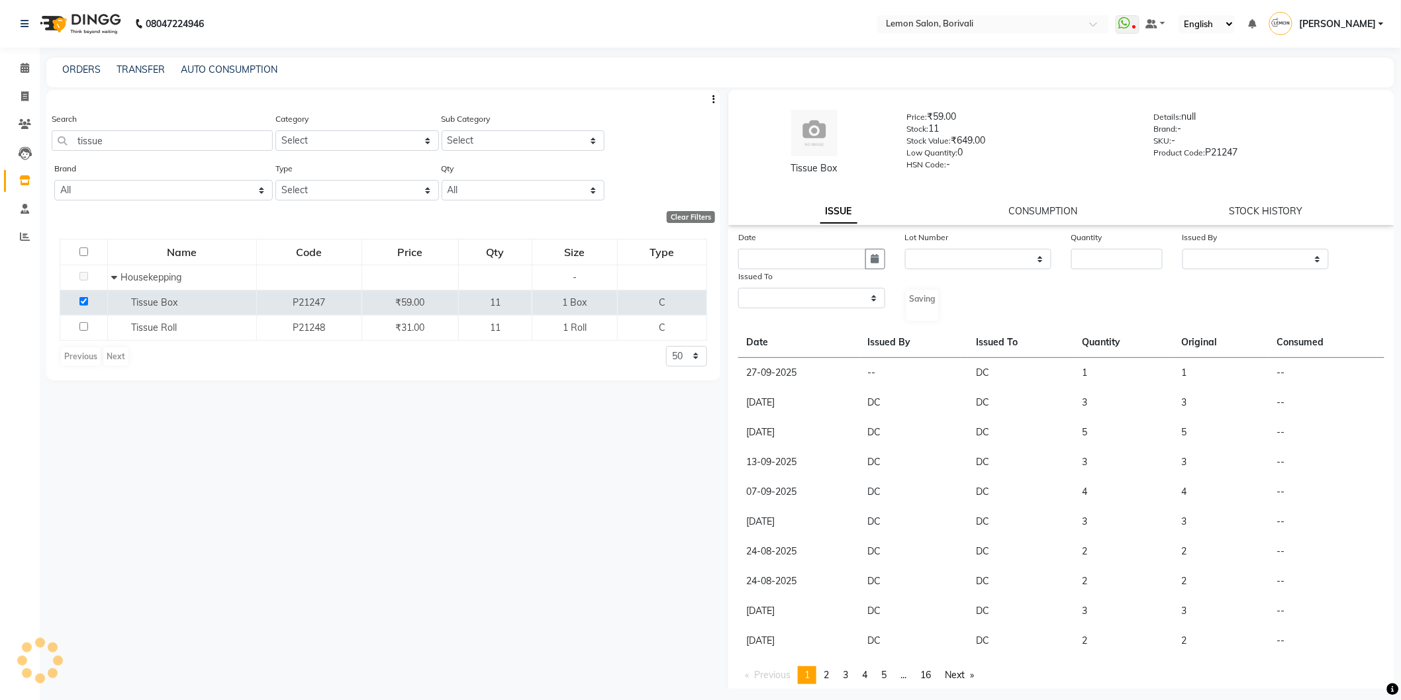
select select
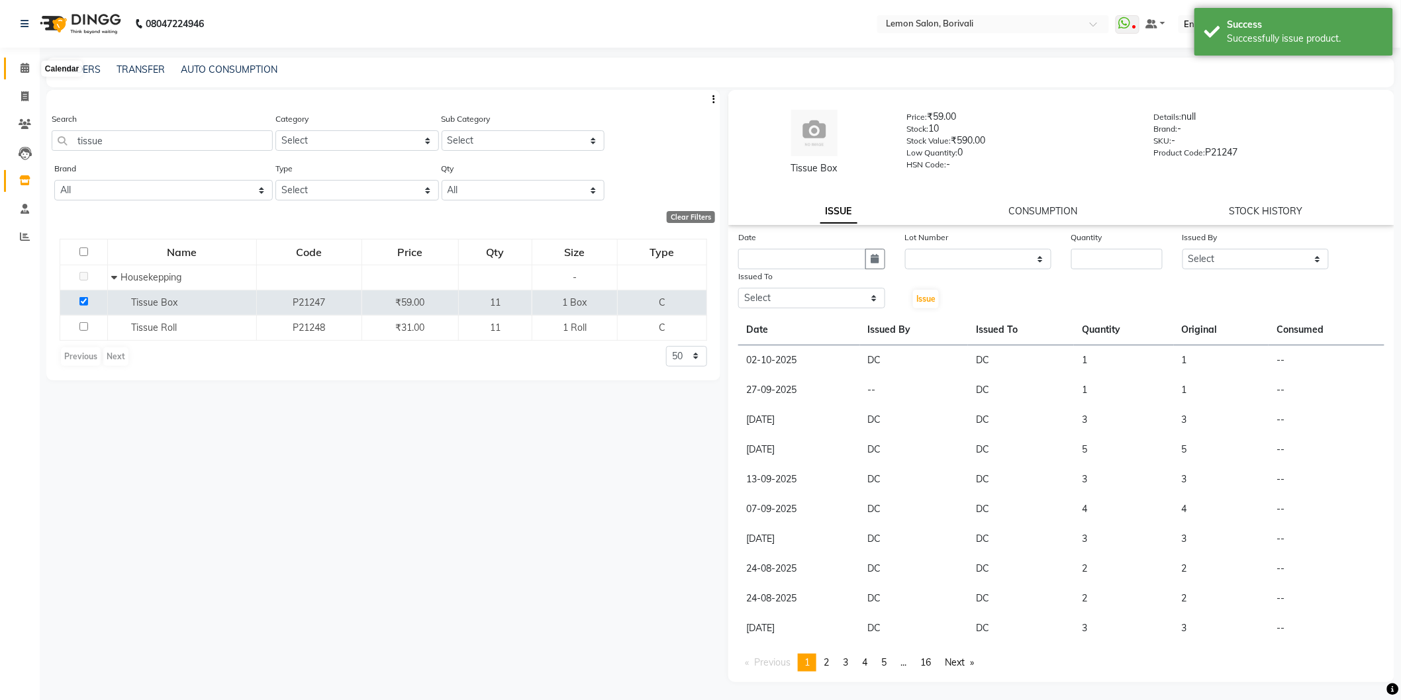
click at [19, 66] on span at bounding box center [24, 68] width 23 height 15
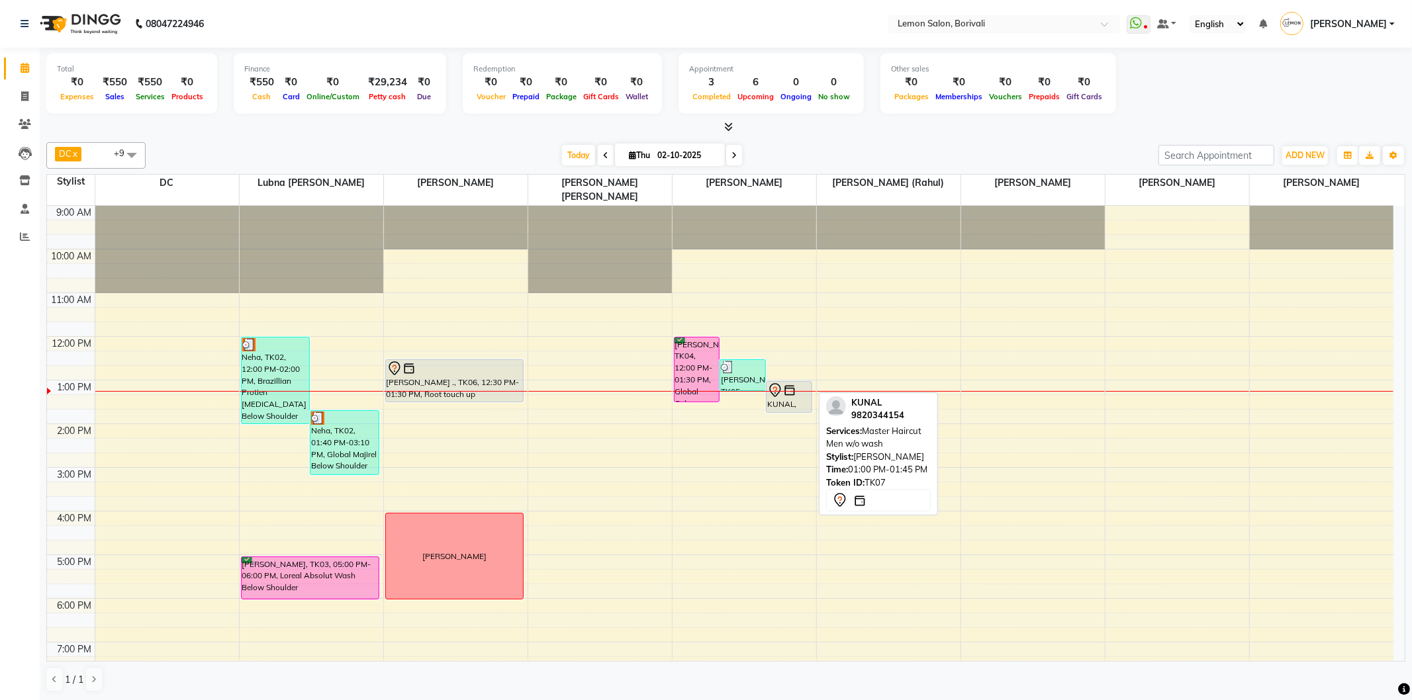
click at [805, 384] on div "KUNAL, TK07, 01:00 PM-01:45 PM, Master Haircut Men w/o wash" at bounding box center [789, 397] width 45 height 30
select select "7"
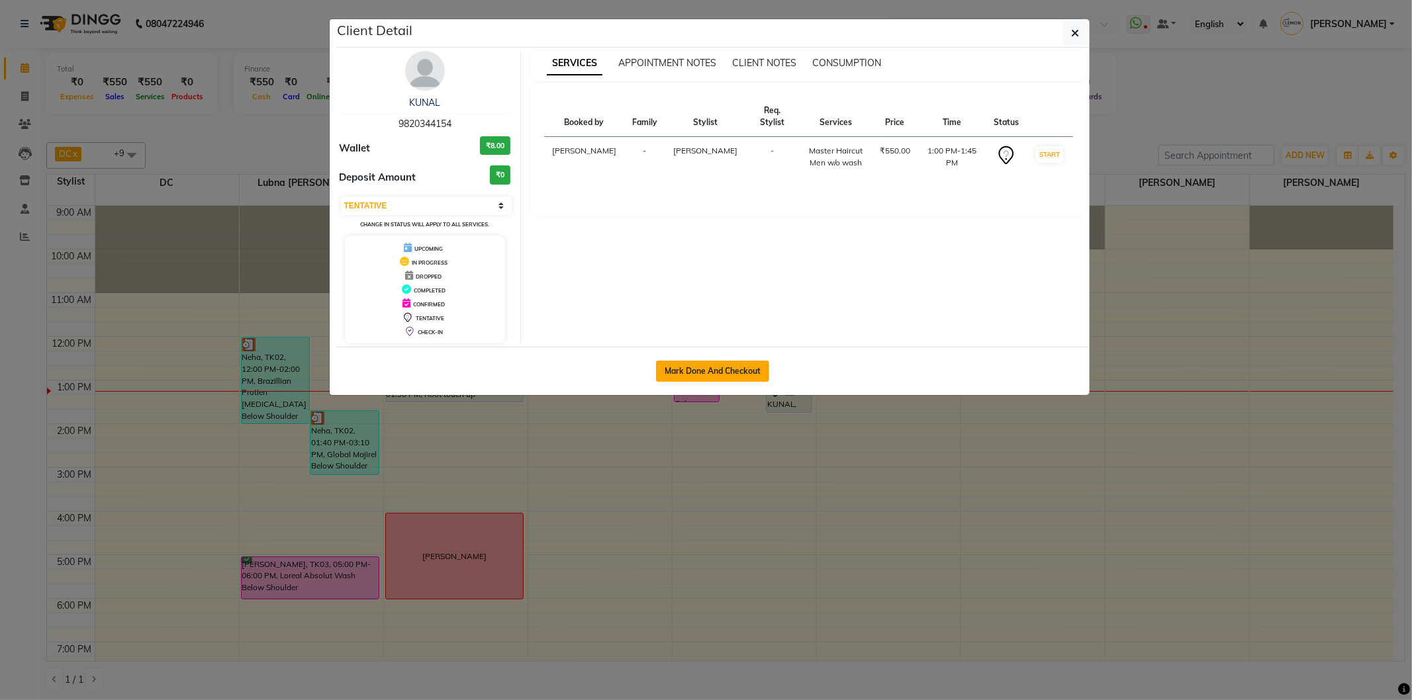
click at [751, 366] on button "Mark Done And Checkout" at bounding box center [712, 371] width 113 height 21
select select "service"
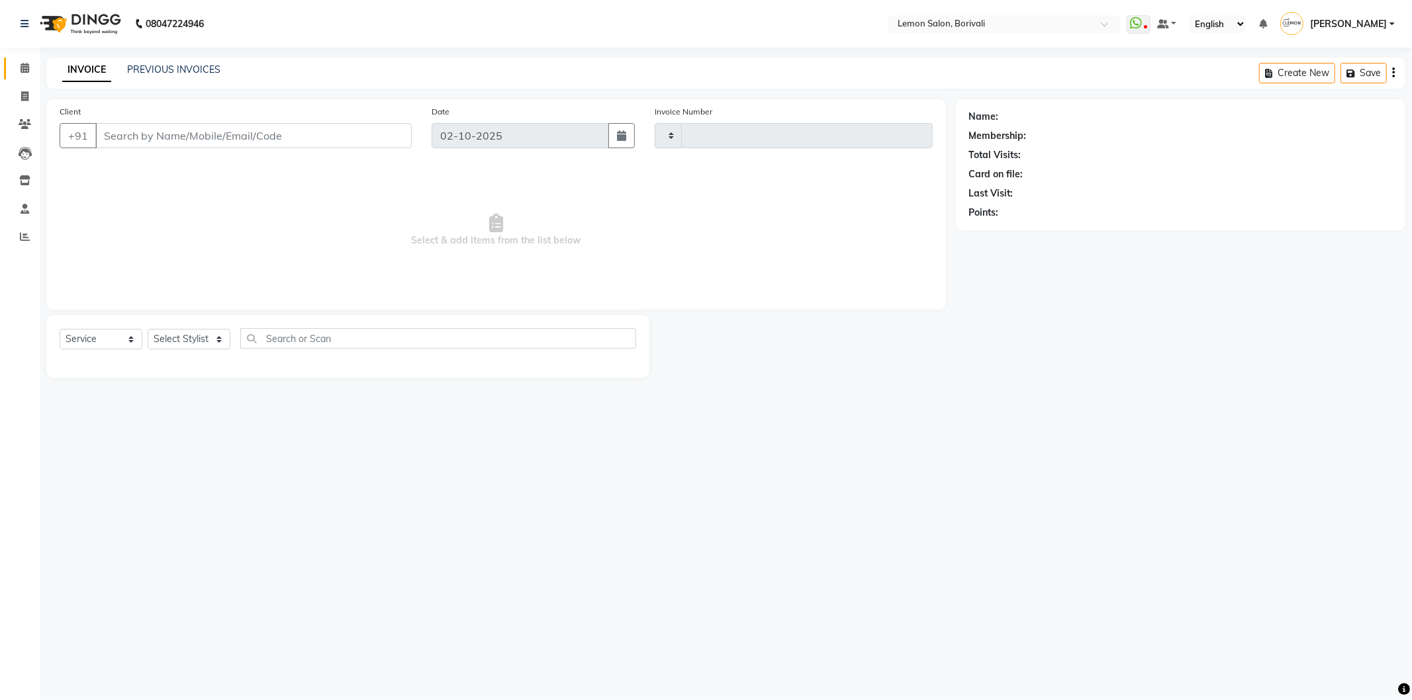
select select "3"
type input "2886"
select select "567"
type input "9820344154"
select select "60968"
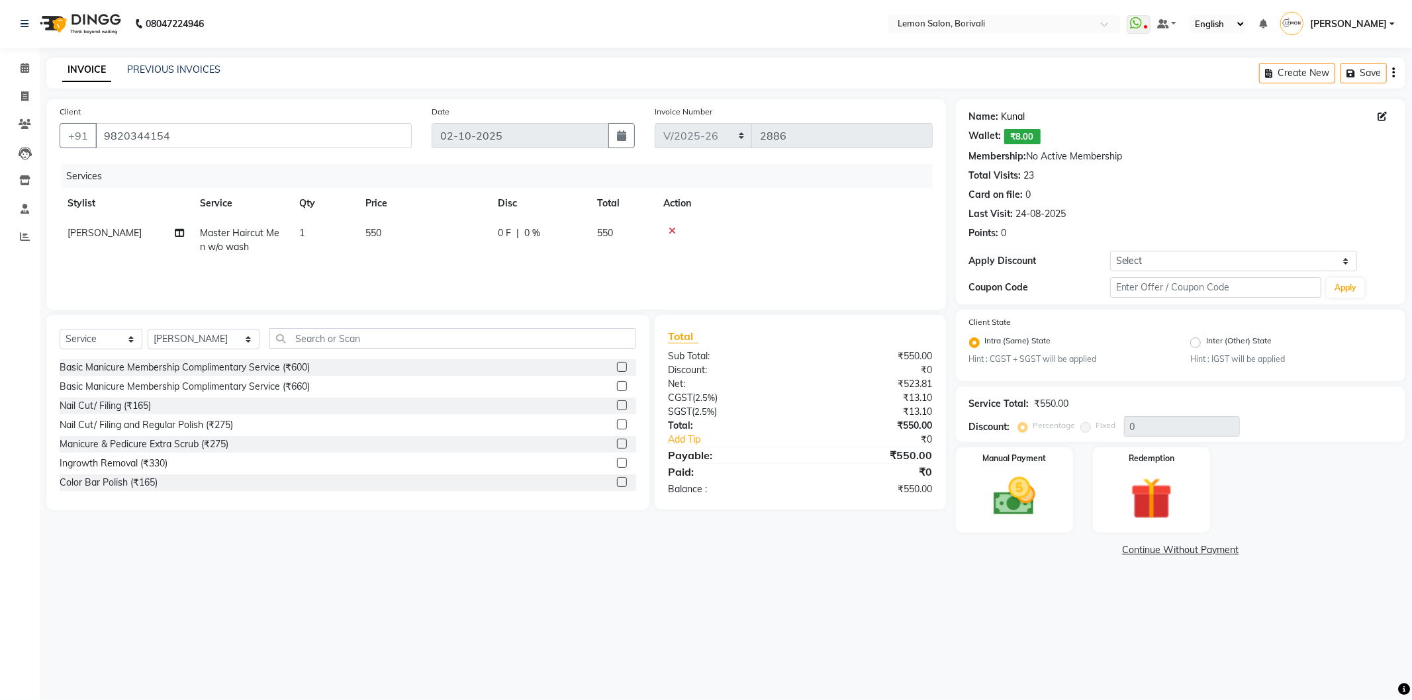
click at [1013, 117] on link "Kunal" at bounding box center [1014, 117] width 24 height 14
click at [422, 342] on input "text" at bounding box center [452, 338] width 367 height 21
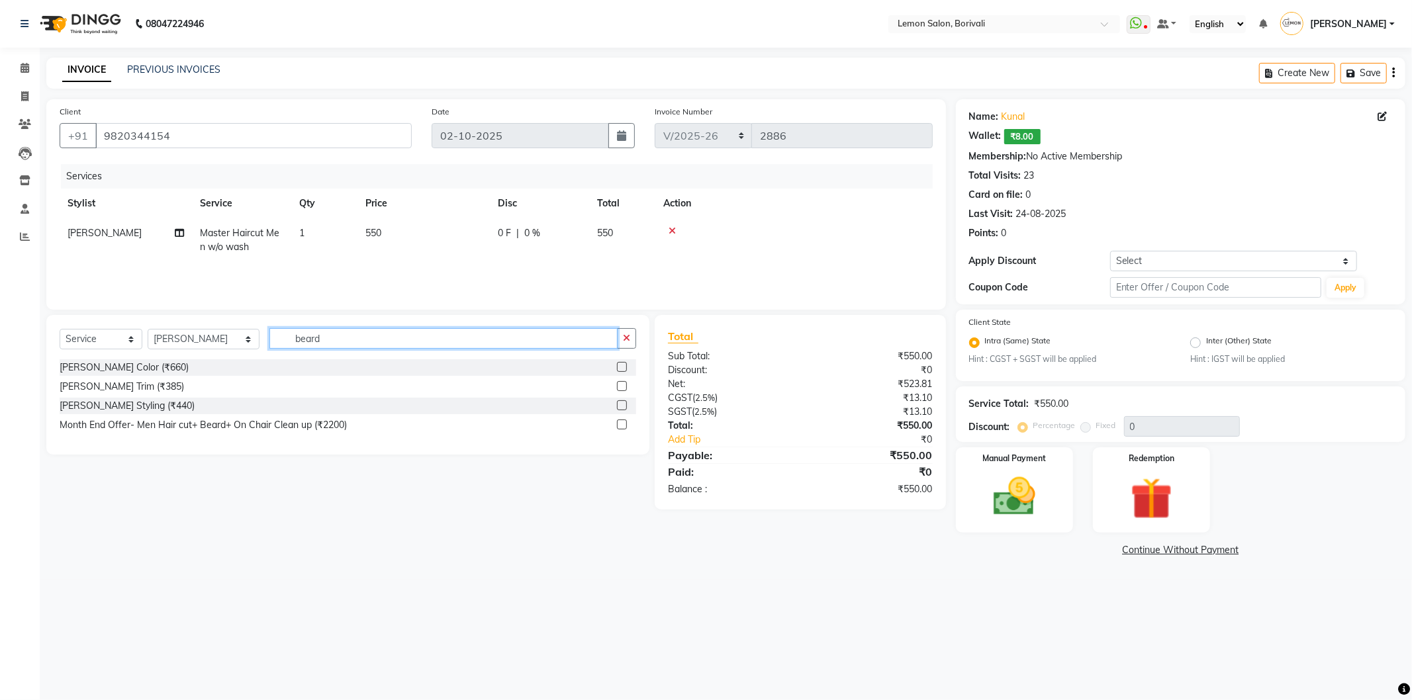
type input "beard"
click at [622, 406] on label at bounding box center [622, 406] width 10 height 10
click at [622, 406] on input "checkbox" at bounding box center [621, 406] width 9 height 9
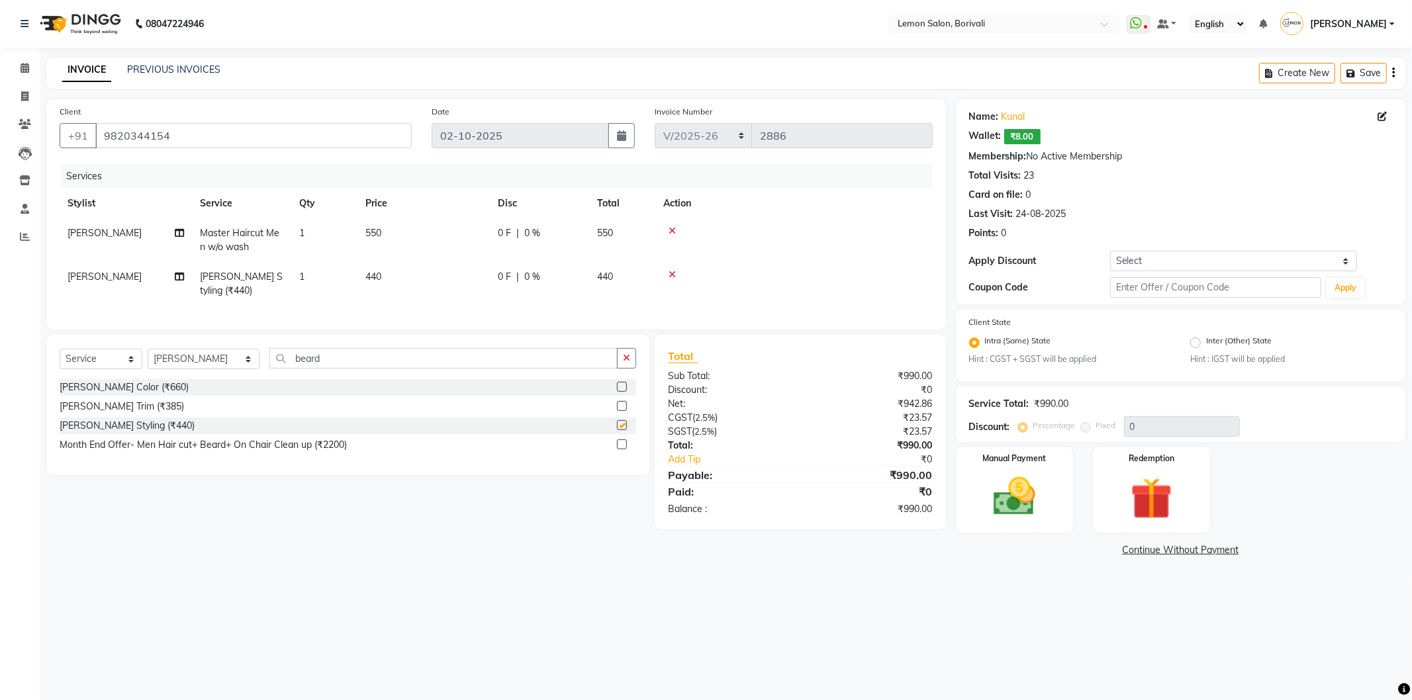
checkbox input "false"
click at [1055, 493] on div "Manual Payment" at bounding box center [1014, 490] width 122 height 89
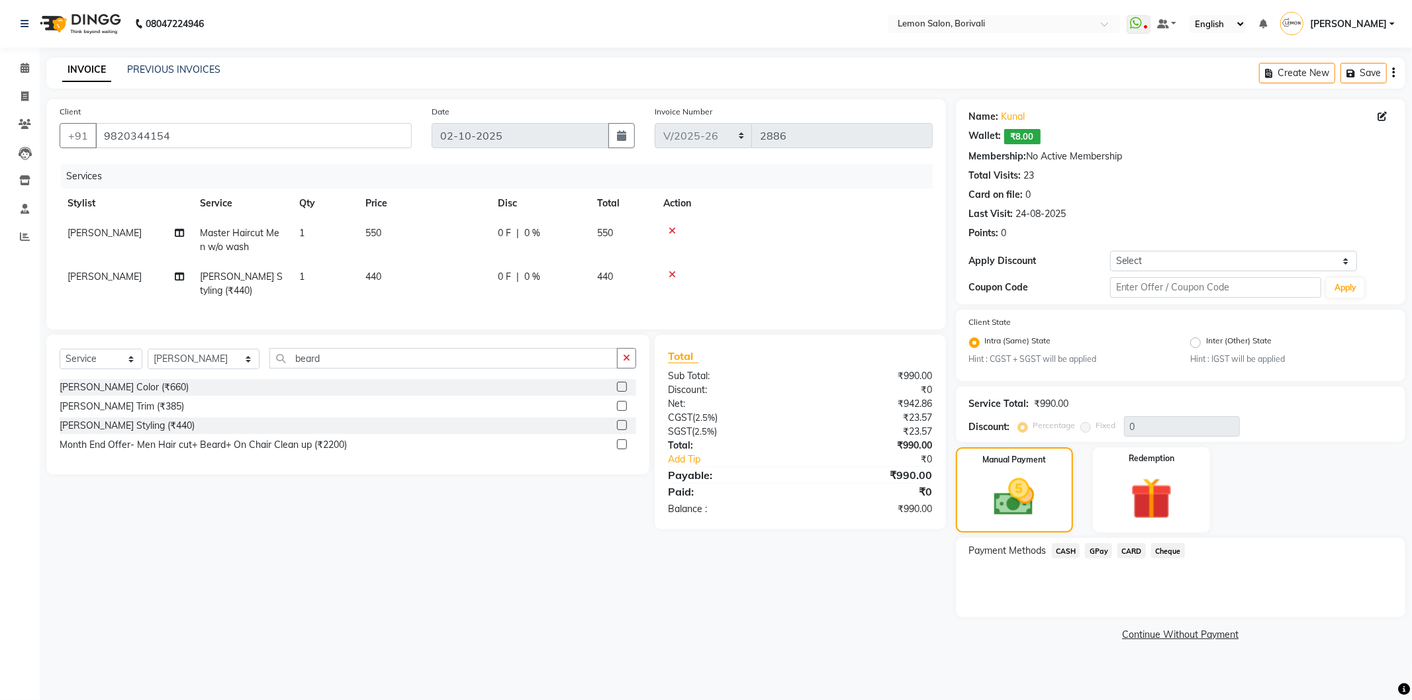
click at [1078, 547] on span "CASH" at bounding box center [1066, 551] width 28 height 15
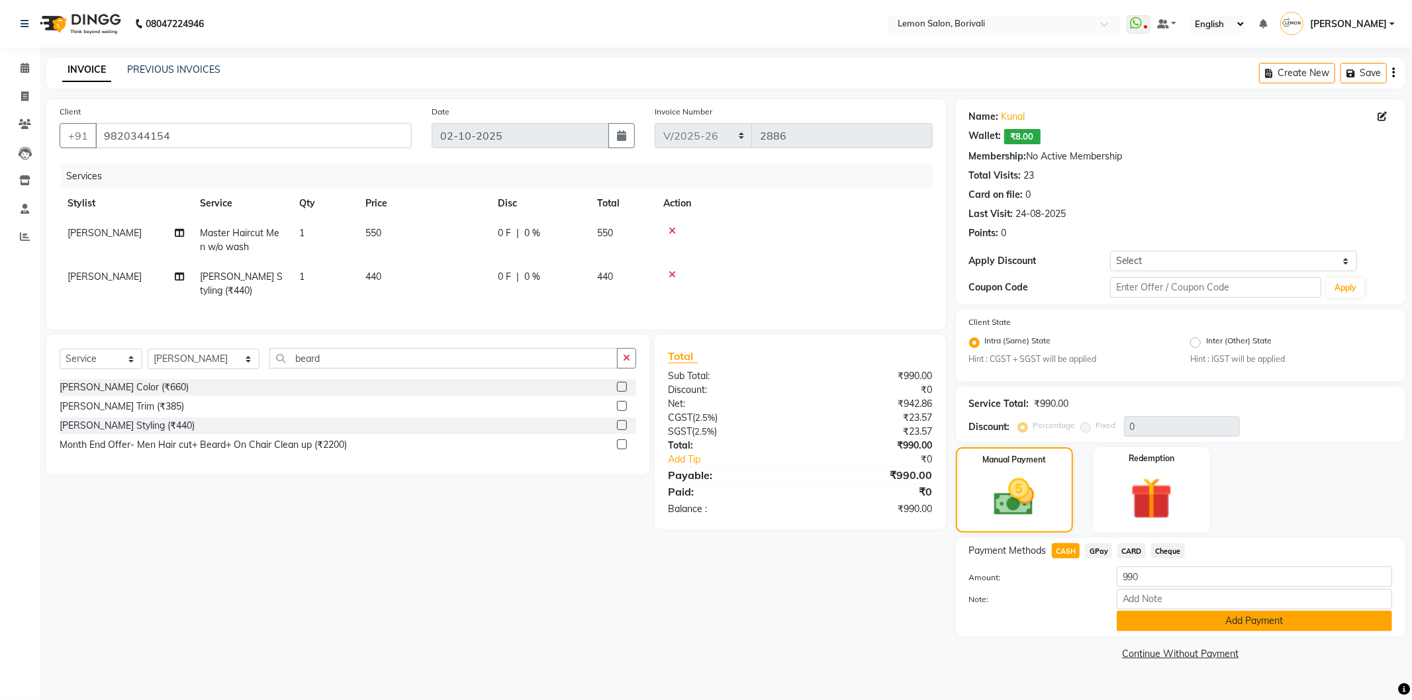
click at [1159, 620] on button "Add Payment" at bounding box center [1254, 621] width 275 height 21
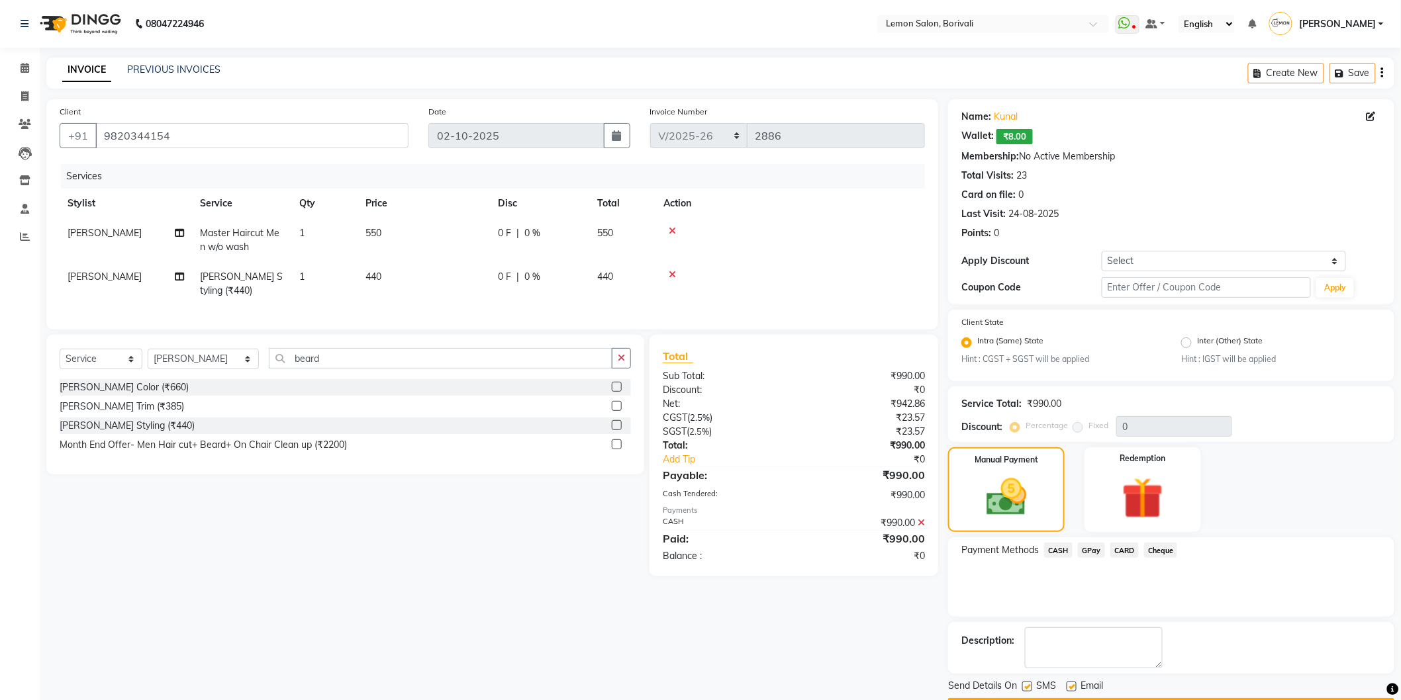
scroll to position [38, 0]
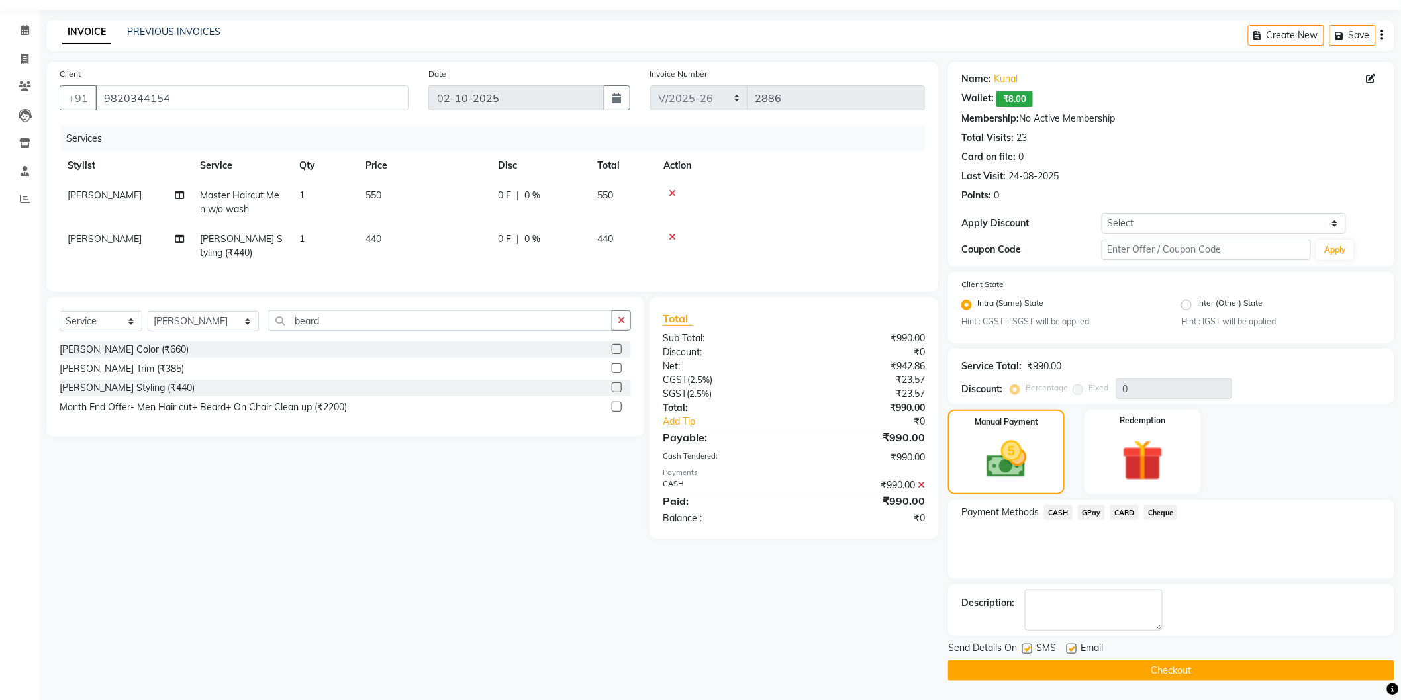
click at [1161, 679] on button "Checkout" at bounding box center [1171, 671] width 446 height 21
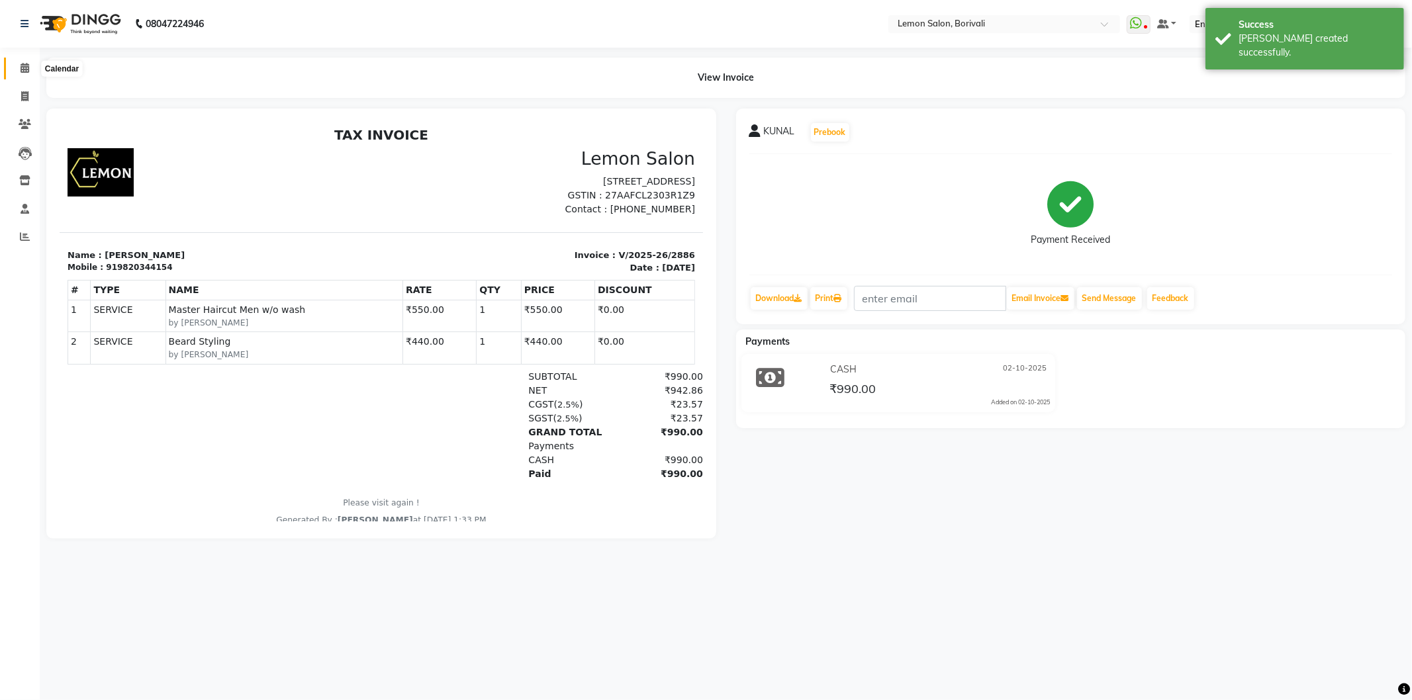
click at [22, 73] on icon at bounding box center [25, 68] width 9 height 10
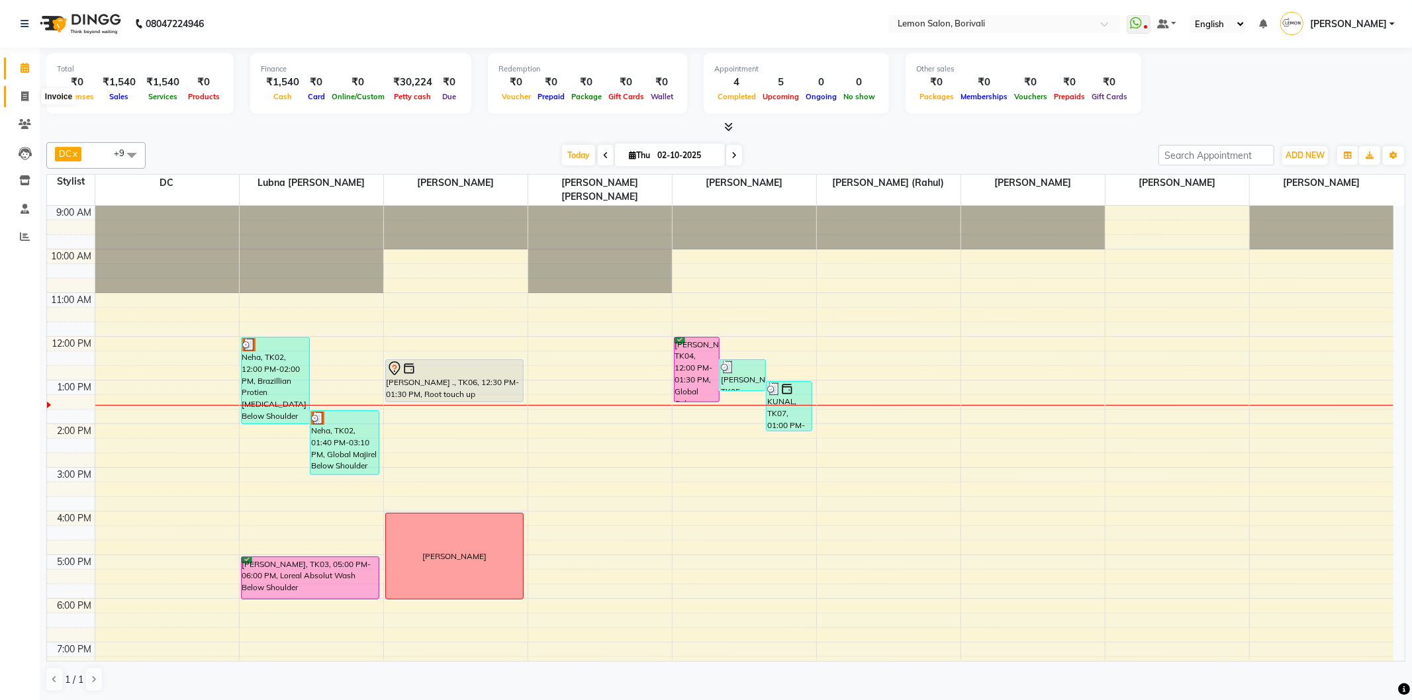
click at [22, 100] on icon at bounding box center [24, 96] width 7 height 10
select select "567"
select select "service"
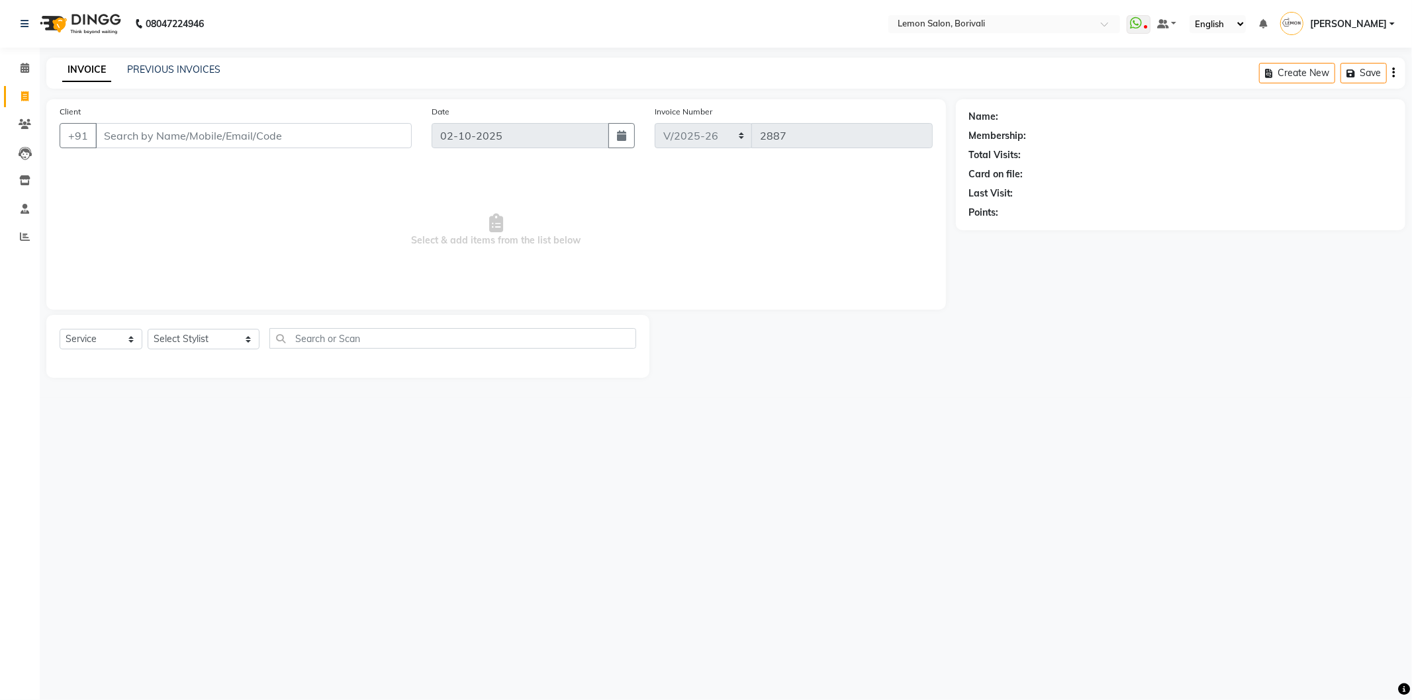
click at [179, 136] on input "Client" at bounding box center [253, 135] width 316 height 25
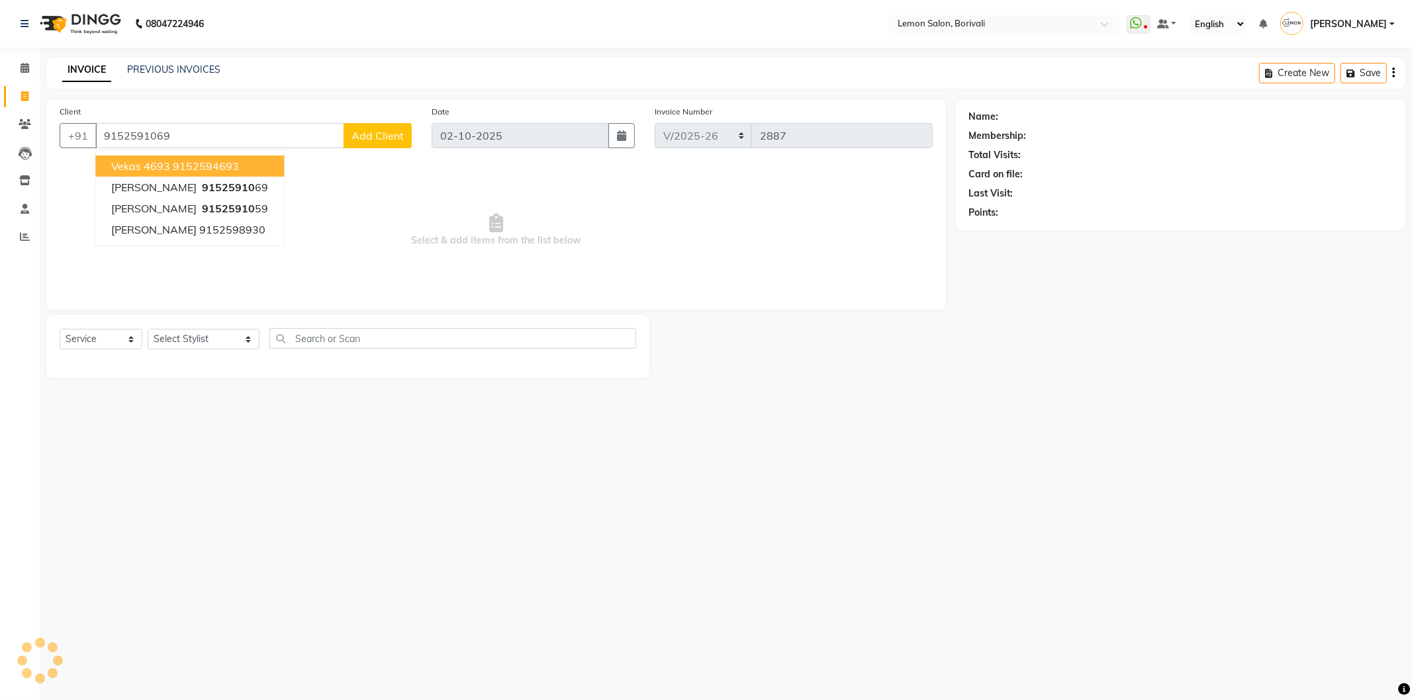
type input "9152591069"
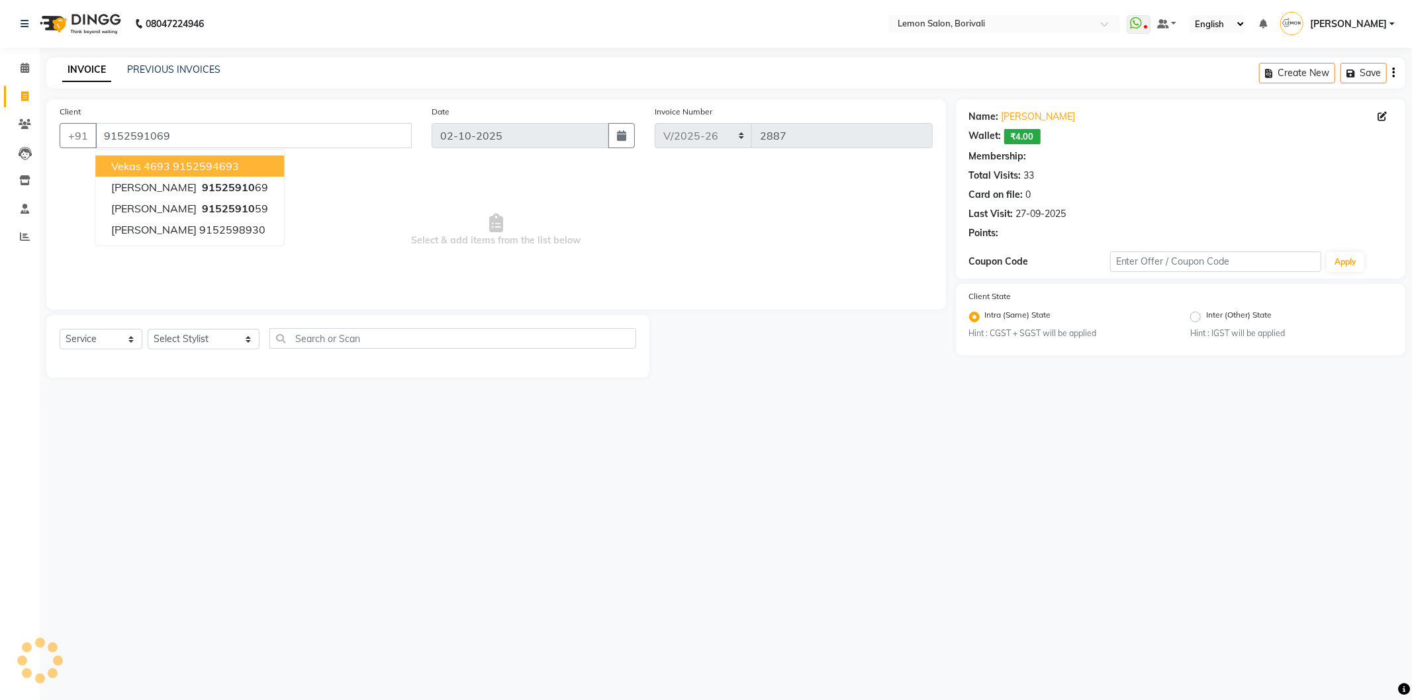
select select "1: Object"
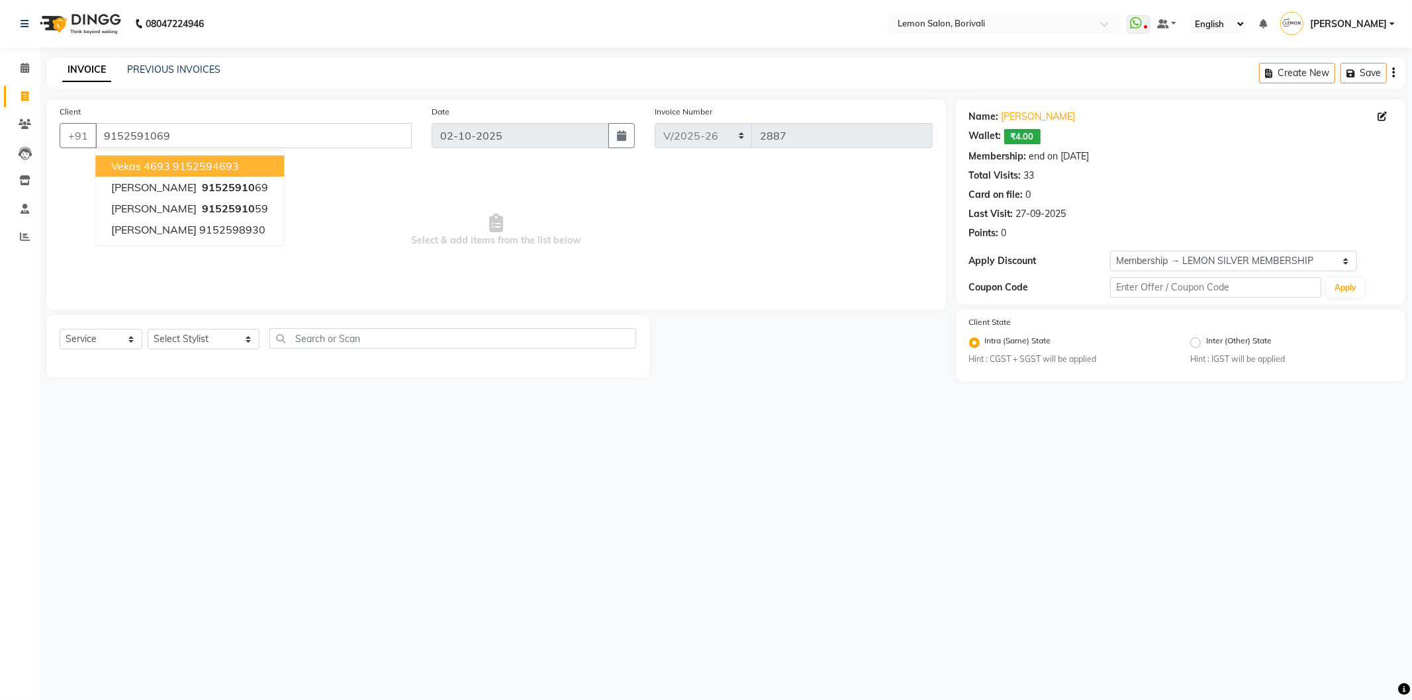
click at [979, 450] on div "08047224946 Select Location × Lemon Salon, Borivali WhatsApp Status ✕ Status: D…" at bounding box center [706, 350] width 1412 height 700
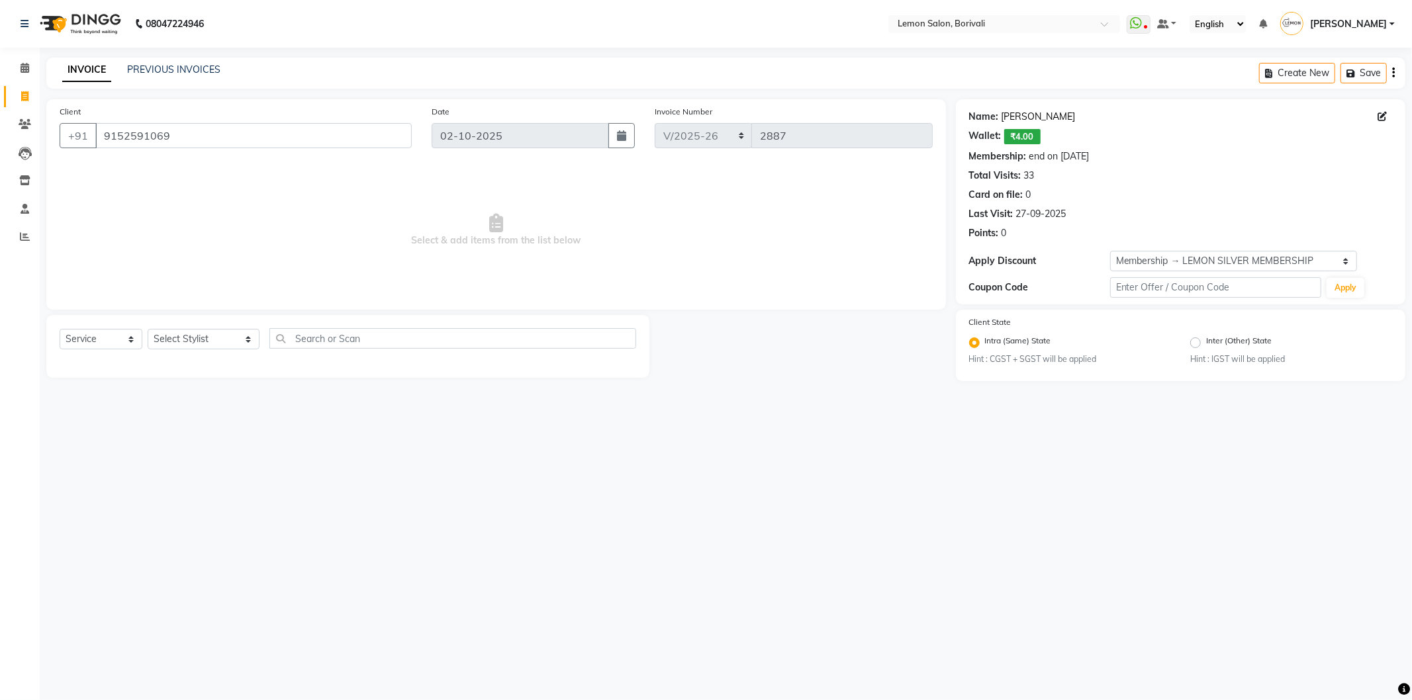
click at [1027, 119] on link "Sumer Sejpal" at bounding box center [1039, 117] width 74 height 14
click at [21, 75] on span at bounding box center [24, 68] width 23 height 15
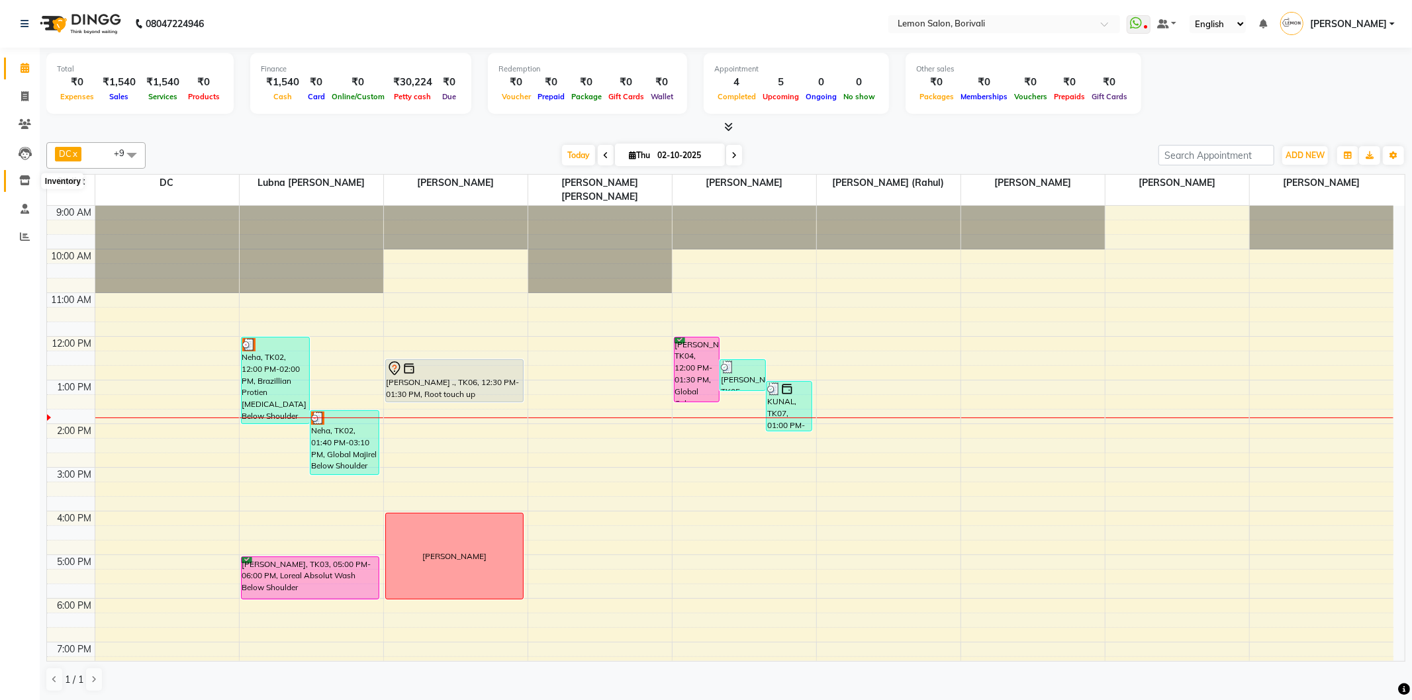
click at [30, 184] on span at bounding box center [24, 180] width 23 height 15
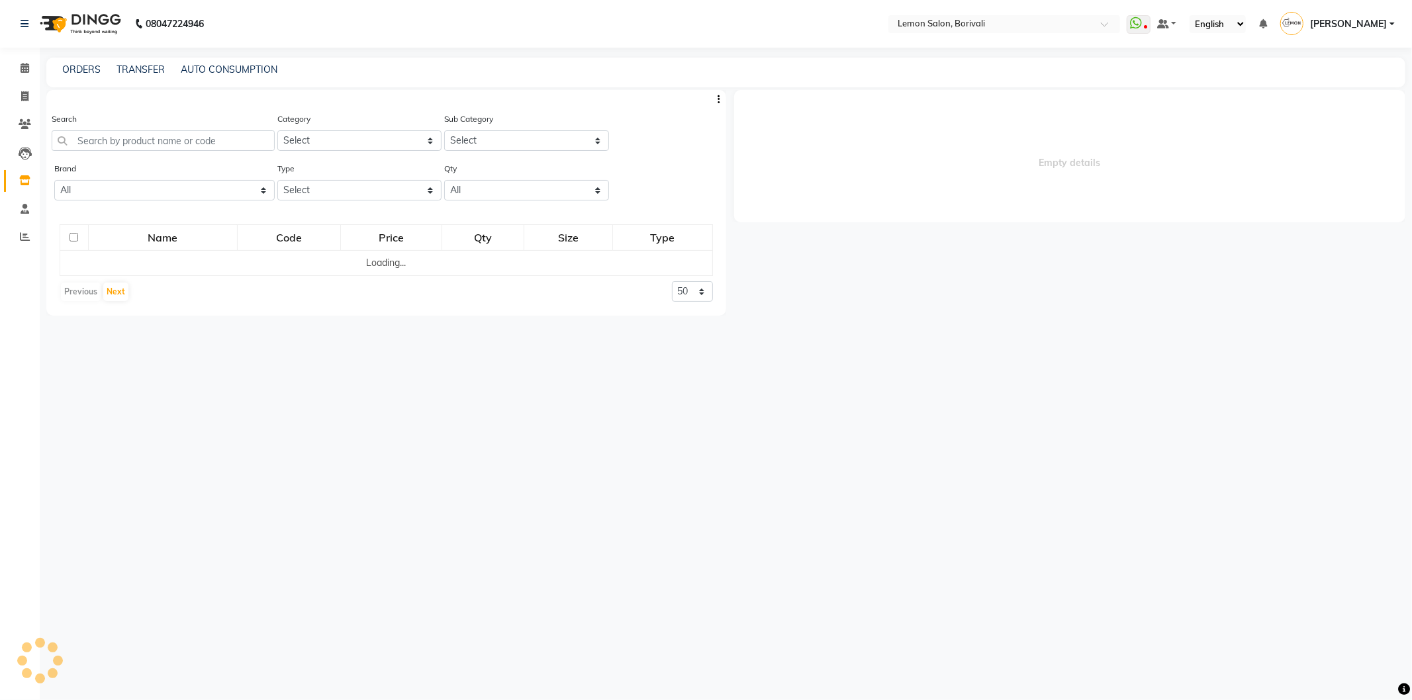
select select
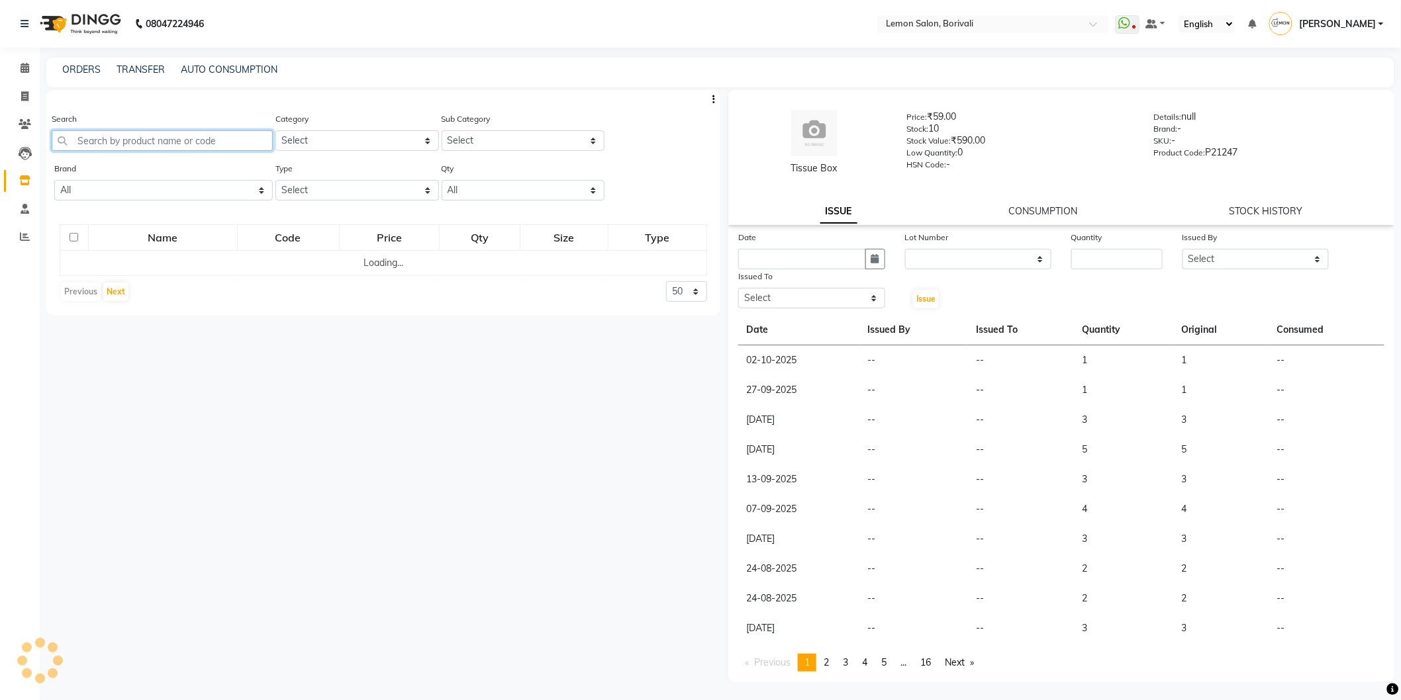
click at [113, 144] on input "text" at bounding box center [162, 140] width 221 height 21
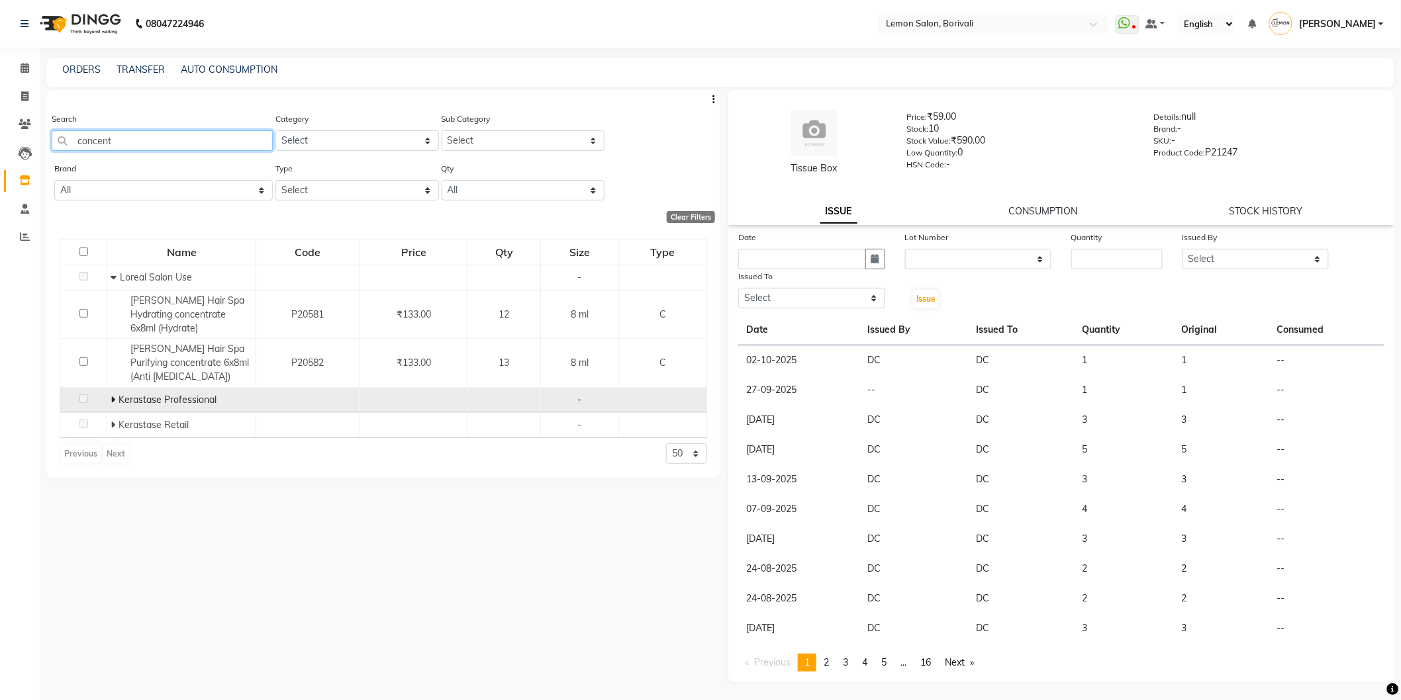
type input "concent"
click at [111, 404] on icon at bounding box center [113, 399] width 5 height 9
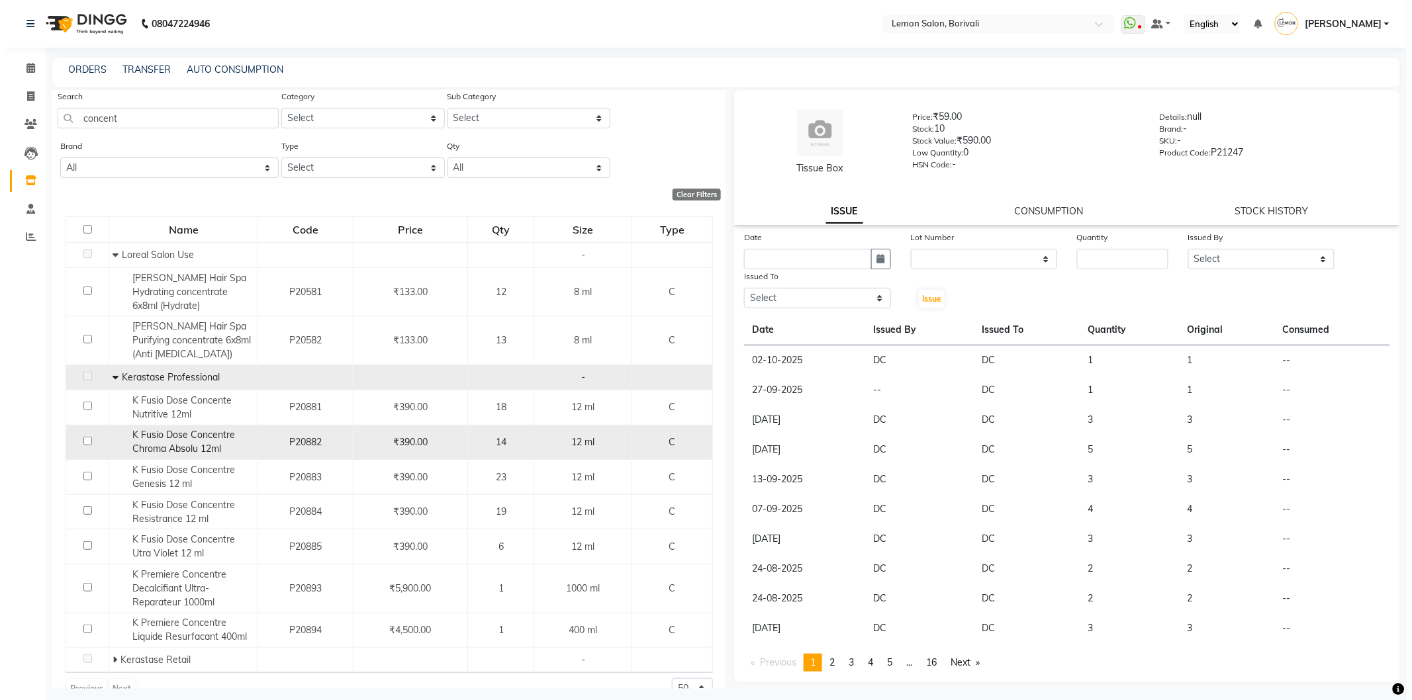
scroll to position [47, 0]
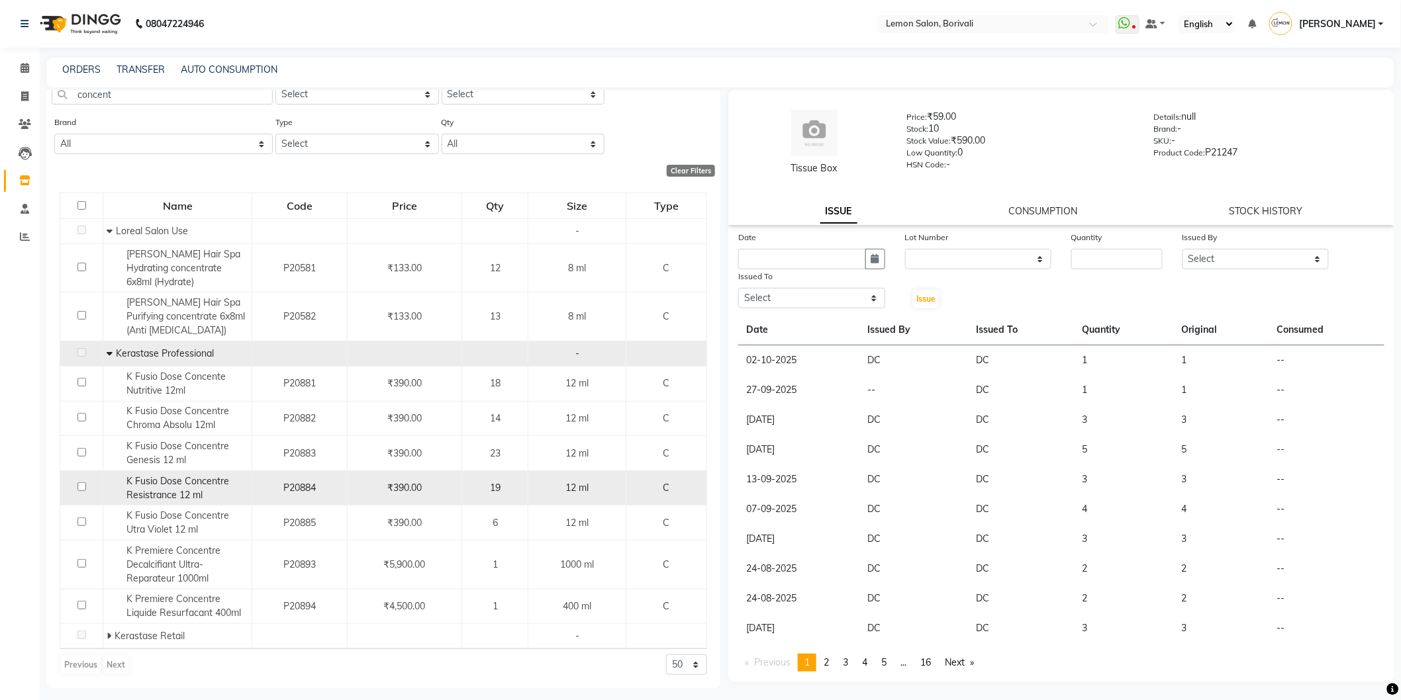
click at [77, 487] on input "checkbox" at bounding box center [81, 487] width 9 height 9
checkbox input "true"
select select
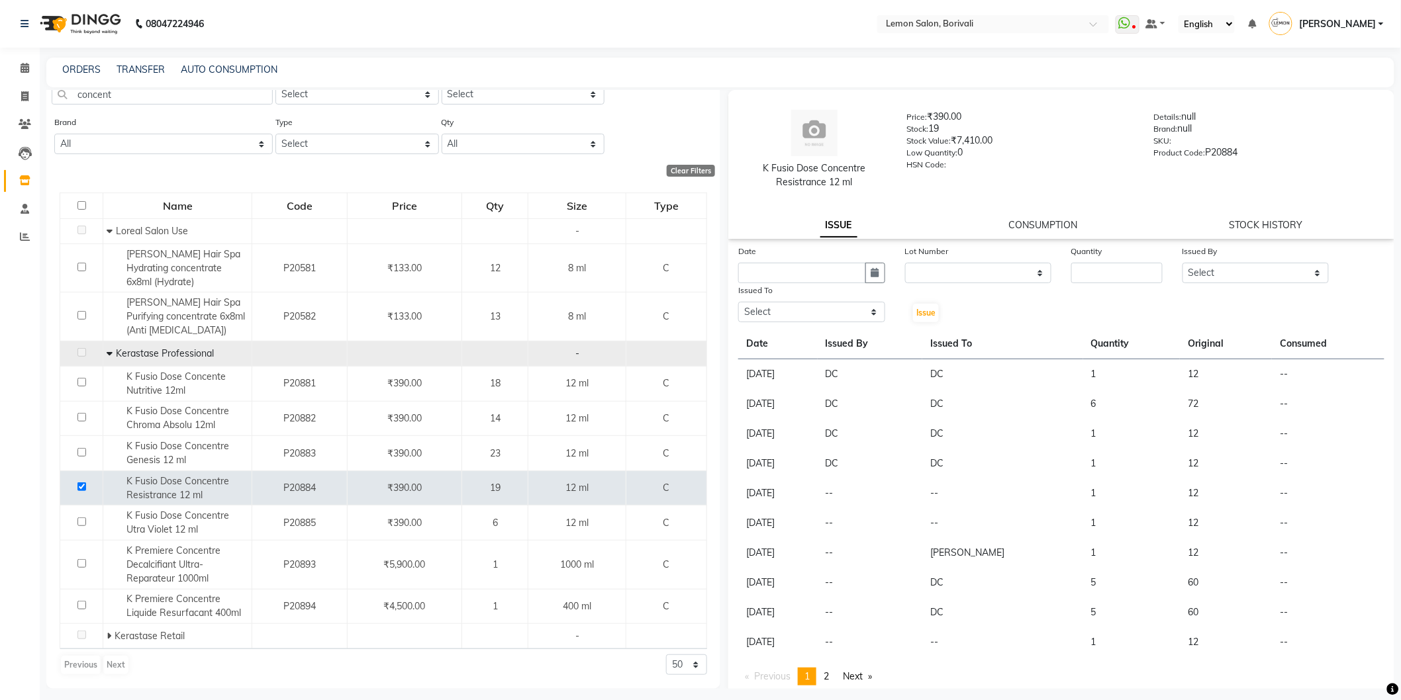
drag, startPoint x: 840, startPoint y: 285, endPoint x: 843, endPoint y: 273, distance: 11.7
click at [841, 281] on div "Date Lot Number None Quantity Issued By Select DC Faiz Khan Fardin Shaikh Haris…" at bounding box center [1061, 283] width 666 height 79
click at [843, 273] on input "text" at bounding box center [802, 273] width 128 height 21
select select "10"
select select "2025"
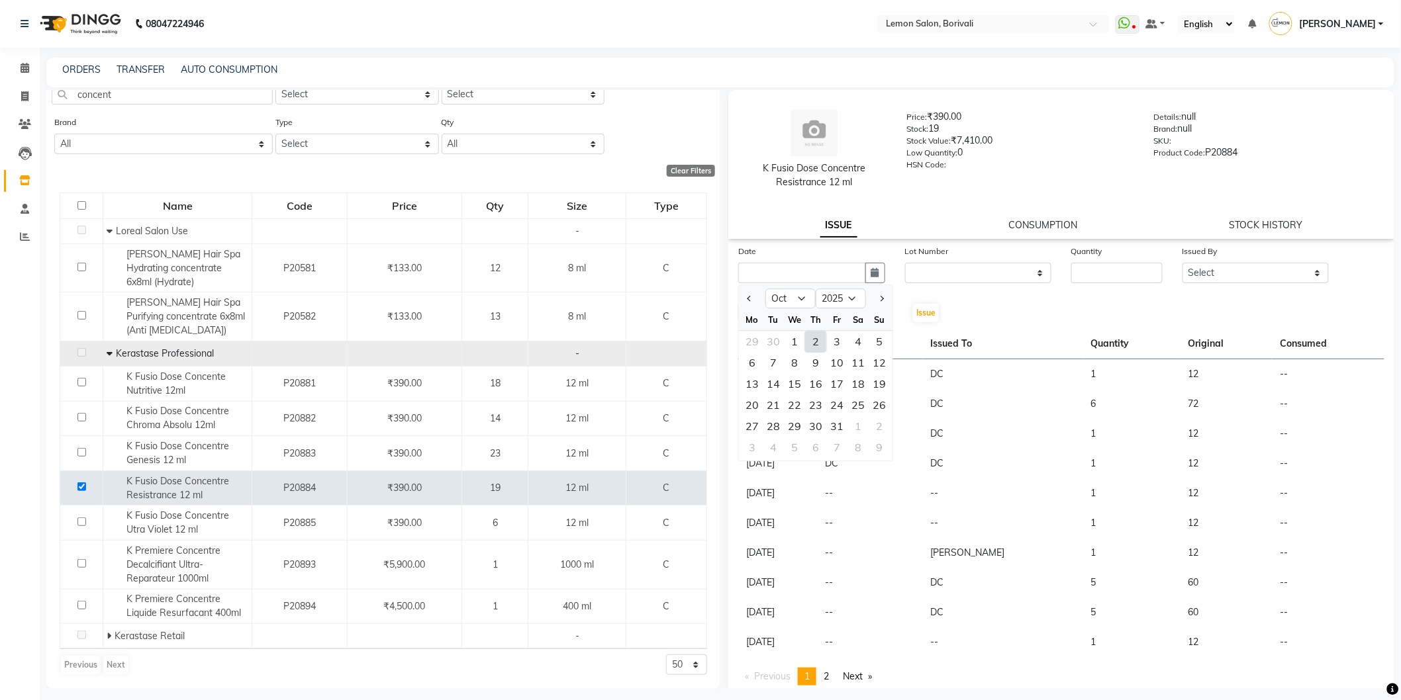
click at [810, 348] on div "2" at bounding box center [815, 341] width 21 height 21
type input "02-10-2025"
click at [1000, 278] on select "None" at bounding box center [978, 273] width 147 height 21
select select "0: null"
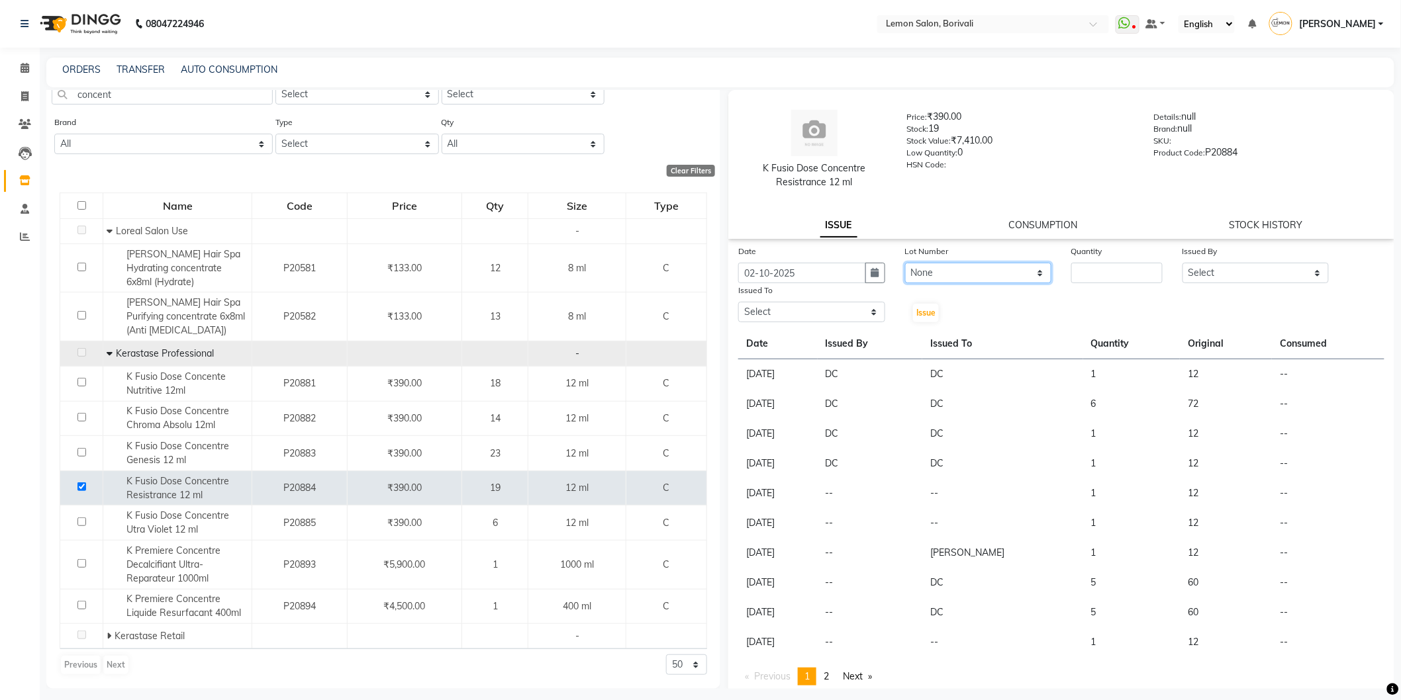
click at [905, 263] on select "None" at bounding box center [978, 273] width 147 height 21
click at [1090, 277] on input "number" at bounding box center [1116, 273] width 91 height 21
type input "1"
click at [1216, 281] on select "Select DC [PERSON_NAME] [PERSON_NAME] Paswn [PERSON_NAME] Jyoti [PERSON_NAME] […" at bounding box center [1255, 273] width 147 height 21
select select "7885"
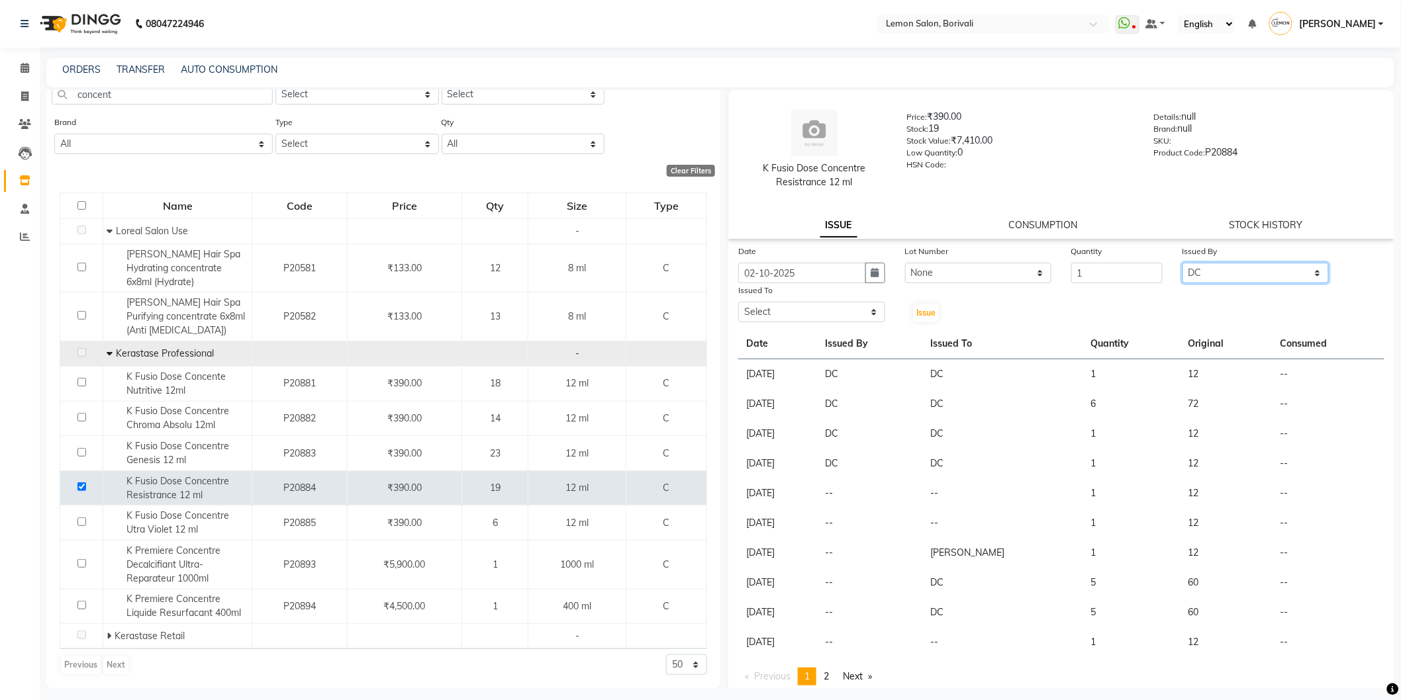
click at [1182, 263] on select "Select DC [PERSON_NAME] [PERSON_NAME] Paswn [PERSON_NAME] Jyoti [PERSON_NAME] […" at bounding box center [1255, 273] width 147 height 21
click at [793, 313] on select "Select DC [PERSON_NAME] [PERSON_NAME] Paswn [PERSON_NAME] Jyoti [PERSON_NAME] […" at bounding box center [811, 312] width 147 height 21
select select "16941"
click at [738, 302] on select "Select DC [PERSON_NAME] [PERSON_NAME] Paswn [PERSON_NAME] Jyoti [PERSON_NAME] […" at bounding box center [811, 312] width 147 height 21
click at [918, 310] on span "Issue" at bounding box center [925, 313] width 19 height 10
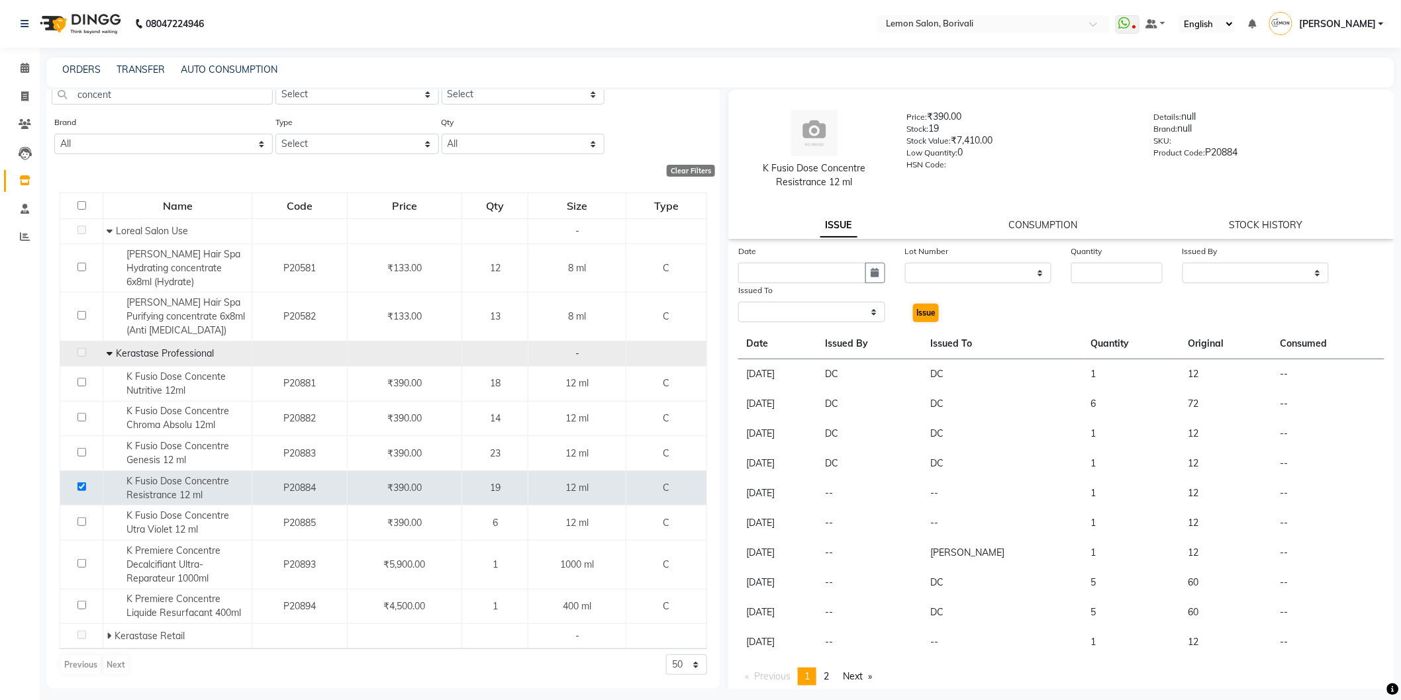
select select
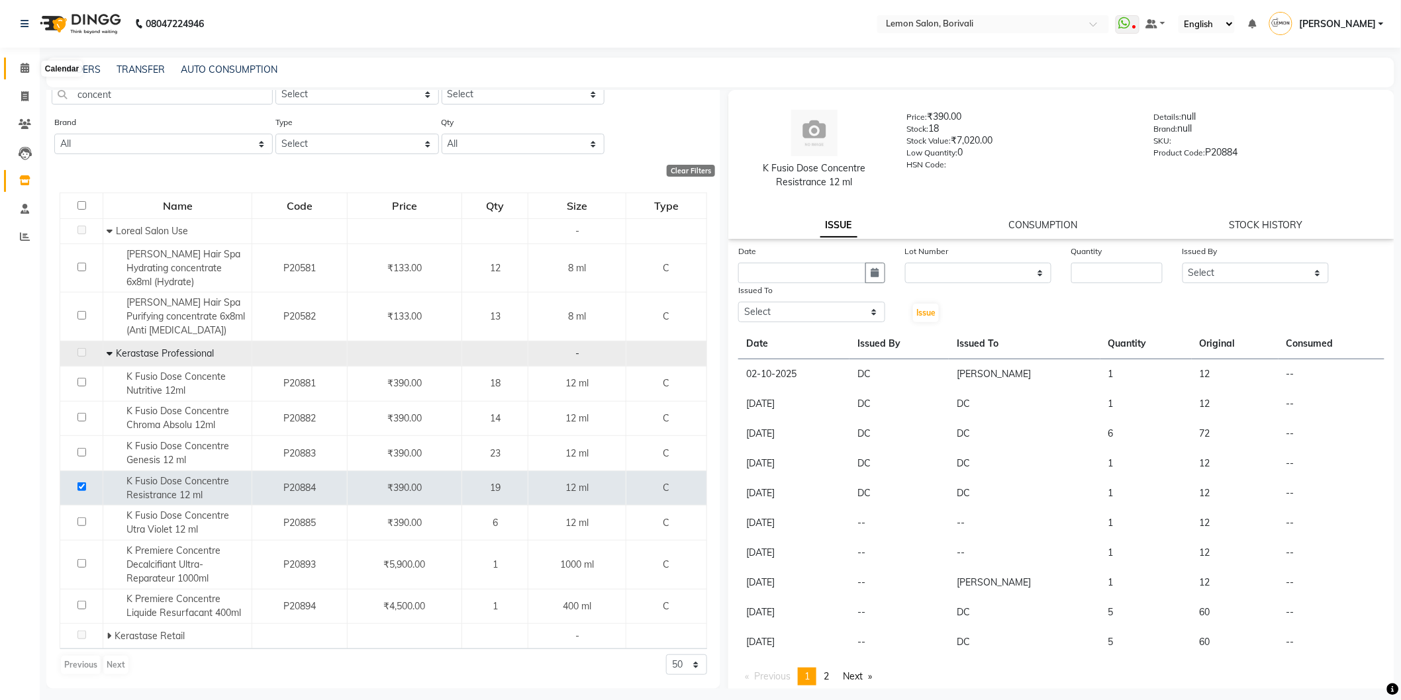
click at [26, 68] on icon at bounding box center [25, 68] width 9 height 10
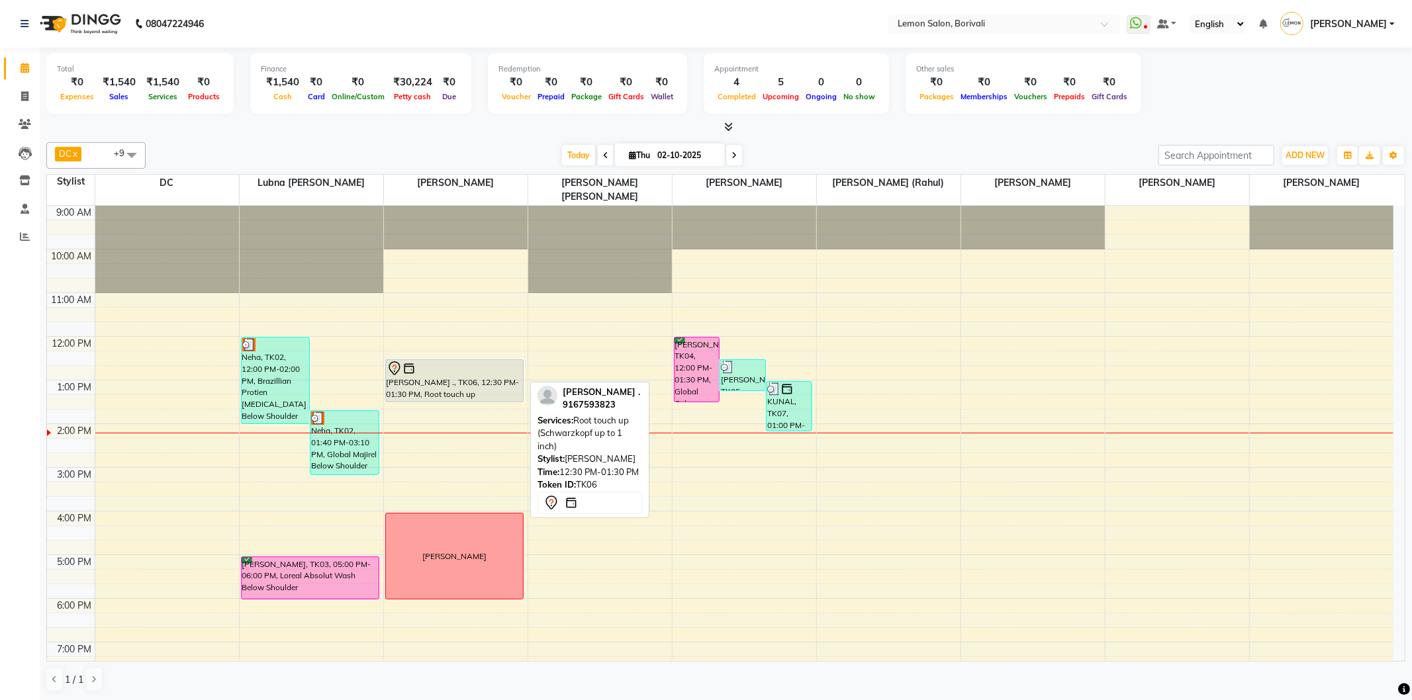
click at [448, 371] on div "[PERSON_NAME] ., TK06, 12:30 PM-01:30 PM, Root touch up (Schwarzkopf up to 1 in…" at bounding box center [455, 381] width 138 height 42
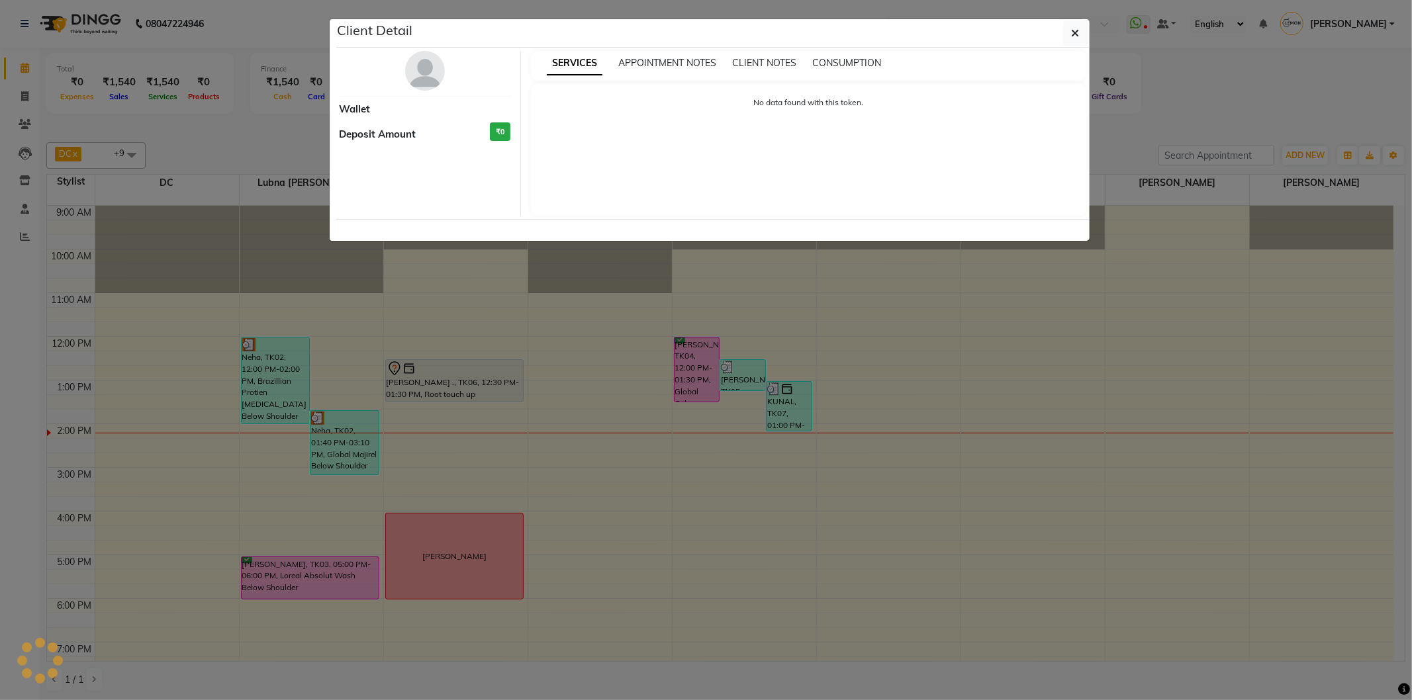
select select "7"
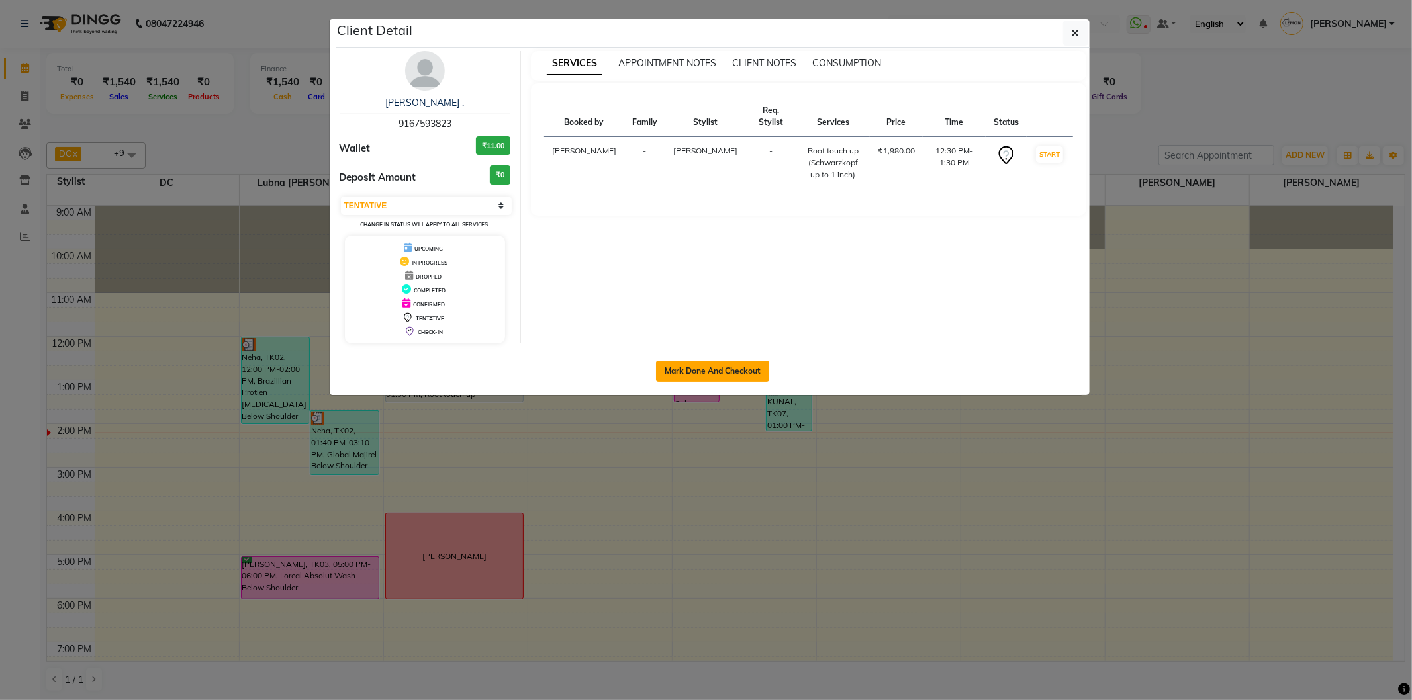
click at [683, 374] on button "Mark Done And Checkout" at bounding box center [712, 371] width 113 height 21
select select "service"
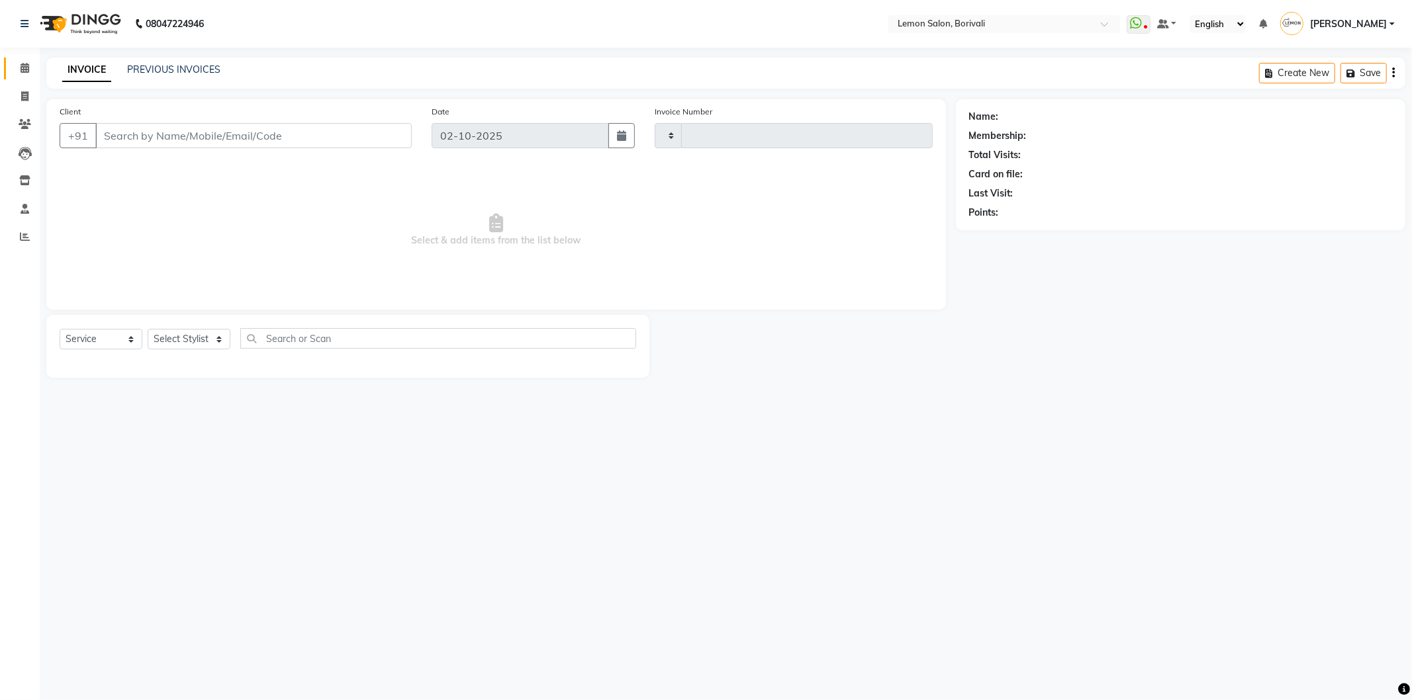
type input "2887"
select select "3"
select select "567"
type input "9167593823"
select select "16941"
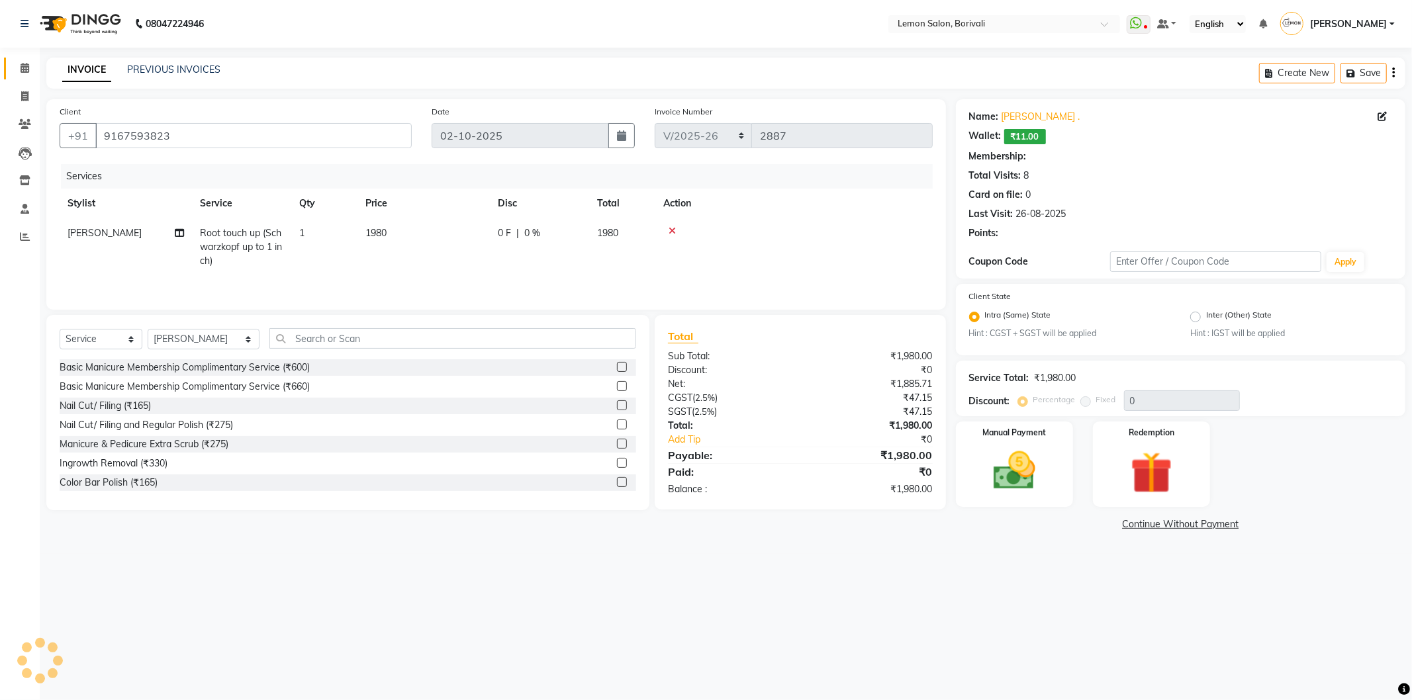
select select "1: Object"
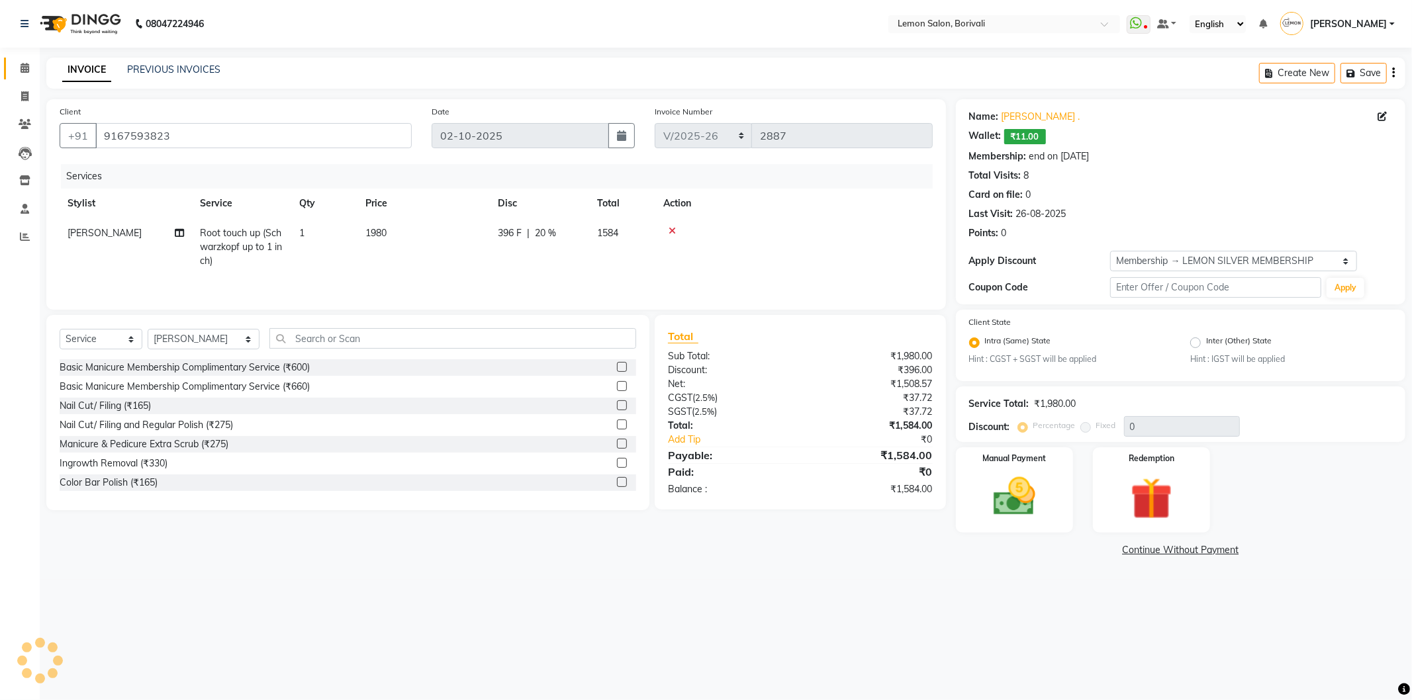
type input "20"
click at [1024, 109] on div "Name: Prajwala . Wallet: ₹11.00 Membership: end on 26-06-2026 Total Visits: 8 C…" at bounding box center [1180, 173] width 423 height 136
click at [1024, 115] on link "Prajwala ." at bounding box center [1041, 117] width 79 height 14
click at [389, 345] on input "text" at bounding box center [452, 338] width 367 height 21
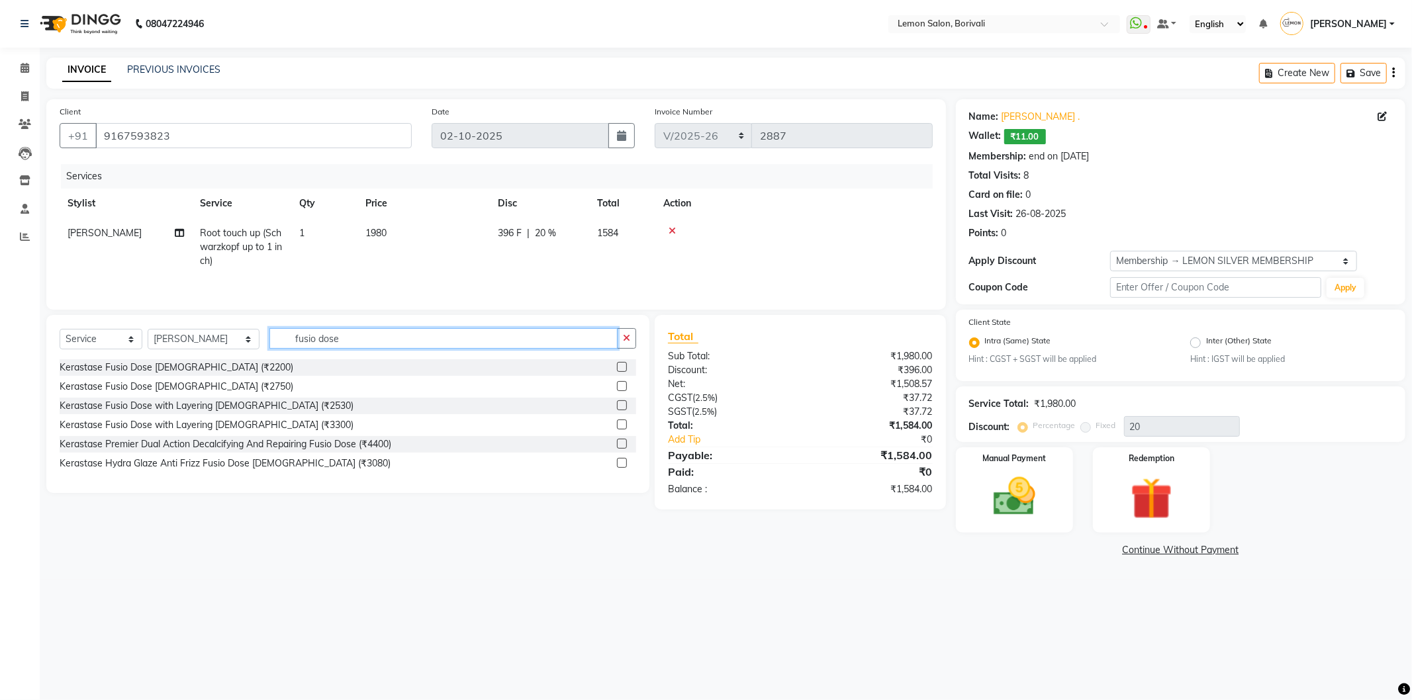
type input "fusio dose"
click at [617, 386] on label at bounding box center [622, 386] width 10 height 10
click at [617, 386] on input "checkbox" at bounding box center [621, 387] width 9 height 9
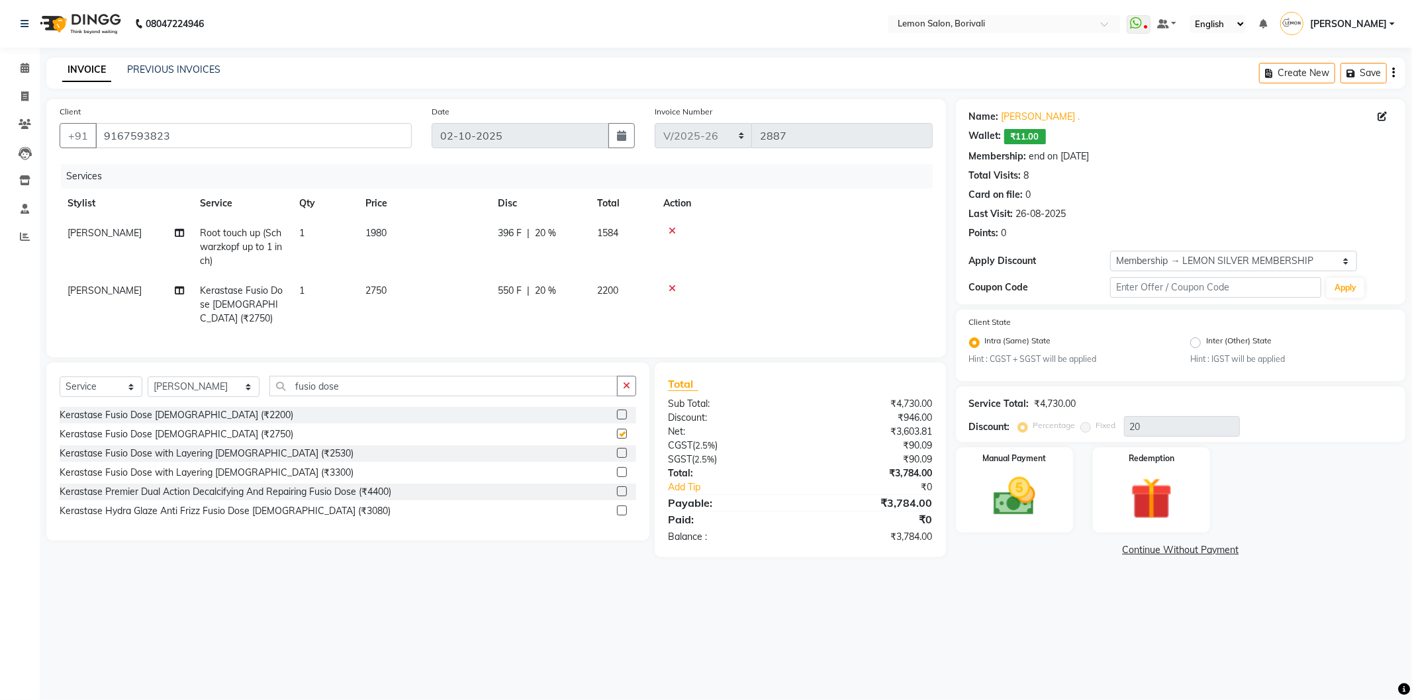
checkbox input "false"
click at [619, 469] on label at bounding box center [622, 472] width 10 height 10
click at [619, 469] on input "checkbox" at bounding box center [621, 473] width 9 height 9
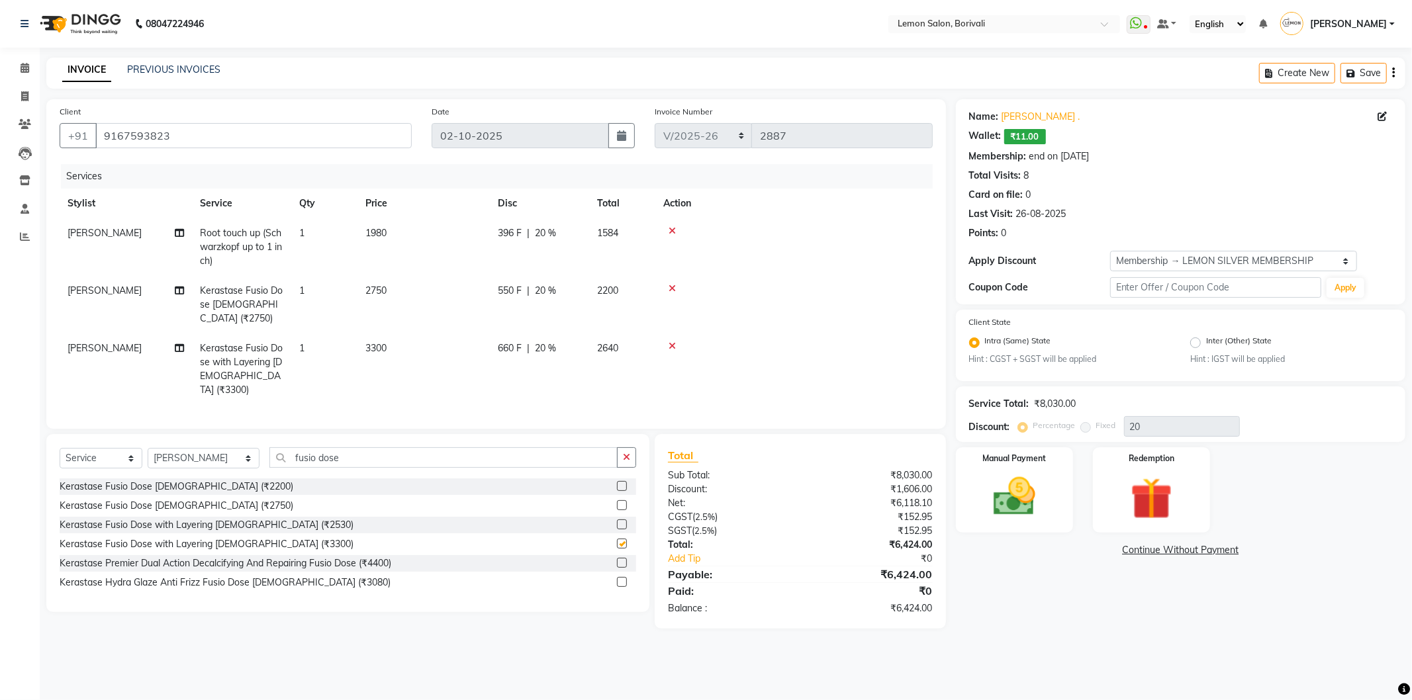
checkbox input "false"
click at [671, 288] on icon at bounding box center [672, 288] width 7 height 9
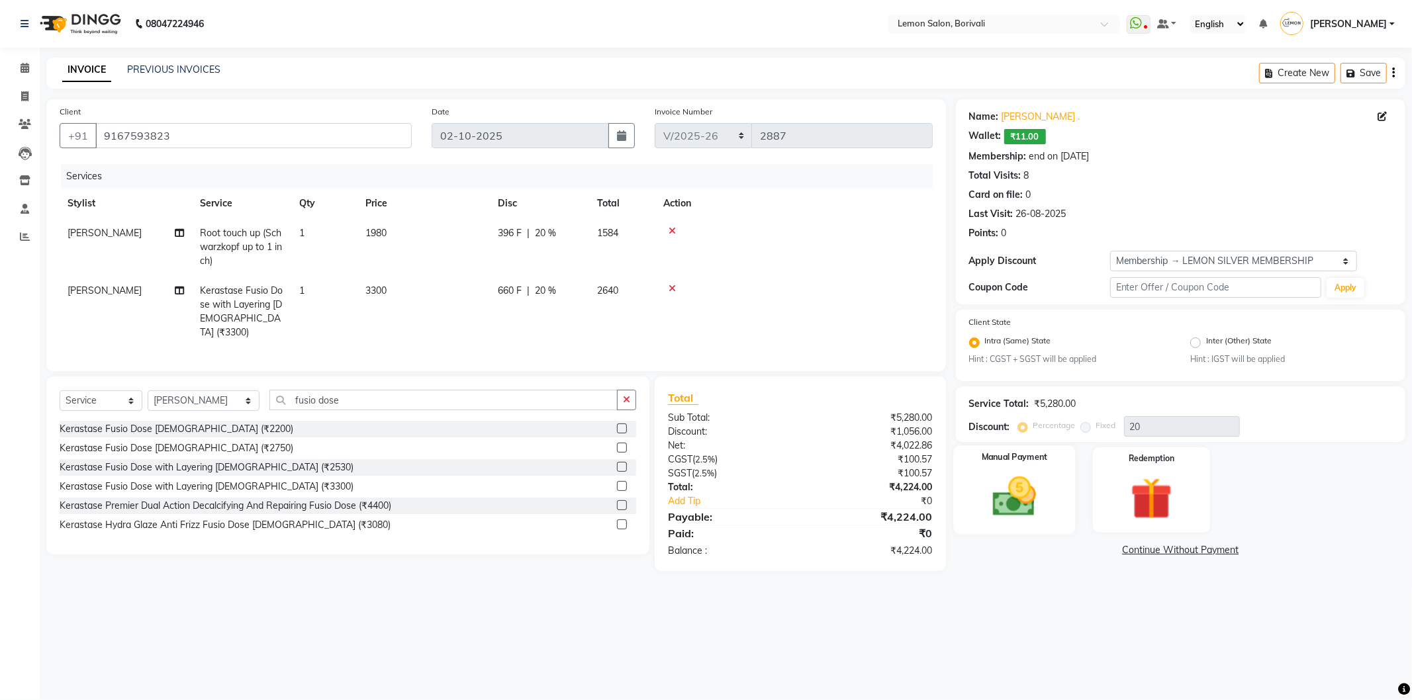
click at [992, 493] on img at bounding box center [1014, 497] width 71 height 50
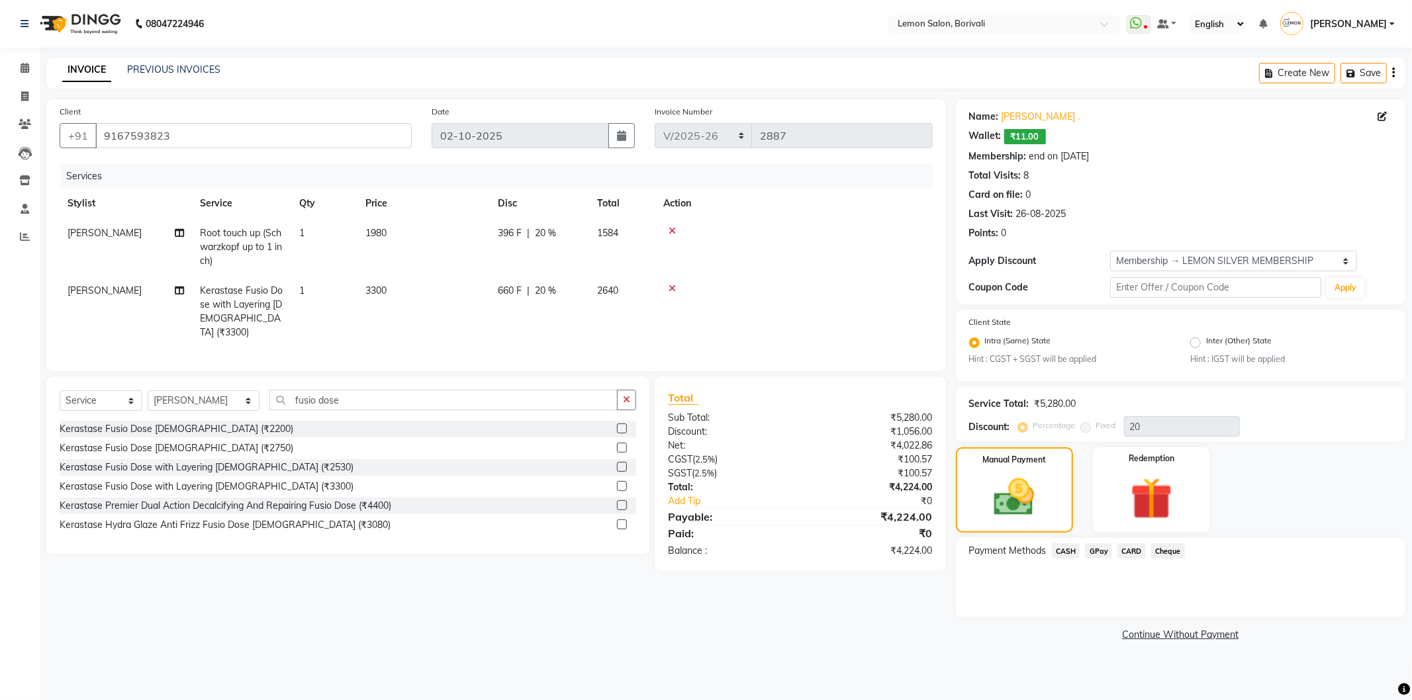
click at [1096, 552] on span "GPay" at bounding box center [1098, 551] width 27 height 15
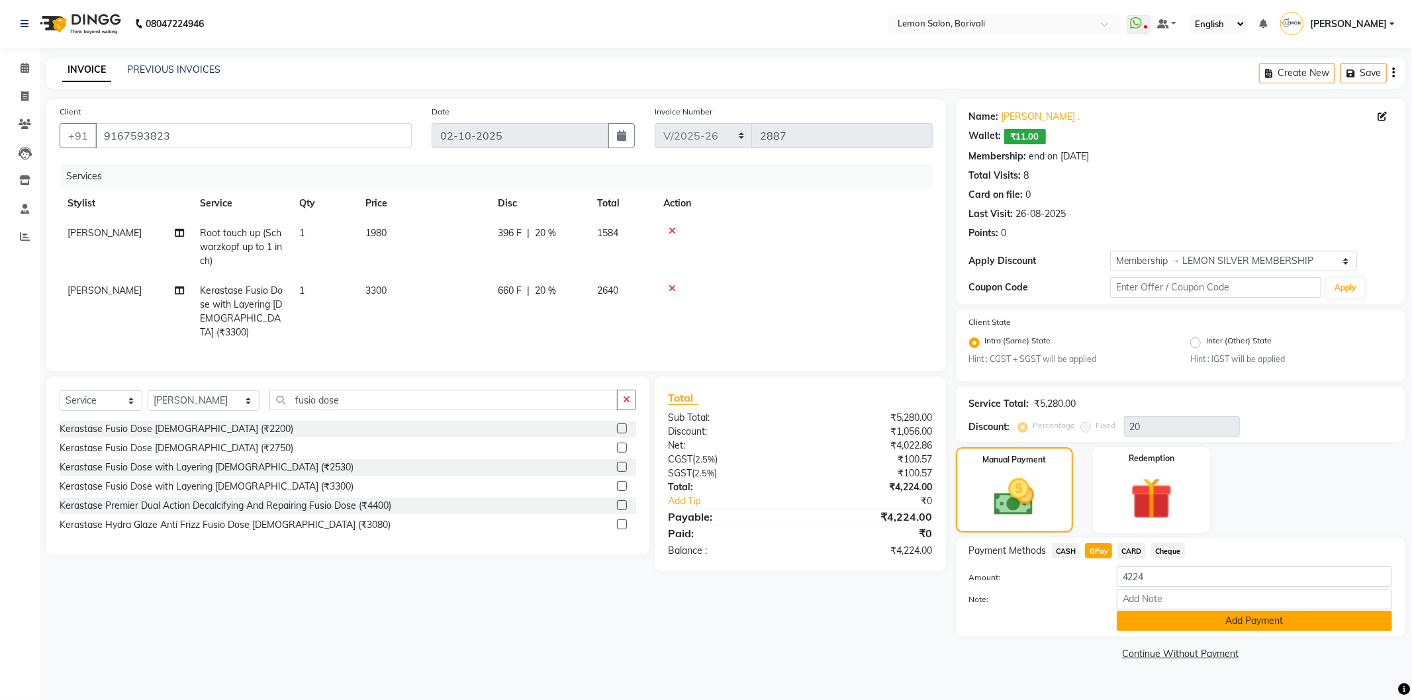
click at [1208, 625] on button "Add Payment" at bounding box center [1254, 621] width 275 height 21
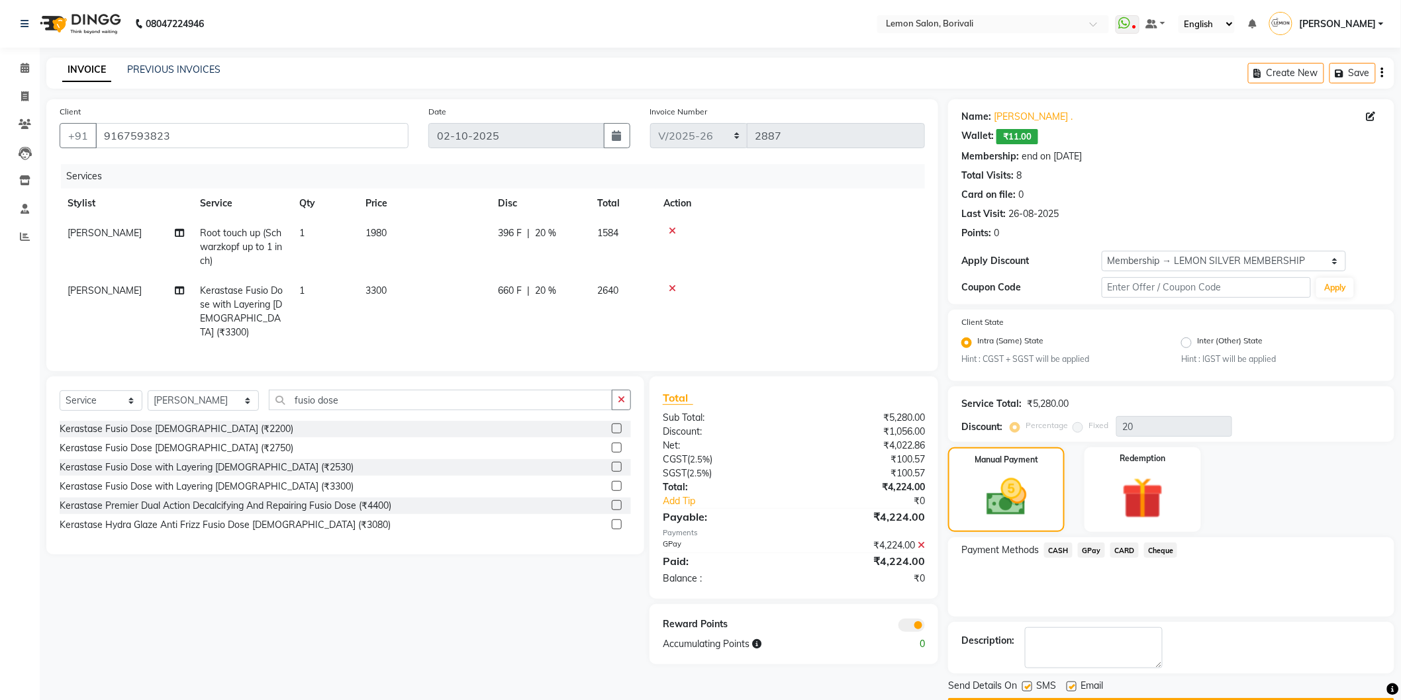
scroll to position [38, 0]
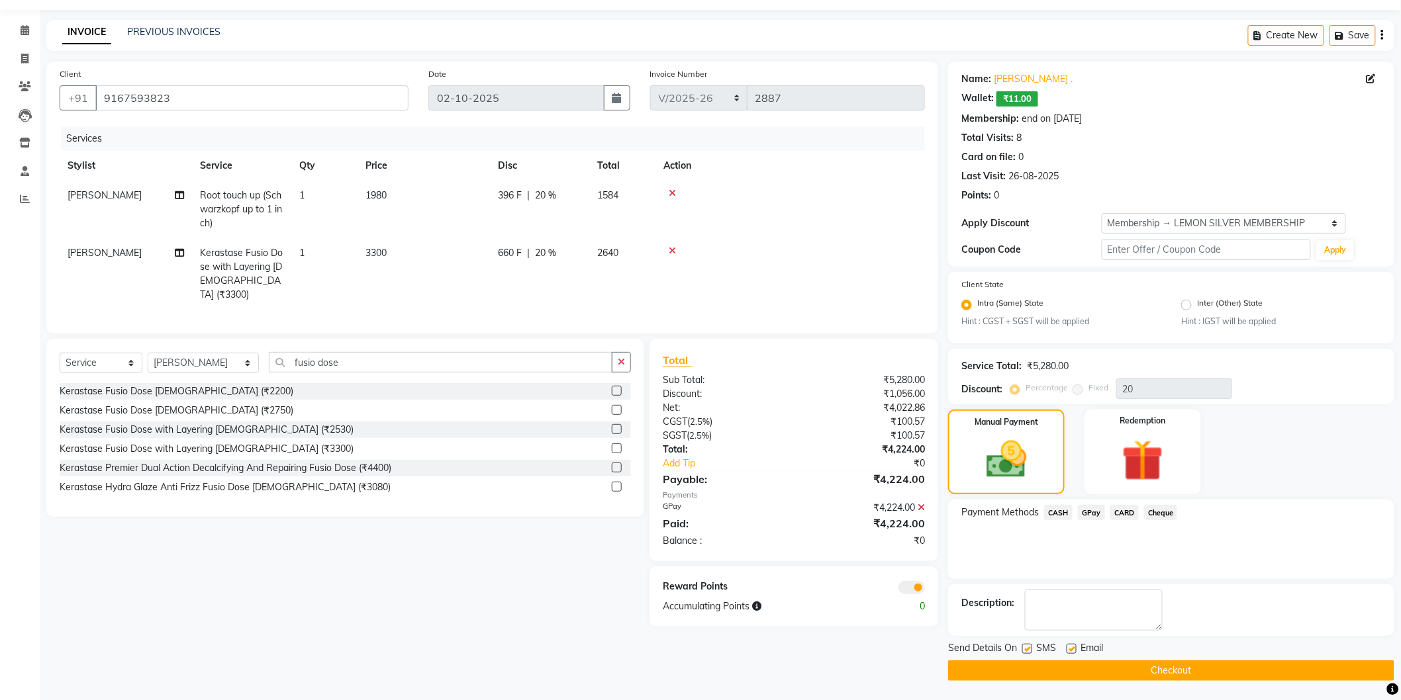
click at [1109, 669] on button "Checkout" at bounding box center [1171, 671] width 446 height 21
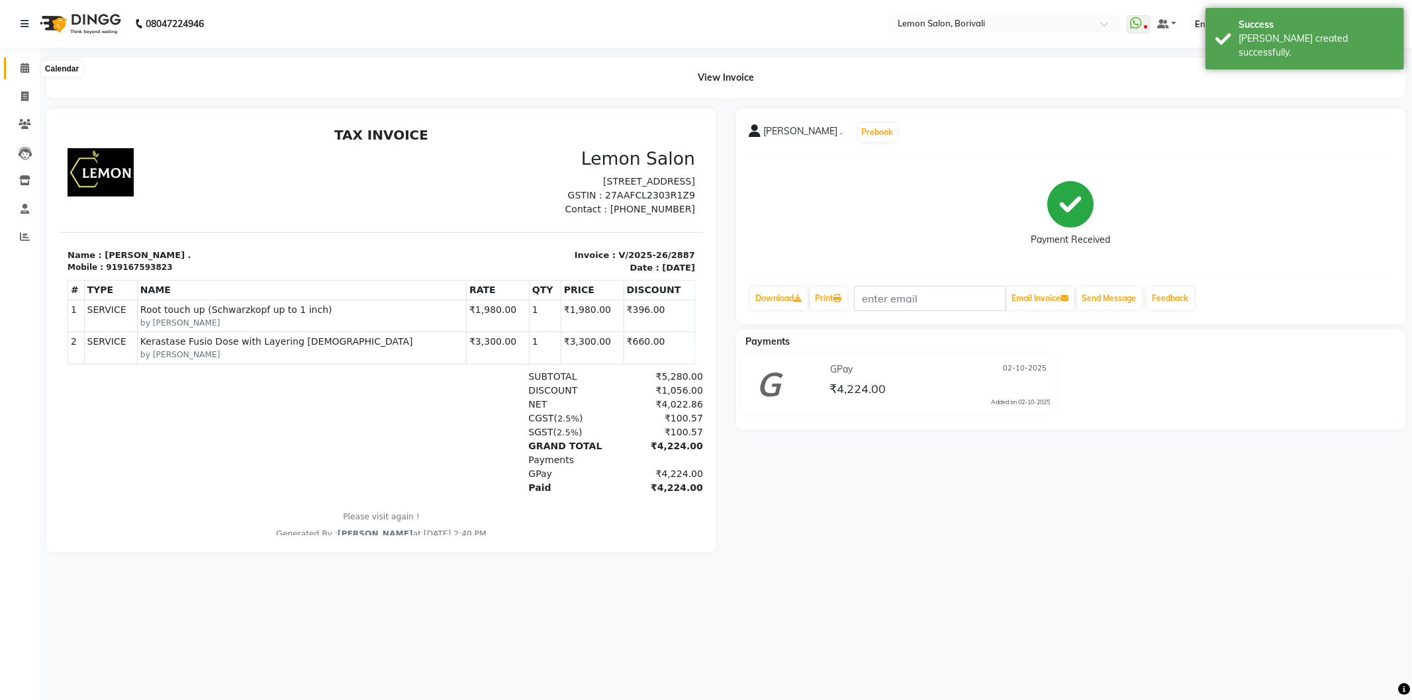
click at [28, 67] on span at bounding box center [24, 68] width 23 height 15
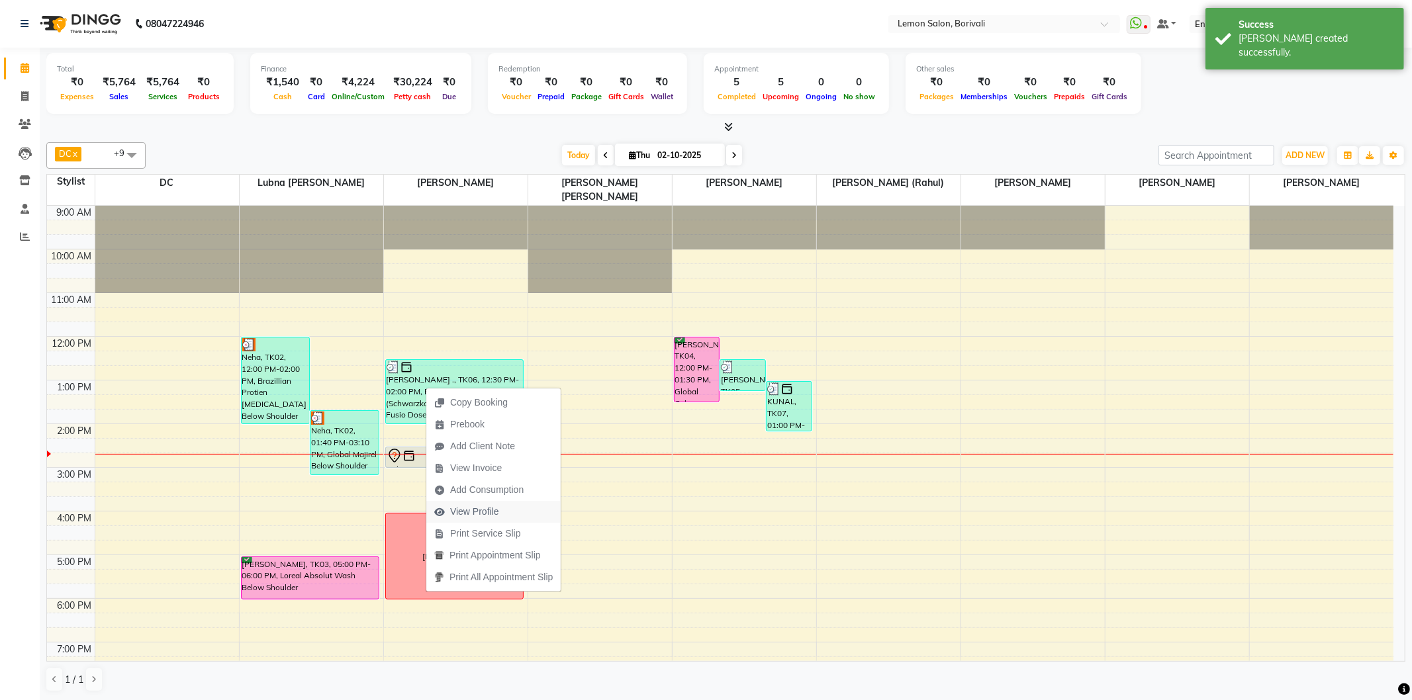
click at [502, 512] on span "View Profile" at bounding box center [466, 512] width 81 height 22
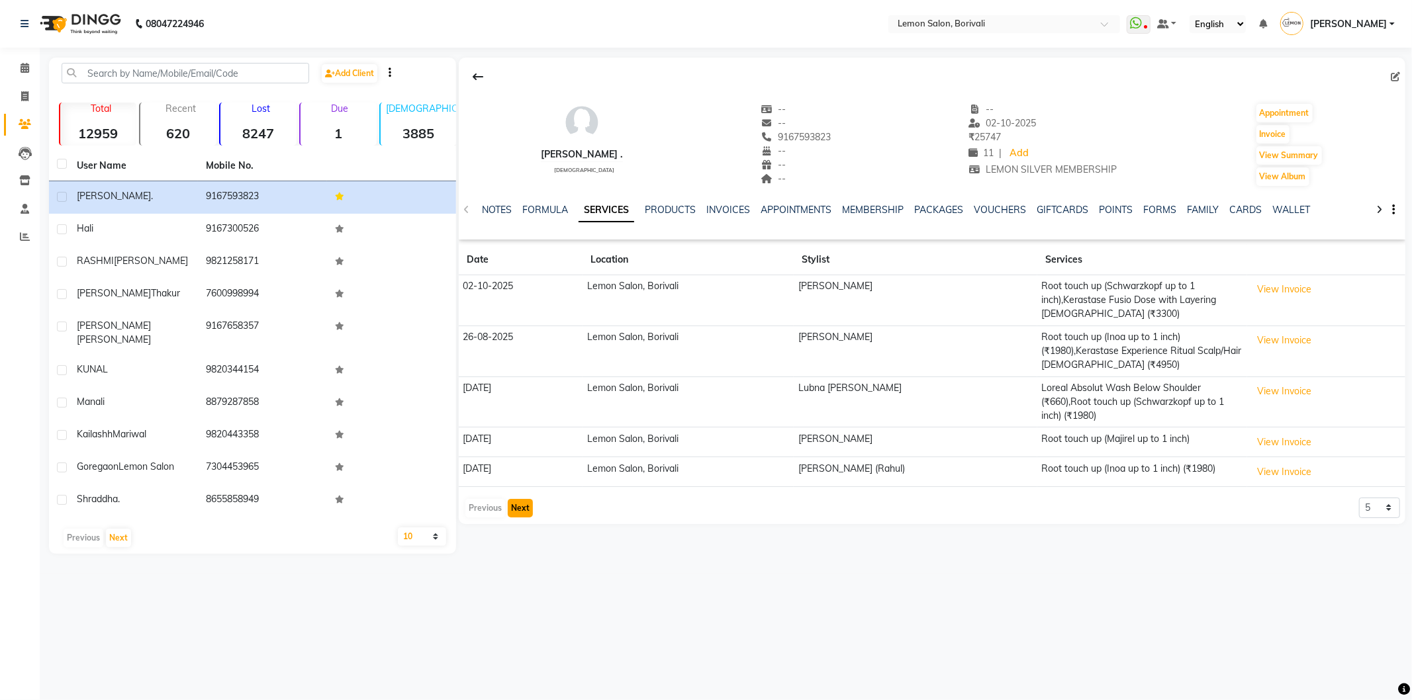
click at [523, 505] on button "Next" at bounding box center [520, 508] width 25 height 19
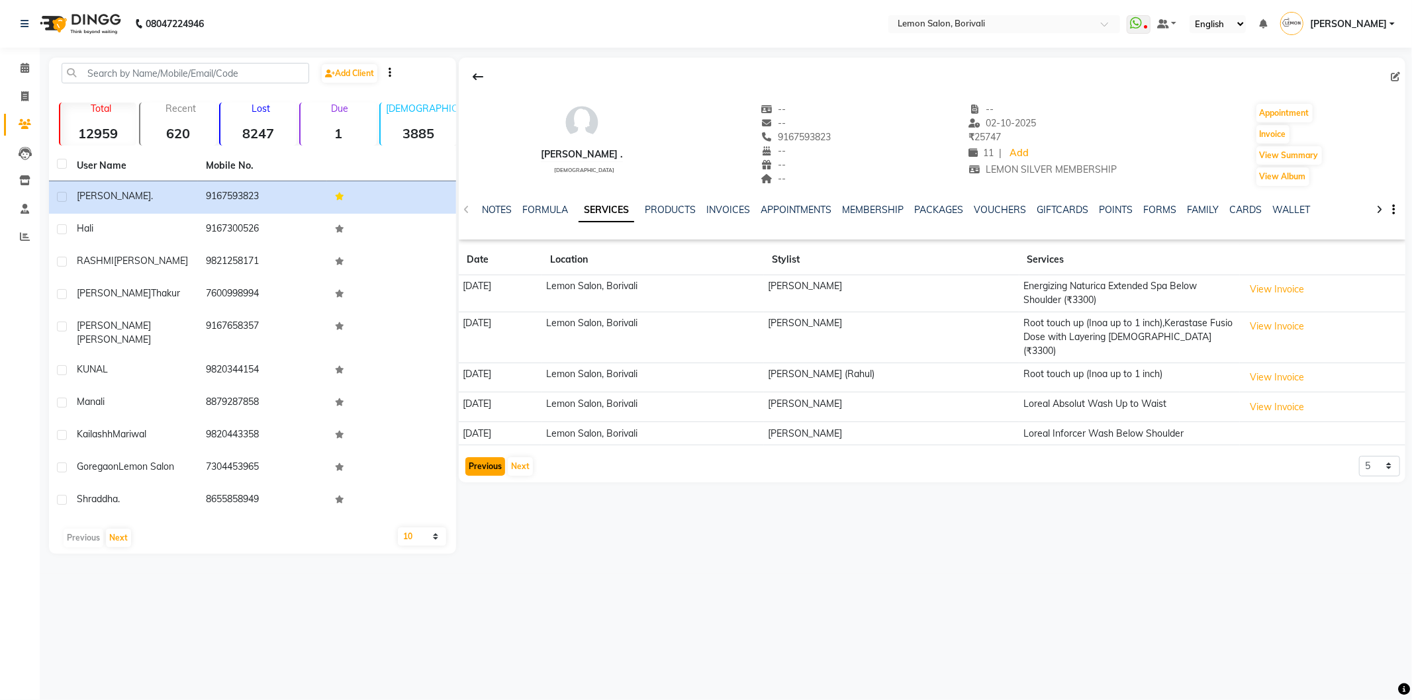
click at [497, 458] on button "Previous" at bounding box center [485, 467] width 40 height 19
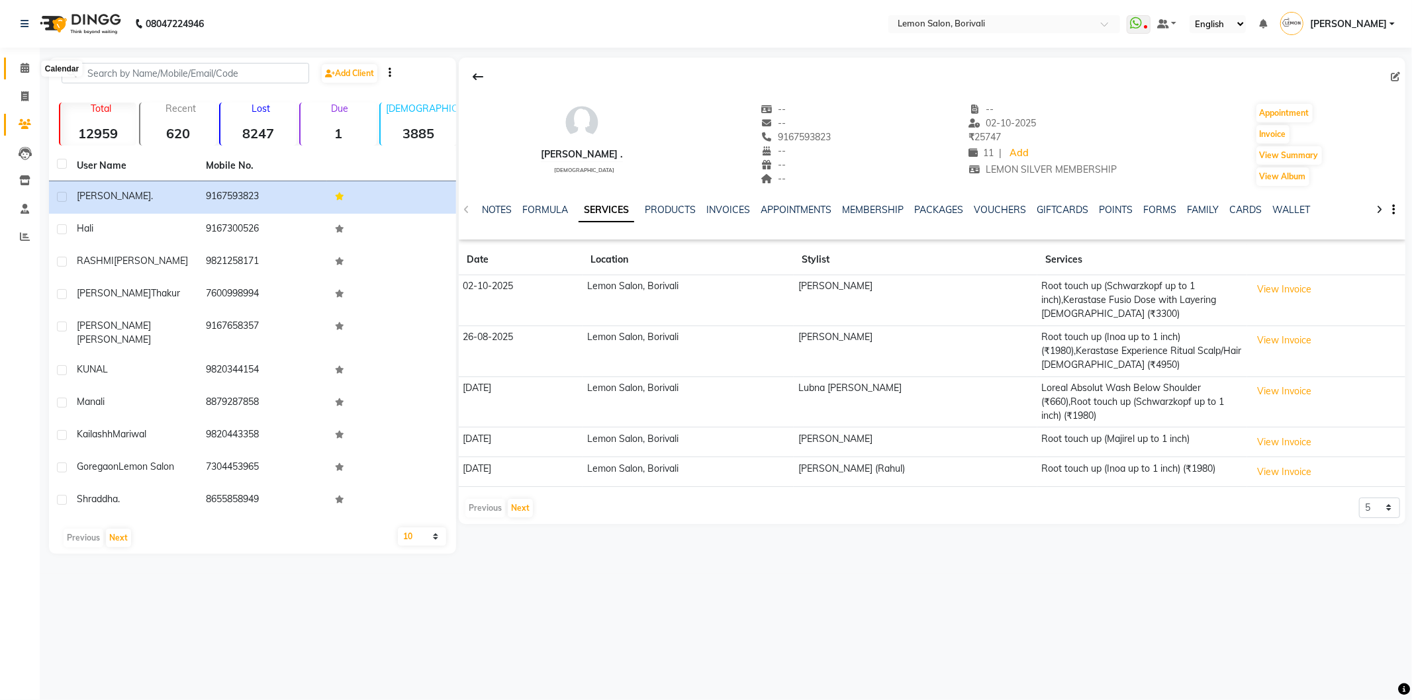
click at [24, 73] on icon at bounding box center [25, 68] width 9 height 10
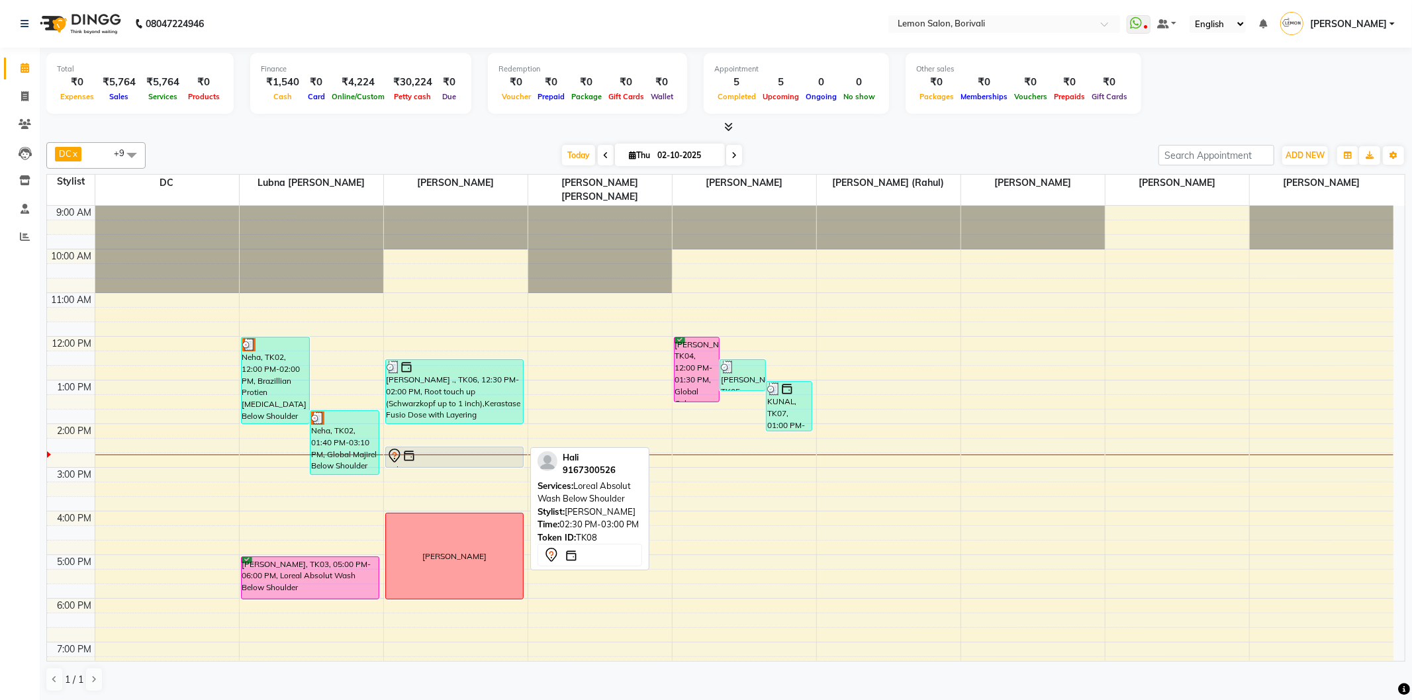
click at [446, 448] on div at bounding box center [455, 456] width 136 height 16
select select "7"
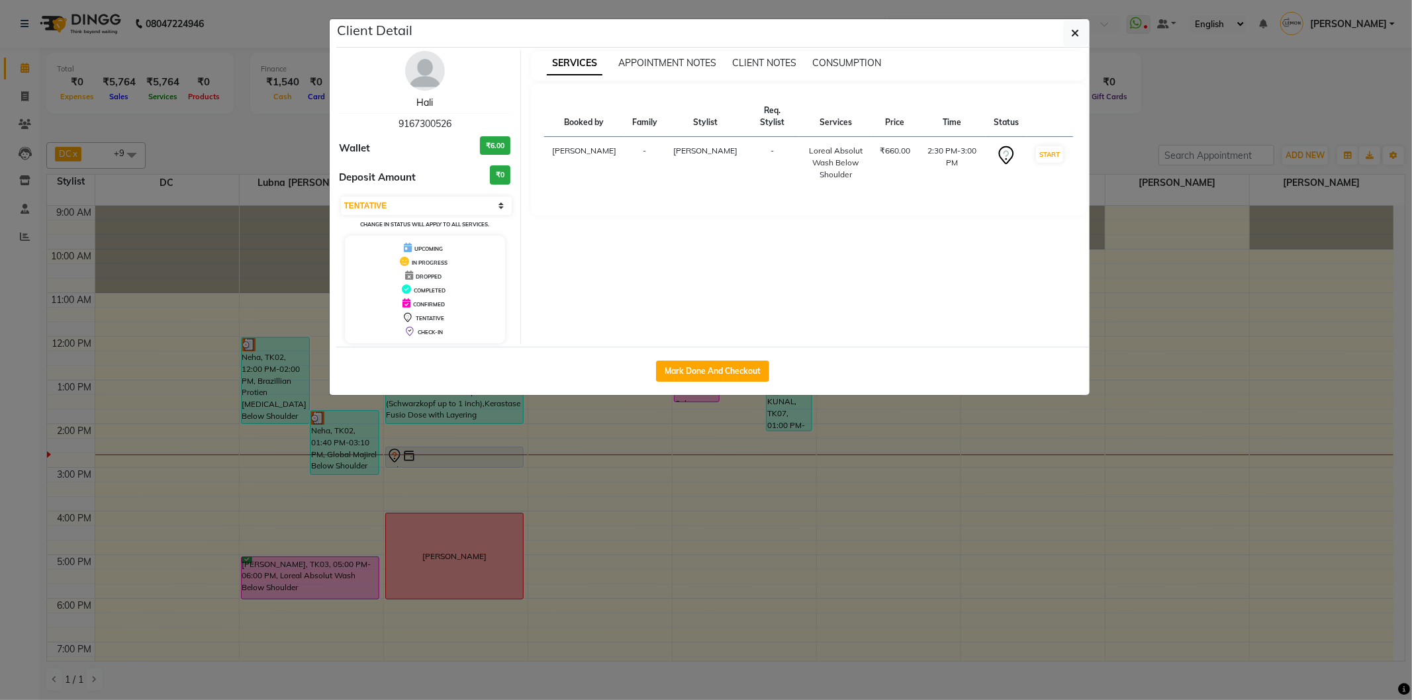
click at [426, 98] on link "Hali" at bounding box center [424, 103] width 17 height 12
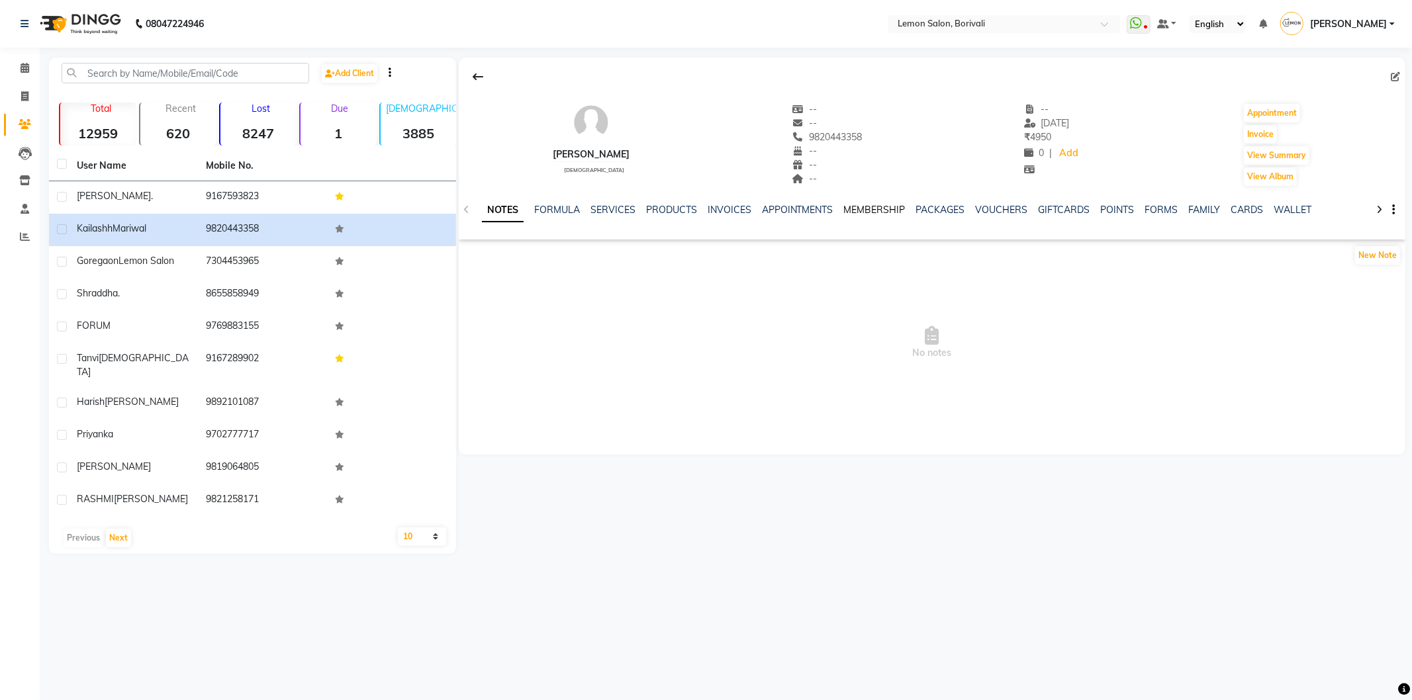
click at [889, 207] on link "MEMBERSHIP" at bounding box center [875, 210] width 62 height 12
click at [554, 207] on link "SERVICES" at bounding box center [548, 210] width 45 height 12
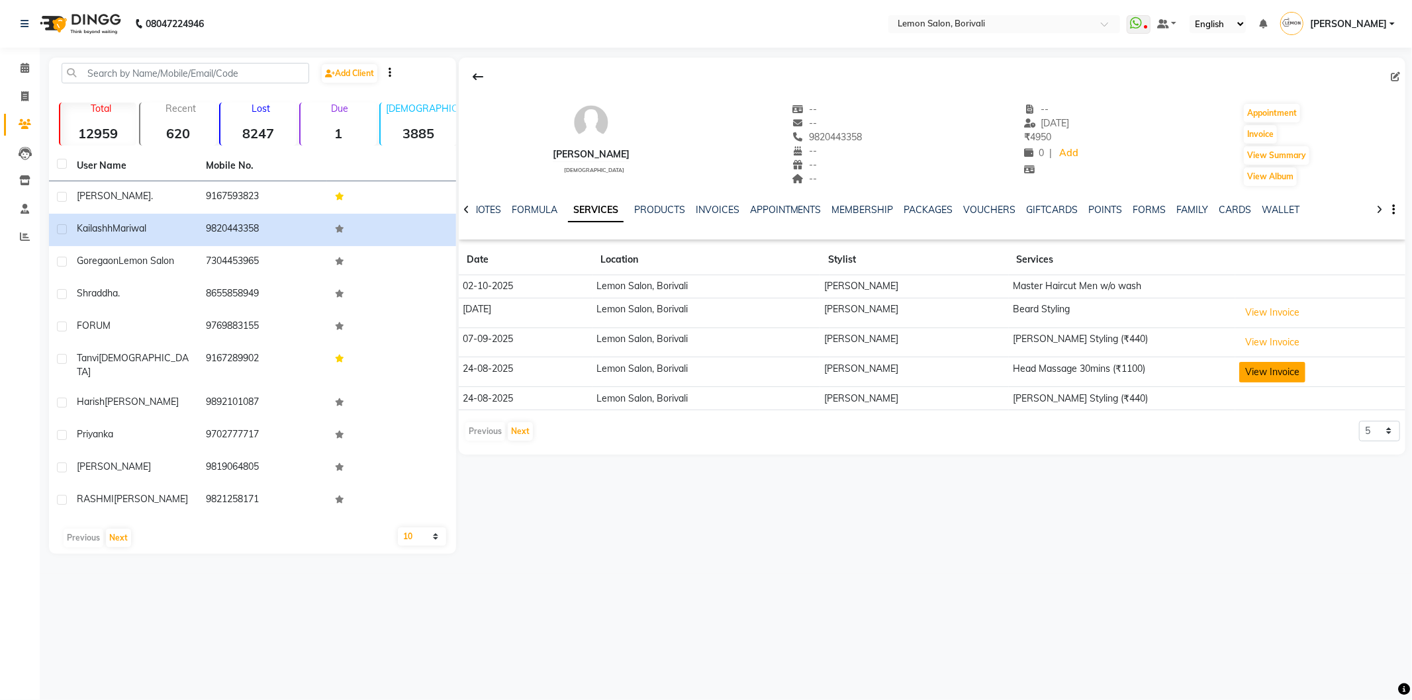
click at [1289, 374] on button "View Invoice" at bounding box center [1272, 372] width 66 height 21
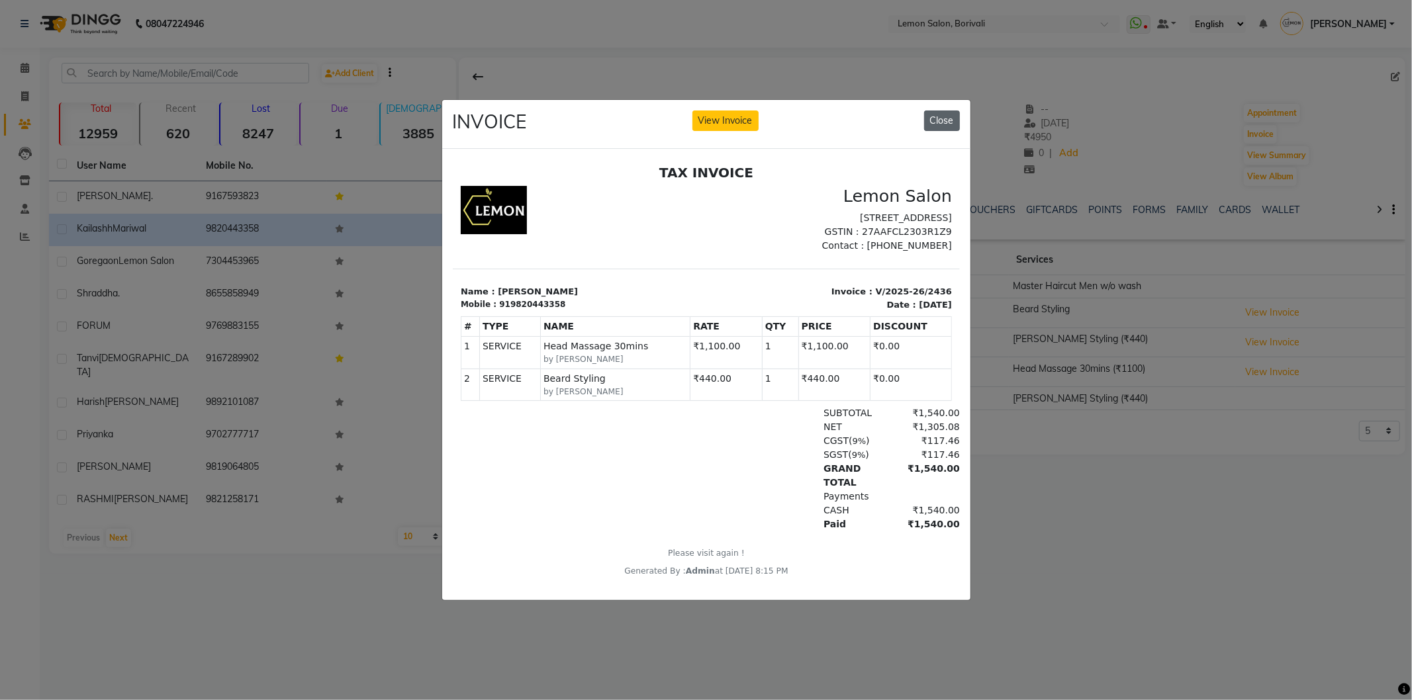
click at [954, 111] on button "Close" at bounding box center [942, 121] width 36 height 21
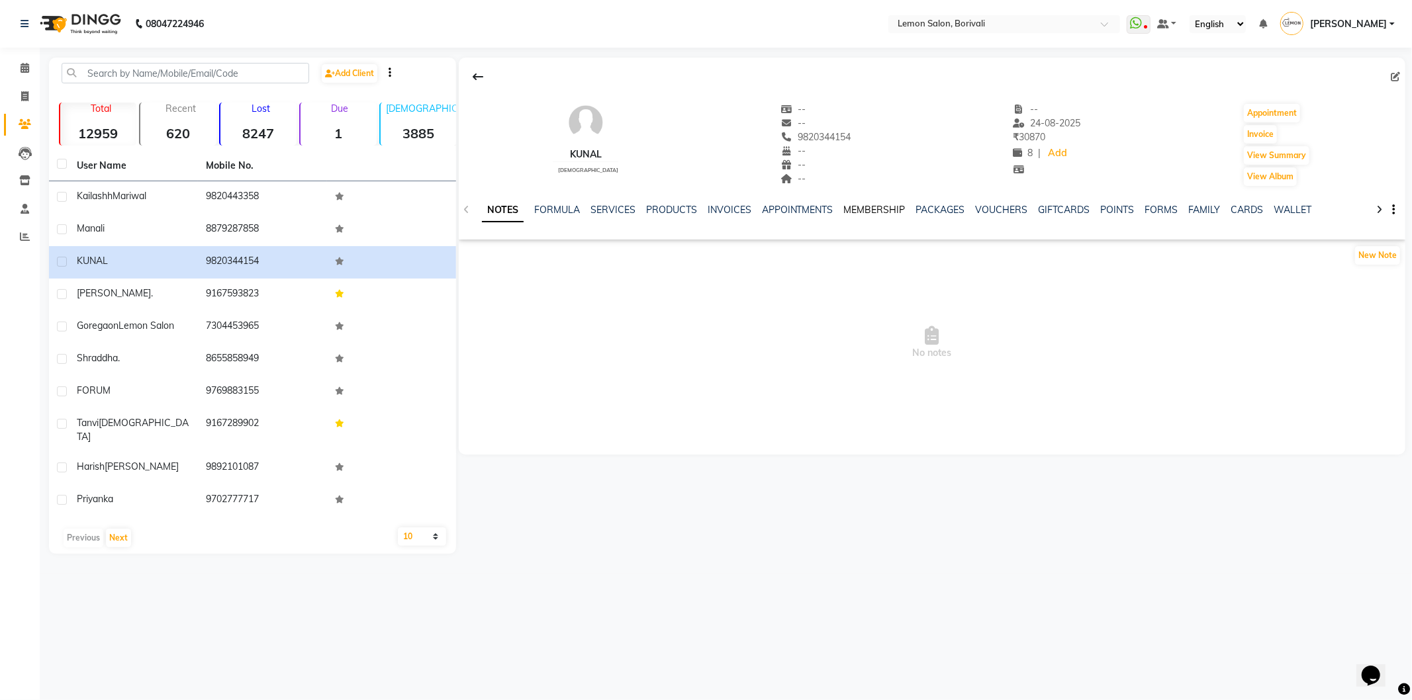
click at [868, 212] on link "MEMBERSHIP" at bounding box center [875, 210] width 62 height 12
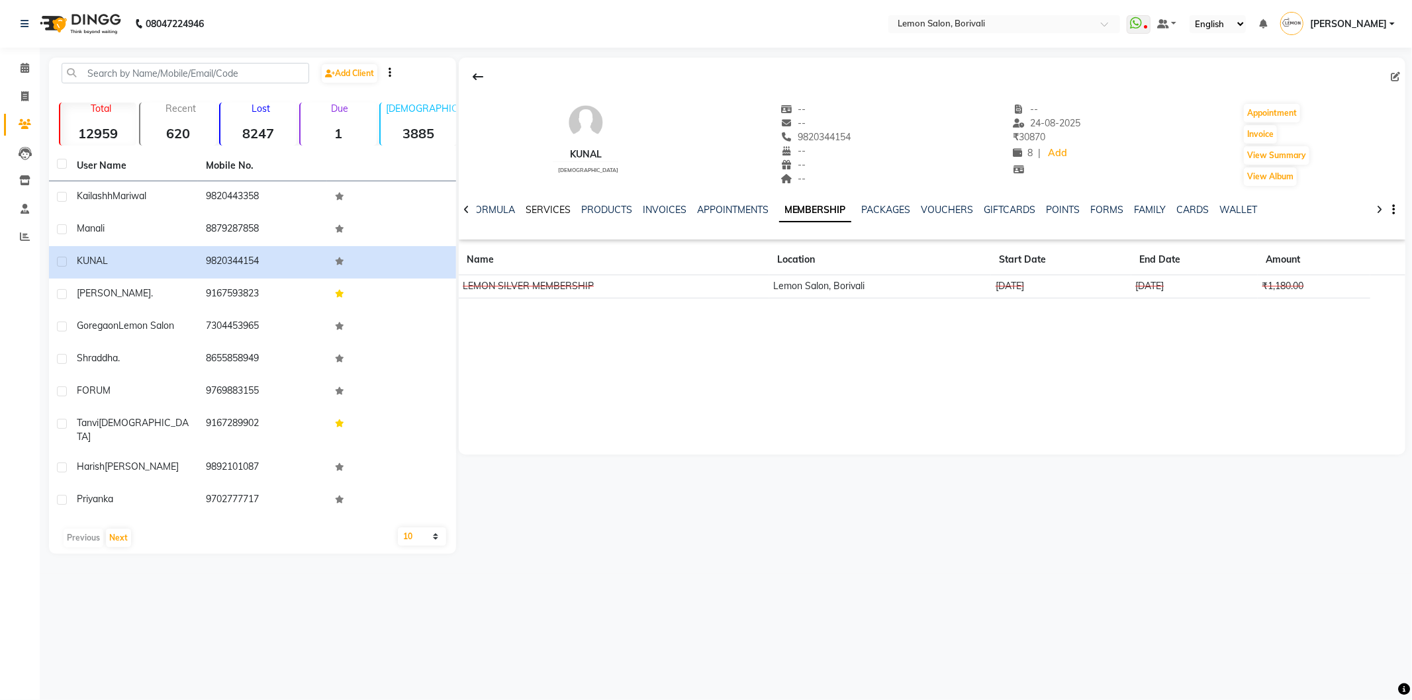
click at [550, 208] on link "SERVICES" at bounding box center [548, 210] width 45 height 12
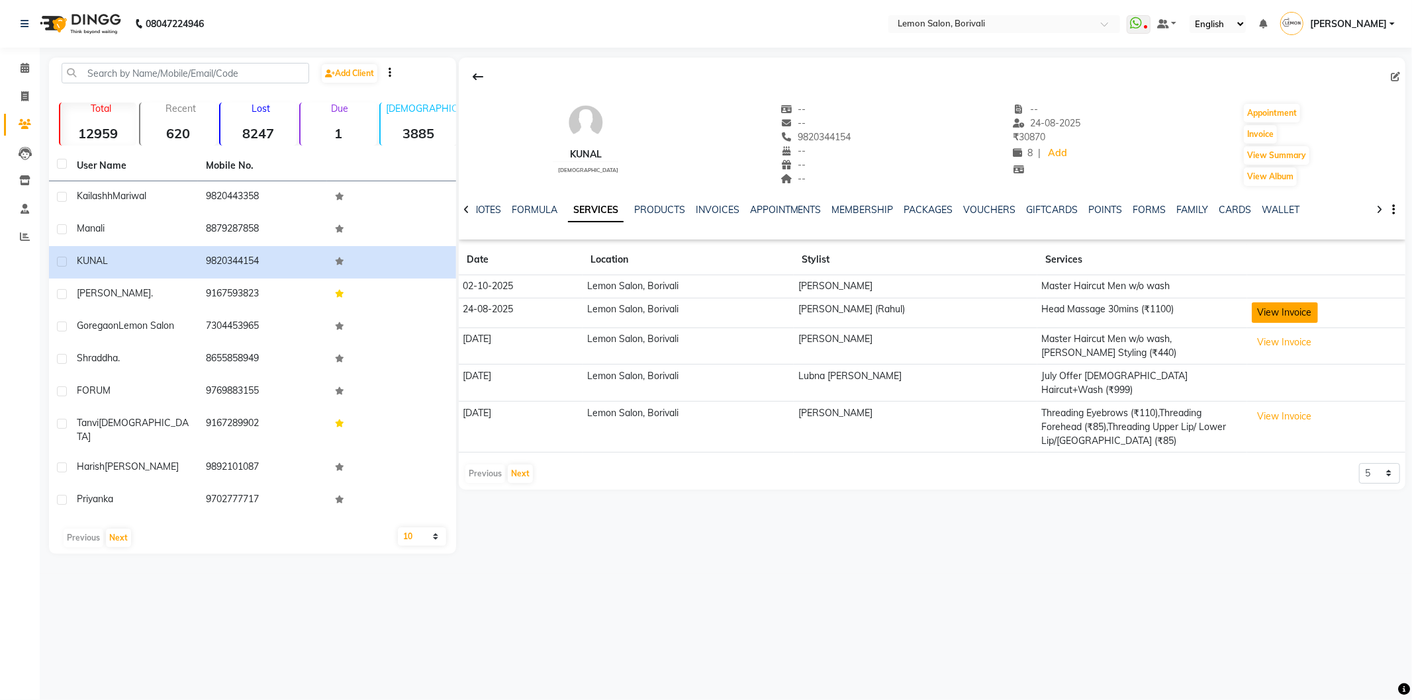
click at [1288, 314] on button "View Invoice" at bounding box center [1285, 313] width 66 height 21
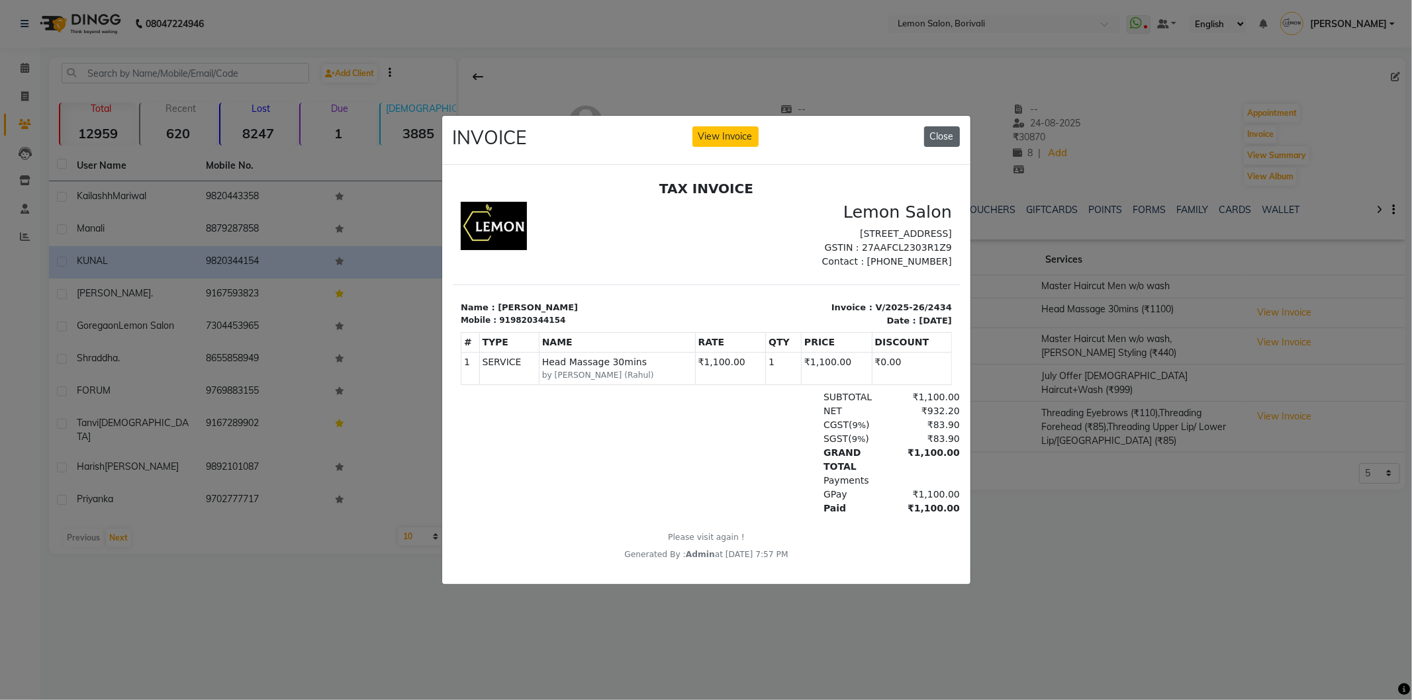
click at [944, 136] on button "Close" at bounding box center [942, 136] width 36 height 21
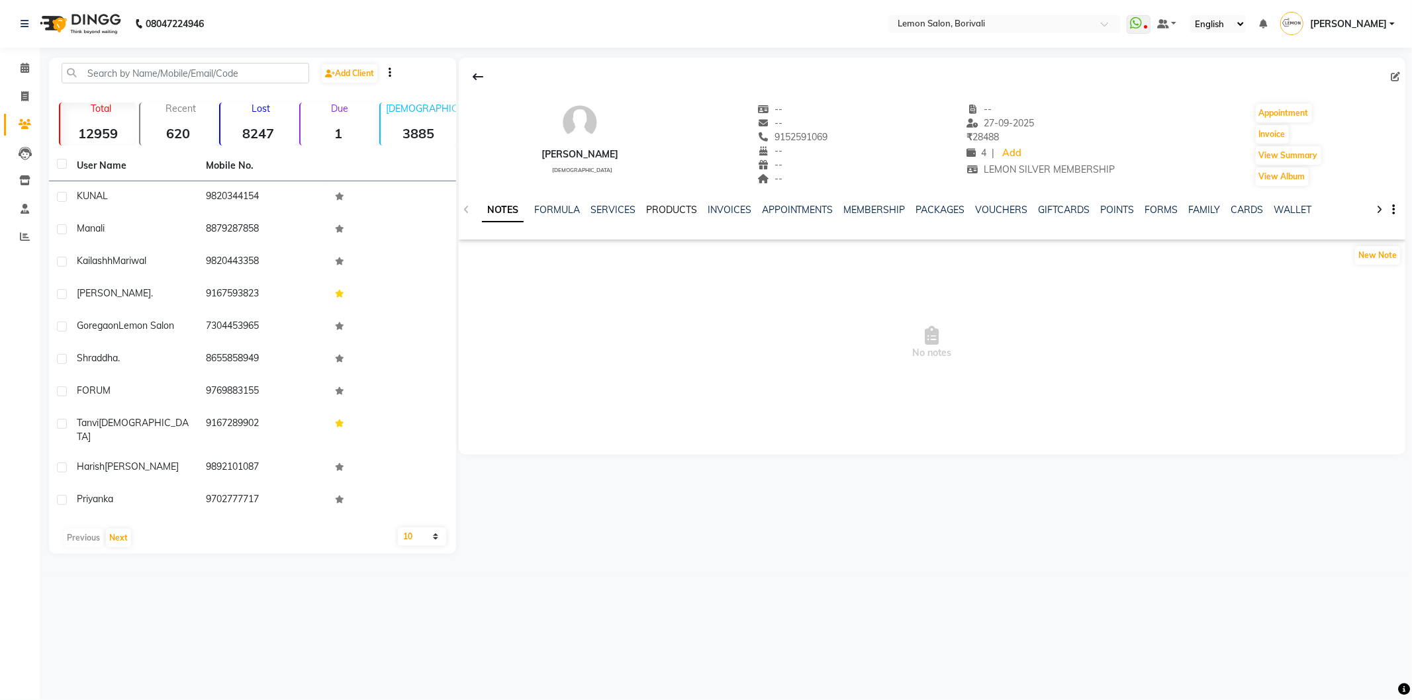
click at [673, 208] on link "PRODUCTS" at bounding box center [671, 210] width 51 height 12
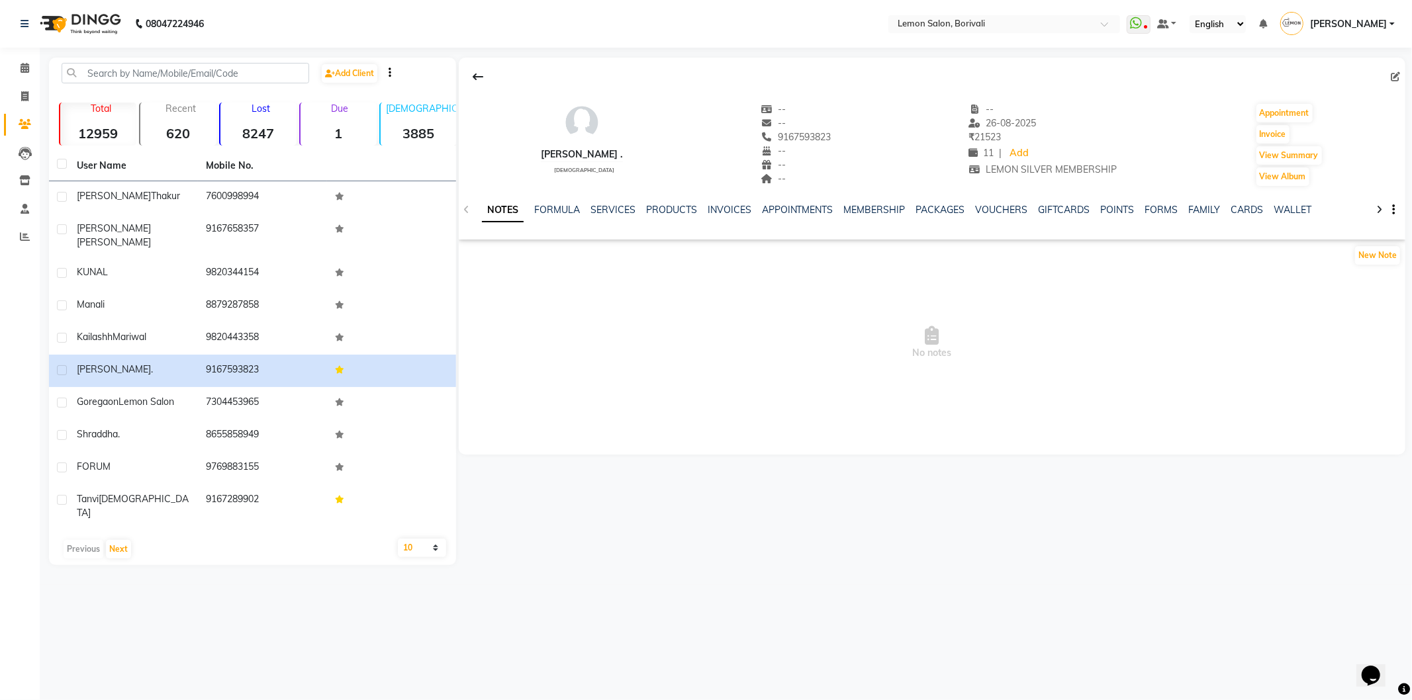
click at [791, 203] on div "APPOINTMENTS" at bounding box center [798, 210] width 72 height 14
click at [858, 211] on link "MEMBERSHIP" at bounding box center [875, 210] width 62 height 12
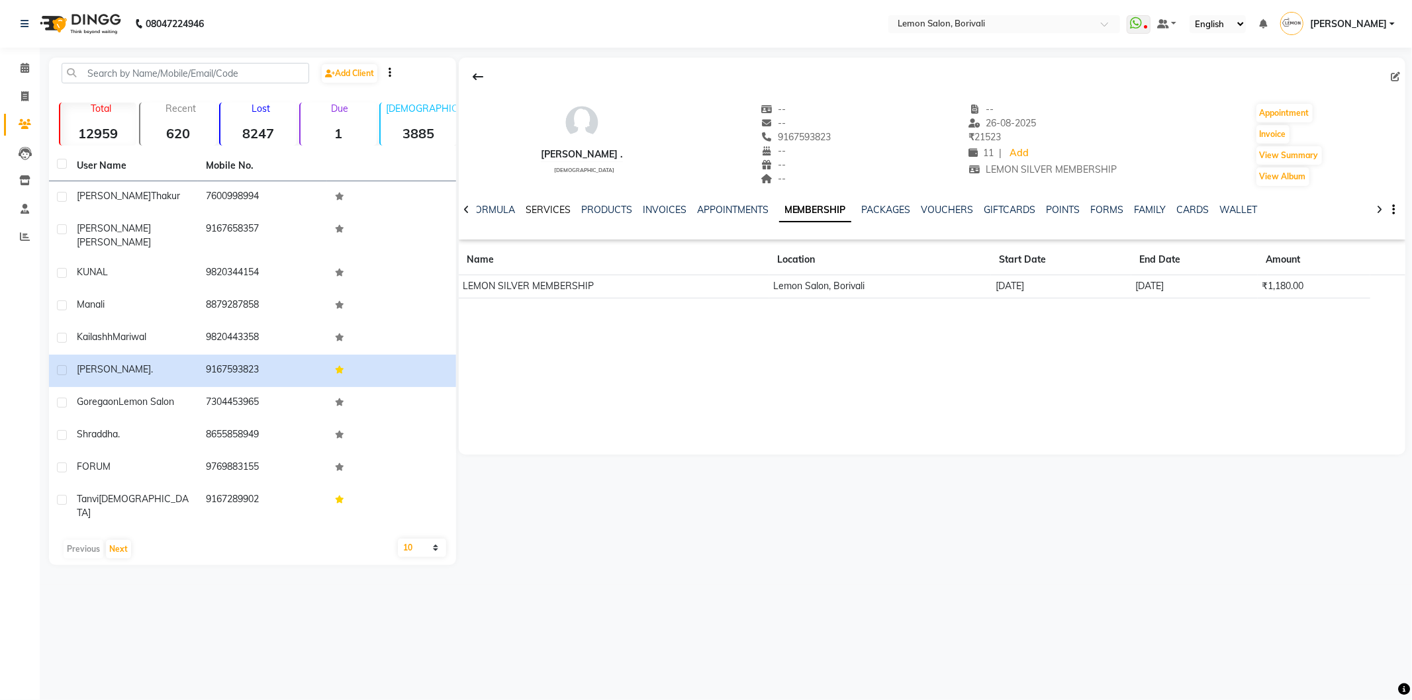
click at [550, 214] on link "SERVICES" at bounding box center [548, 210] width 45 height 12
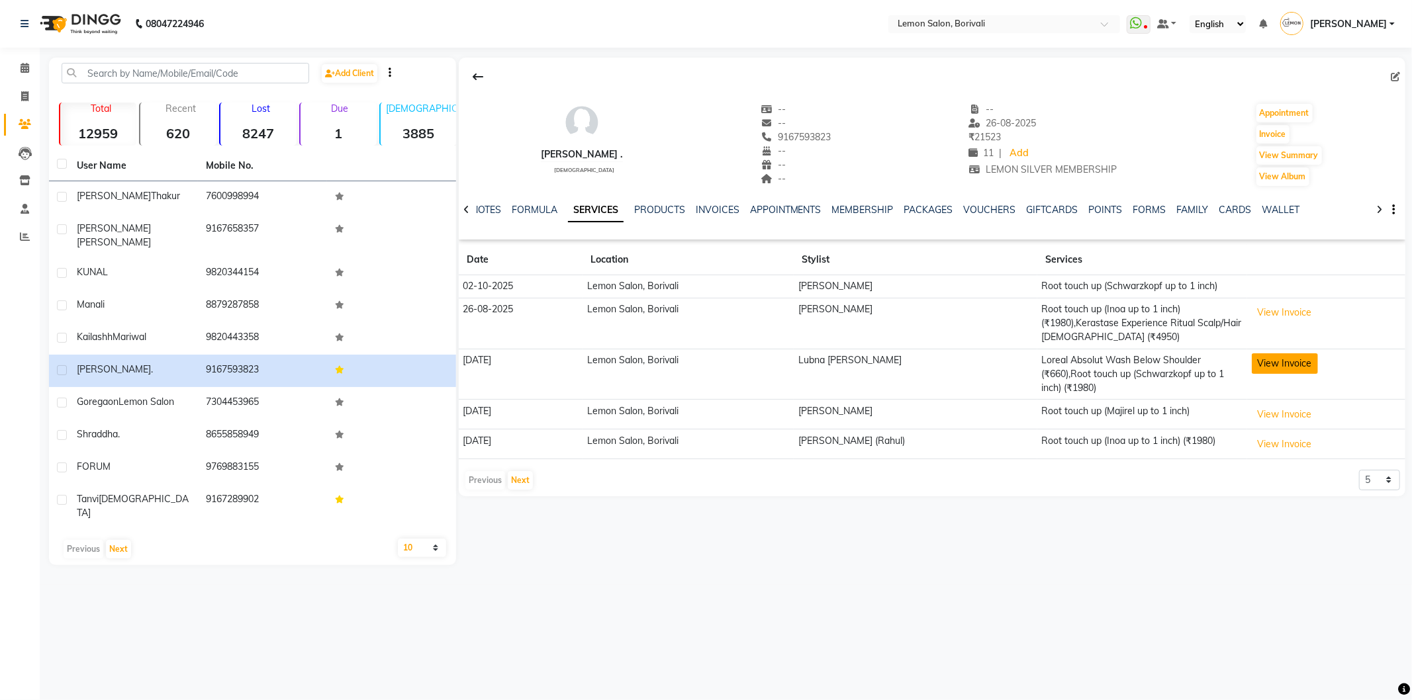
click at [1282, 362] on button "View Invoice" at bounding box center [1285, 364] width 66 height 21
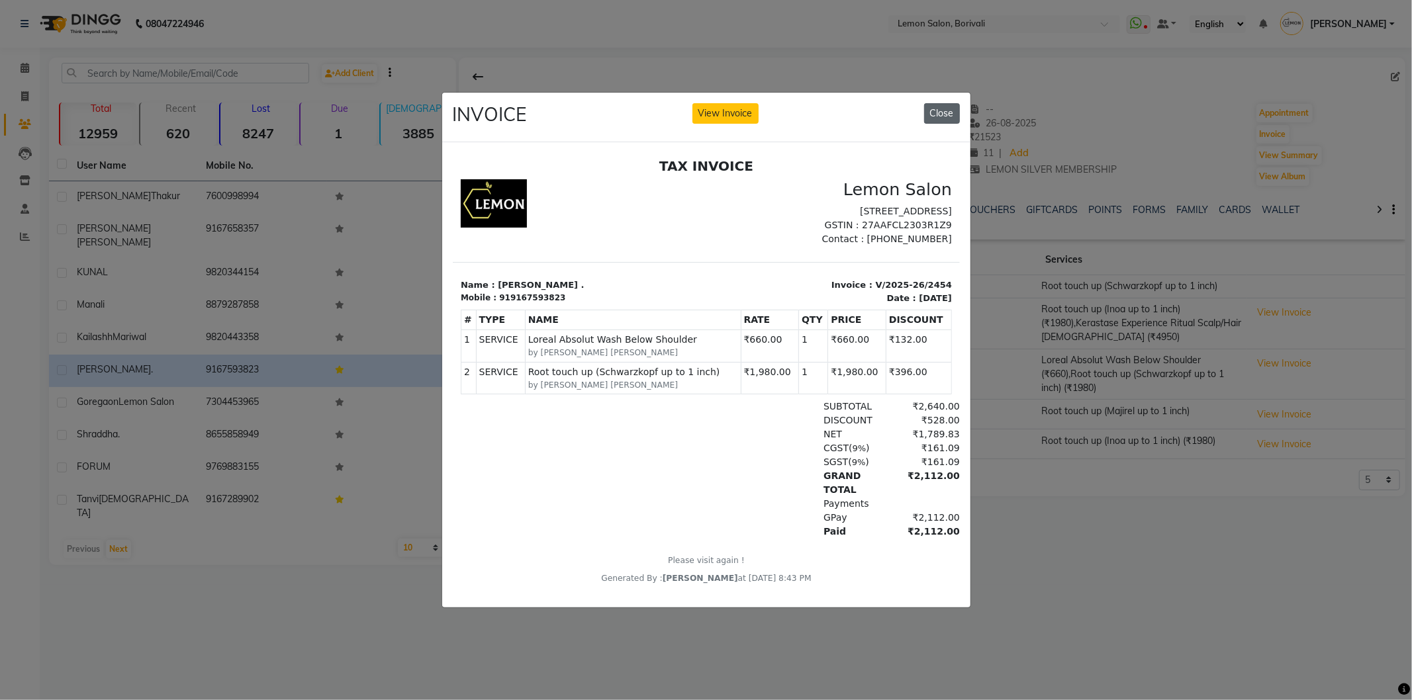
click at [955, 113] on button "Close" at bounding box center [942, 113] width 36 height 21
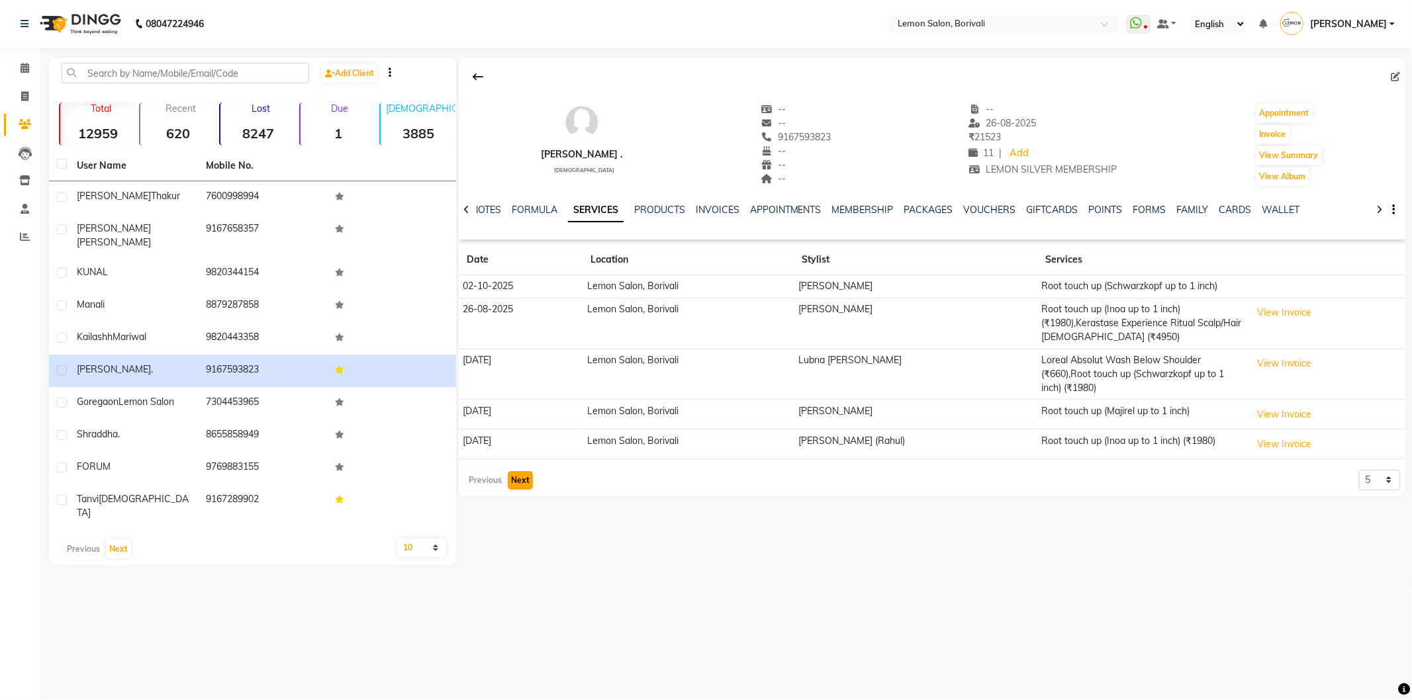
click at [512, 487] on button "Next" at bounding box center [520, 480] width 25 height 19
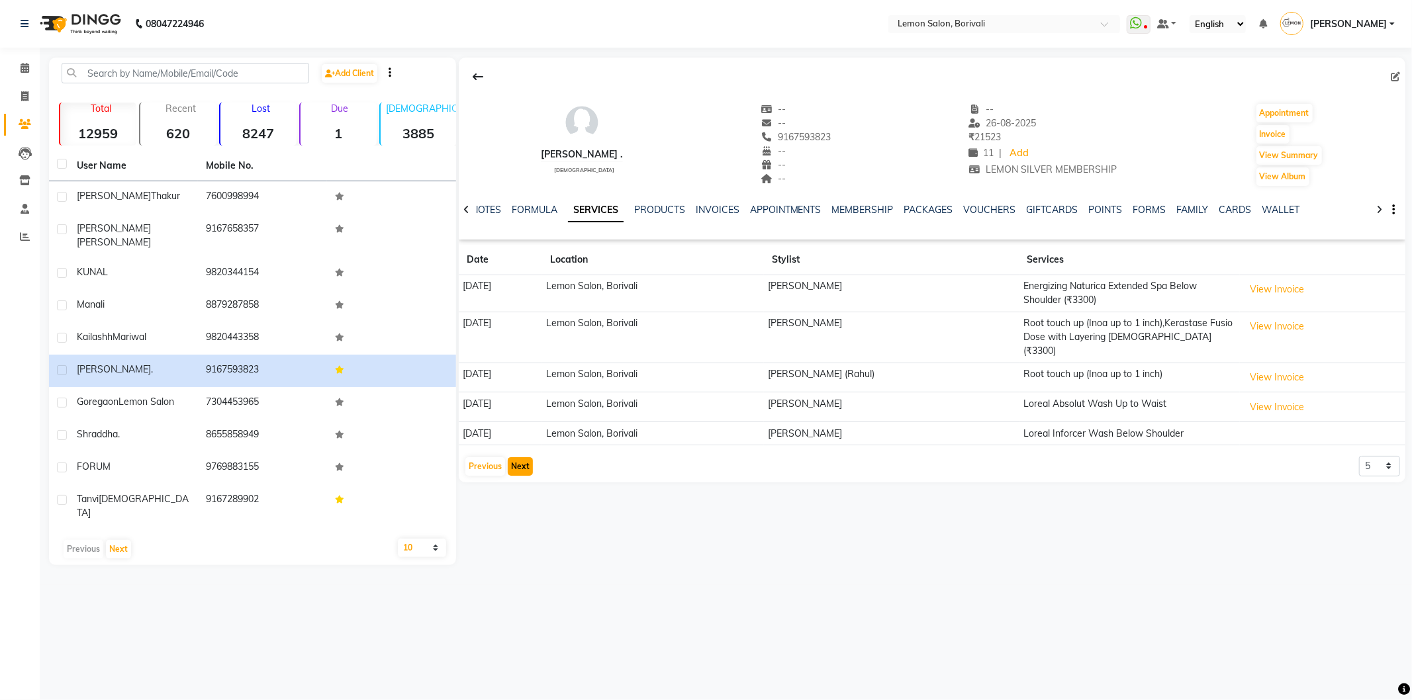
click at [528, 458] on button "Next" at bounding box center [520, 467] width 25 height 19
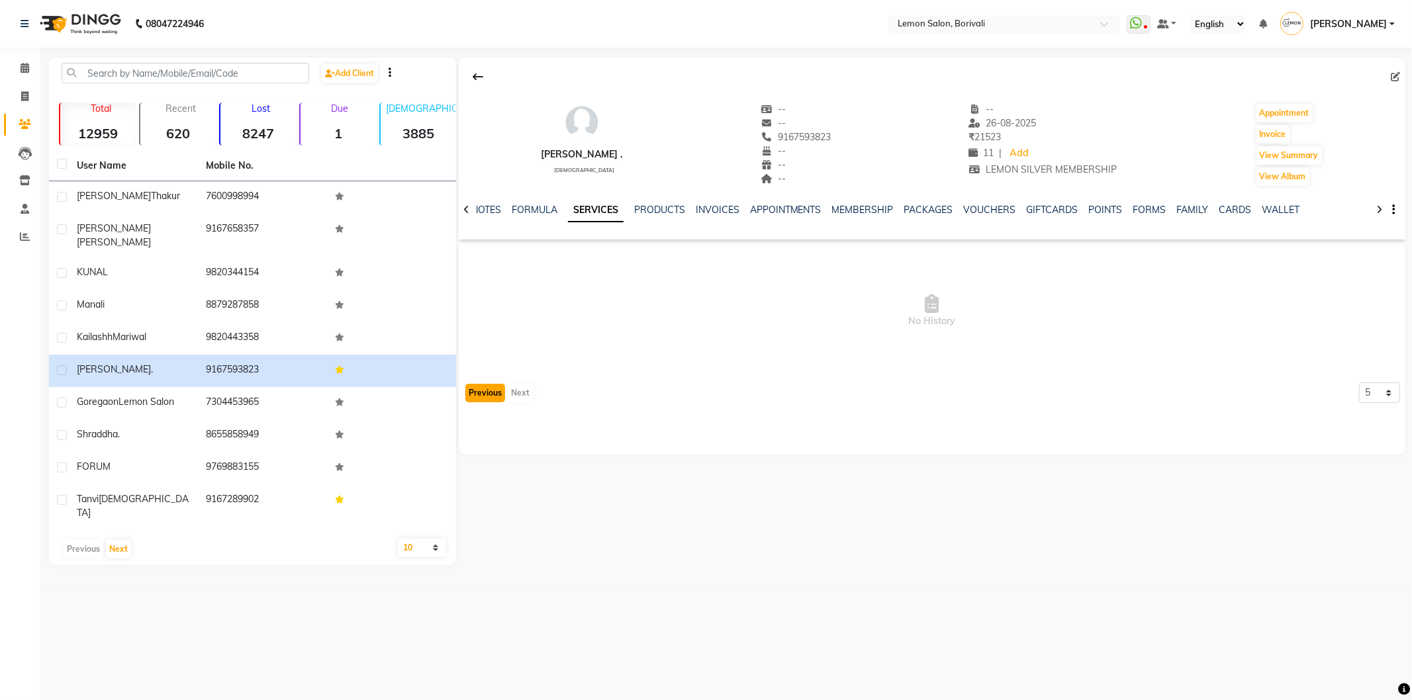
click at [495, 396] on button "Previous" at bounding box center [485, 393] width 40 height 19
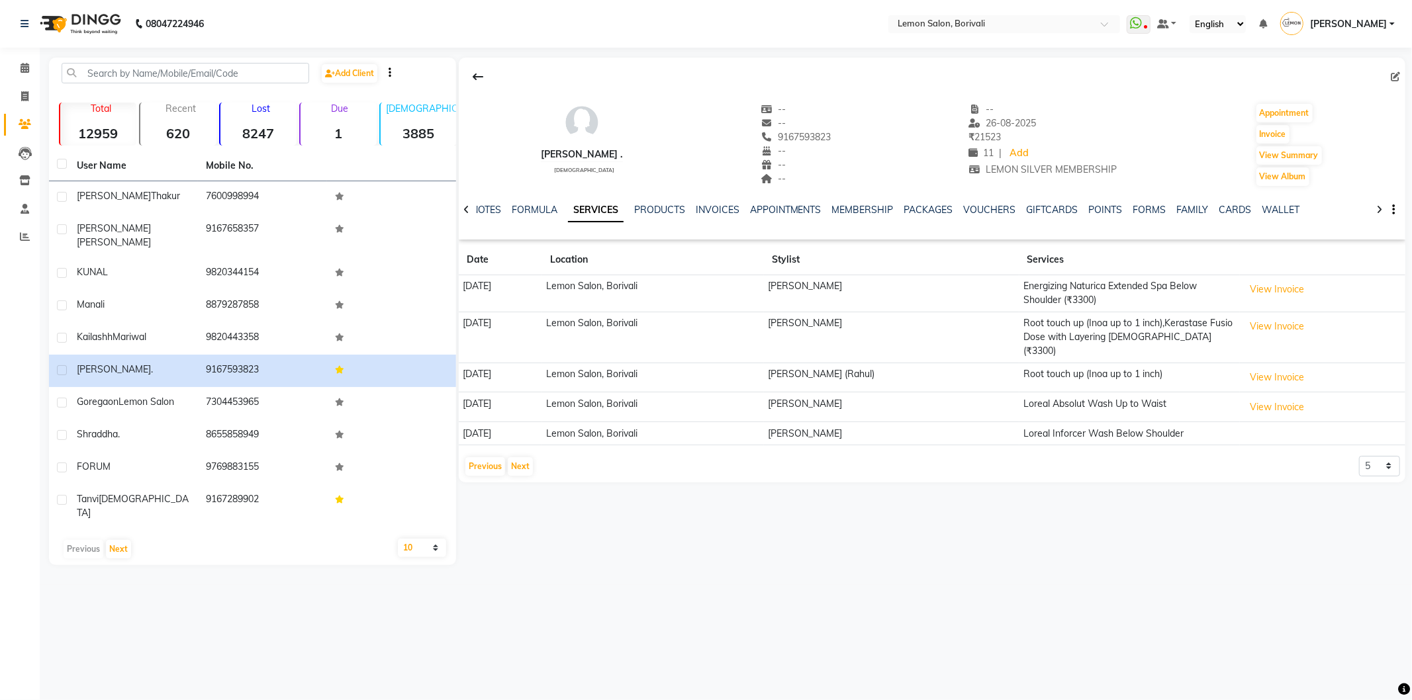
click at [487, 396] on td "[DATE]" at bounding box center [501, 408] width 84 height 30
click at [474, 458] on button "Previous" at bounding box center [485, 467] width 40 height 19
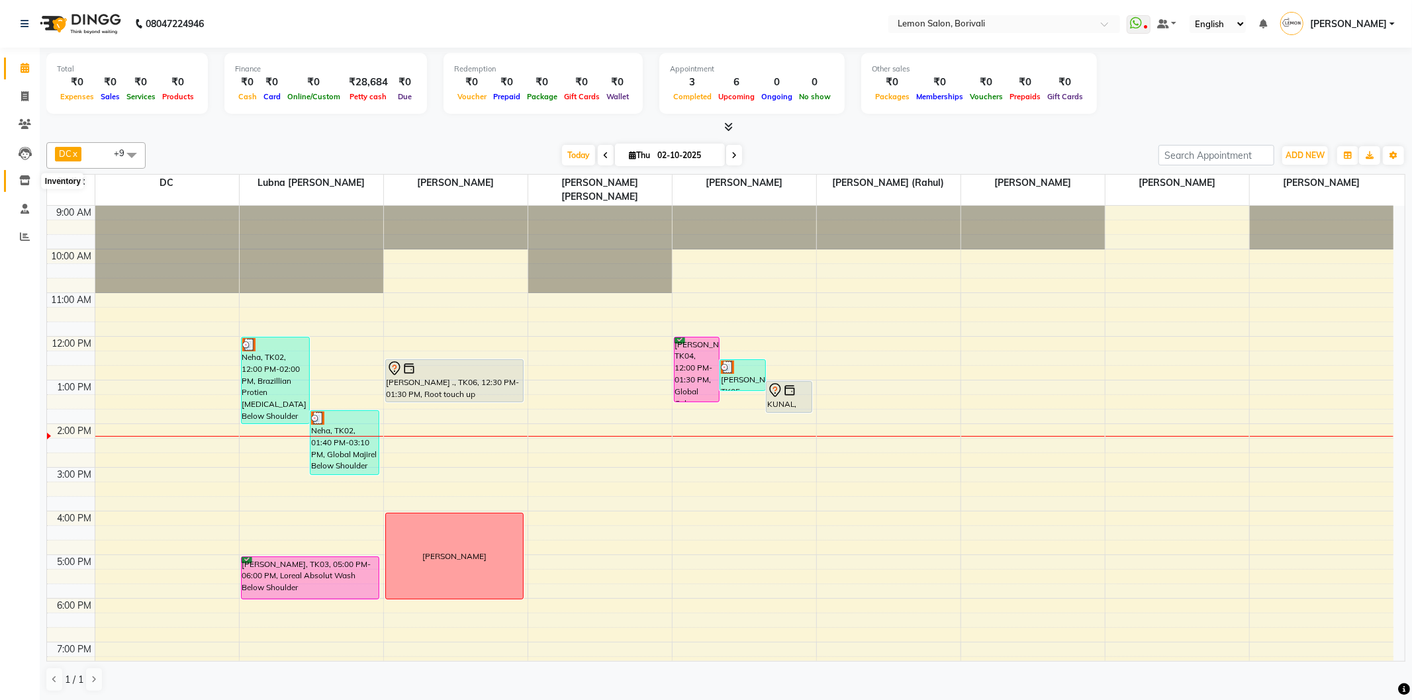
click at [22, 185] on icon at bounding box center [24, 180] width 11 height 10
select select
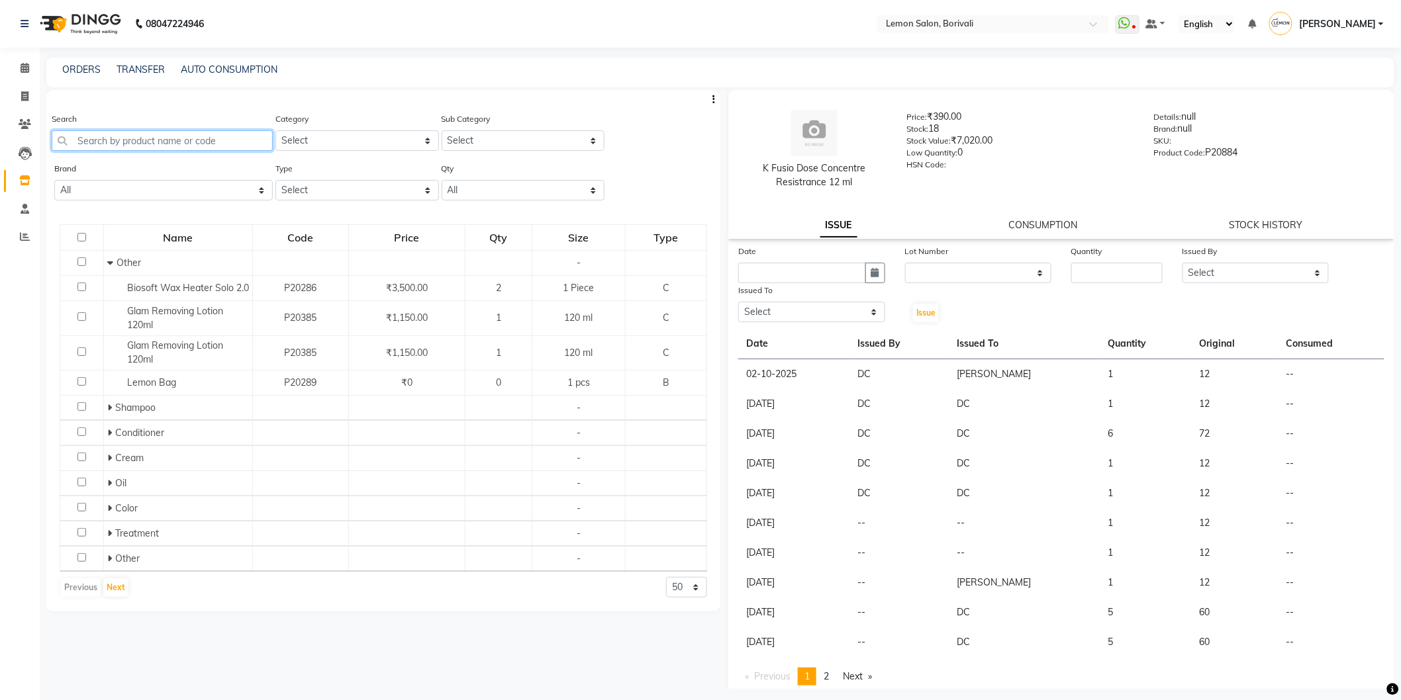
click at [120, 143] on input "text" at bounding box center [162, 140] width 221 height 21
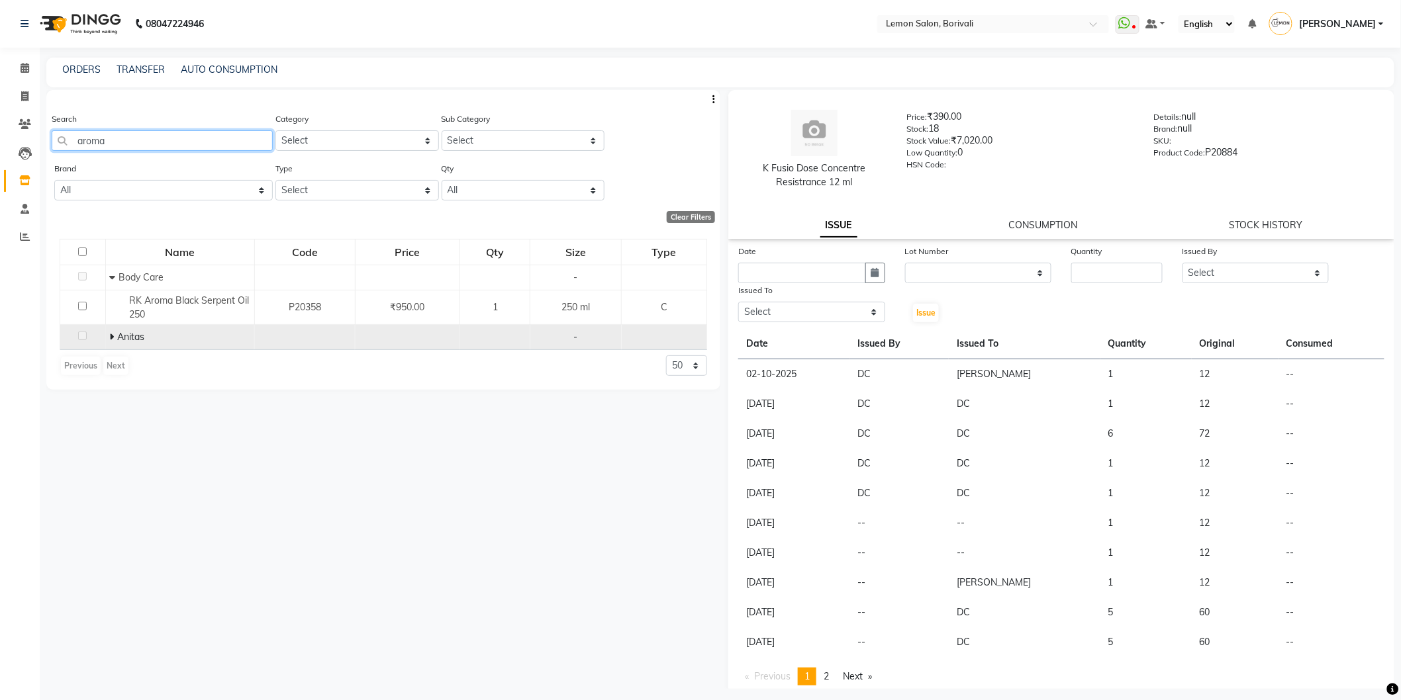
type input "aroma"
click at [107, 336] on td "Anitas" at bounding box center [179, 337] width 149 height 25
click at [110, 338] on icon at bounding box center [111, 336] width 5 height 9
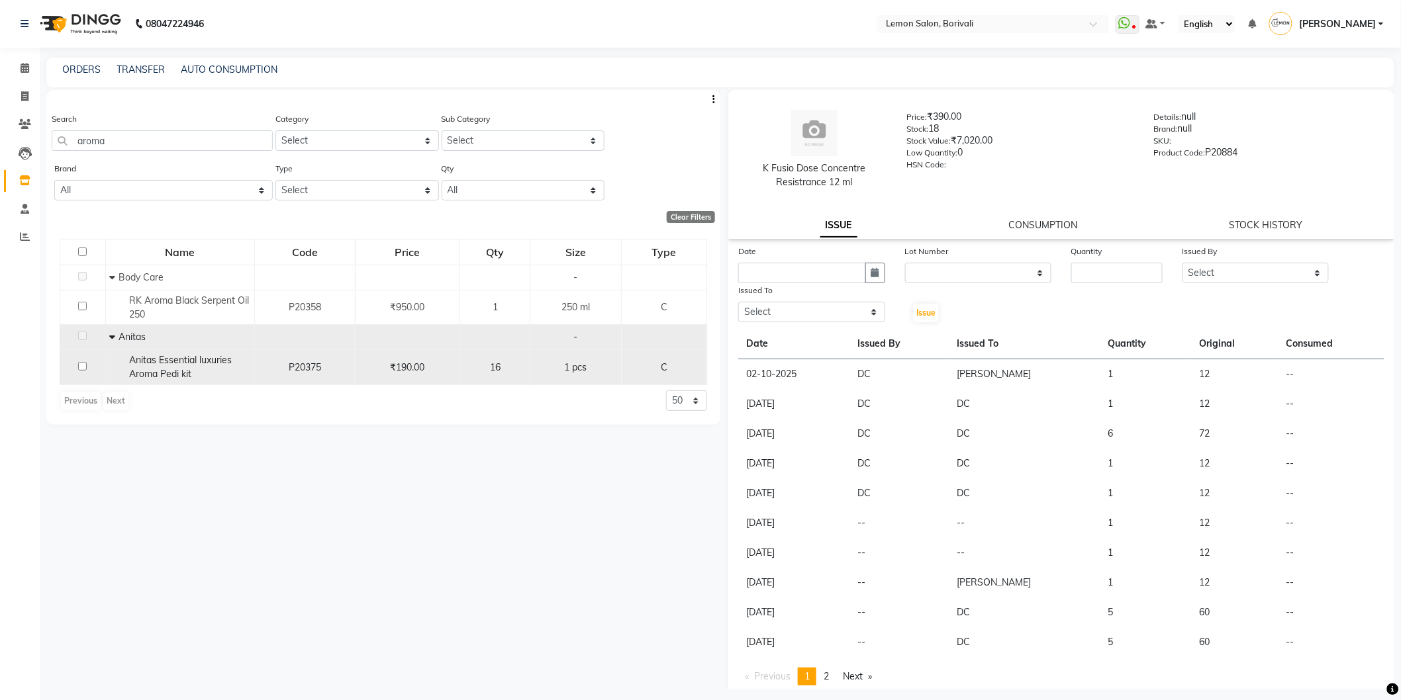
click at [83, 367] on input "checkbox" at bounding box center [82, 366] width 9 height 9
checkbox input "true"
select select
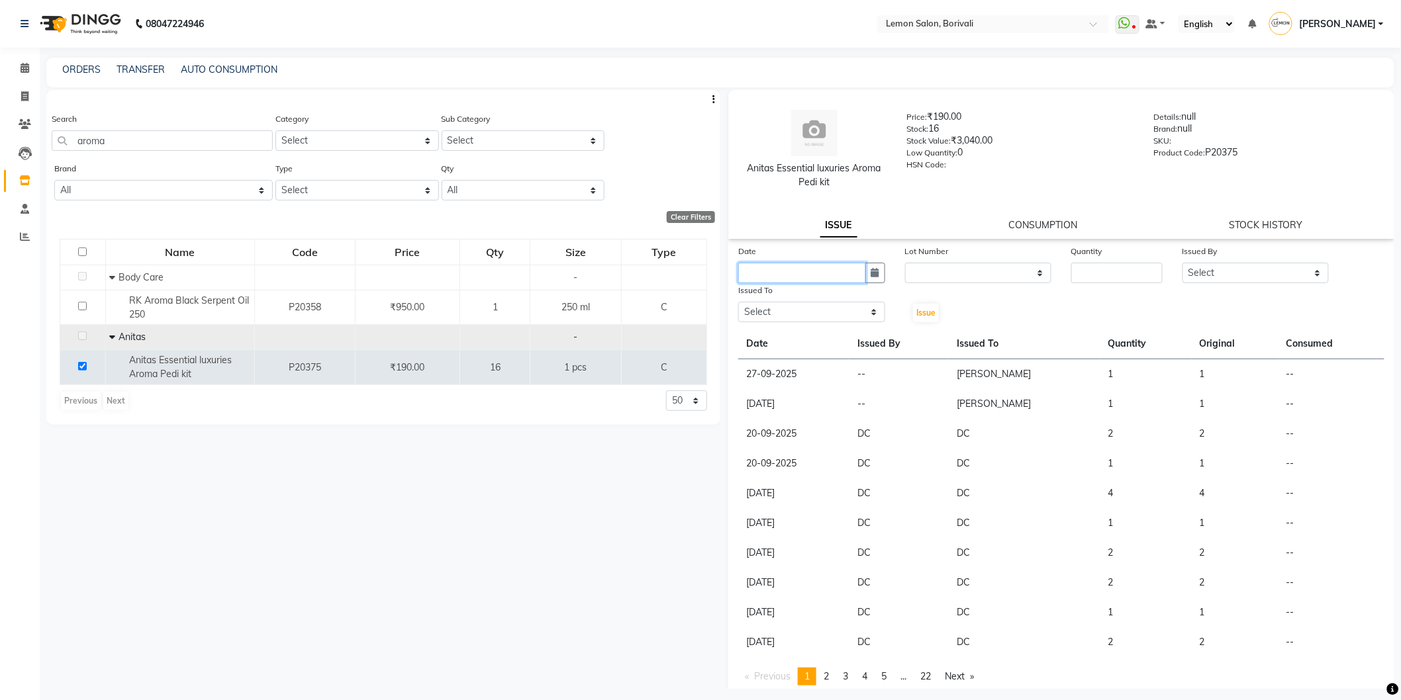
click at [785, 274] on input "text" at bounding box center [802, 273] width 128 height 21
select select "10"
select select "2025"
click at [812, 334] on div "2" at bounding box center [815, 341] width 21 height 21
type input "02-10-2025"
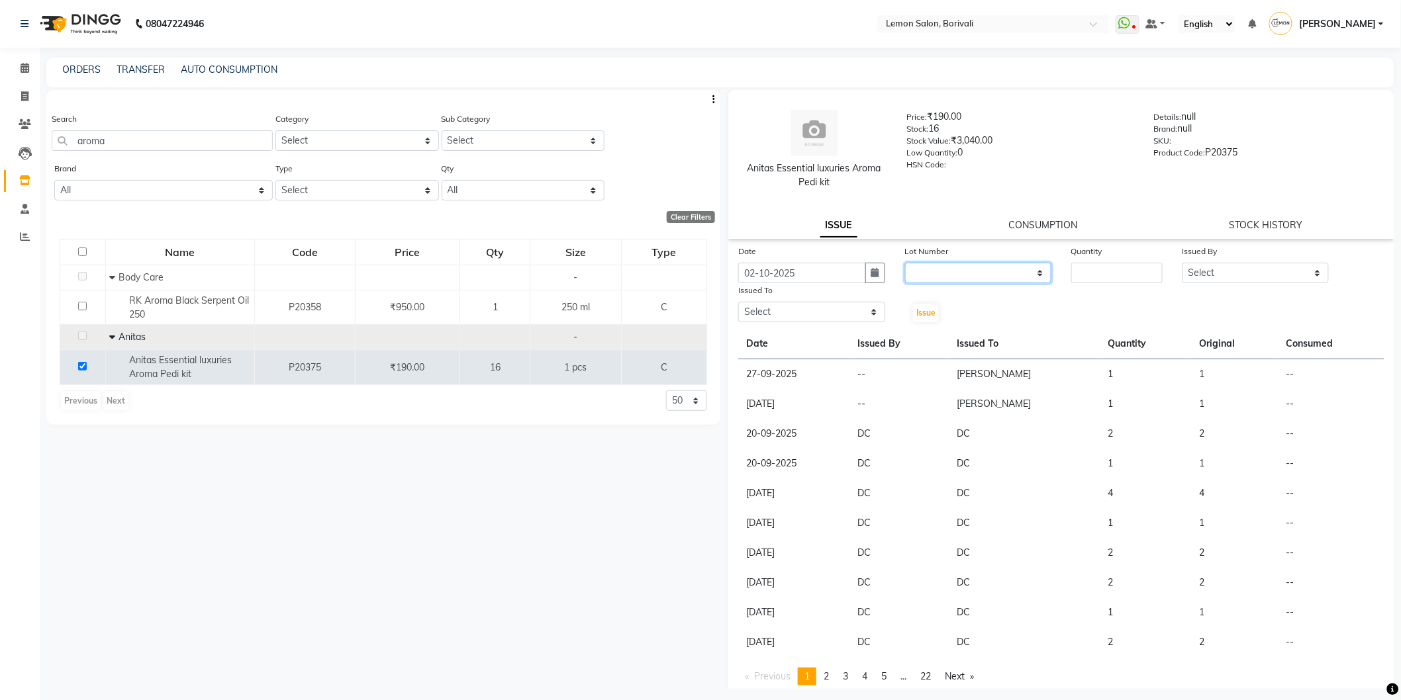
click at [922, 273] on select "None" at bounding box center [978, 273] width 147 height 21
select select "0: null"
click at [905, 263] on select "None" at bounding box center [978, 273] width 147 height 21
click at [1071, 272] on input "number" at bounding box center [1116, 273] width 91 height 21
type input "1"
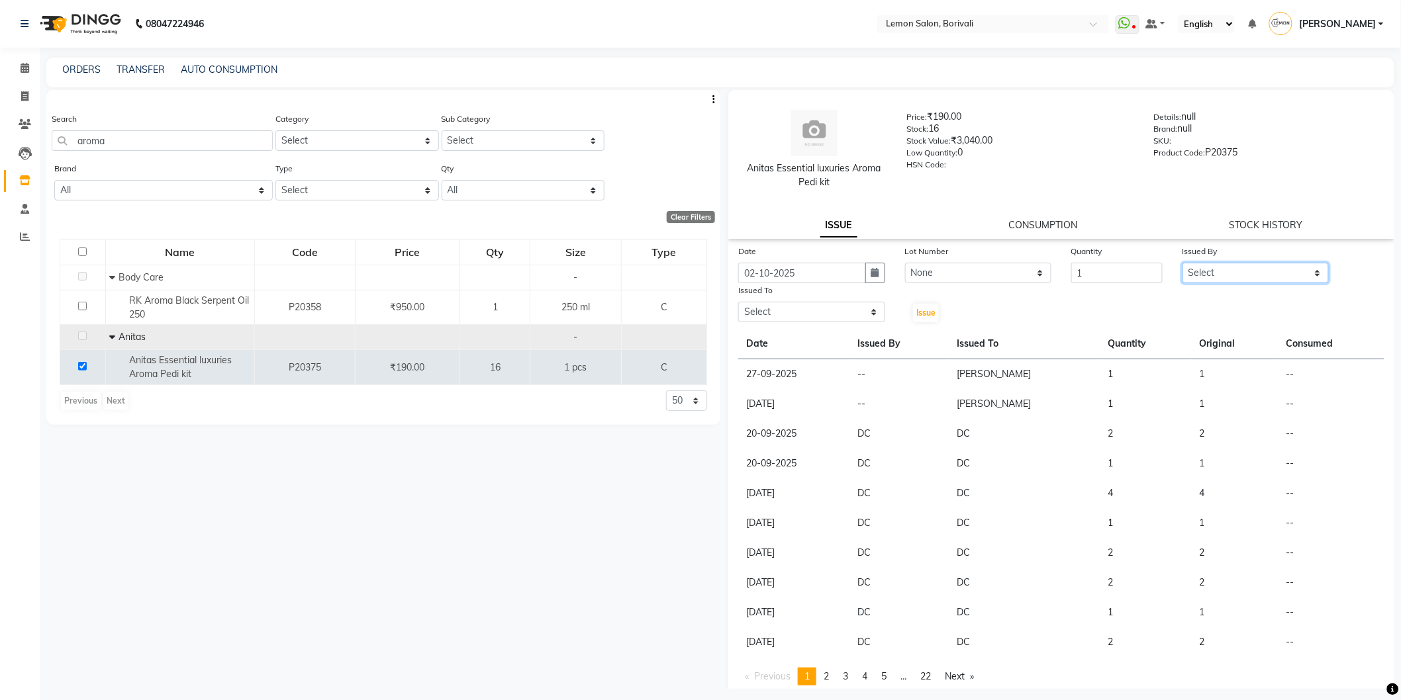
click at [1218, 266] on select "Select DC [PERSON_NAME] [PERSON_NAME] Paswn [PERSON_NAME] Jyoti [PERSON_NAME] […" at bounding box center [1255, 273] width 147 height 21
select select "7885"
click at [1182, 263] on select "Select DC [PERSON_NAME] [PERSON_NAME] Paswn [PERSON_NAME] Jyoti [PERSON_NAME] […" at bounding box center [1255, 273] width 147 height 21
click at [836, 314] on select "Select DC [PERSON_NAME] [PERSON_NAME] Paswn [PERSON_NAME] Jyoti [PERSON_NAME] […" at bounding box center [811, 312] width 147 height 21
select select "91969"
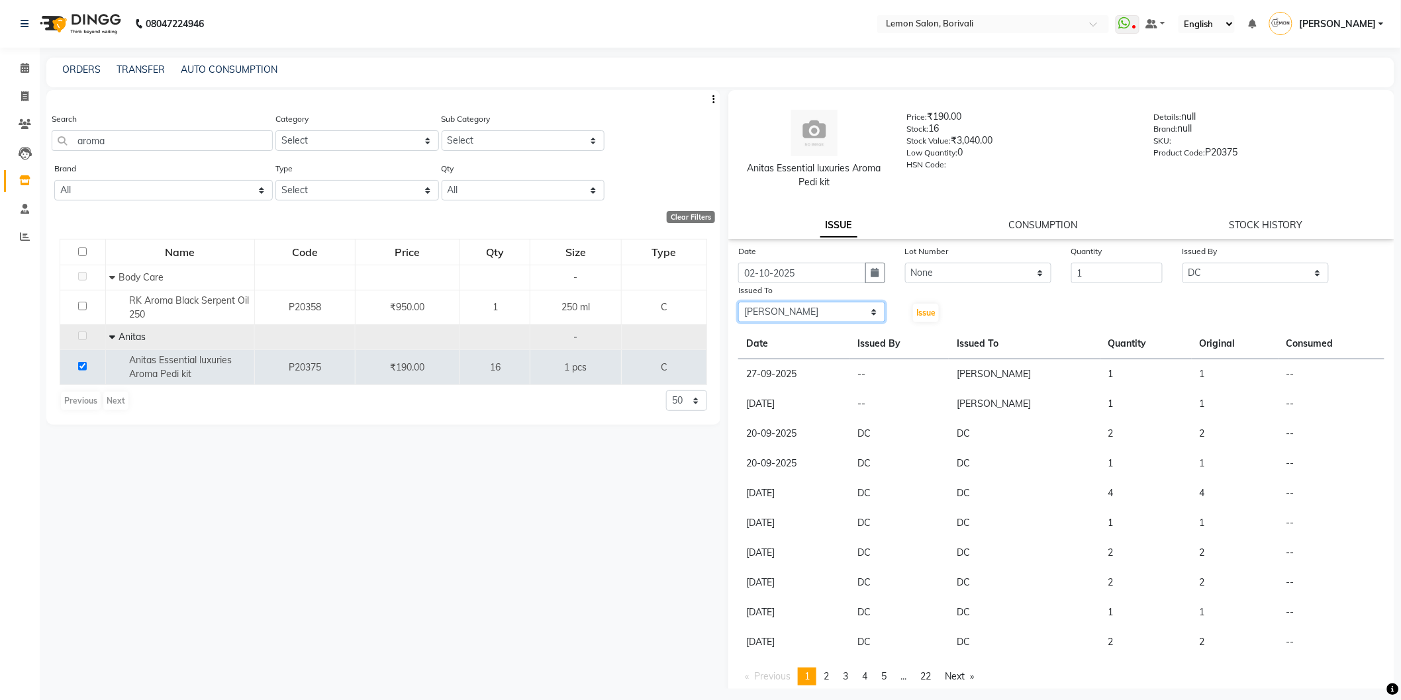
click at [738, 302] on select "Select DC [PERSON_NAME] [PERSON_NAME] Paswn [PERSON_NAME] Jyoti [PERSON_NAME] […" at bounding box center [811, 312] width 147 height 21
click at [921, 314] on span "Issue" at bounding box center [925, 313] width 19 height 10
select select
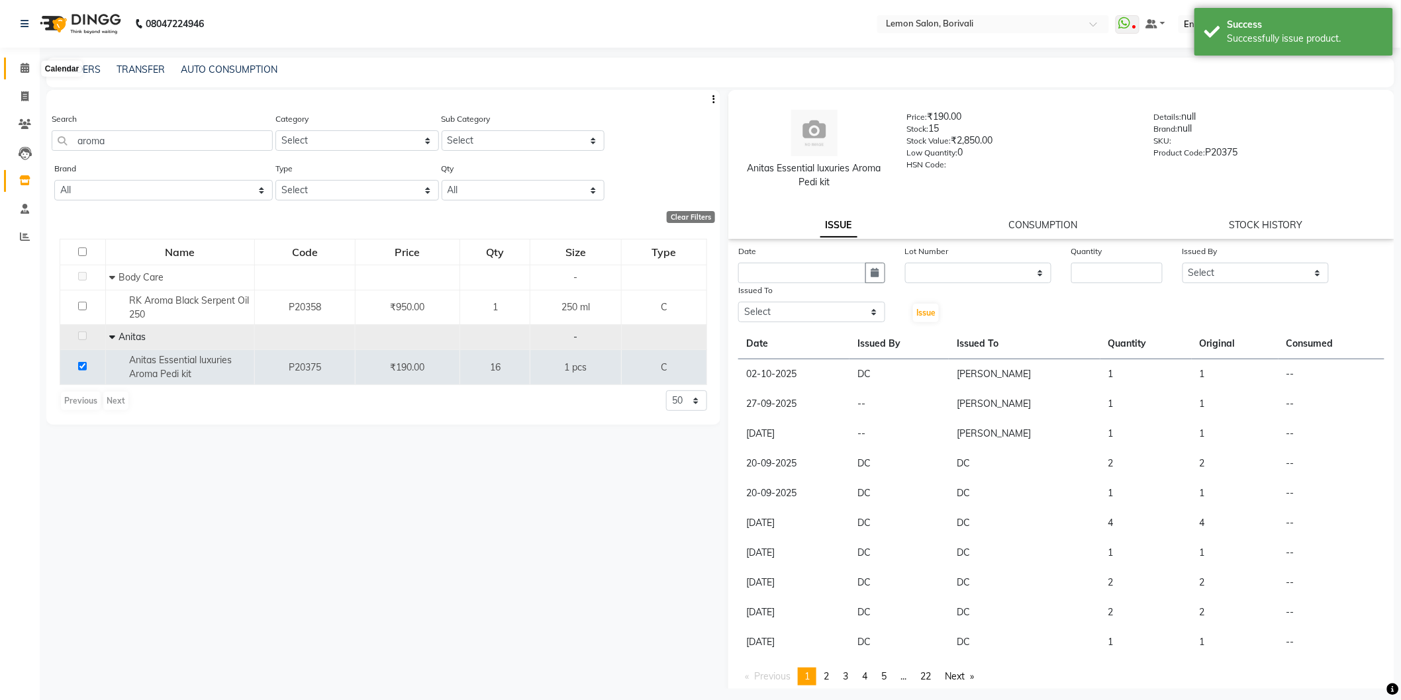
click at [17, 70] on span at bounding box center [24, 68] width 23 height 15
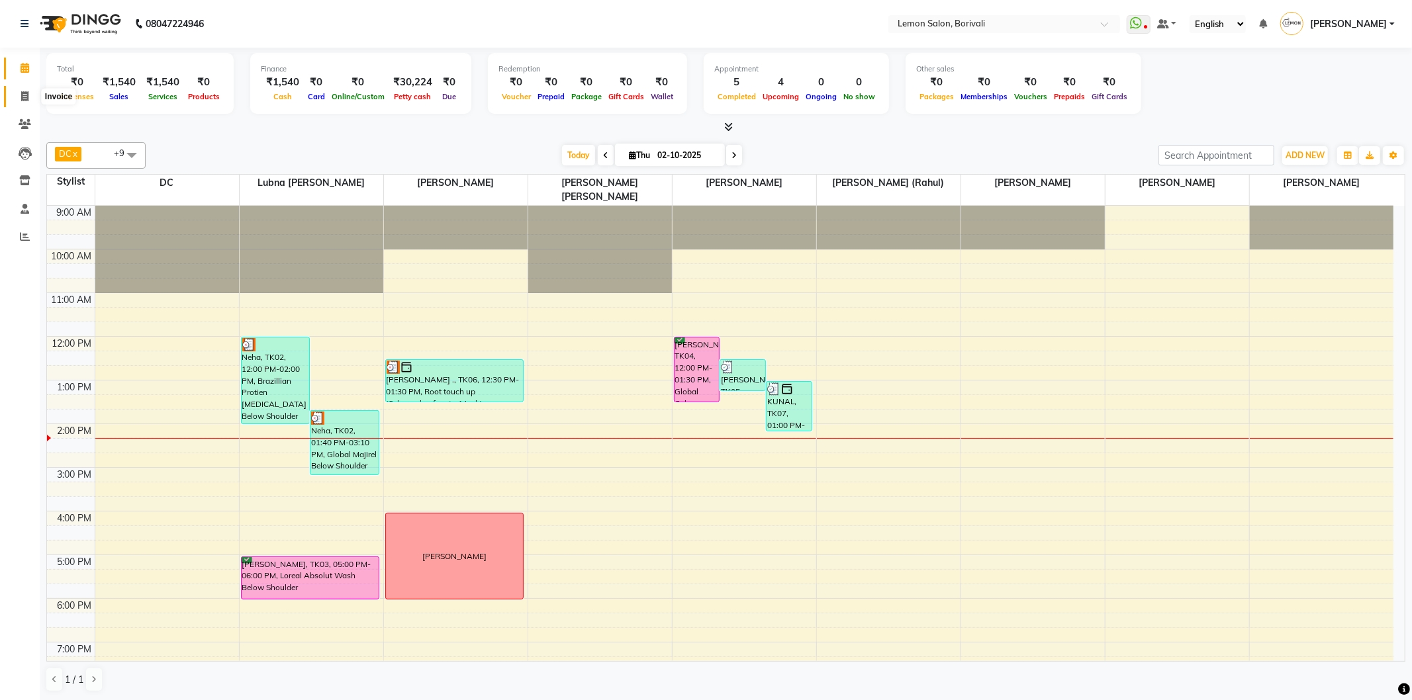
click at [25, 95] on icon at bounding box center [24, 96] width 7 height 10
select select "567"
select select "service"
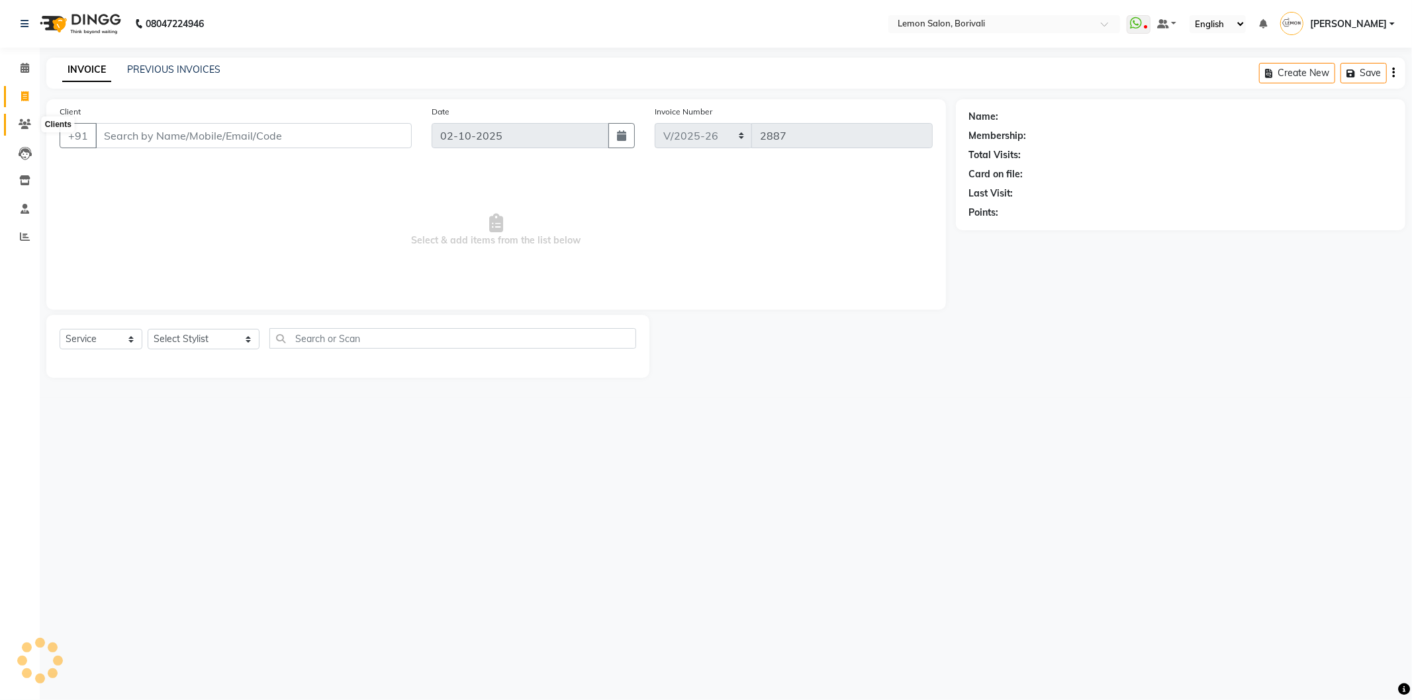
click at [30, 121] on icon at bounding box center [25, 124] width 13 height 10
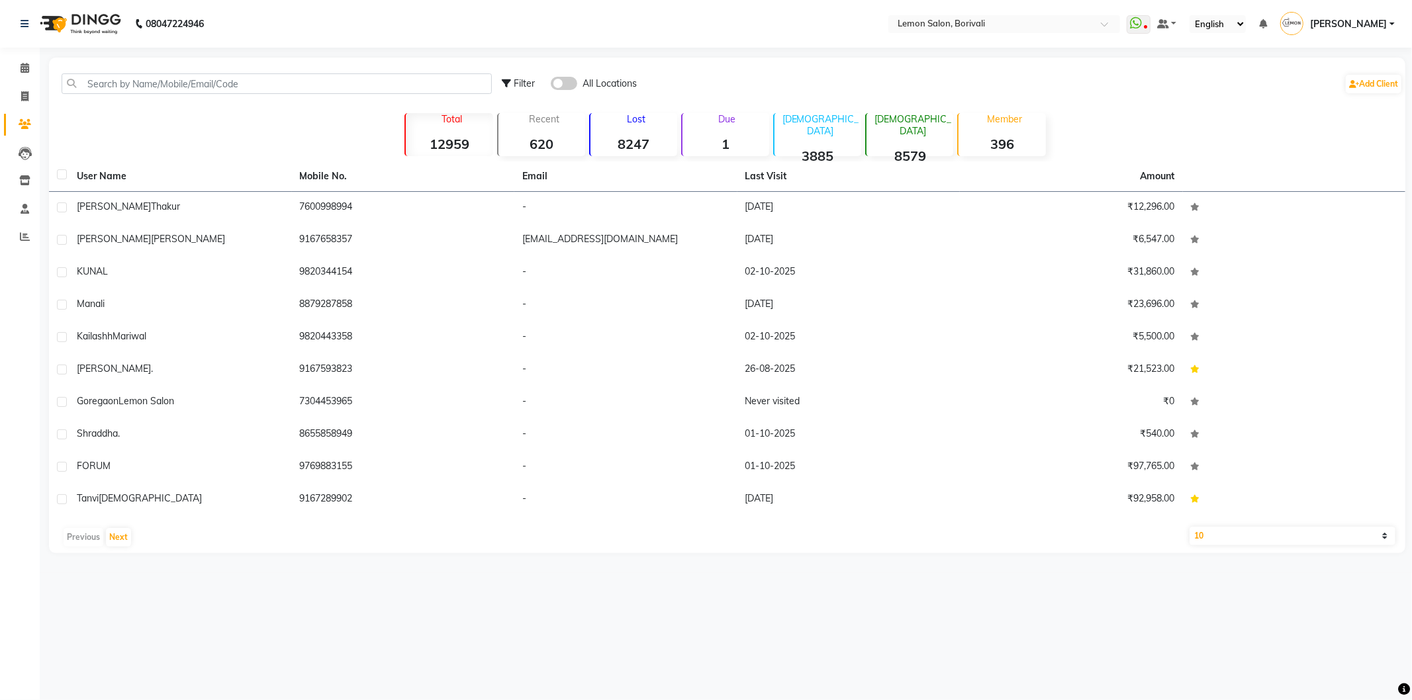
click at [232, 68] on div "Filter All Locations Add Client" at bounding box center [727, 84] width 1351 height 42
click at [218, 82] on input "text" at bounding box center [277, 83] width 430 height 21
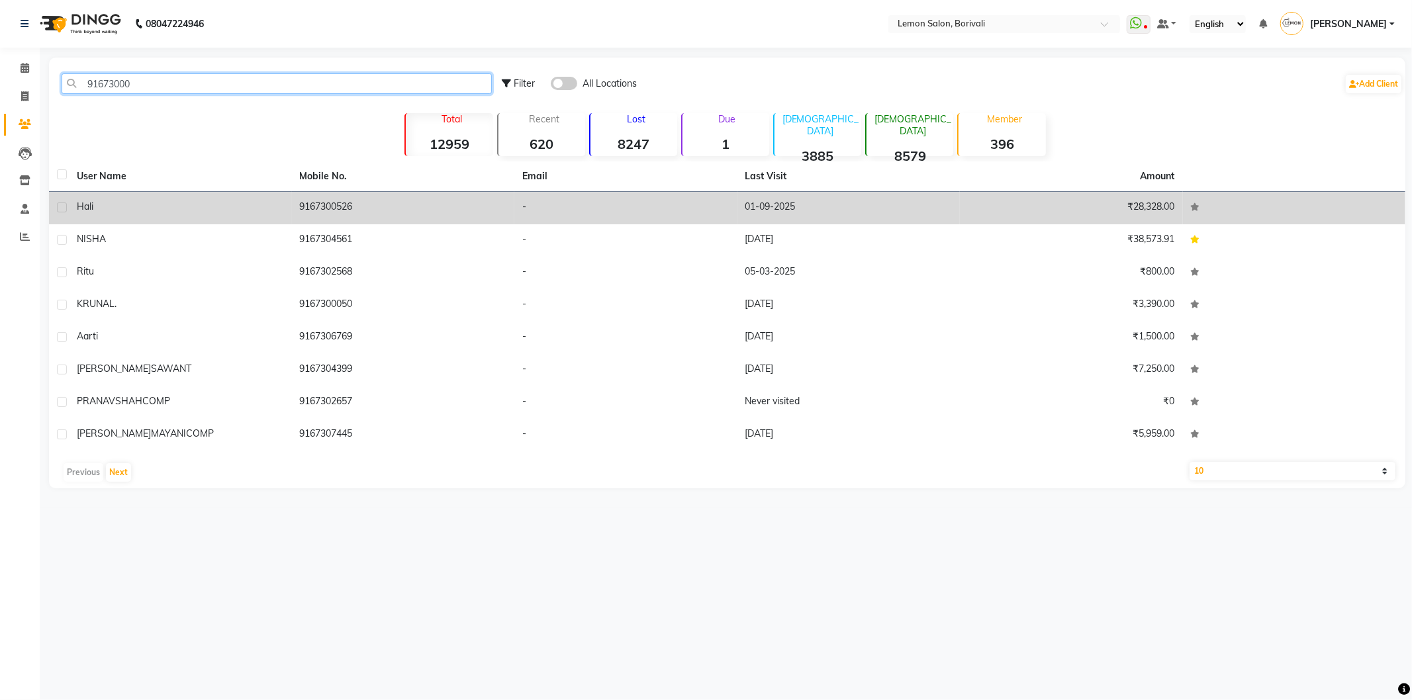
type input "91673000"
click at [329, 200] on td "9167300526" at bounding box center [403, 208] width 223 height 32
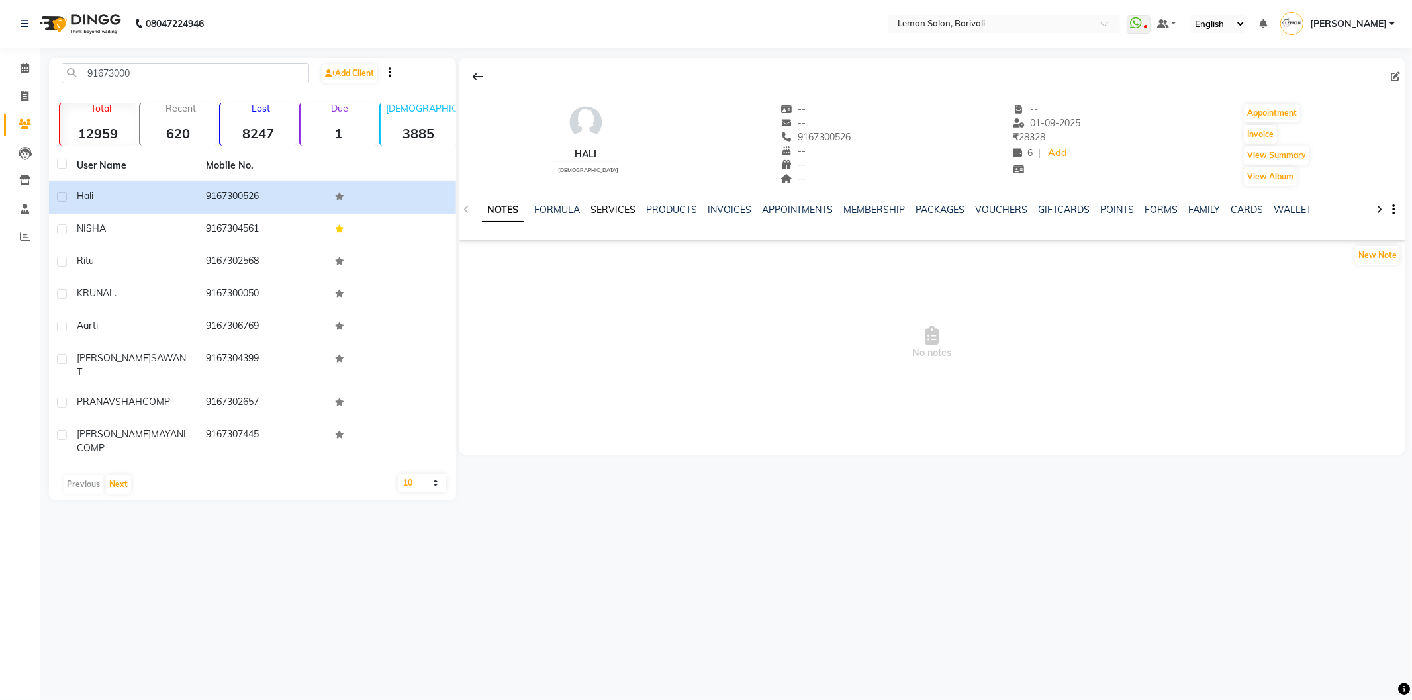
click at [610, 214] on link "SERVICES" at bounding box center [613, 210] width 45 height 12
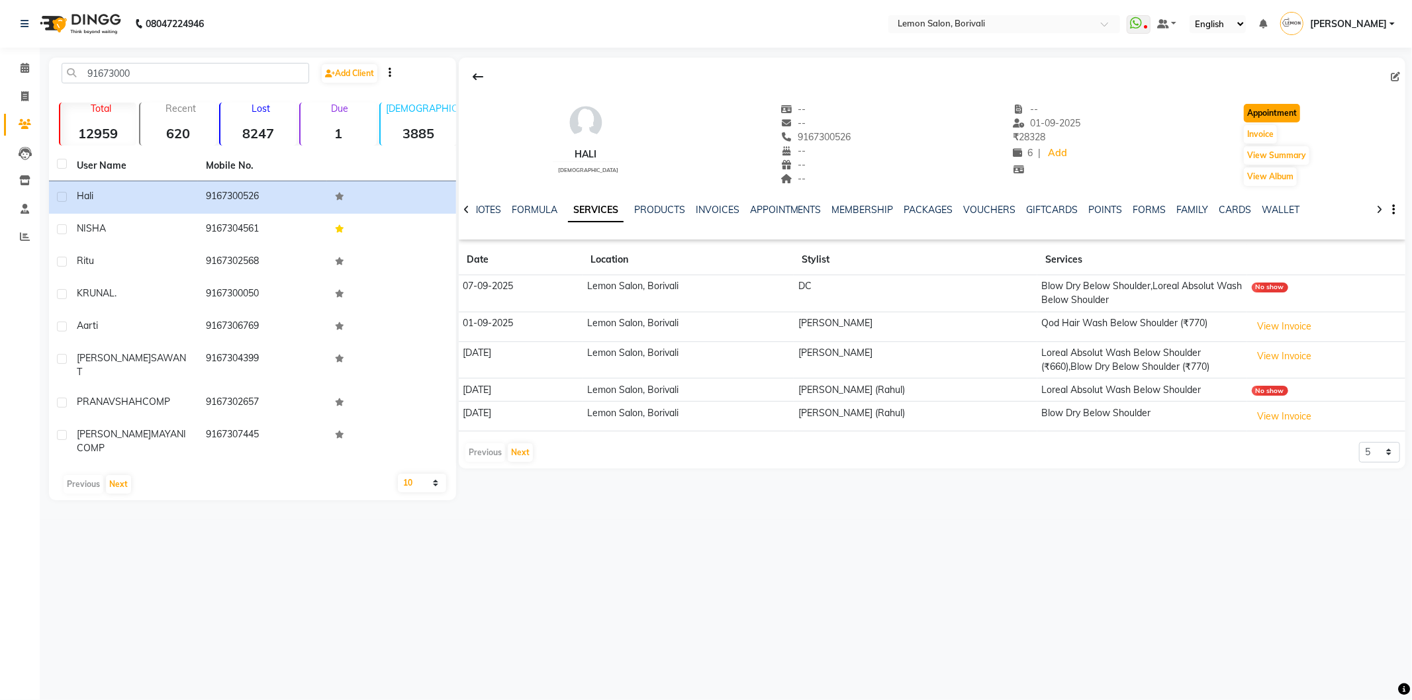
click at [1271, 116] on button "Appointment" at bounding box center [1272, 113] width 56 height 19
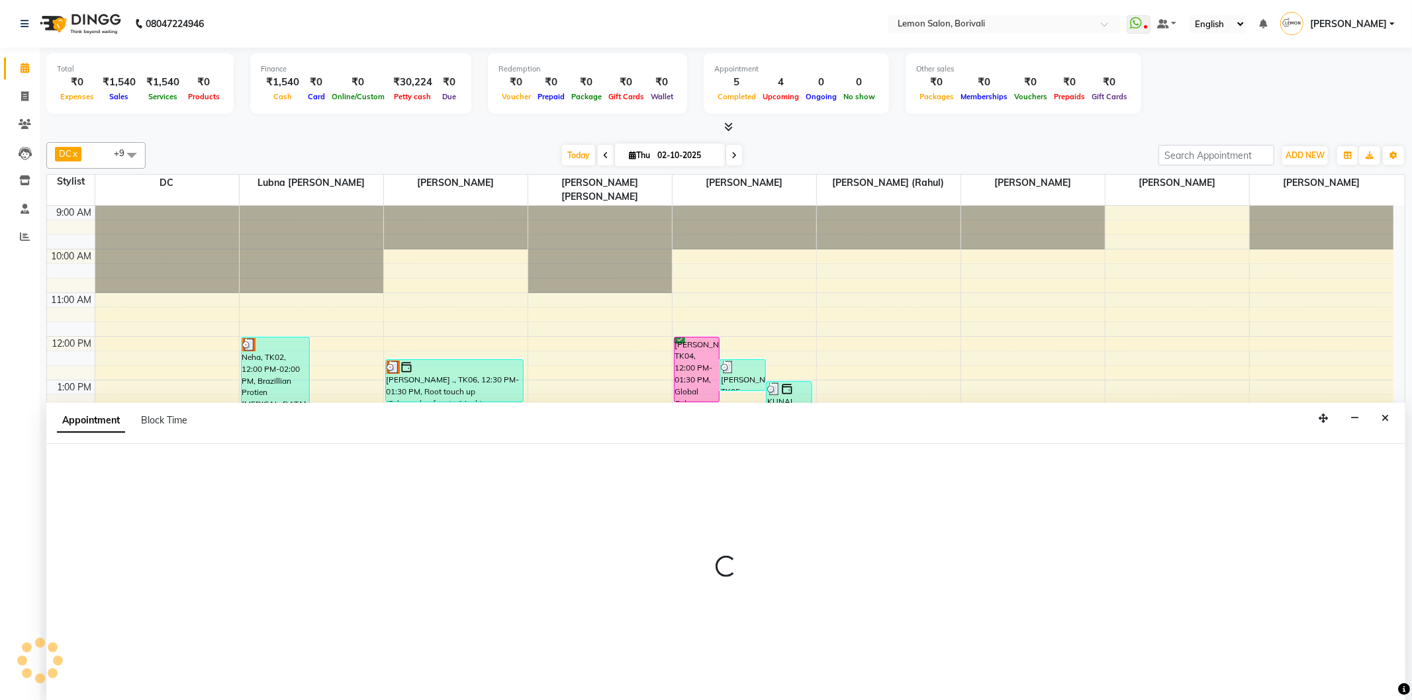
select select "600"
select select "tentative"
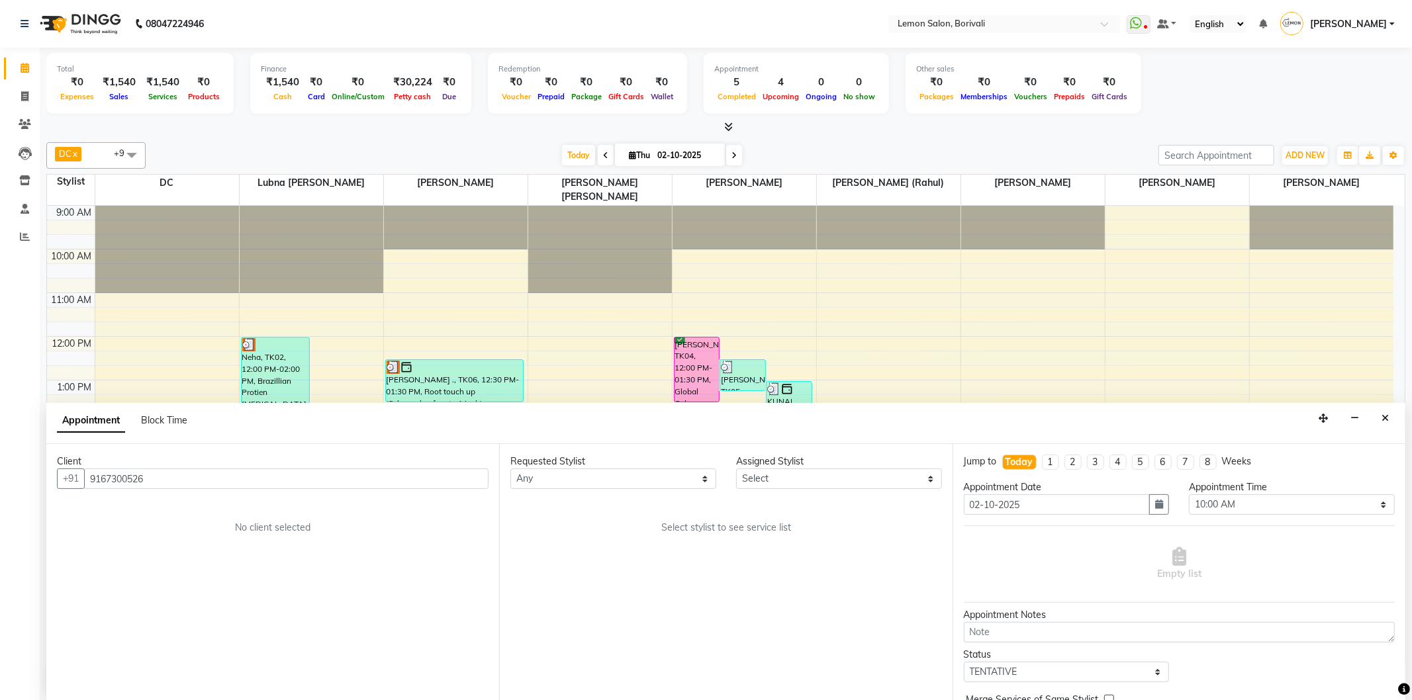
scroll to position [144, 0]
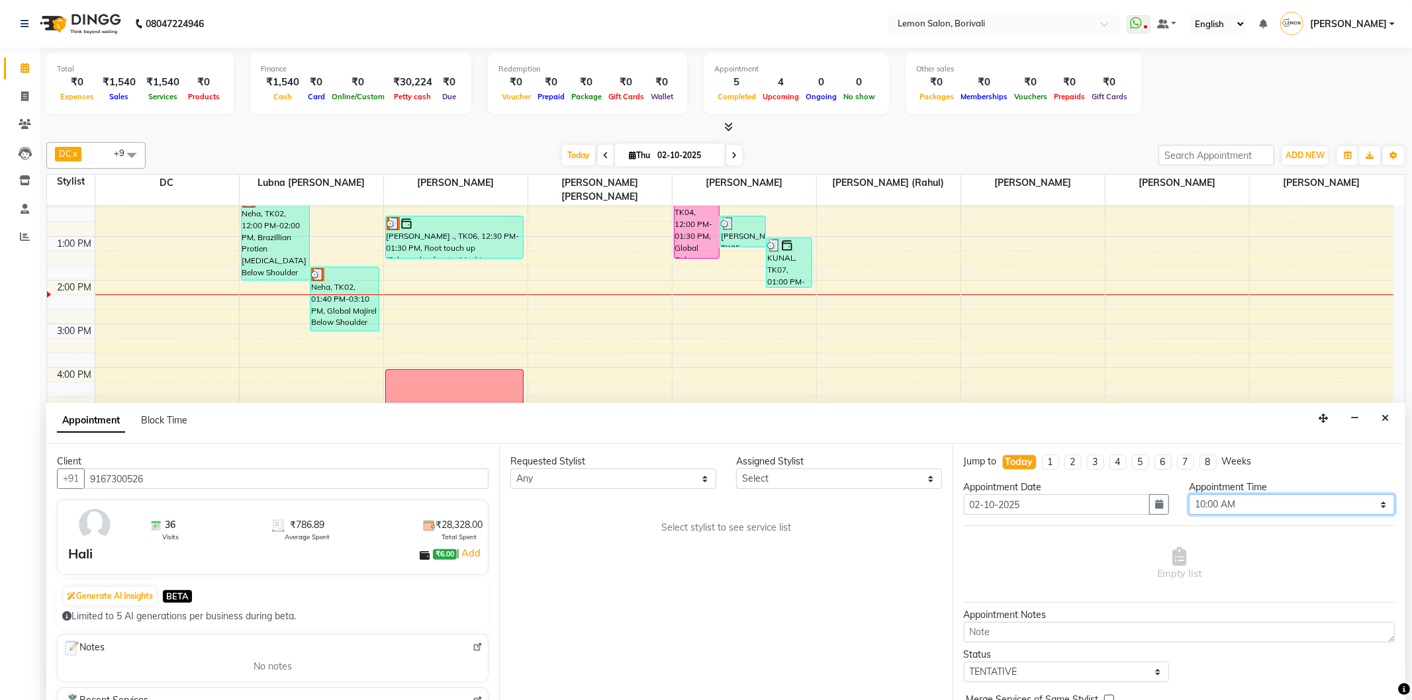
click at [1222, 497] on select "Select 10:00 AM 10:15 AM 10:30 AM 10:45 AM 11:00 AM 11:15 AM 11:30 AM 11:45 AM …" at bounding box center [1292, 505] width 206 height 21
select select "885"
click at [1189, 495] on select "Select 10:00 AM 10:15 AM 10:30 AM 10:45 AM 11:00 AM 11:15 AM 11:30 AM 11:45 AM …" at bounding box center [1292, 505] width 206 height 21
click at [778, 481] on select "Select DC [PERSON_NAME] [PERSON_NAME] Paswn Jyoti [PERSON_NAME] [PERSON_NAME] M…" at bounding box center [839, 479] width 206 height 21
select select "16941"
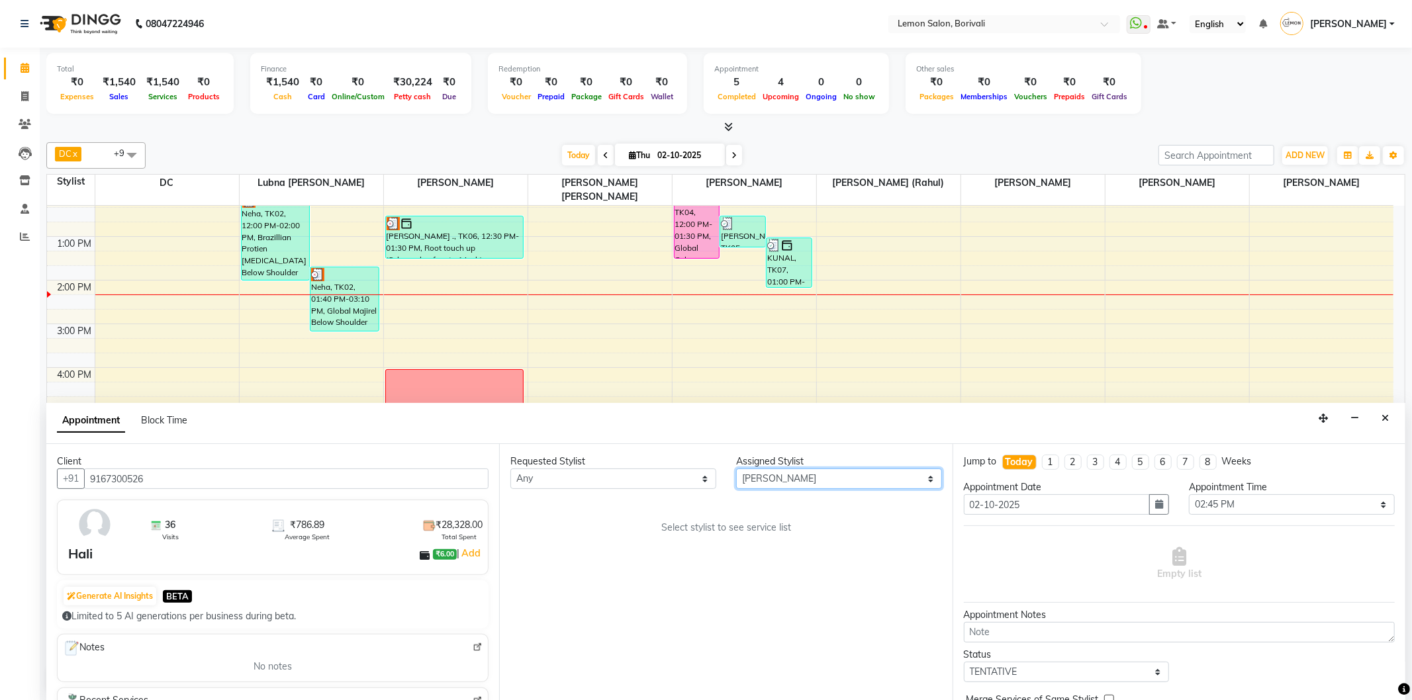
click at [736, 469] on select "Select DC [PERSON_NAME] [PERSON_NAME] Paswn Jyoti [PERSON_NAME] [PERSON_NAME] M…" at bounding box center [839, 479] width 206 height 21
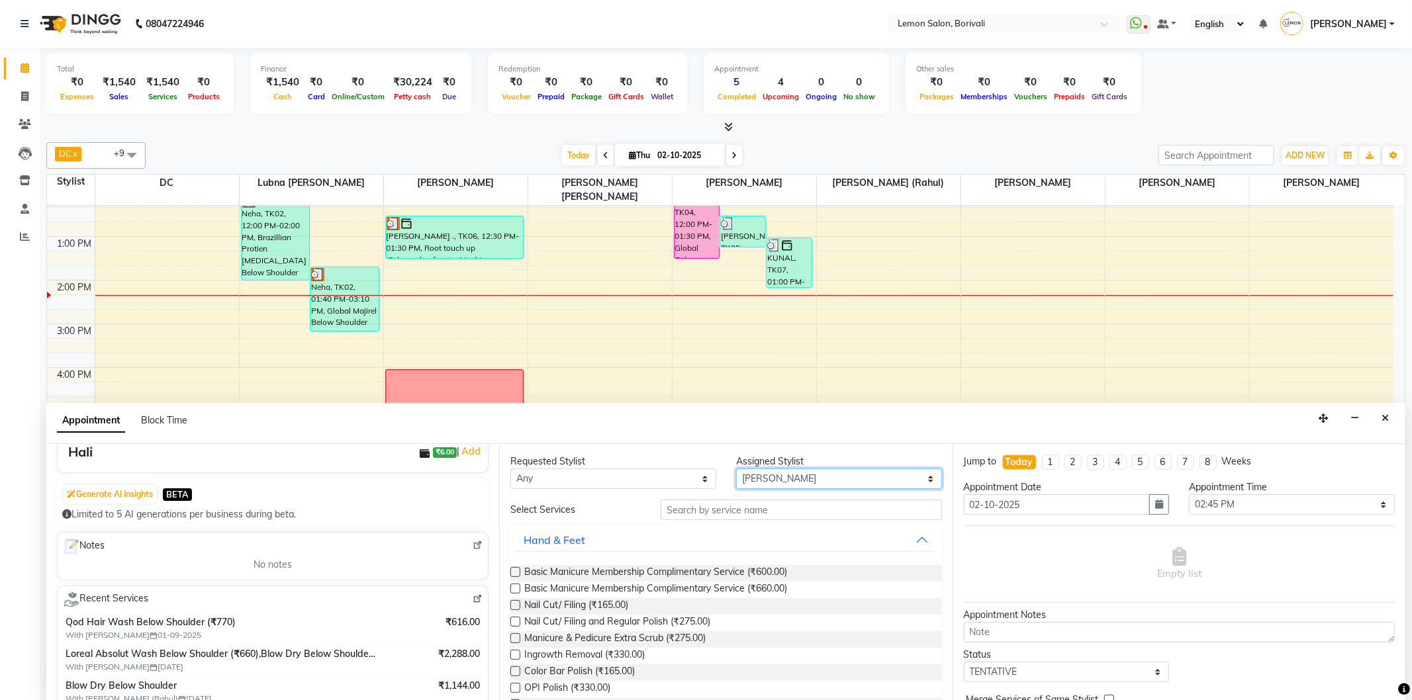
scroll to position [73, 0]
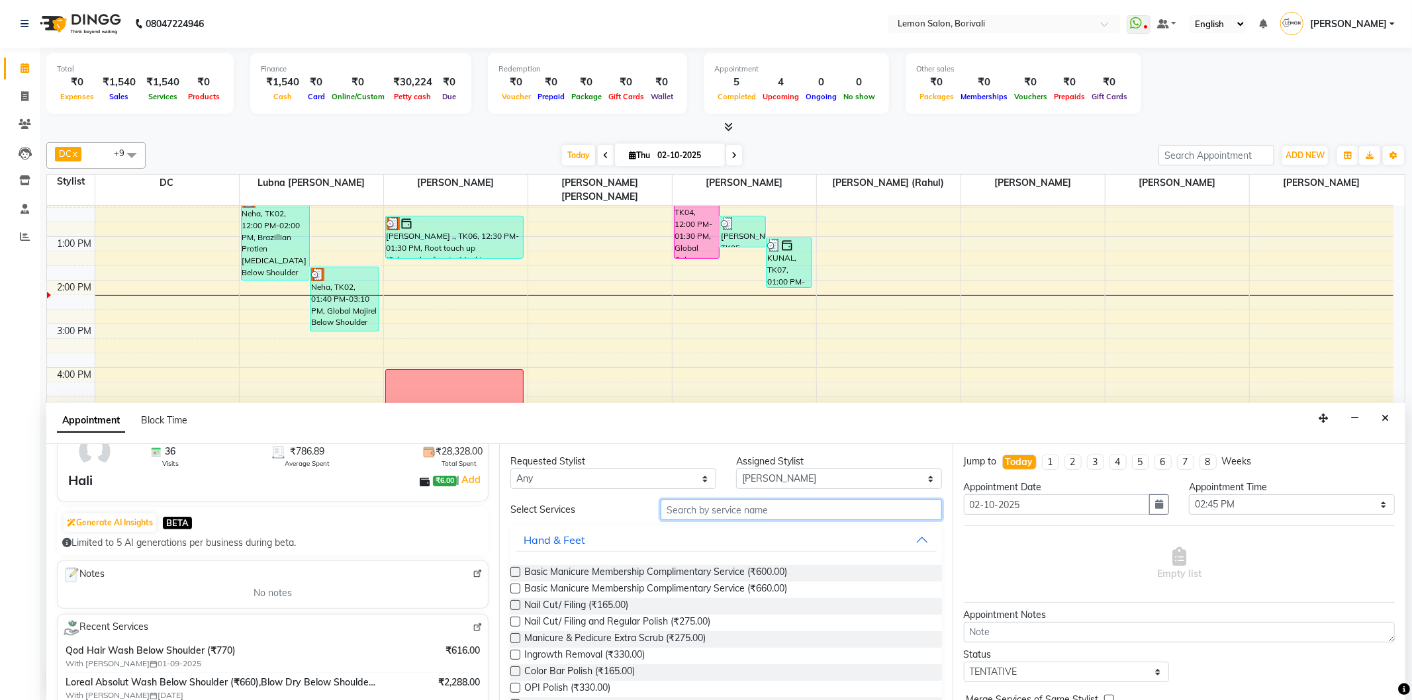
click at [716, 510] on input "text" at bounding box center [801, 510] width 281 height 21
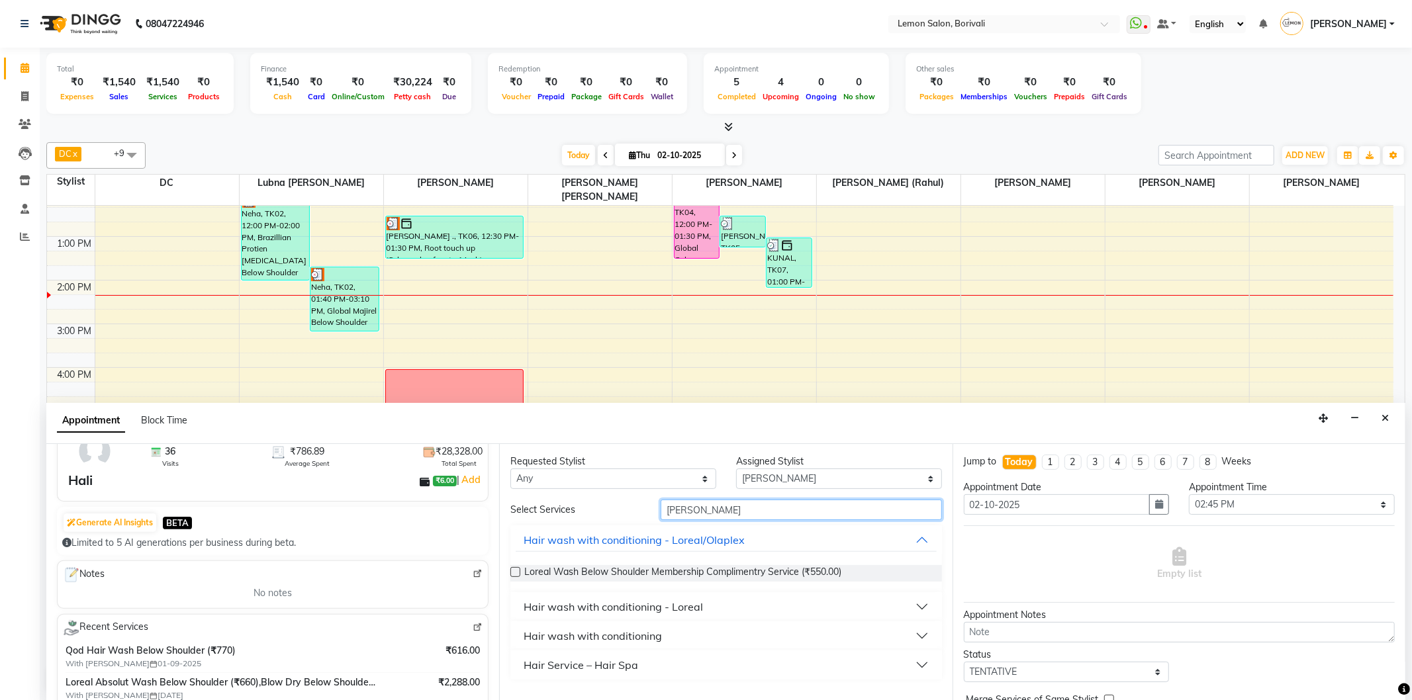
type input "[PERSON_NAME]"
click at [685, 606] on div "Hair wash with conditioning - Loreal" at bounding box center [613, 607] width 179 height 16
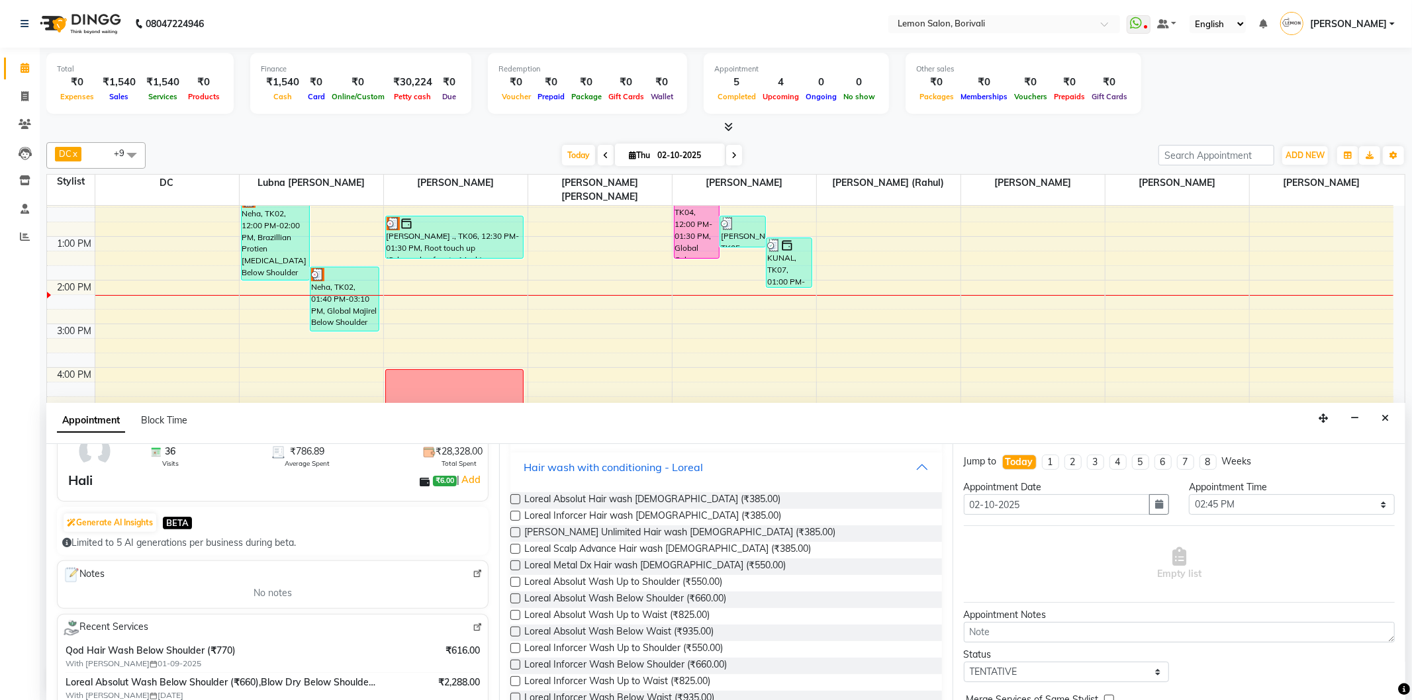
scroll to position [147, 0]
click at [673, 595] on span "Loreal Absolut Wash Below Shoulder (₹660.00)" at bounding box center [625, 593] width 202 height 17
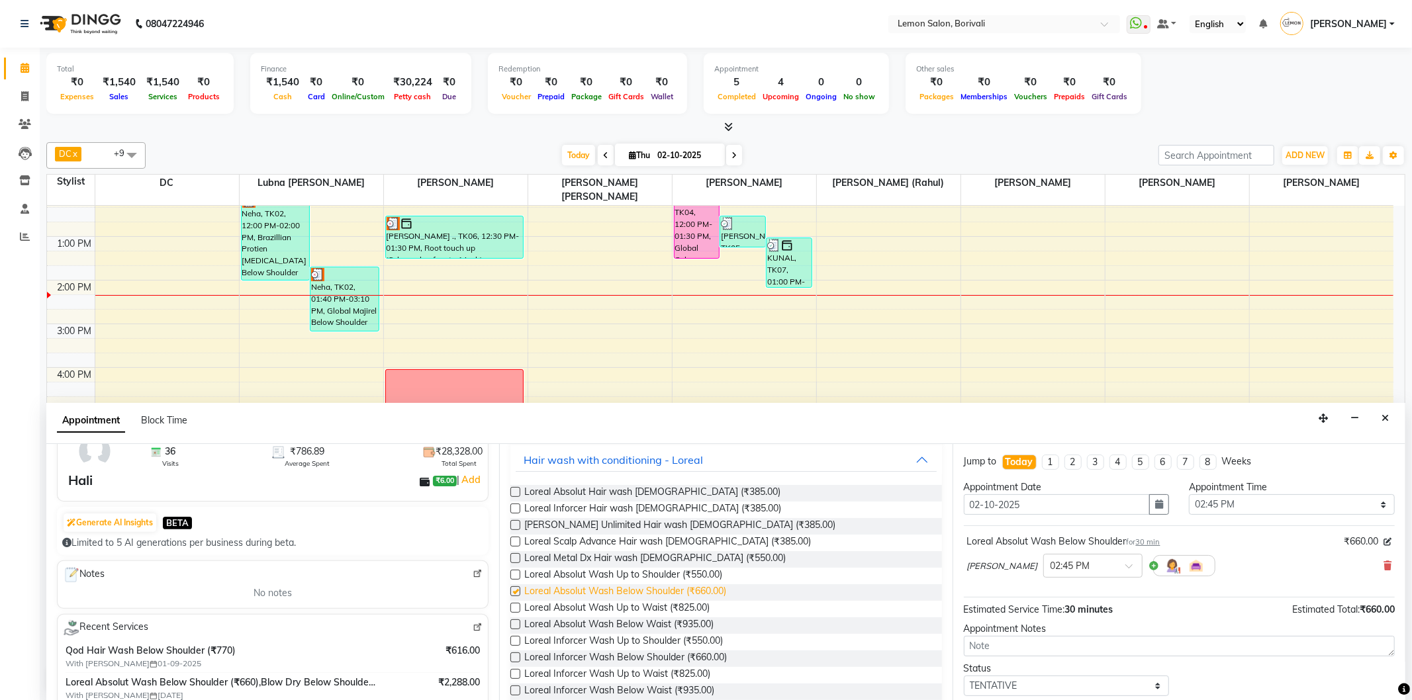
checkbox input "false"
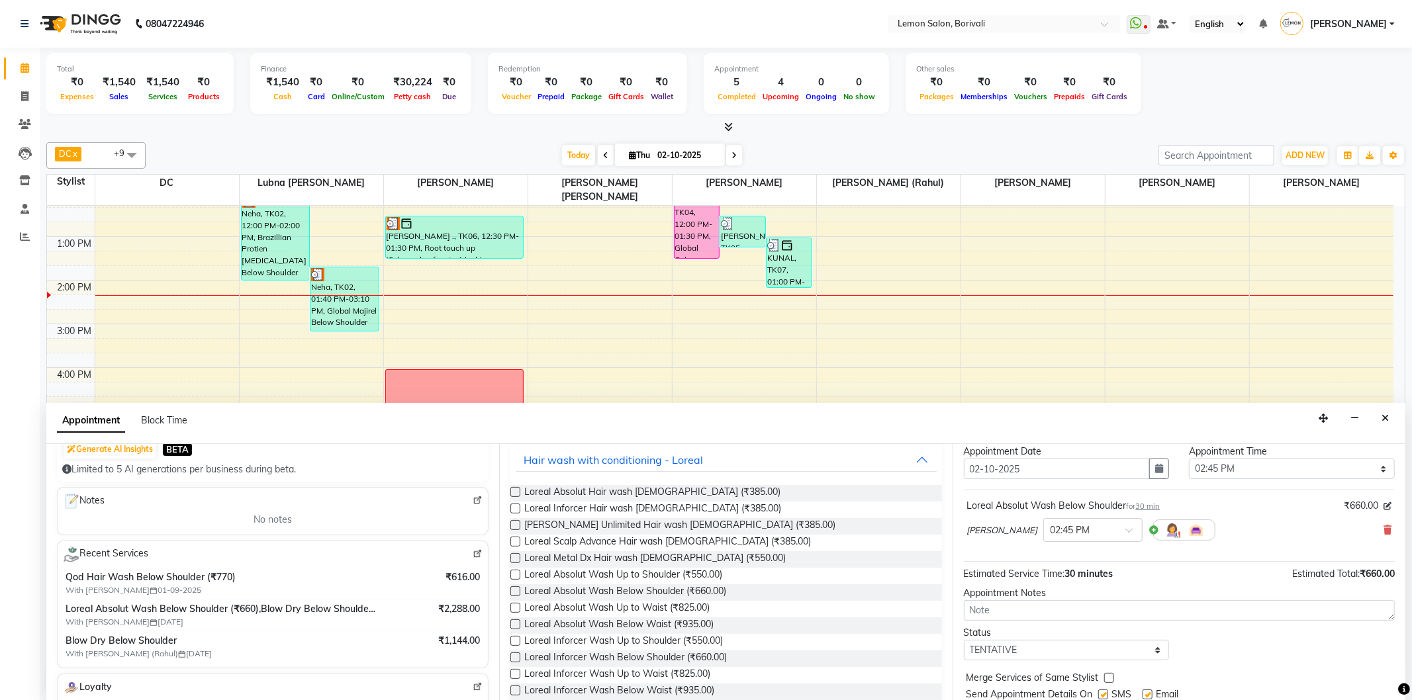
scroll to position [79, 0]
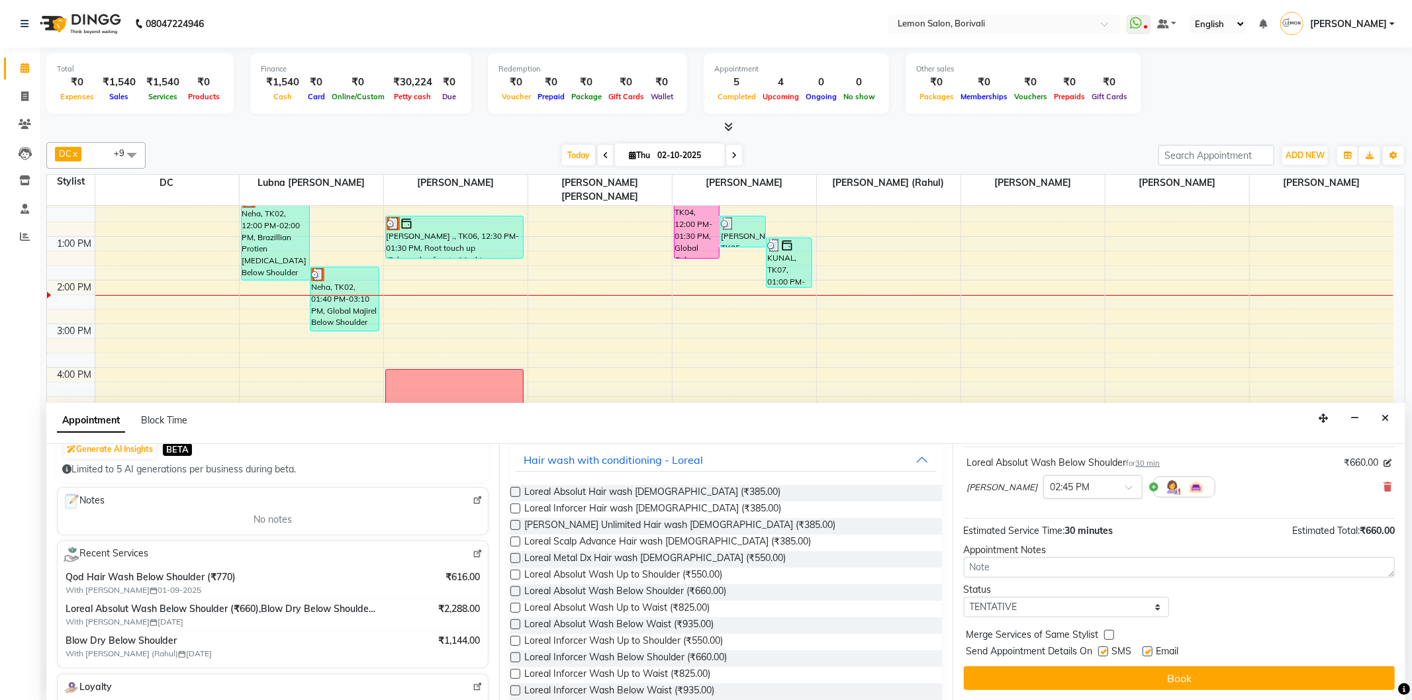
click at [1090, 490] on div at bounding box center [1093, 486] width 98 height 14
click at [1055, 554] on div "02:30 PM" at bounding box center [1093, 560] width 98 height 24
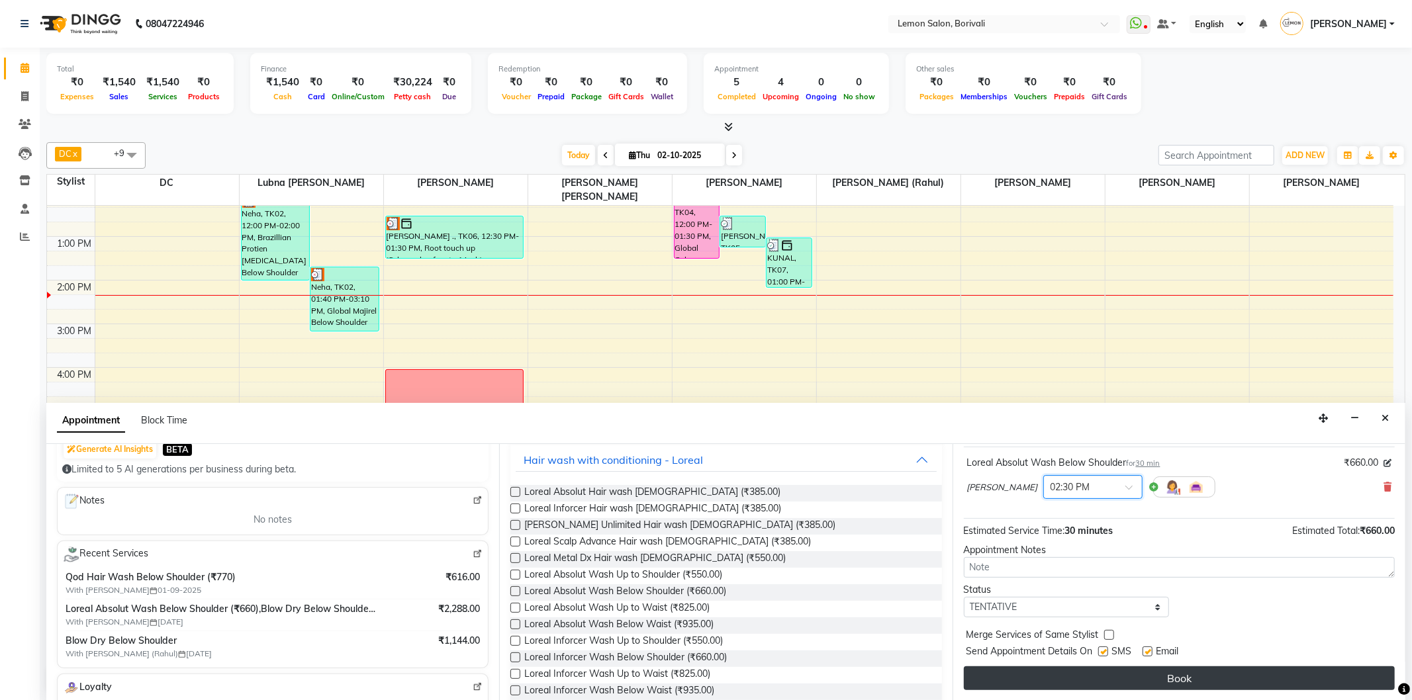
click at [1063, 667] on button "Book" at bounding box center [1179, 679] width 431 height 24
